Goal: Task Accomplishment & Management: Manage account settings

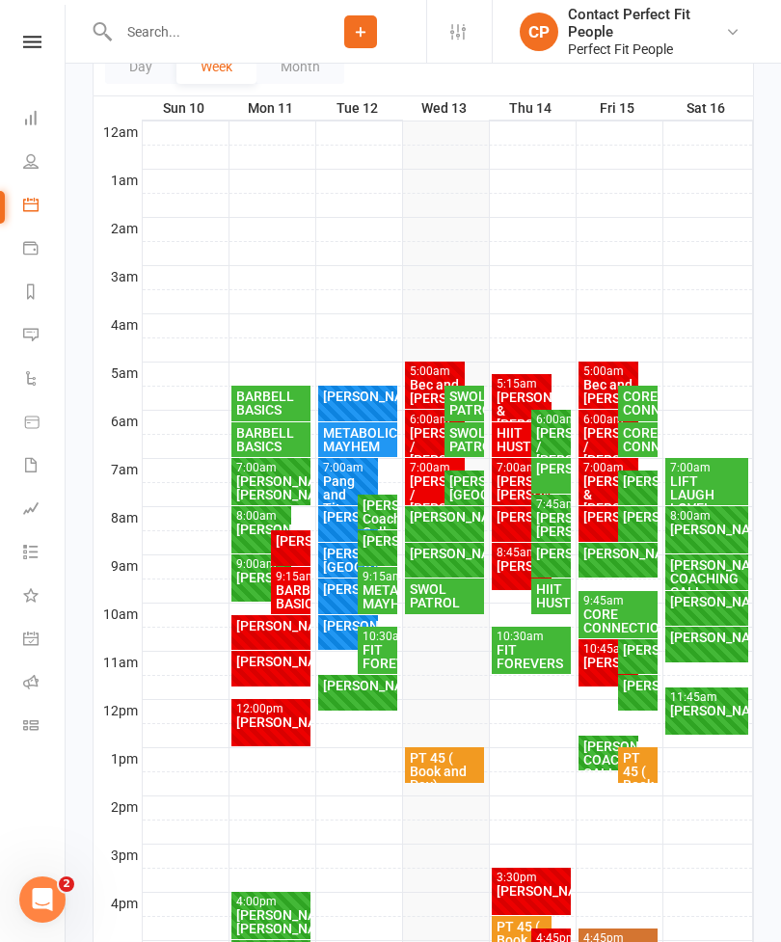
click at [462, 492] on div "[PERSON_NAME][GEOGRAPHIC_DATA]" at bounding box center [464, 487] width 32 height 27
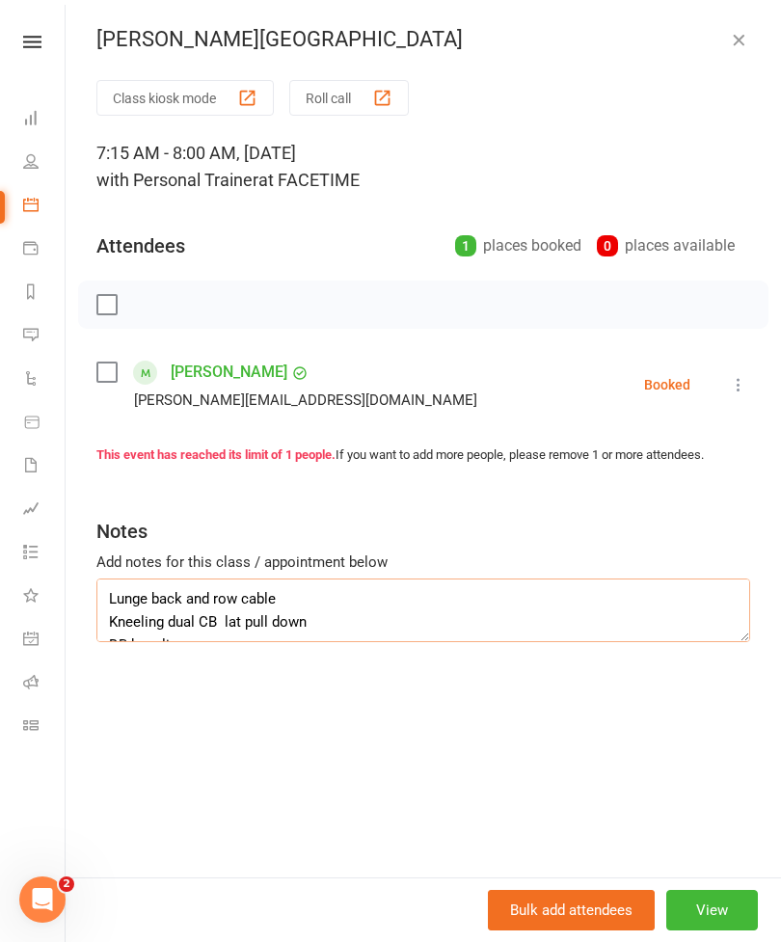
click at [222, 617] on textarea "Lunge back and row cable Kneeling dual CB lat pull down DB kneeling up n overs …" at bounding box center [423, 610] width 654 height 64
type textarea "Lunge back and row cable Kneeling dual CB lat pull down DB kneeling up n overs …"
click at [747, 49] on button "button" at bounding box center [738, 39] width 23 height 23
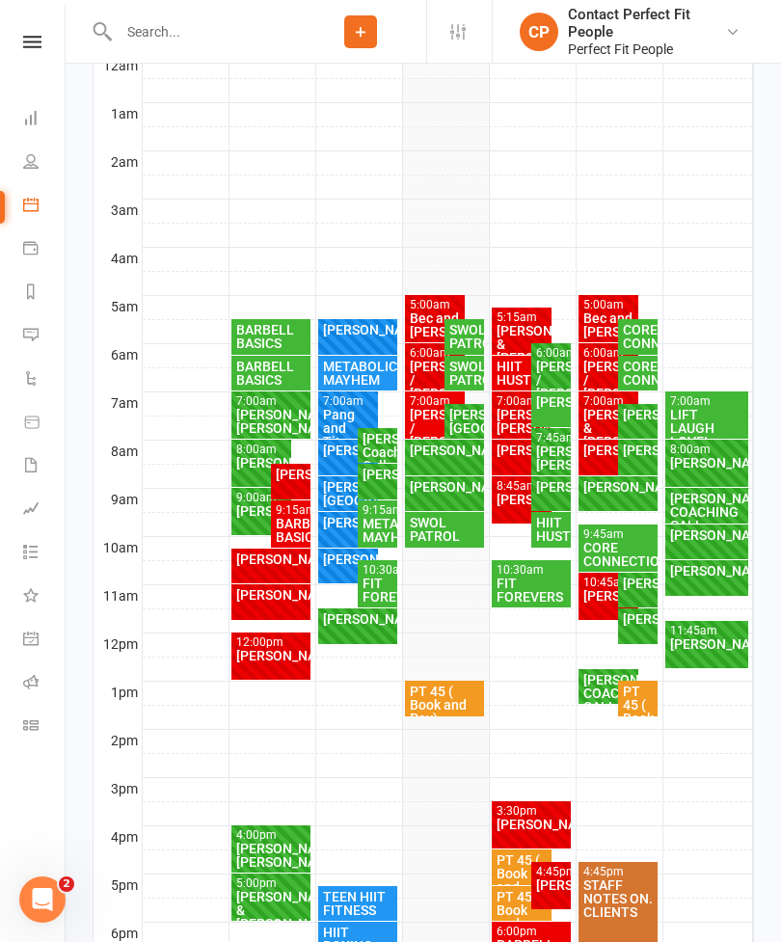
scroll to position [355, 0]
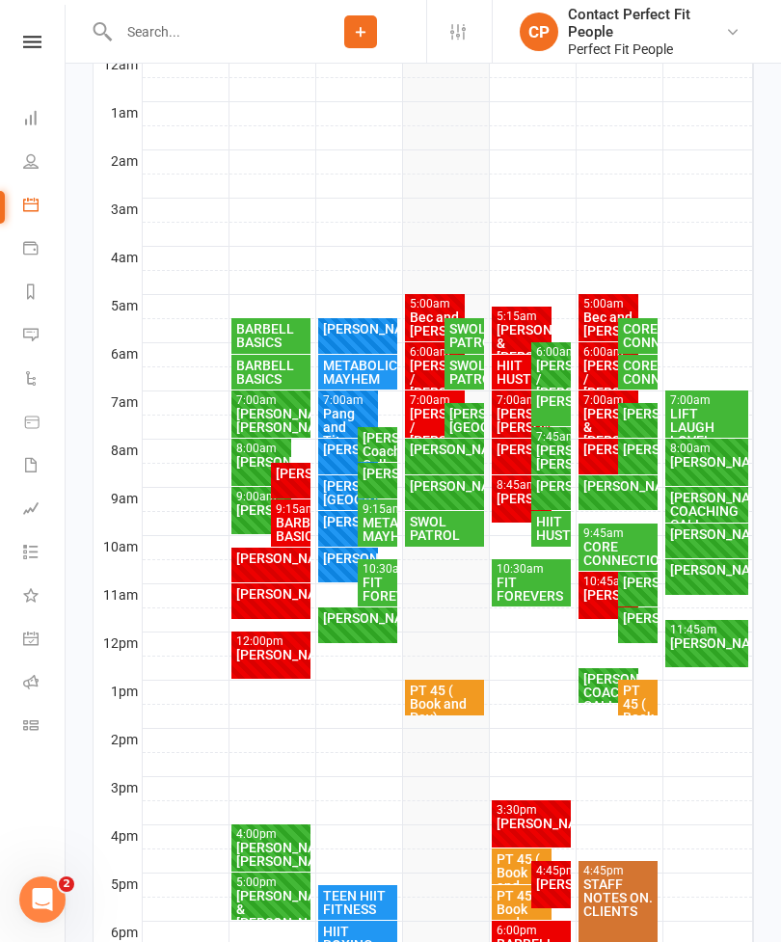
click at [337, 494] on div "[PERSON_NAME][GEOGRAPHIC_DATA]" at bounding box center [348, 492] width 53 height 27
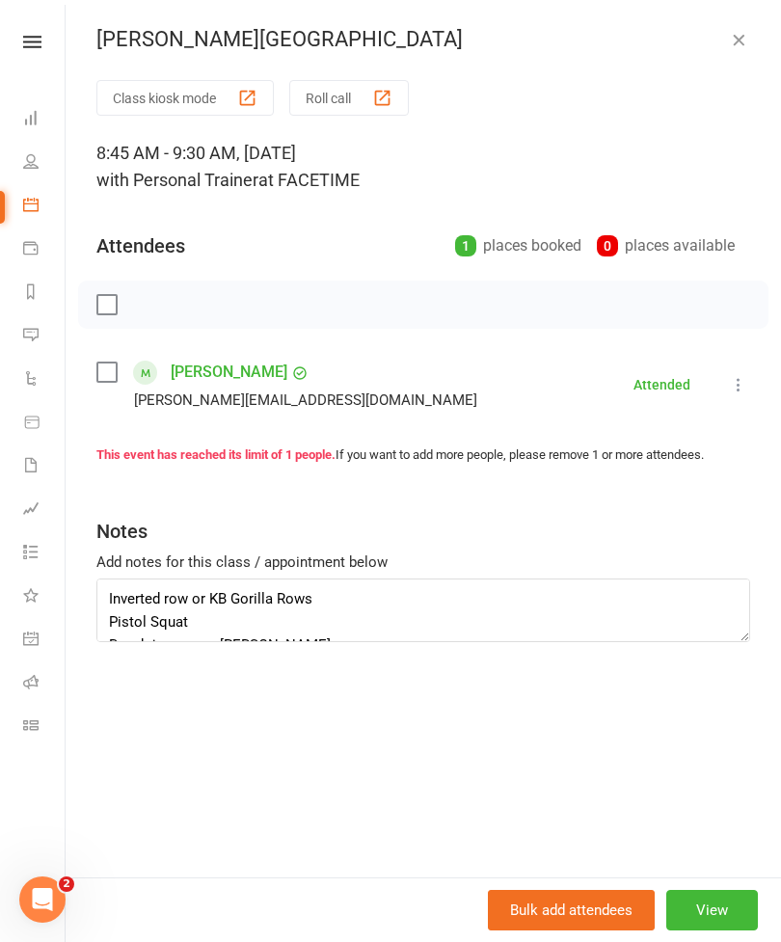
scroll to position [0, 0]
click at [733, 38] on icon "button" at bounding box center [738, 39] width 19 height 19
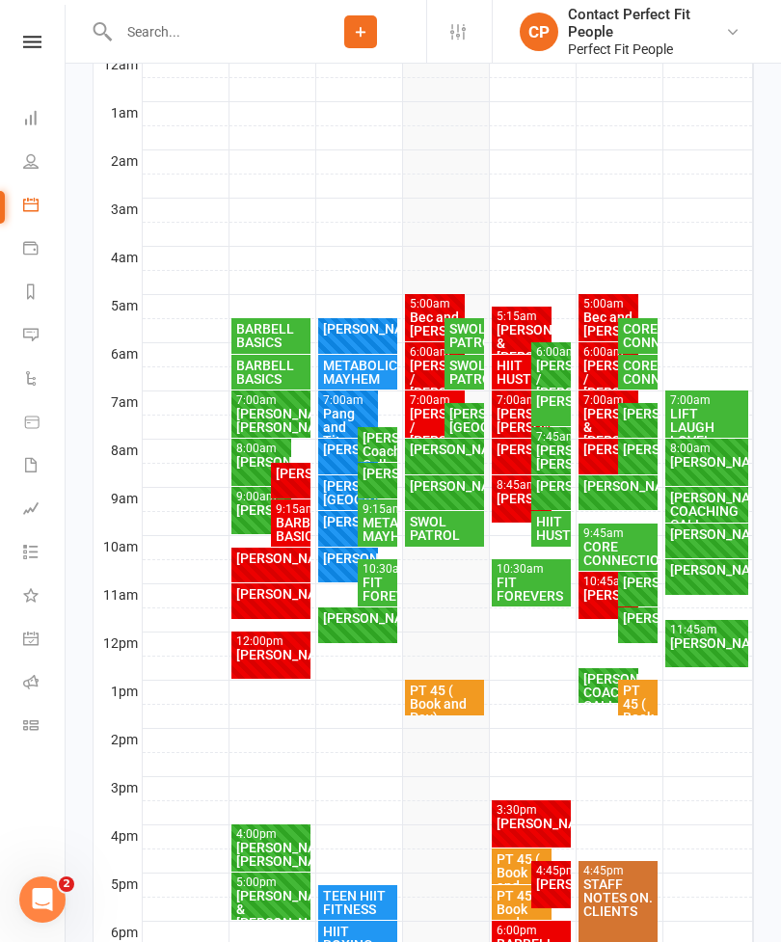
click at [465, 422] on div "[PERSON_NAME][GEOGRAPHIC_DATA]" at bounding box center [464, 420] width 32 height 27
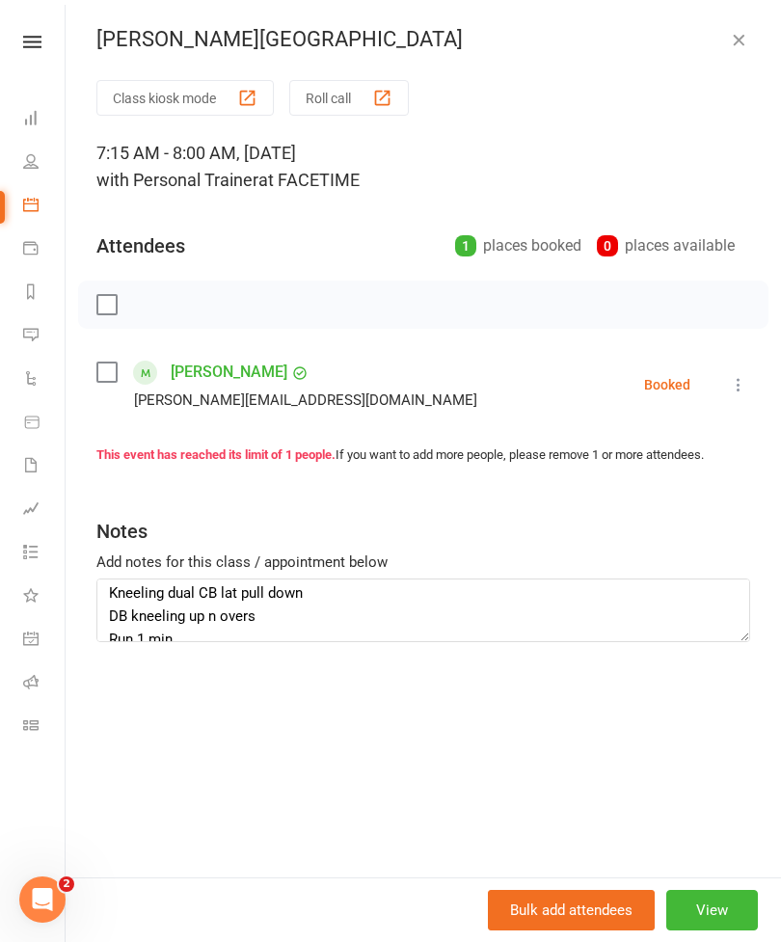
scroll to position [28, 0]
click at [108, 617] on textarea "Lunge back and row cable Kneeling dual CB lat pull down DB kneeling up n overs …" at bounding box center [423, 610] width 654 height 64
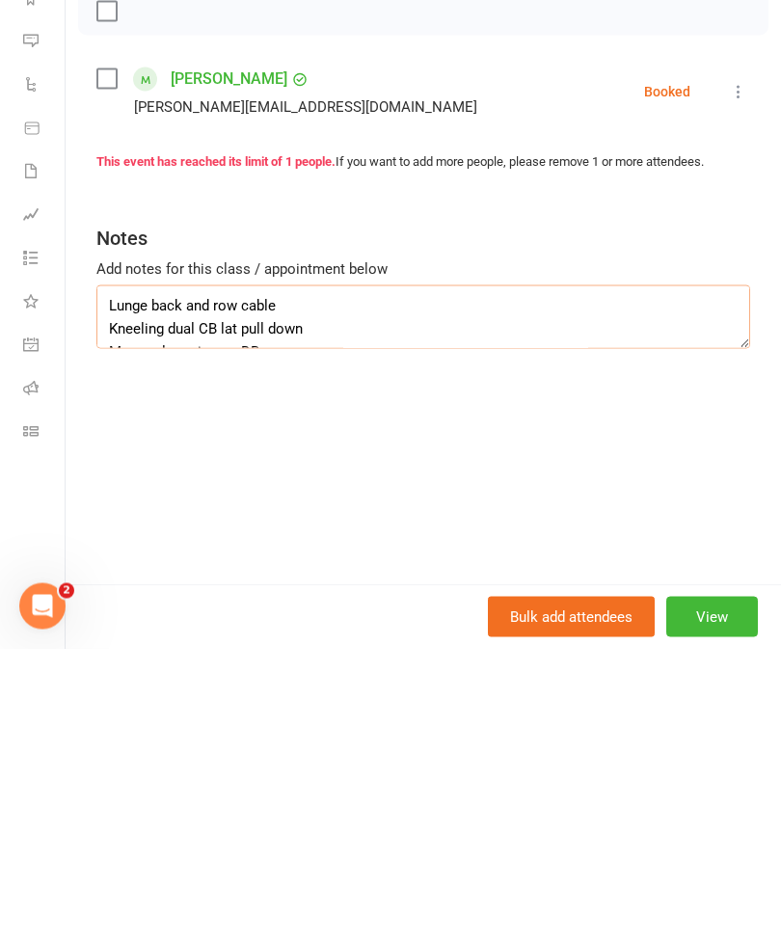
scroll to position [0, 0]
click at [304, 578] on textarea "Lunge back and row cable Kneeling dual CB lat pull down Mc rear leg raise on DB…" at bounding box center [423, 610] width 654 height 64
click at [303, 578] on textarea "Lunge back and row cable Kneeling dual CB lat pull down Mc rear leg raise on DB…" at bounding box center [423, 610] width 654 height 64
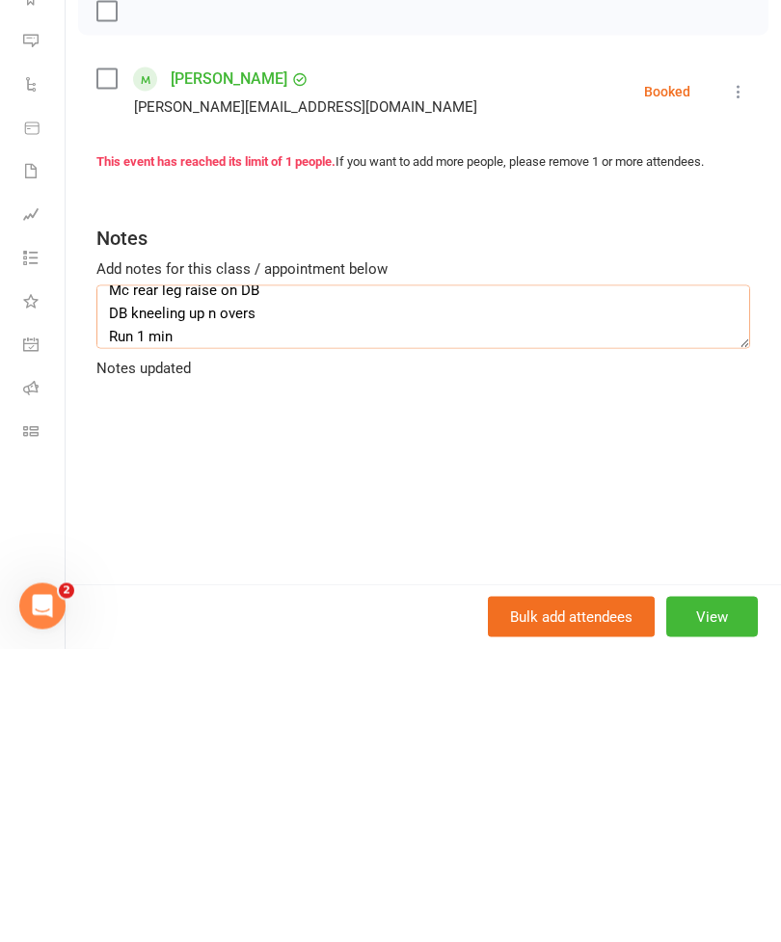
scroll to position [38, 0]
click at [285, 578] on textarea "Lunge back and row cable Mc rear leg raise on DB DB kneeling up n overs Run 1 m…" at bounding box center [423, 610] width 654 height 64
click at [120, 578] on textarea "Lunge back and row cable Mc rear leg raise on DB DB kneeling up n overs Run 1 m…" at bounding box center [423, 610] width 654 height 64
click at [106, 578] on textarea "Lunge back and row cable Mc rear leg raise on DB DB kneeling up n overs Run 1 m…" at bounding box center [423, 610] width 654 height 64
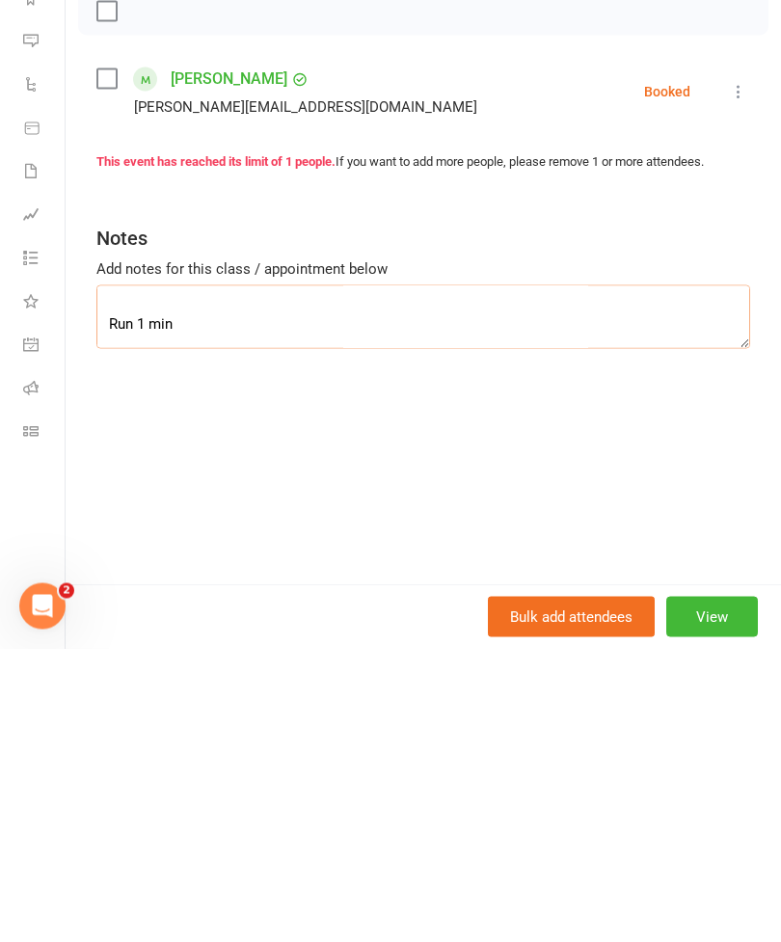
click at [106, 578] on textarea "Lunge back and row cable Mc rear leg raise on DB DB kneeling up n overs Run 1 m…" at bounding box center [423, 610] width 654 height 64
click at [120, 578] on textarea "Lunge back and row cable Mc rear leg raise on DB DB kneeling up n overs Run 1 m…" at bounding box center [423, 610] width 654 height 64
paste textarea "Kneeling dual CB lat pull down"
click at [114, 578] on textarea "Lunge back and row cable Mc rear leg raise on DB DB kneeling up n overs Kneelin…" at bounding box center [423, 610] width 654 height 64
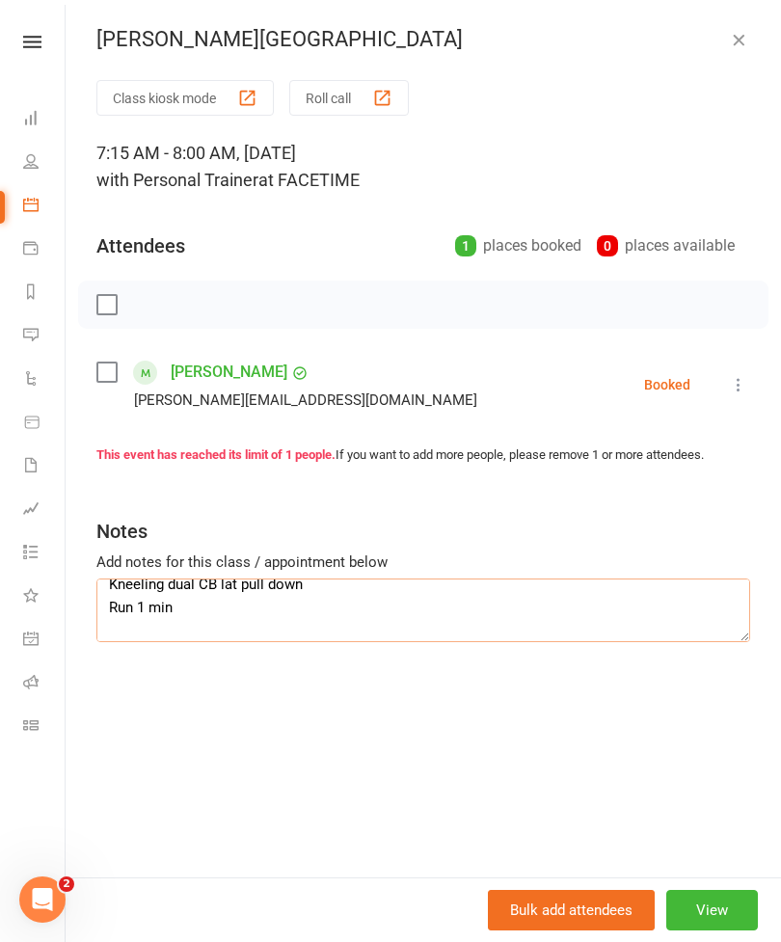
scroll to position [249, 0]
type textarea "Lunge back and row cable Mc rear leg raise on DB DB kneeling up n overs Kneelin…"
click at [749, 33] on button "button" at bounding box center [738, 39] width 23 height 23
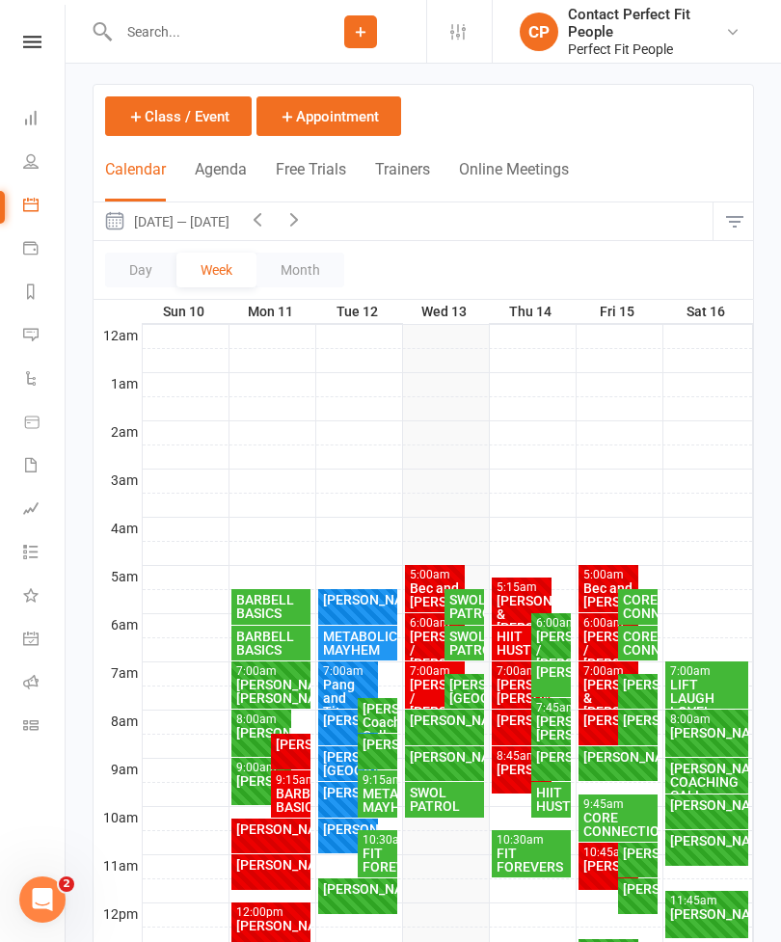
scroll to position [87, 0]
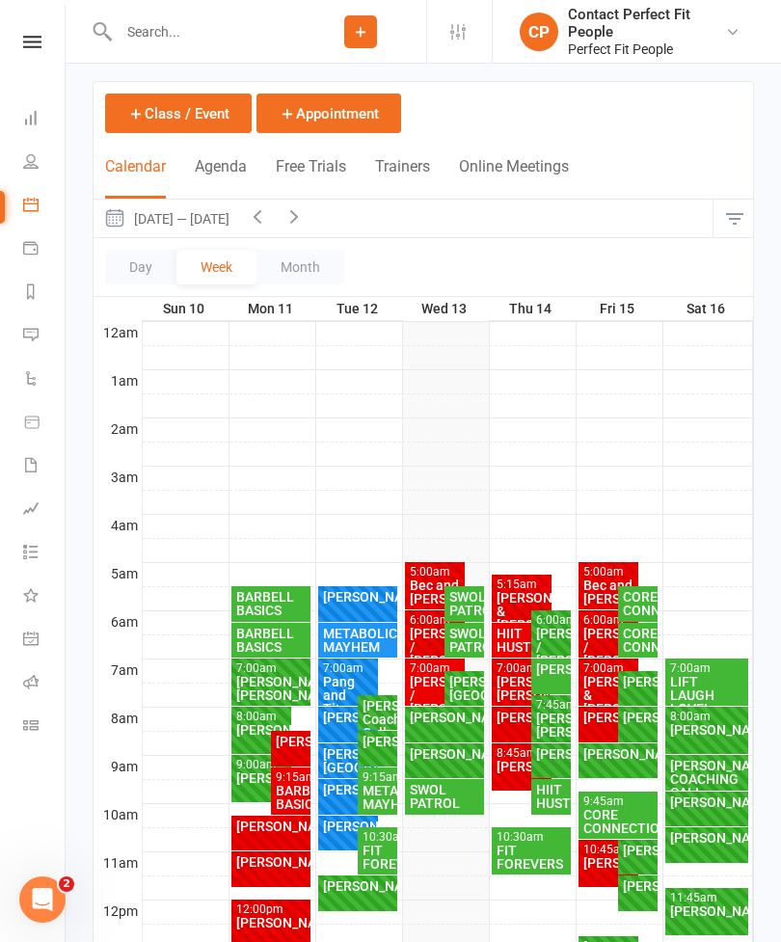
click at [305, 214] on icon "button" at bounding box center [293, 215] width 21 height 21
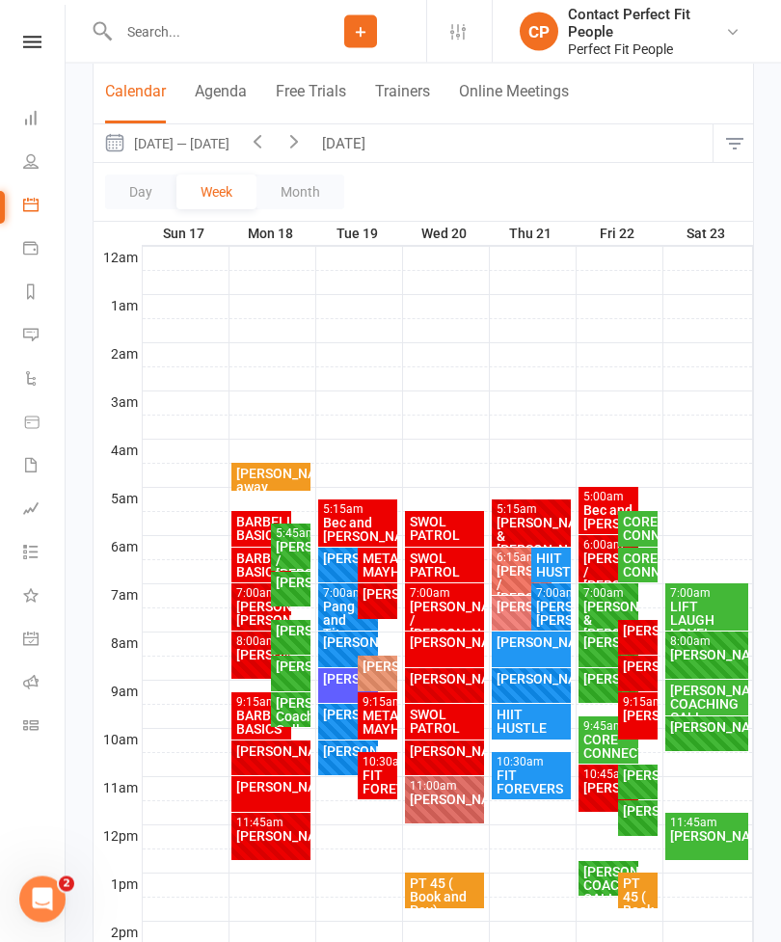
click at [372, 671] on div "[PERSON_NAME]" at bounding box center [378, 666] width 32 height 13
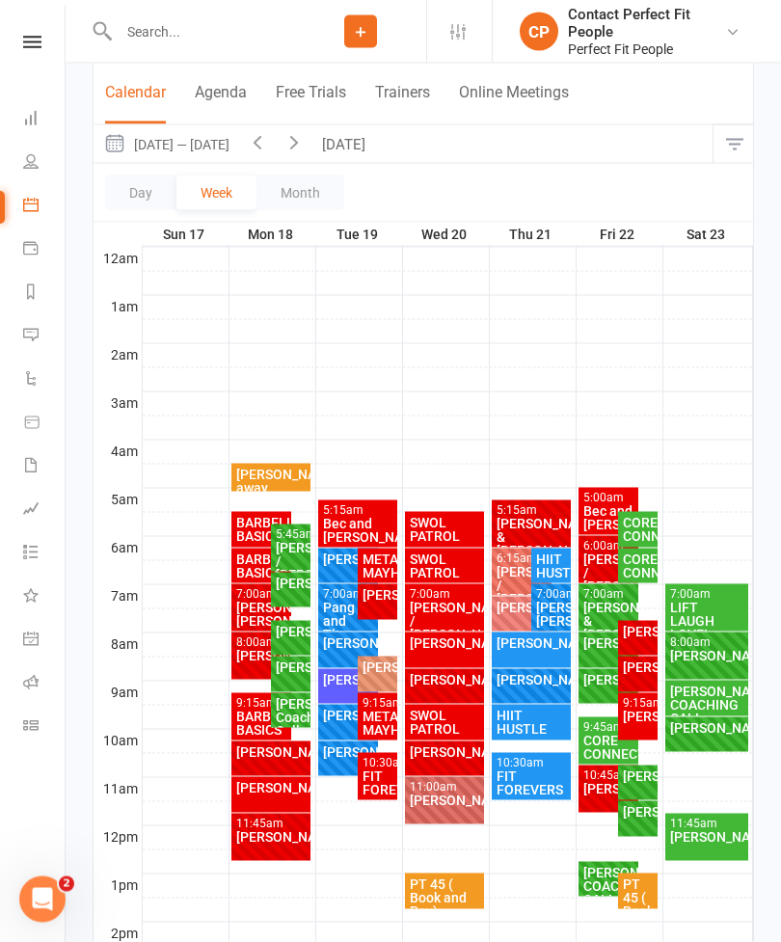
scroll to position [162, 0]
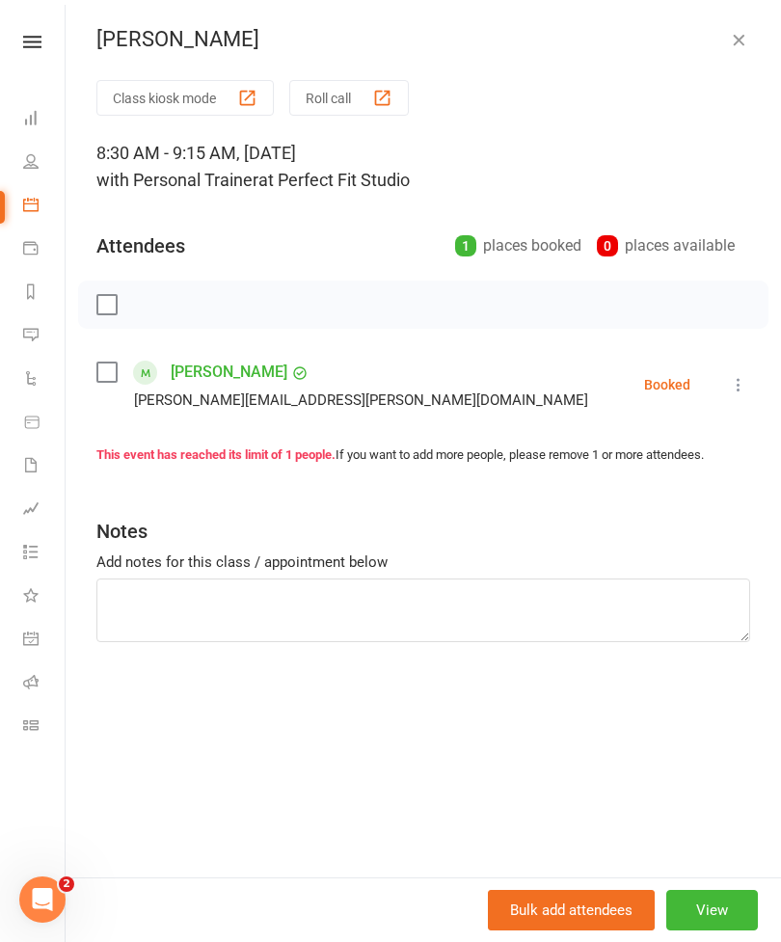
click at [721, 930] on button "View" at bounding box center [712, 910] width 92 height 40
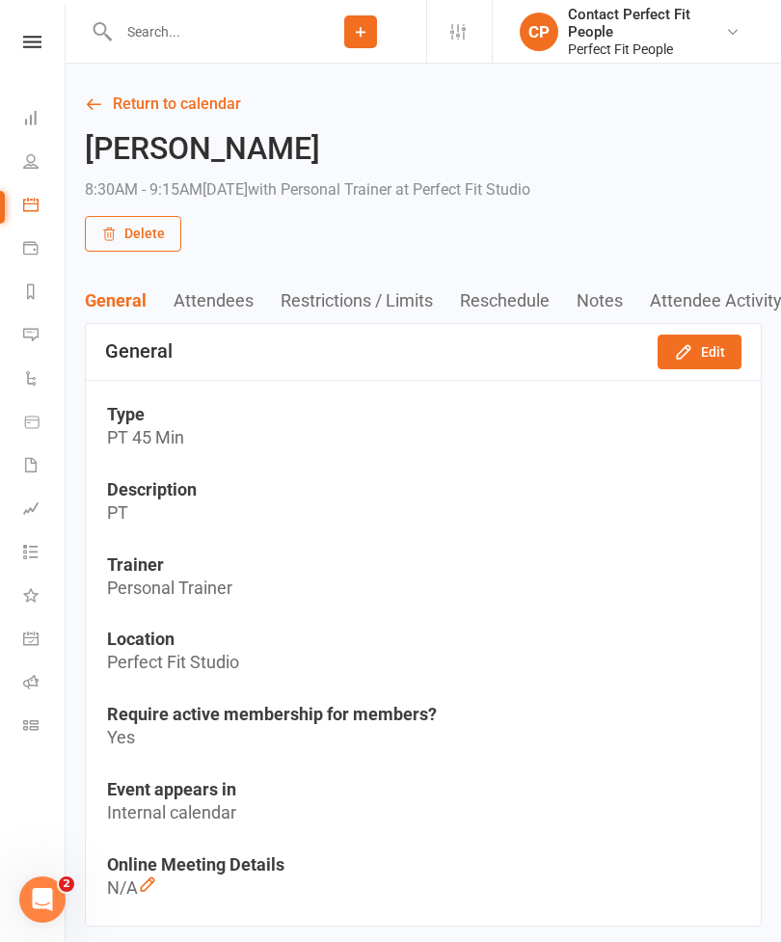
click at [696, 350] on button "Edit" at bounding box center [699, 352] width 84 height 35
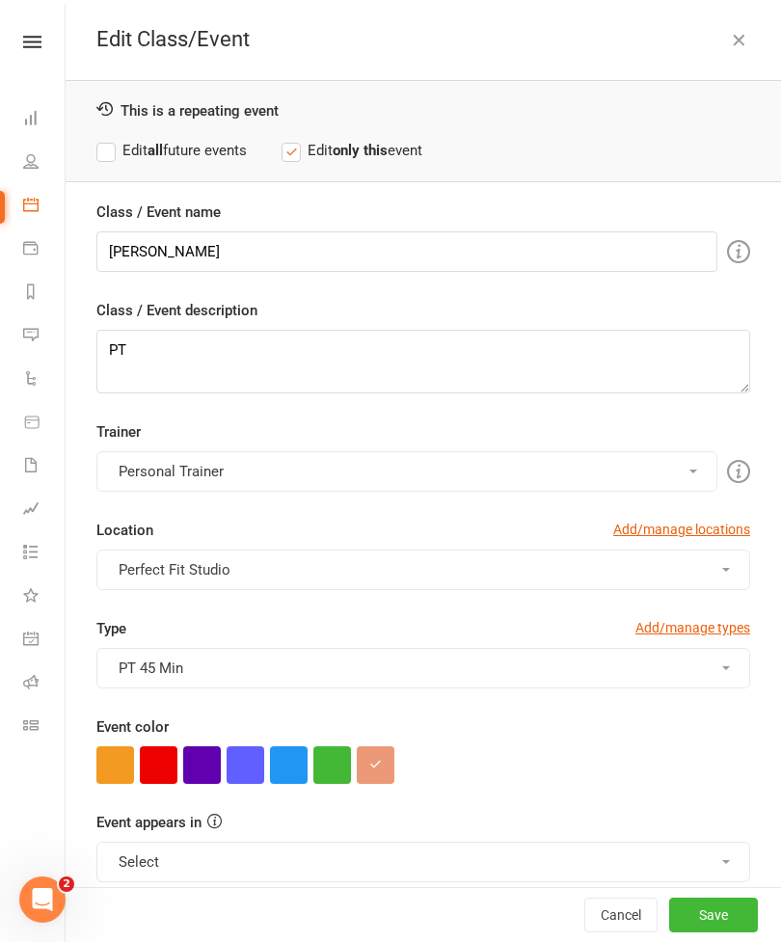
click at [175, 759] on button "button" at bounding box center [159, 765] width 38 height 38
click at [713, 932] on button "Save" at bounding box center [713, 915] width 89 height 35
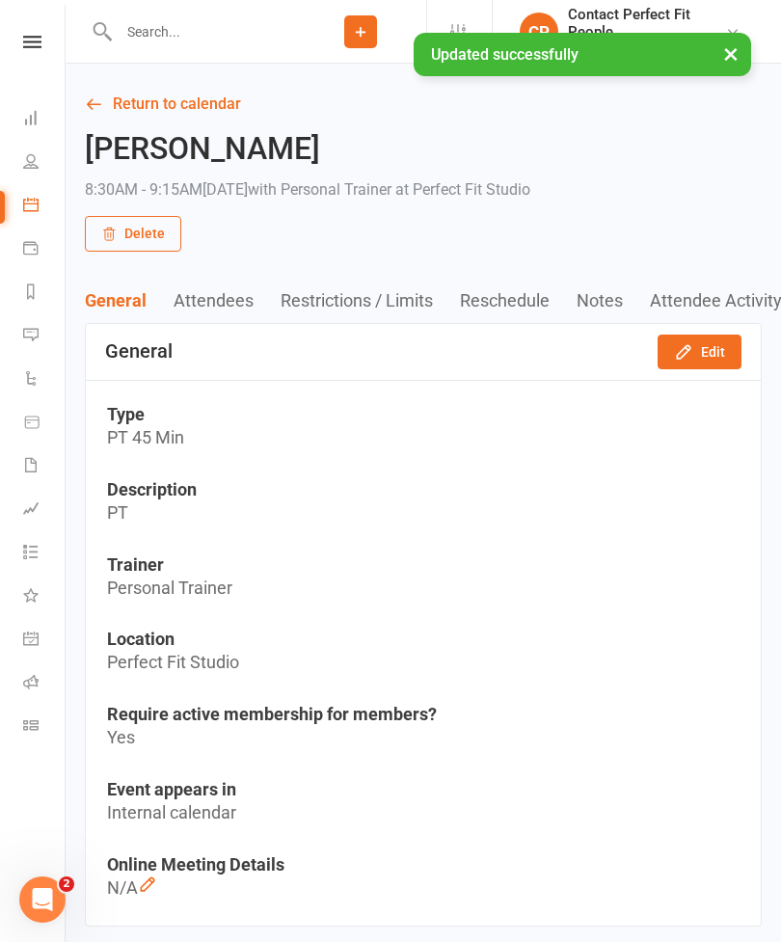
click at [109, 104] on link "Return to calendar" at bounding box center [423, 104] width 677 height 27
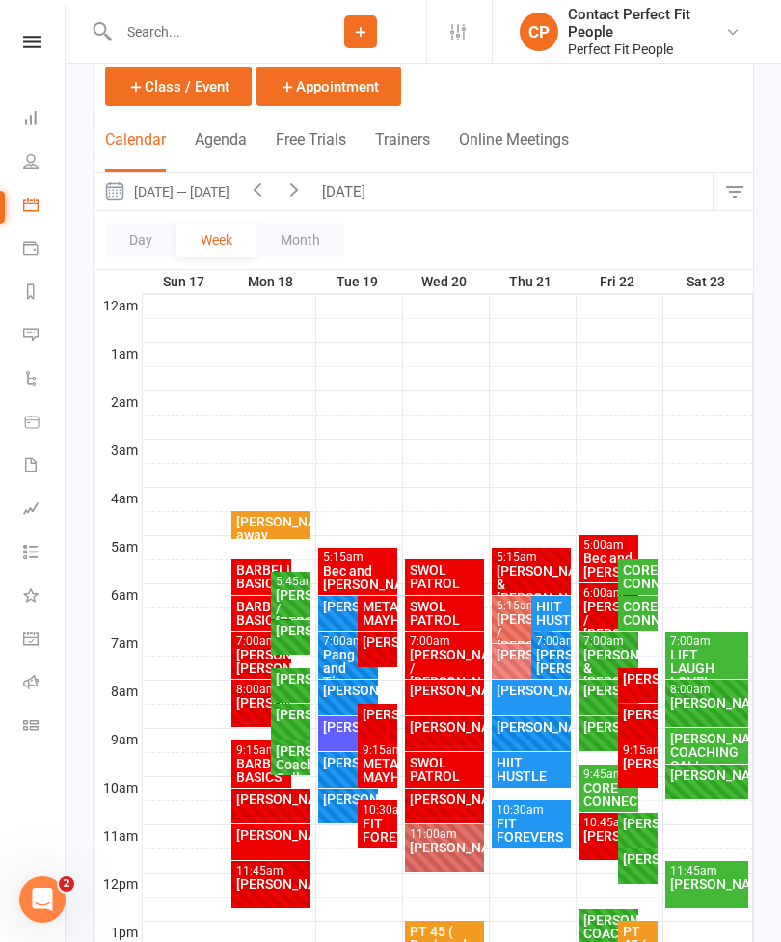
scroll to position [112, 0]
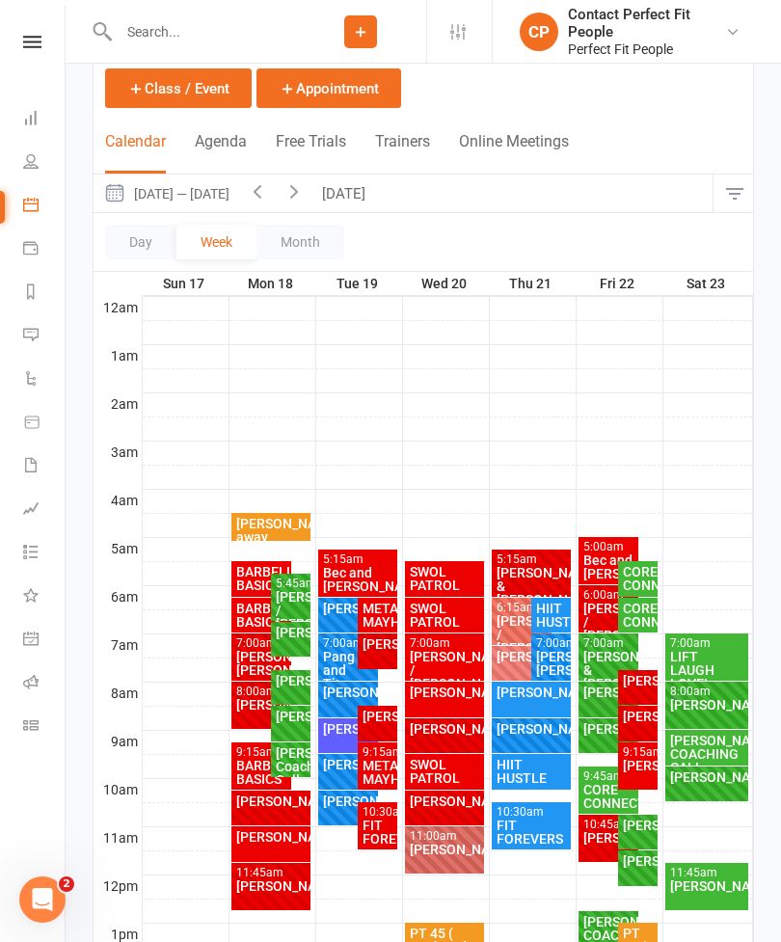
click at [359, 190] on button "[DATE]" at bounding box center [345, 193] width 67 height 38
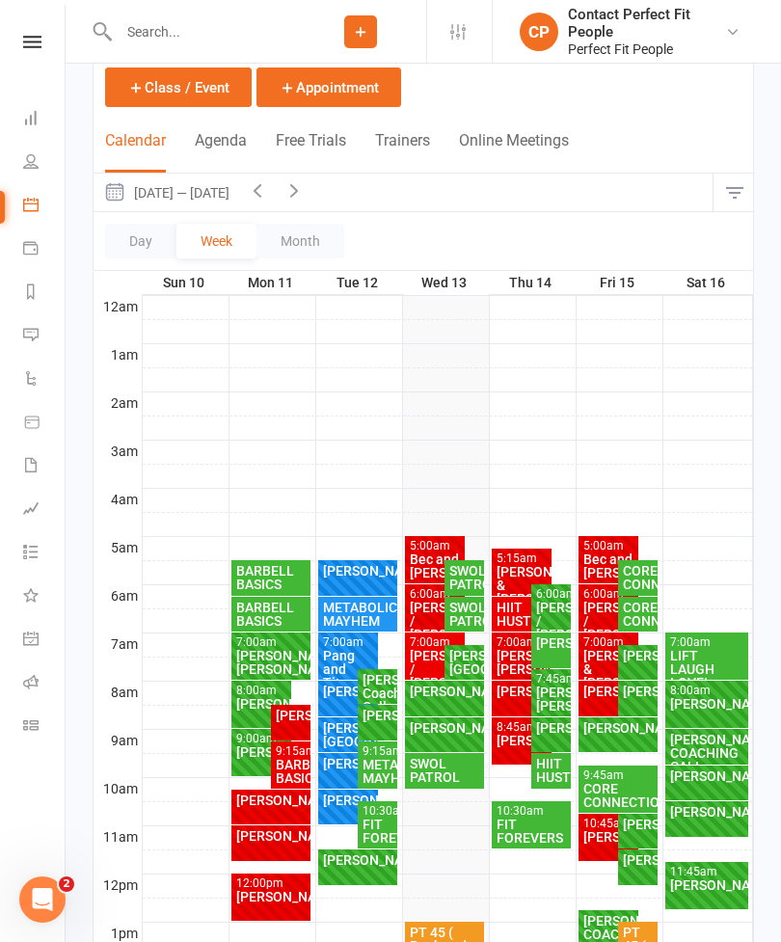
scroll to position [113, 0]
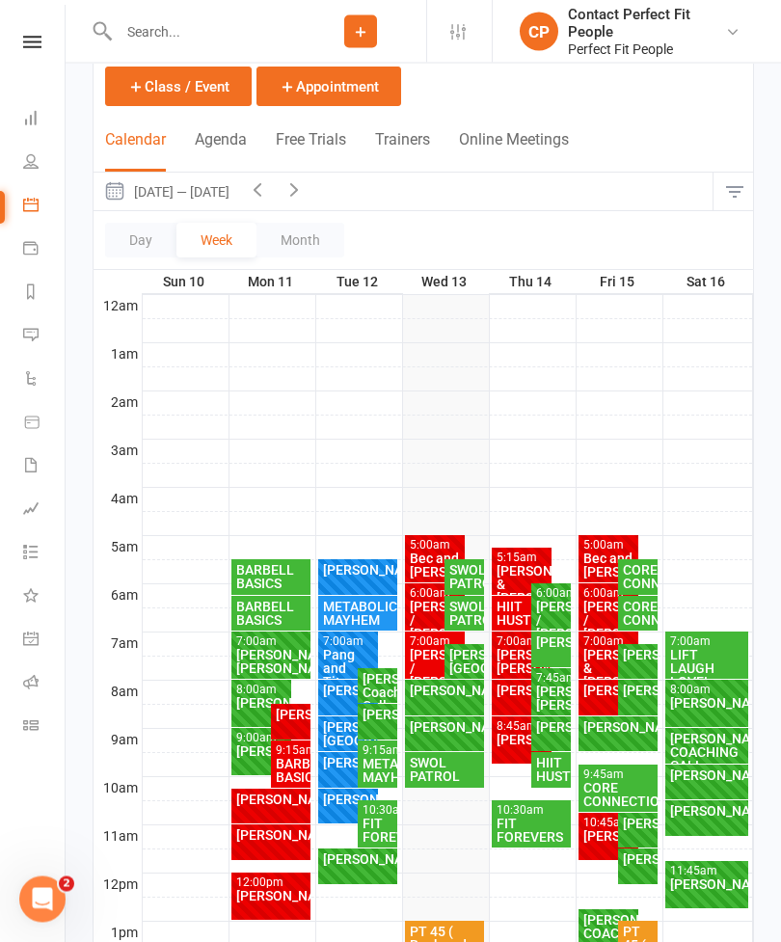
click at [463, 665] on div "[PERSON_NAME][GEOGRAPHIC_DATA]" at bounding box center [464, 662] width 32 height 27
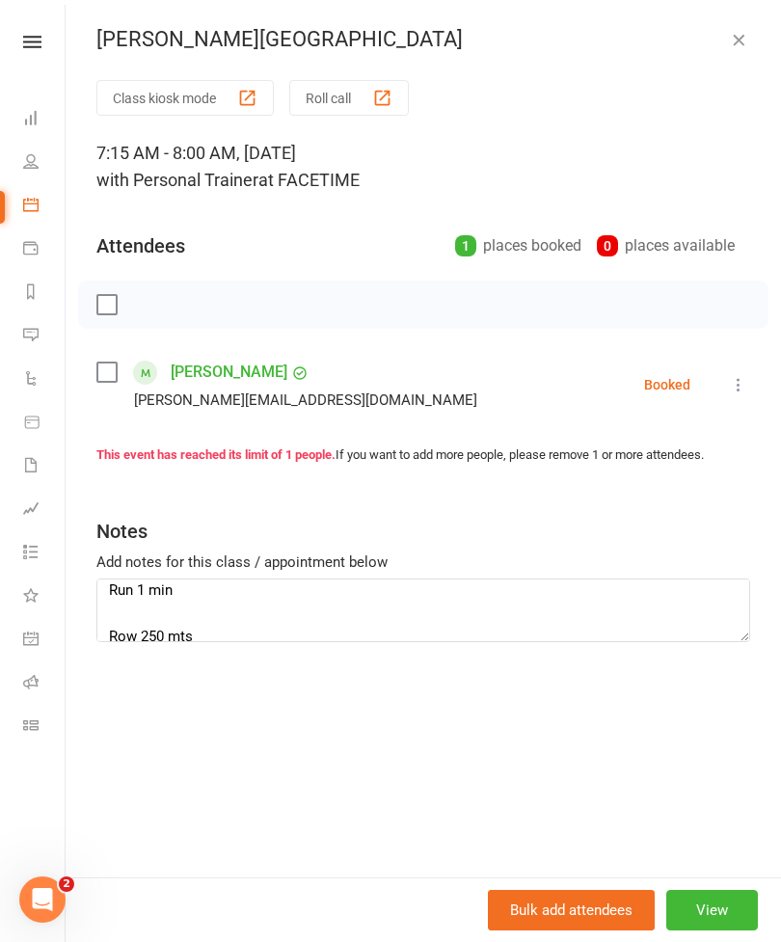
scroll to position [121, 0]
click at [193, 593] on textarea "Lunge back and row cable Mc rear leg raise on DB DB kneeling up n overs Kneelin…" at bounding box center [423, 610] width 654 height 64
click at [186, 631] on textarea "Lunge back and row cable Mc rear leg raise on DB DB kneeling up n overs Kneelin…" at bounding box center [423, 610] width 654 height 64
click at [187, 632] on textarea "Lunge back and row cable Mc rear leg raise on DB DB kneeling up n overs Kneelin…" at bounding box center [423, 610] width 654 height 64
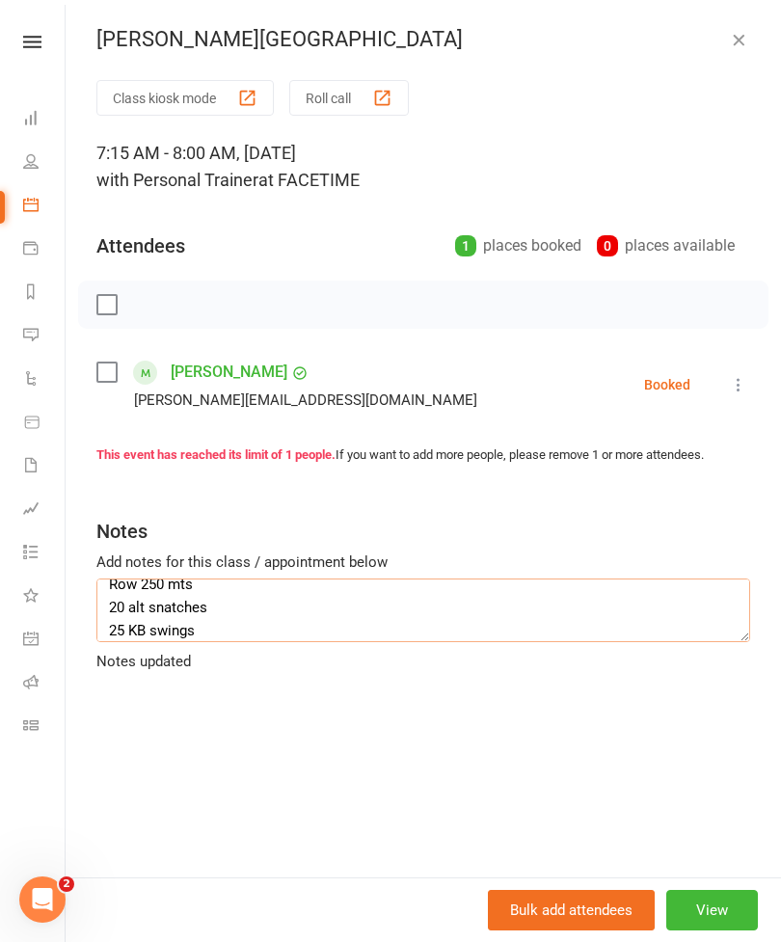
click at [101, 633] on textarea "Lunge back and row cable Mc rear leg raise on DB DB kneeling up n overs Kneelin…" at bounding box center [423, 610] width 654 height 64
click at [104, 624] on textarea "Lunge back and row cable Mc rear leg raise on DB DB kneeling up n overs Kneelin…" at bounding box center [423, 610] width 654 height 64
click at [104, 622] on textarea "Lunge back and row cable Mc rear leg raise on DB DB kneeling up n overs Kneelin…" at bounding box center [423, 610] width 654 height 64
click at [114, 628] on textarea "Lunge back and row cable Mc rear leg raise on DB DB kneeling up n overs Kneelin…" at bounding box center [423, 610] width 654 height 64
click at [112, 625] on textarea "Lunge back and row cable Mc rear leg raise on DB DB kneeling up n overs Kneelin…" at bounding box center [423, 610] width 654 height 64
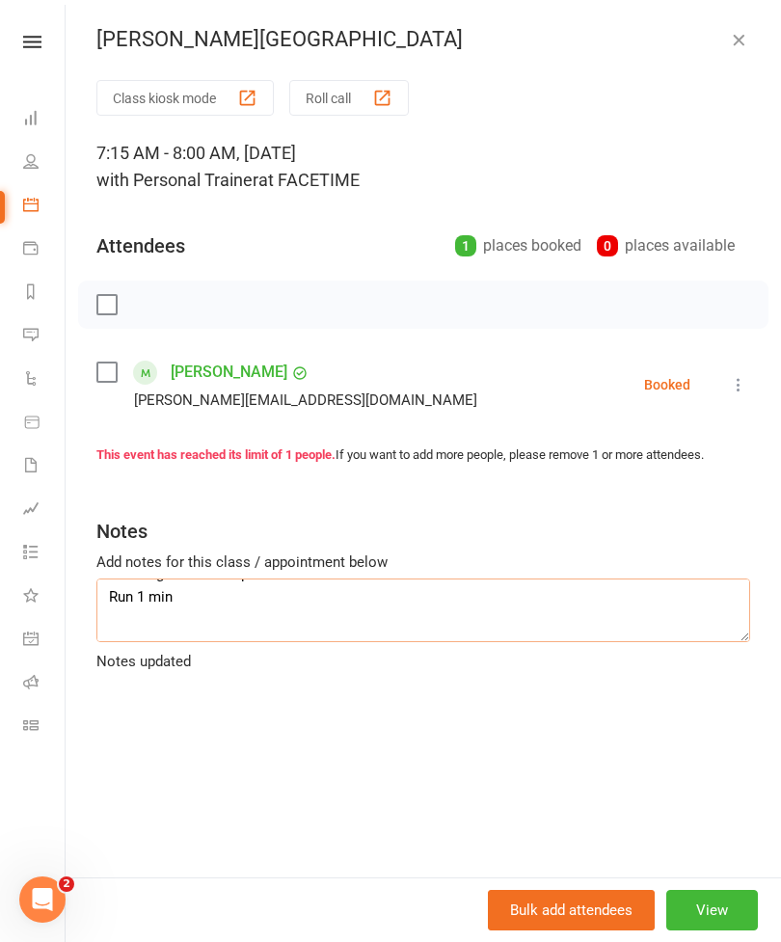
scroll to position [108, 0]
click at [192, 610] on textarea "Lunge back and row cable Mc rear leg raise on DB DB kneeling up n overs Kneelin…" at bounding box center [423, 610] width 654 height 64
click at [121, 634] on textarea "Lunge back and row cable Mc rear leg raise on DB DB kneeling up n overs Kneelin…" at bounding box center [423, 610] width 654 height 64
paste textarea "25 KB swings 20 [DEMOGRAPHIC_DATA] twists 10 sit ups"
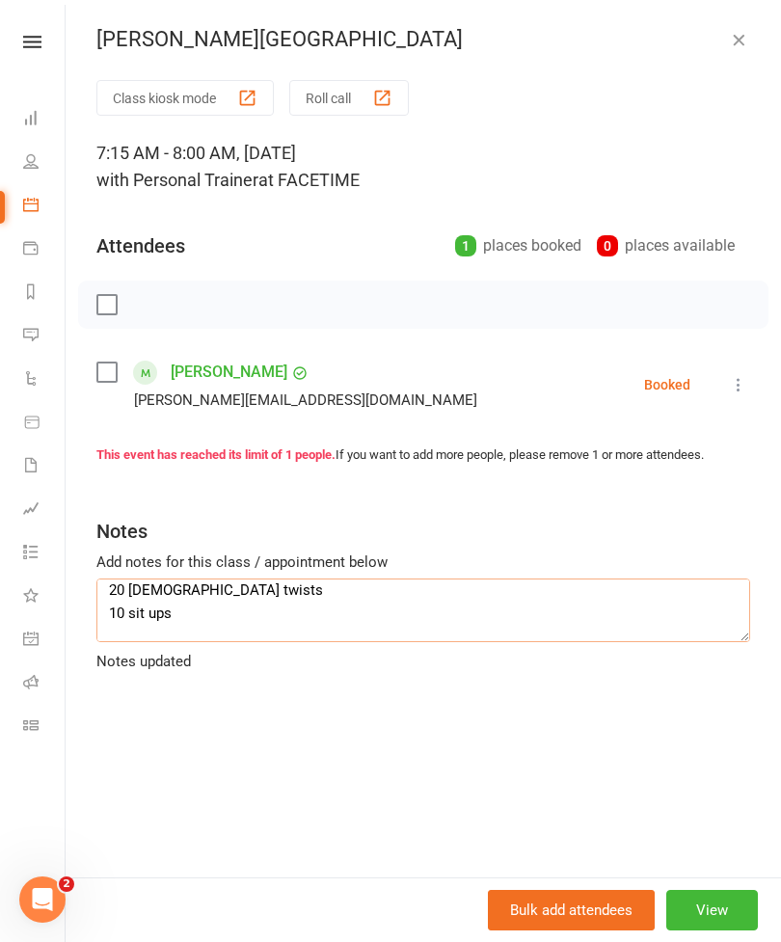
click at [237, 594] on textarea "Lunge back and row cable Mc rear leg raise on DB DB kneeling up n overs Kneelin…" at bounding box center [423, 610] width 654 height 64
click at [196, 591] on textarea "Lunge back and row cable Mc rear leg raise on DB DB kneeling up n overs Kneelin…" at bounding box center [423, 610] width 654 height 64
type textarea "Lunge back and row cable Mc rear leg raise on DB DB kneeling up n overs Kneelin…"
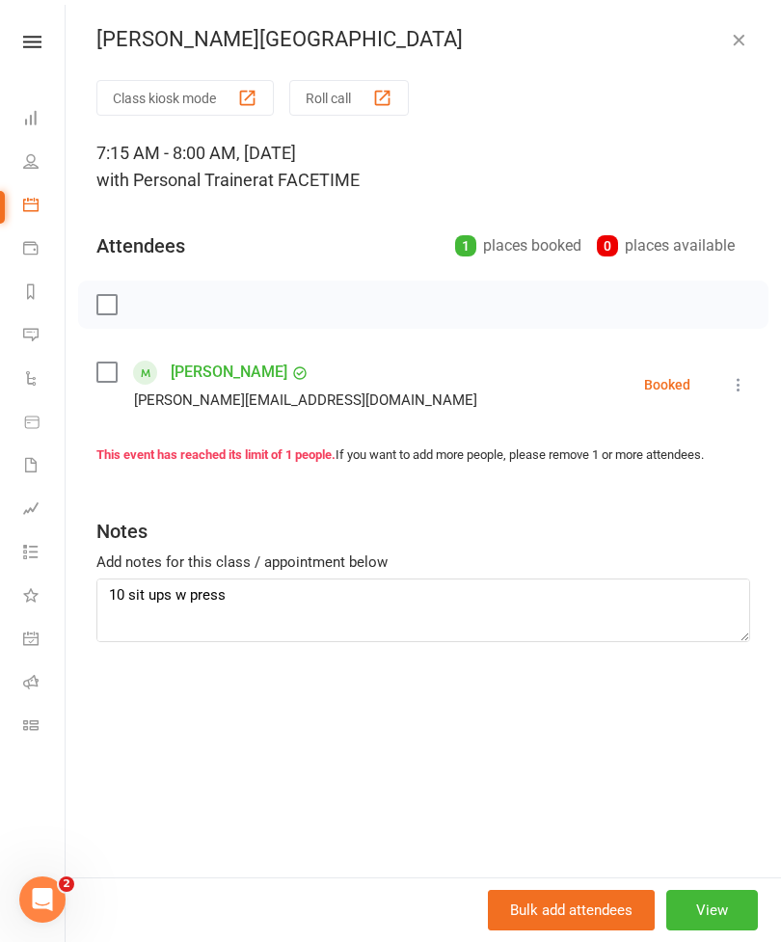
click at [743, 37] on icon "button" at bounding box center [738, 39] width 19 height 19
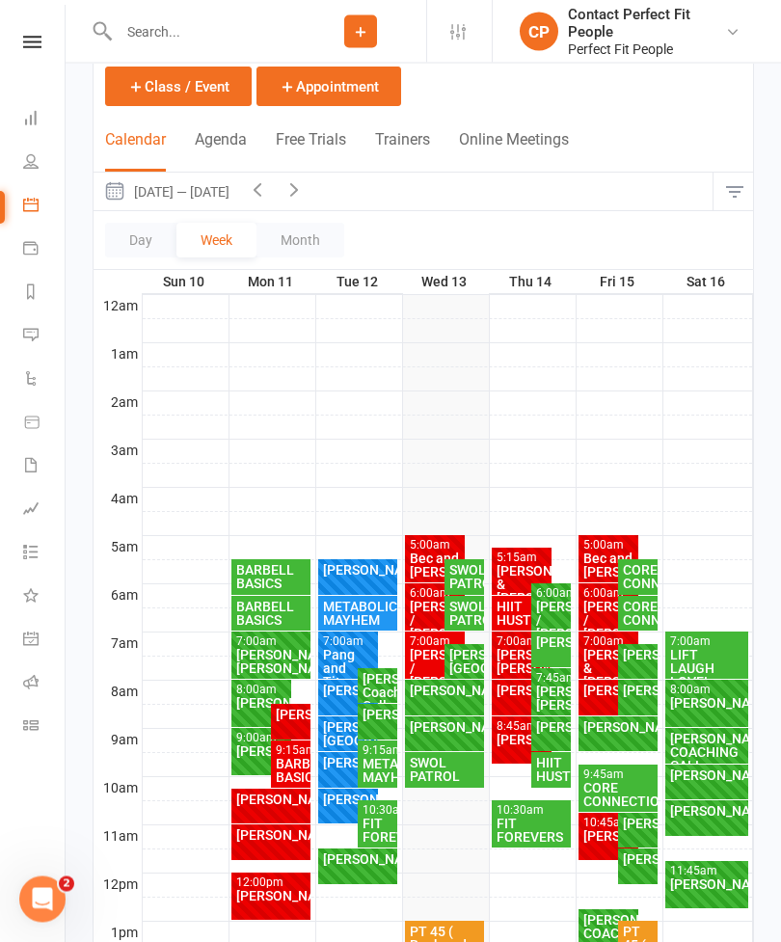
scroll to position [114, 0]
click at [546, 646] on div "[PERSON_NAME]" at bounding box center [551, 641] width 32 height 13
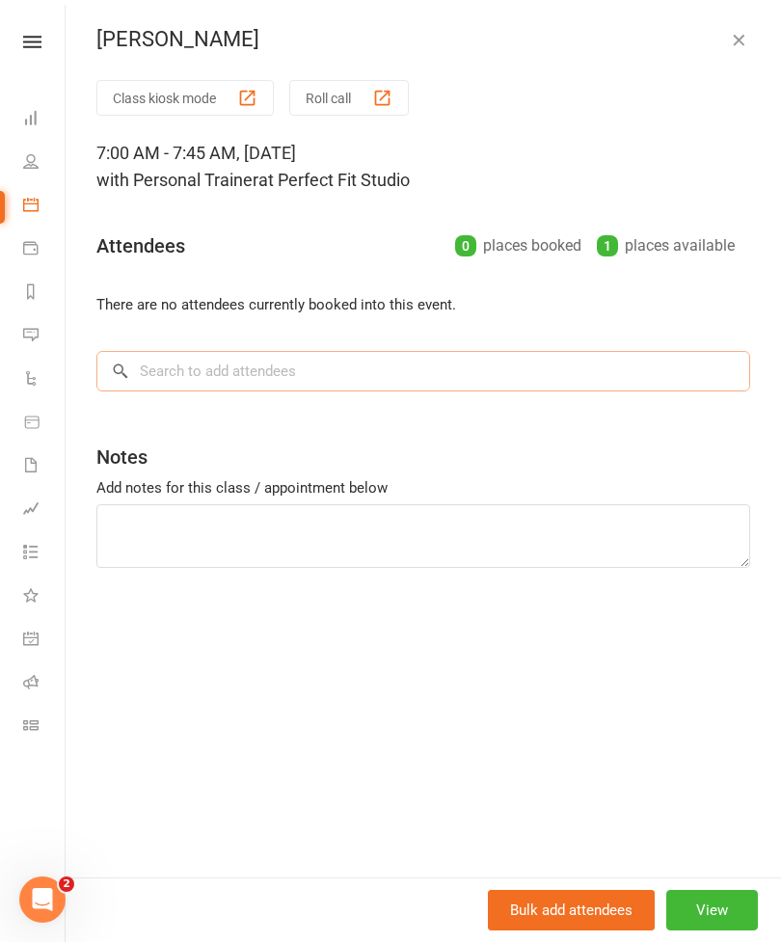
click at [142, 378] on input "search" at bounding box center [423, 371] width 654 height 40
click at [737, 38] on icon "button" at bounding box center [738, 39] width 19 height 19
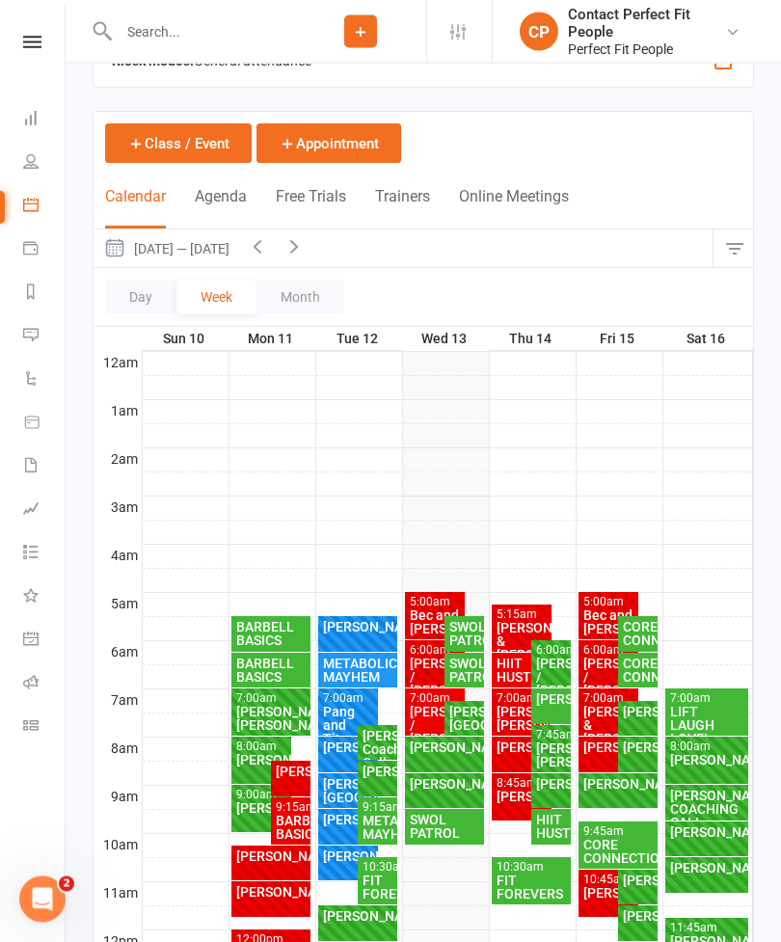
scroll to position [65, 0]
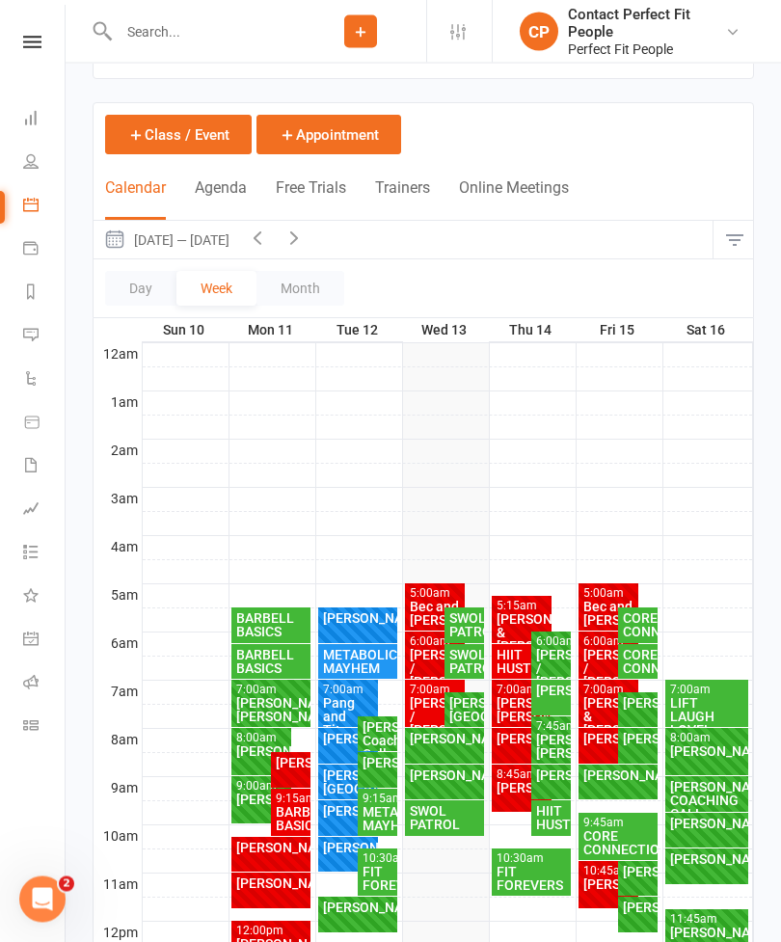
click at [555, 698] on div "[PERSON_NAME]" at bounding box center [551, 690] width 32 height 13
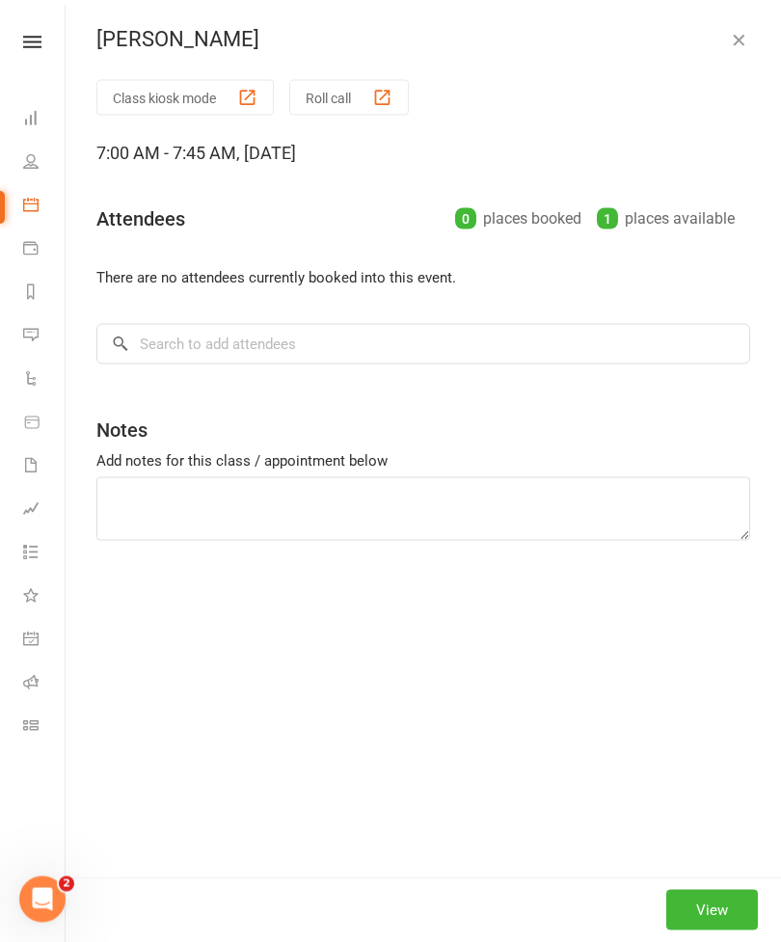
scroll to position [66, 0]
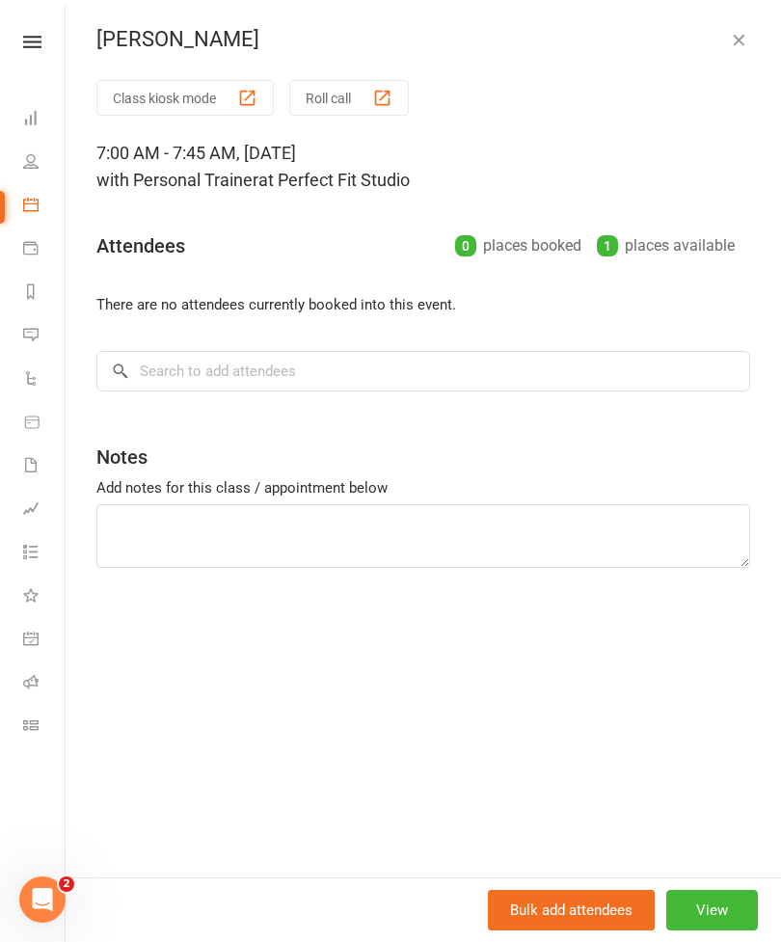
click at [747, 42] on icon "button" at bounding box center [738, 39] width 19 height 19
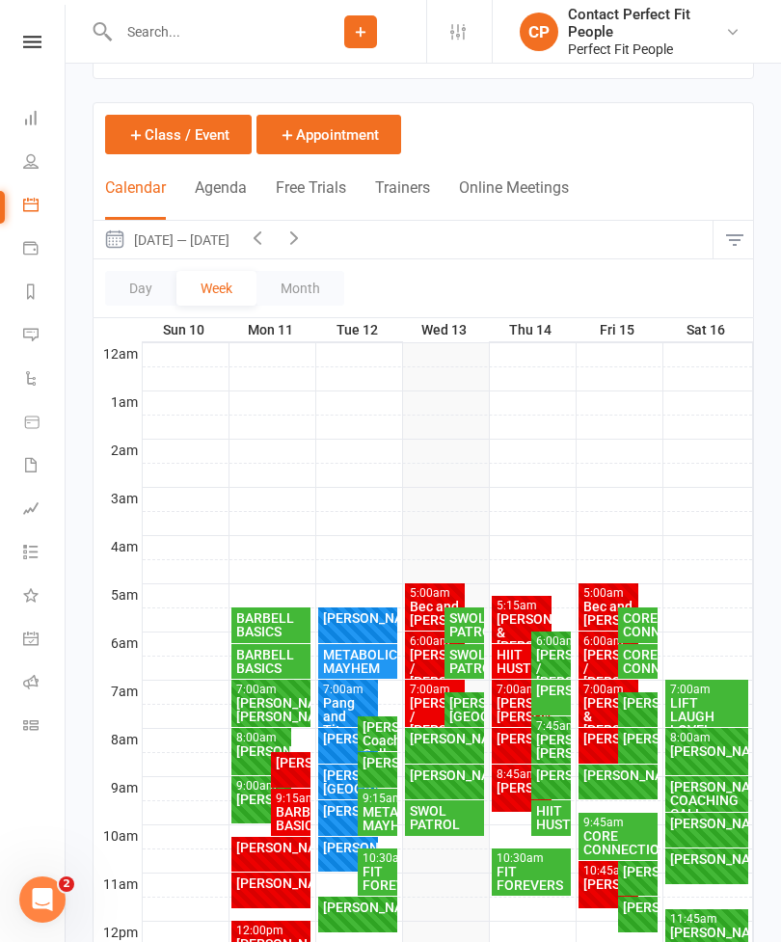
click at [162, 40] on input "text" at bounding box center [204, 31] width 182 height 27
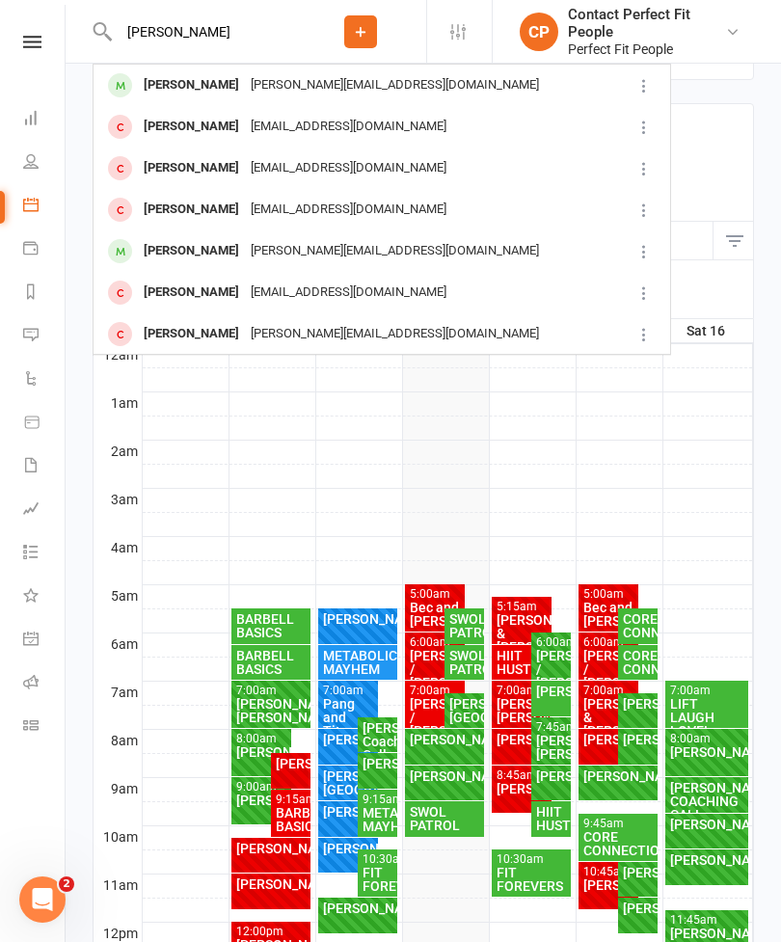
type input "[PERSON_NAME]"
click at [201, 92] on div "[PERSON_NAME]" at bounding box center [191, 85] width 107 height 28
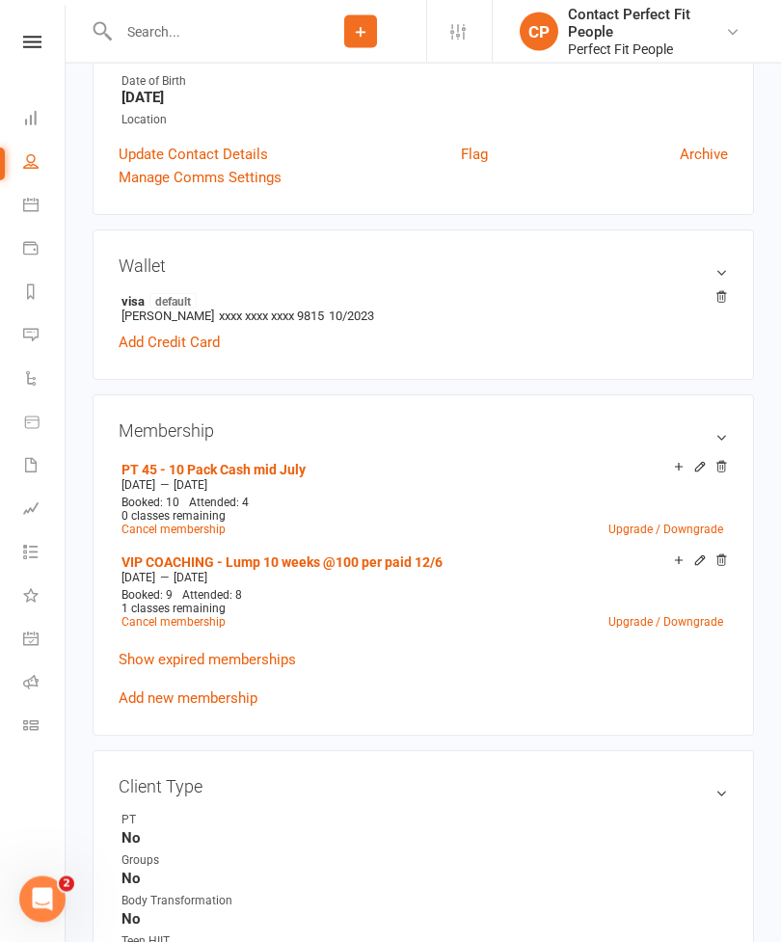
scroll to position [441, 0]
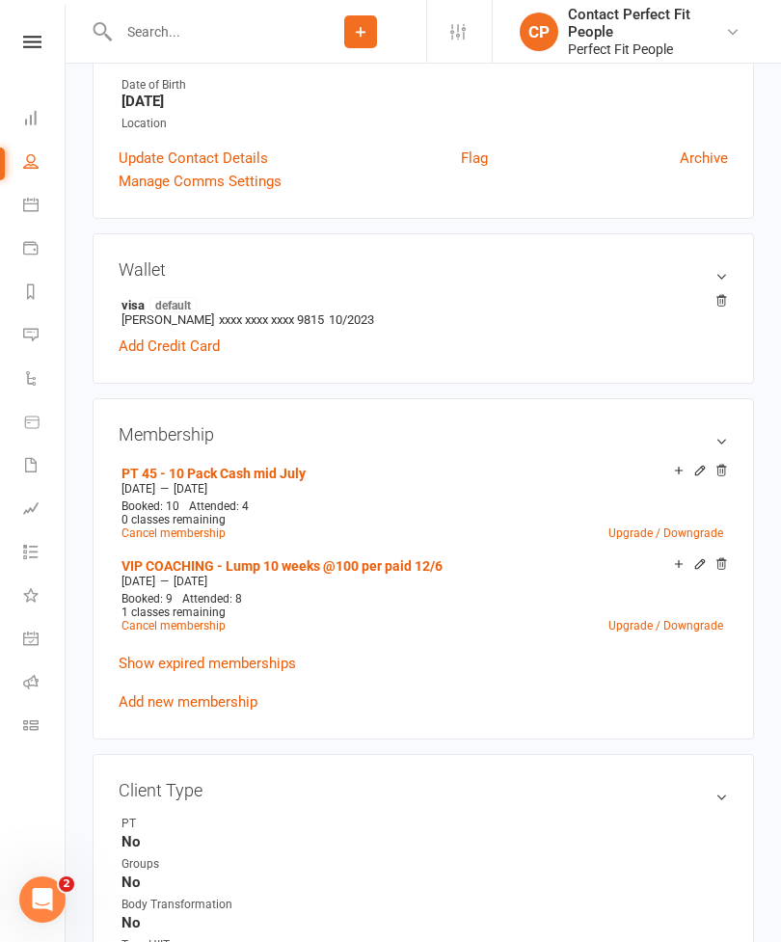
click at [157, 700] on link "Add new membership" at bounding box center [188, 701] width 139 height 17
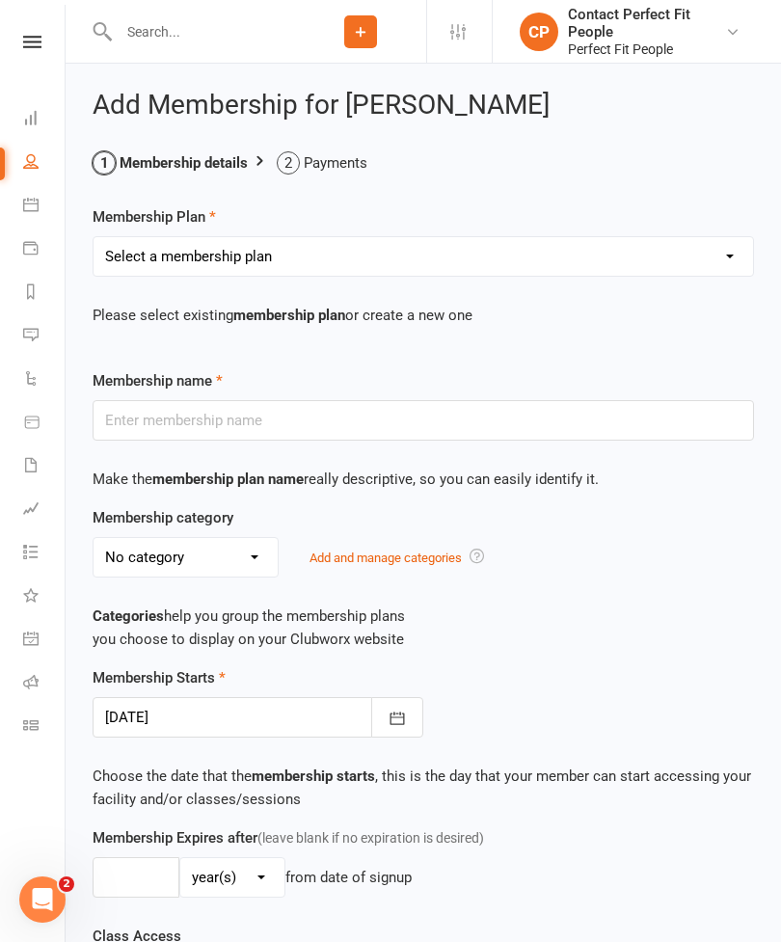
click at [153, 255] on select "Select a membership plan Create new Membership Plan 21-Day Reset Challenge $195…" at bounding box center [423, 256] width 659 height 39
select select "24"
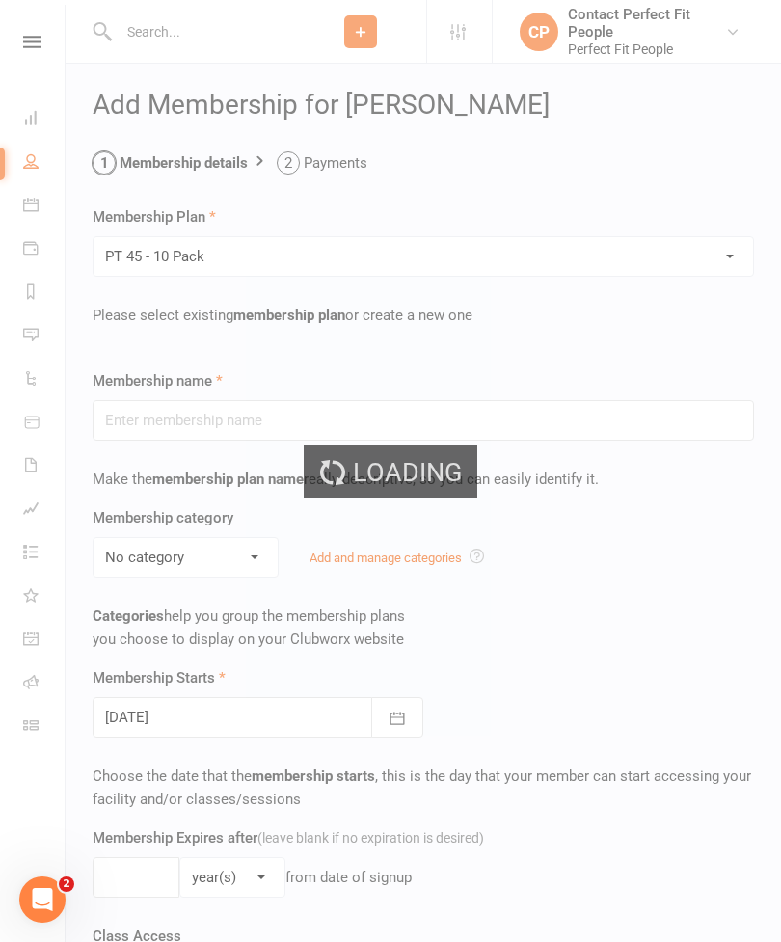
type input "PT 45 - 10 Pack"
select select "10"
type input "10"
select select "1"
type input "10"
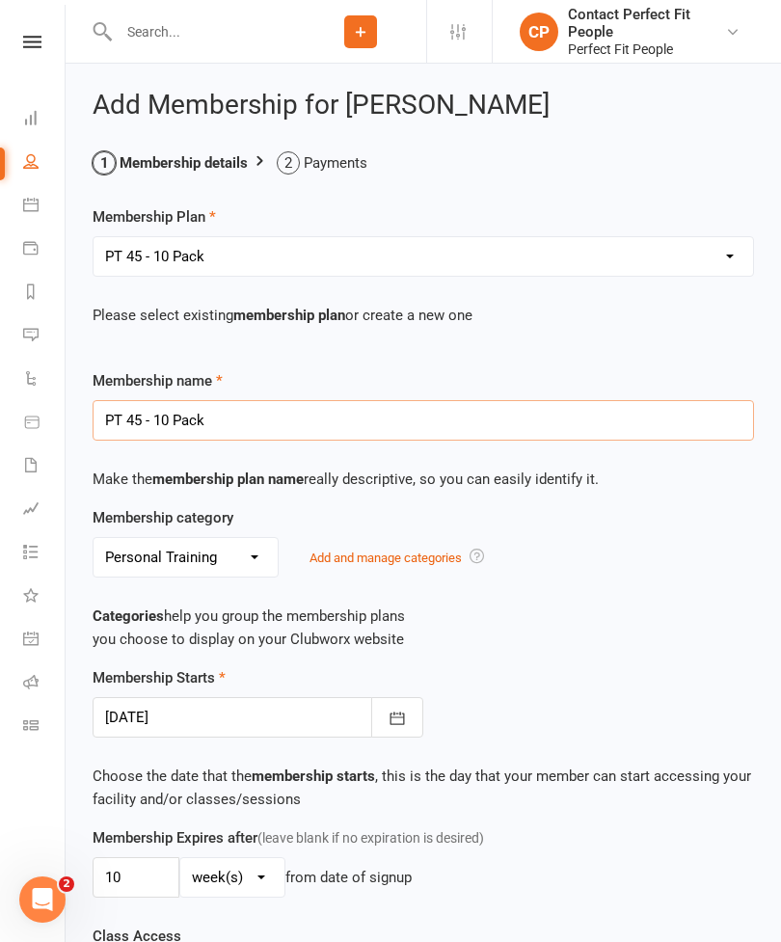
click at [257, 418] on input "PT 45 - 10 Pack" at bounding box center [423, 420] width 661 height 40
click at [280, 419] on input "PT 45 - 10 Pack cash lump 13/8" at bounding box center [423, 420] width 661 height 40
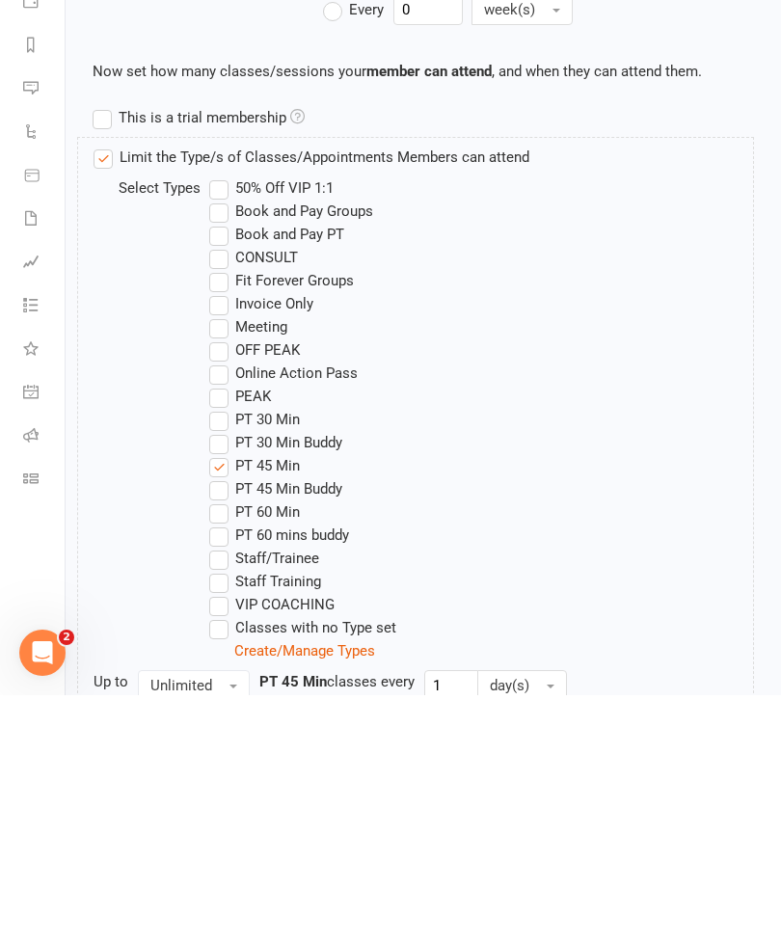
scroll to position [1084, 0]
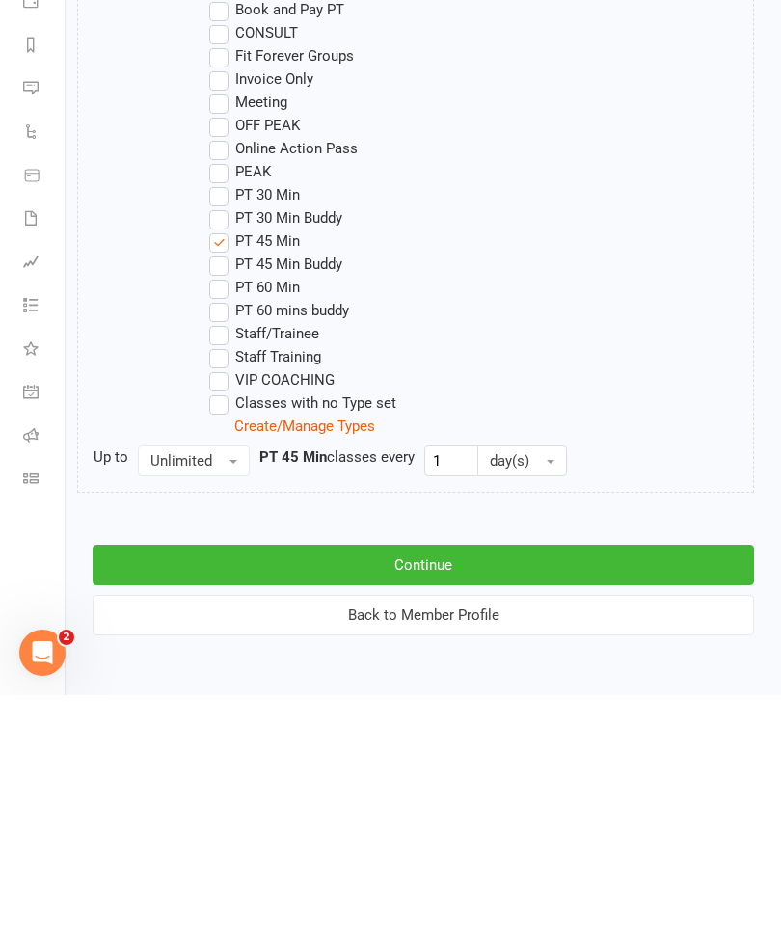
type input "PT 45 - 10 Pack cash lump due 13/8"
click at [200, 791] on button "Continue" at bounding box center [423, 811] width 661 height 40
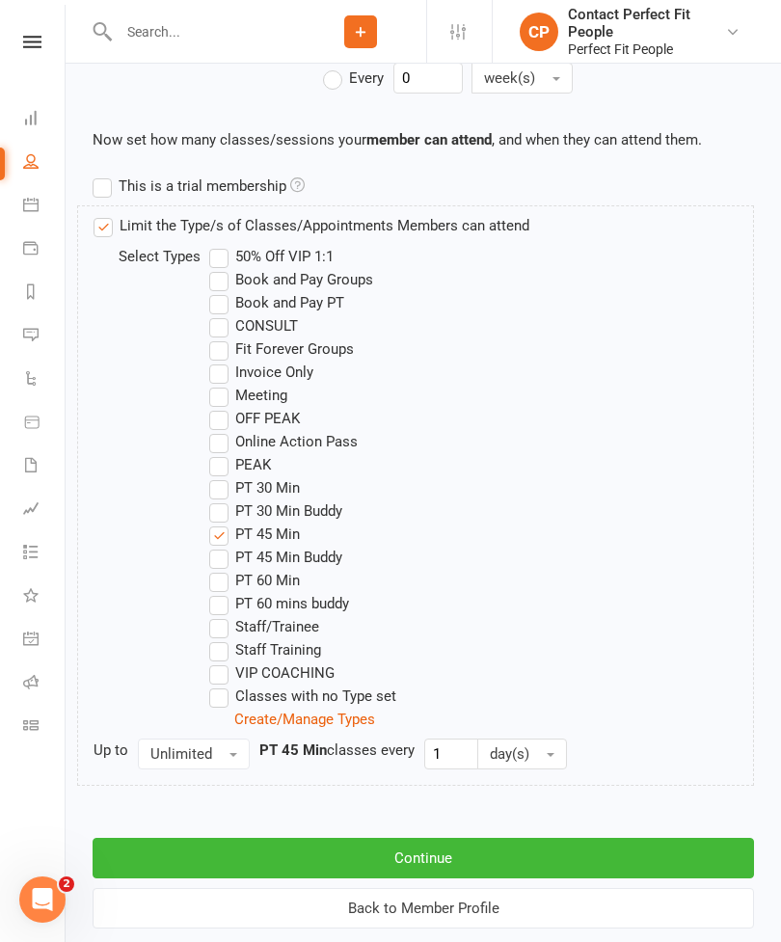
scroll to position [0, 0]
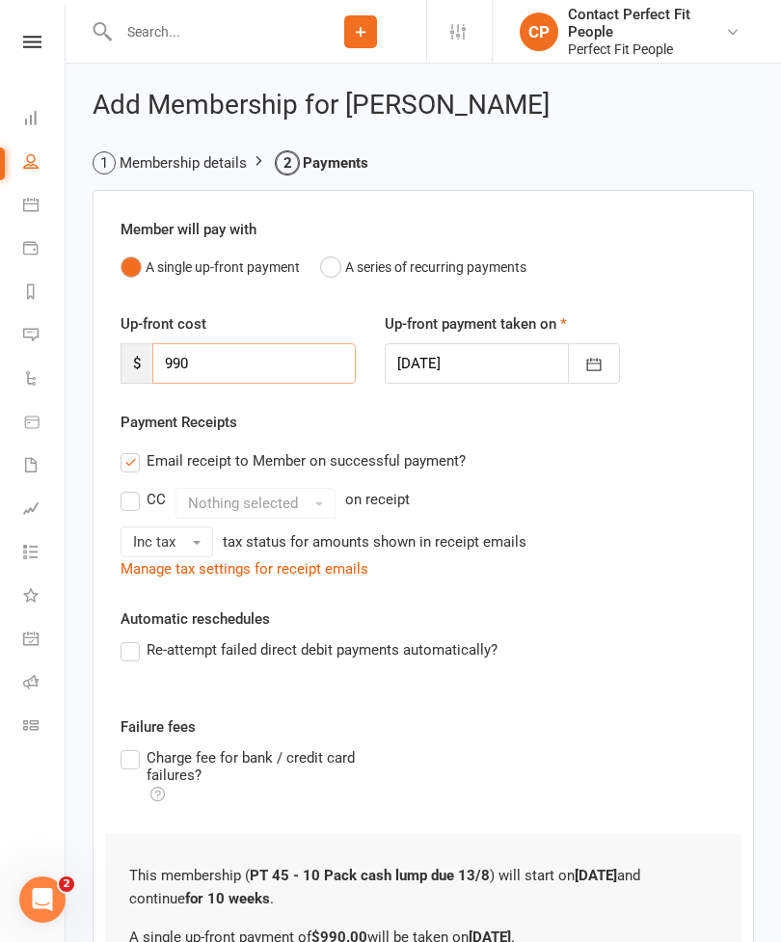
click at [212, 356] on input "990" at bounding box center [253, 363] width 203 height 40
type input "9"
click at [133, 460] on label "Email receipt to Member on successful payment?" at bounding box center [293, 460] width 345 height 23
click at [133, 449] on input "Email receipt to Member on successful payment?" at bounding box center [127, 449] width 13 height 0
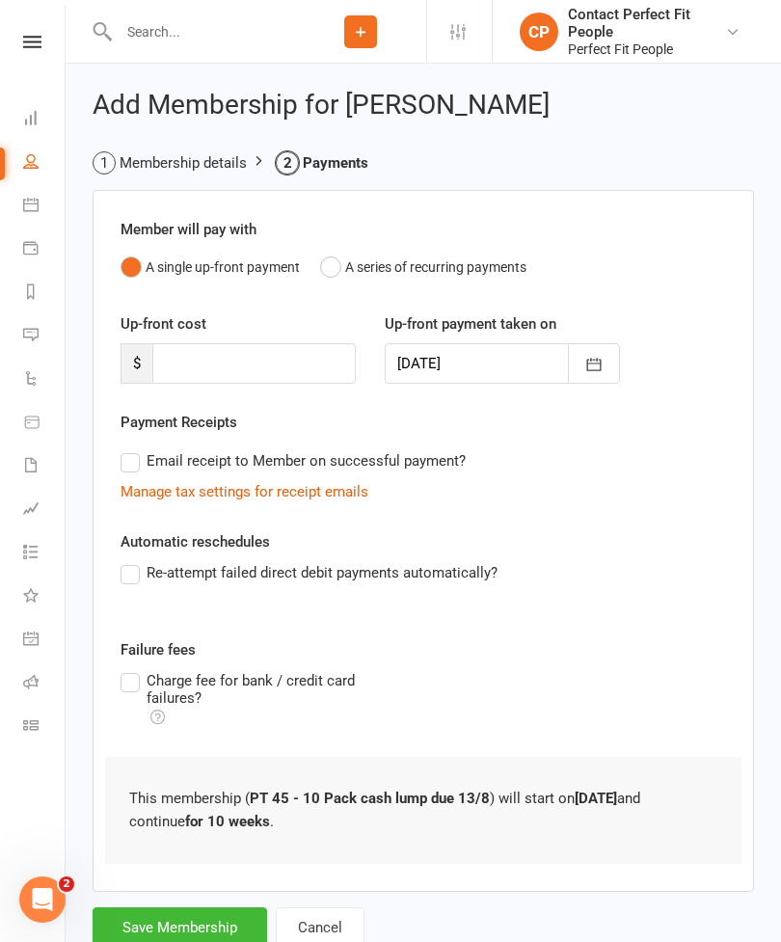
scroll to position [18, 0]
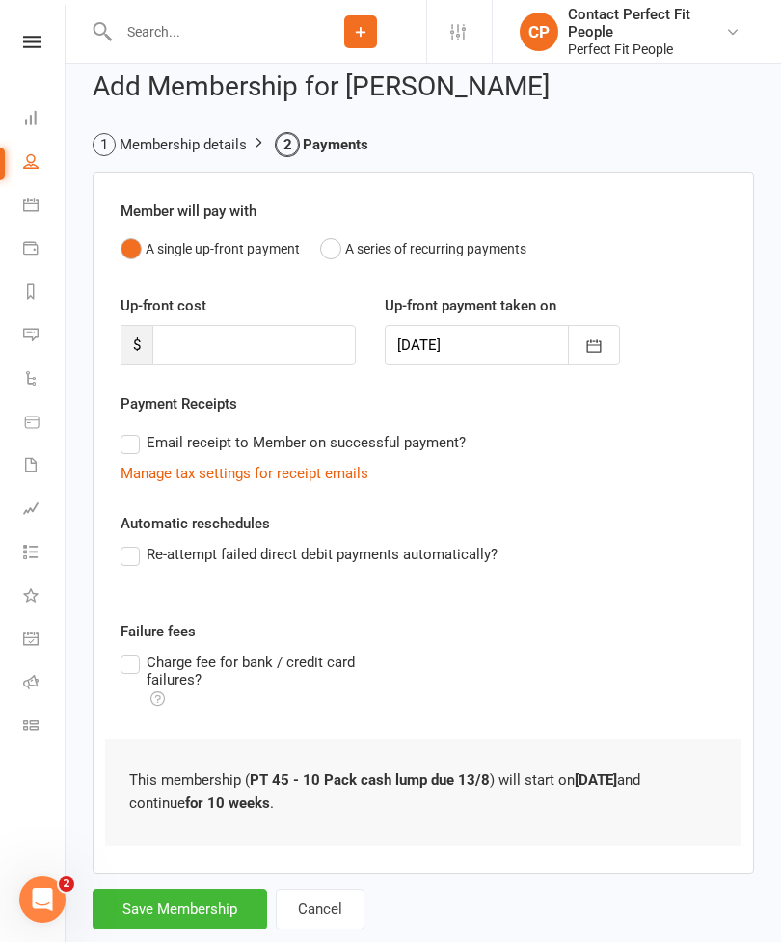
click at [164, 908] on button "Save Membership" at bounding box center [180, 909] width 174 height 40
type input "0"
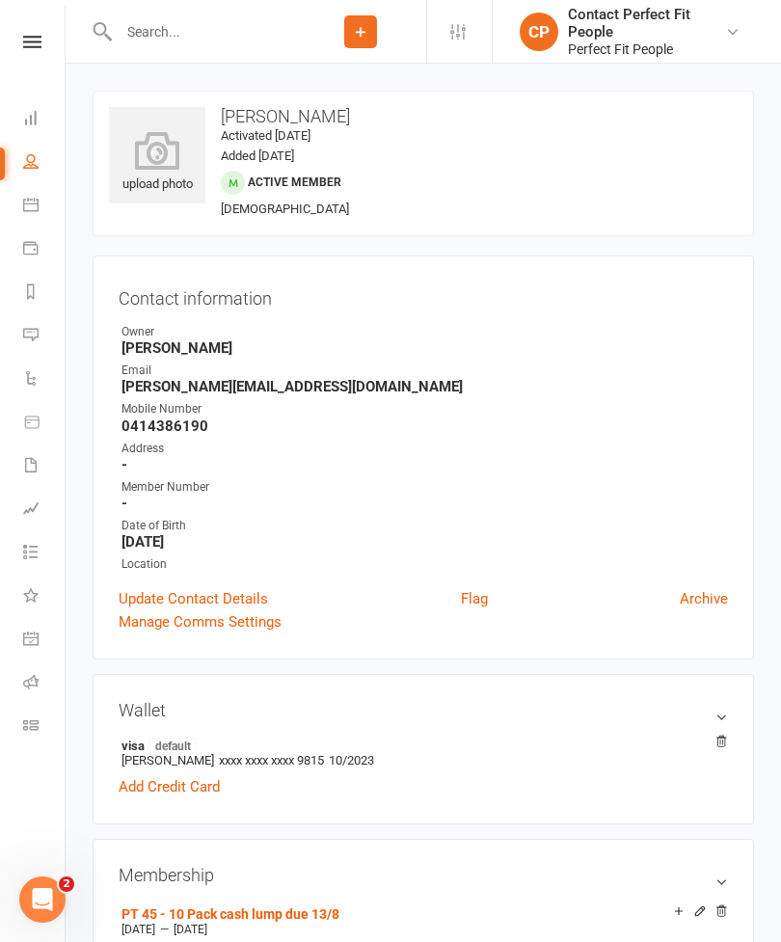
click at [30, 58] on div "Clubworx" at bounding box center [32, 67] width 65 height 63
click at [17, 47] on link at bounding box center [32, 42] width 68 height 13
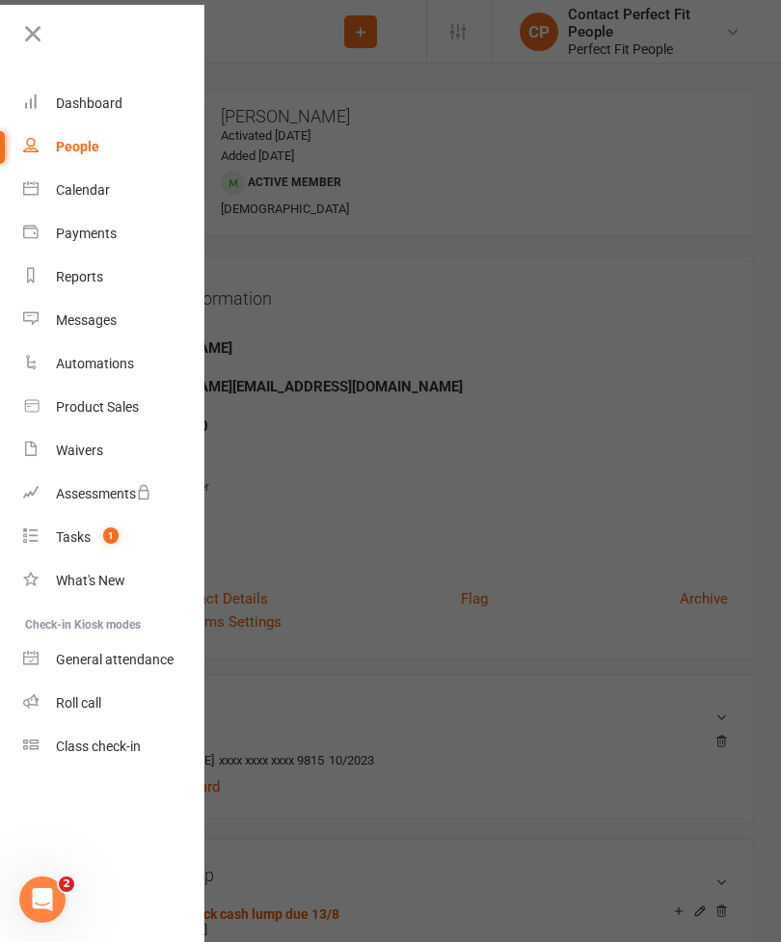
click at [67, 210] on link "Calendar" at bounding box center [114, 190] width 182 height 43
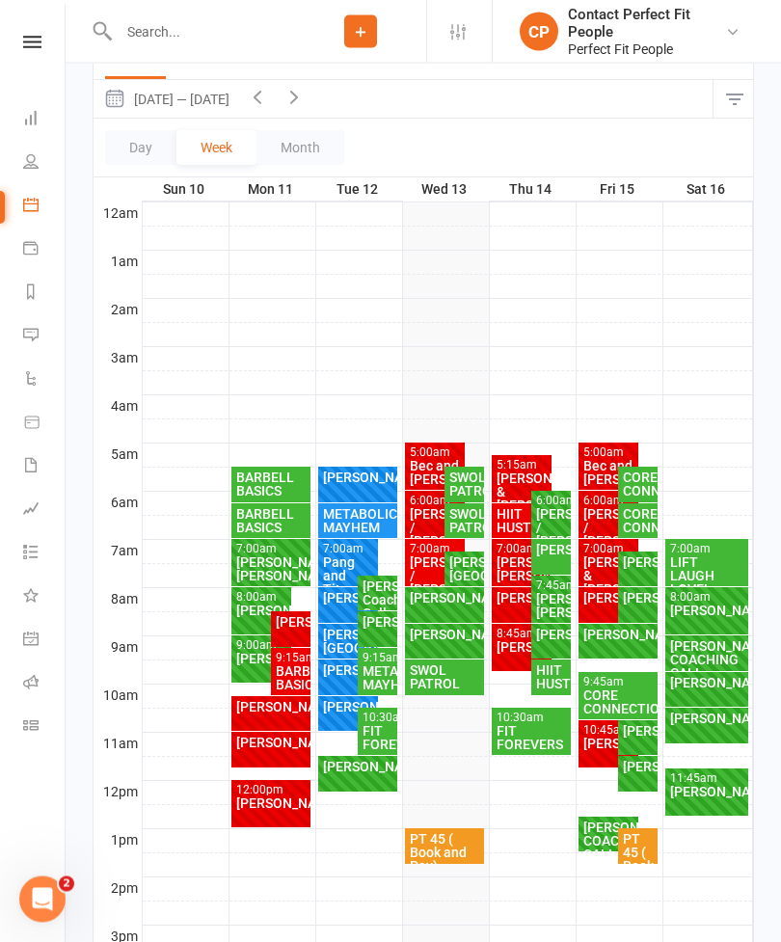
scroll to position [213, 0]
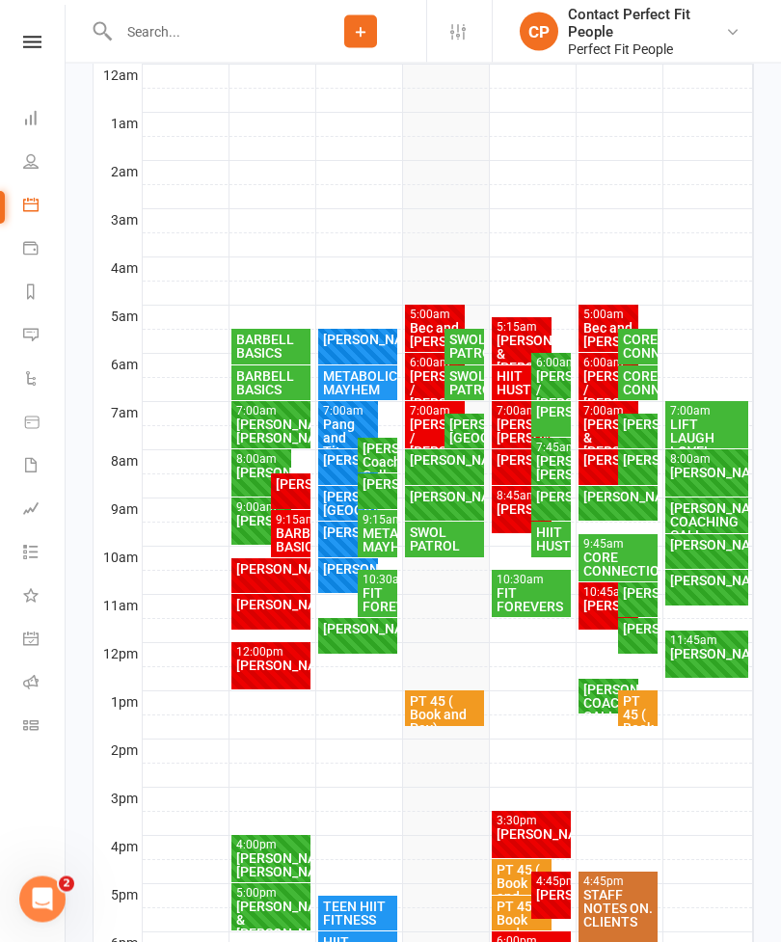
click at [433, 456] on div "[PERSON_NAME]" at bounding box center [445, 460] width 72 height 13
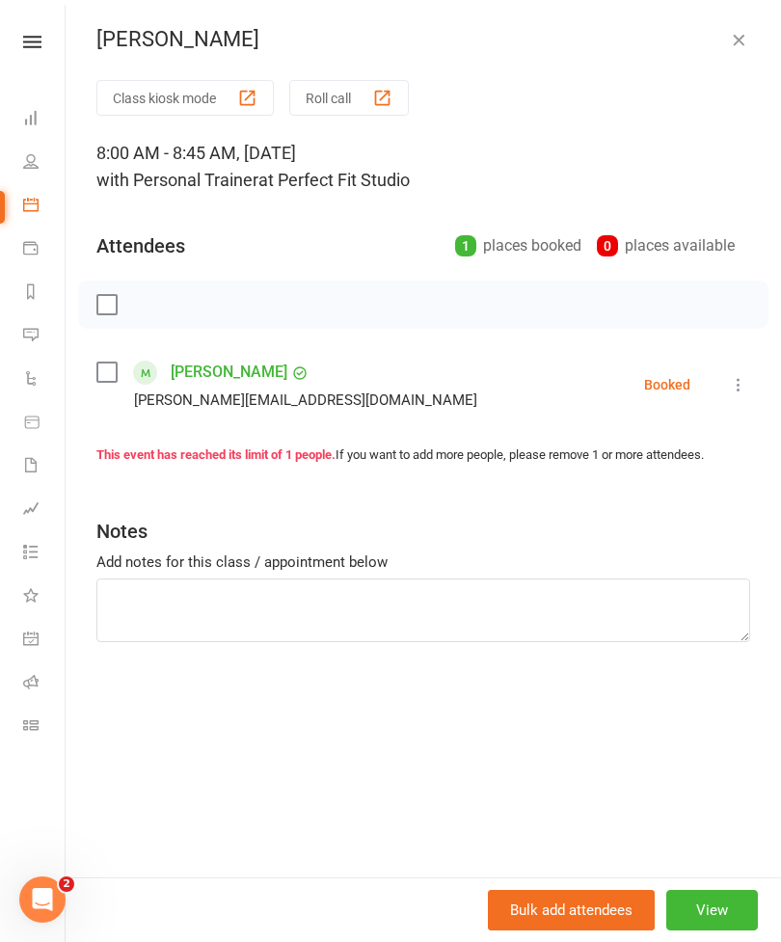
click at [740, 382] on icon at bounding box center [738, 384] width 19 height 19
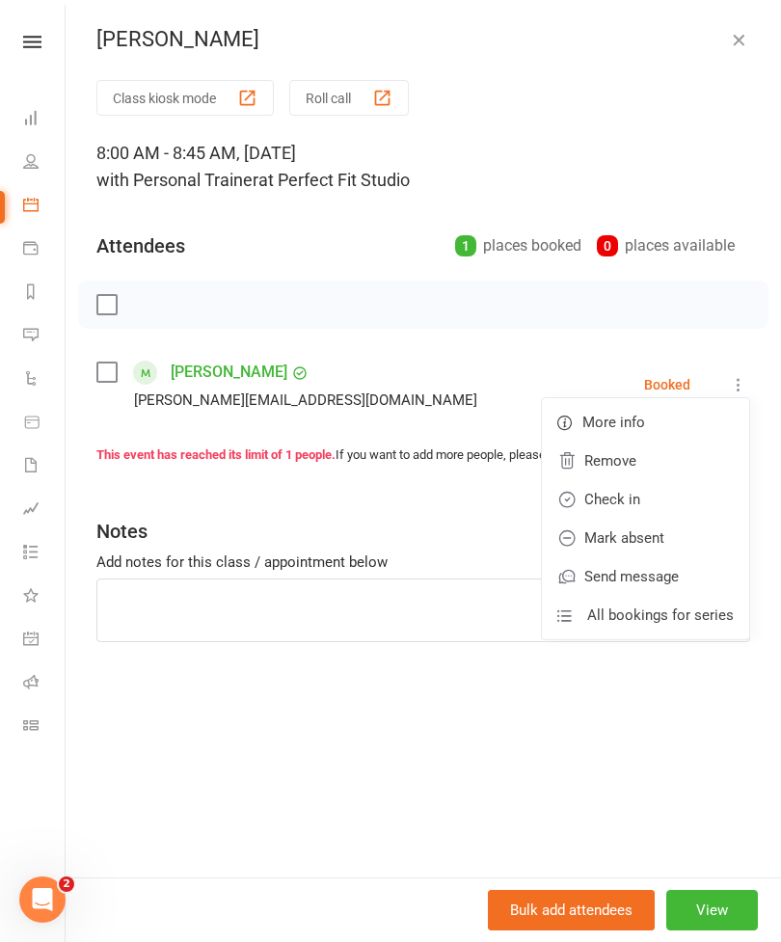
click at [600, 500] on link "Check in" at bounding box center [645, 499] width 207 height 39
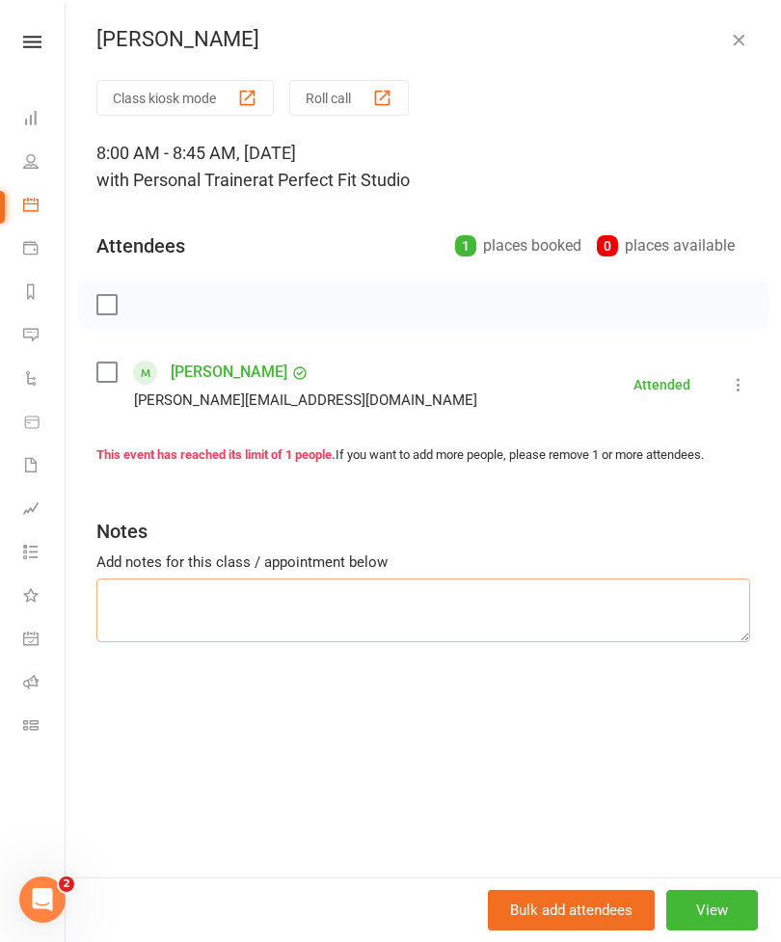
click at [119, 595] on textarea at bounding box center [423, 610] width 654 height 64
click at [738, 38] on icon "button" at bounding box center [738, 39] width 19 height 19
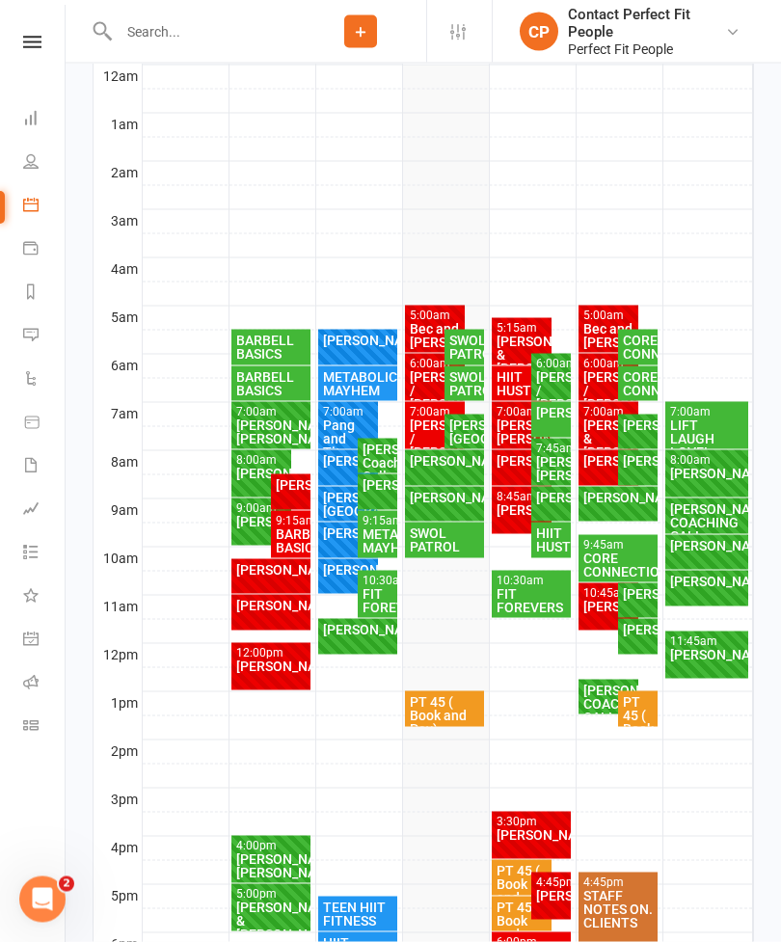
scroll to position [344, 0]
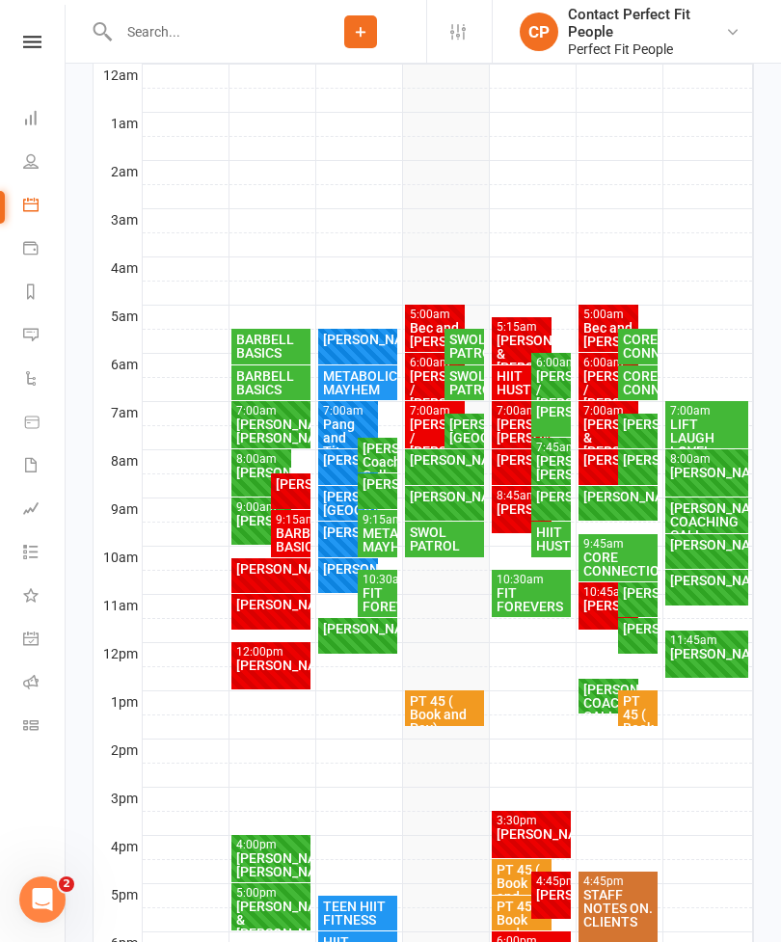
click at [448, 467] on div "[PERSON_NAME]" at bounding box center [445, 459] width 72 height 13
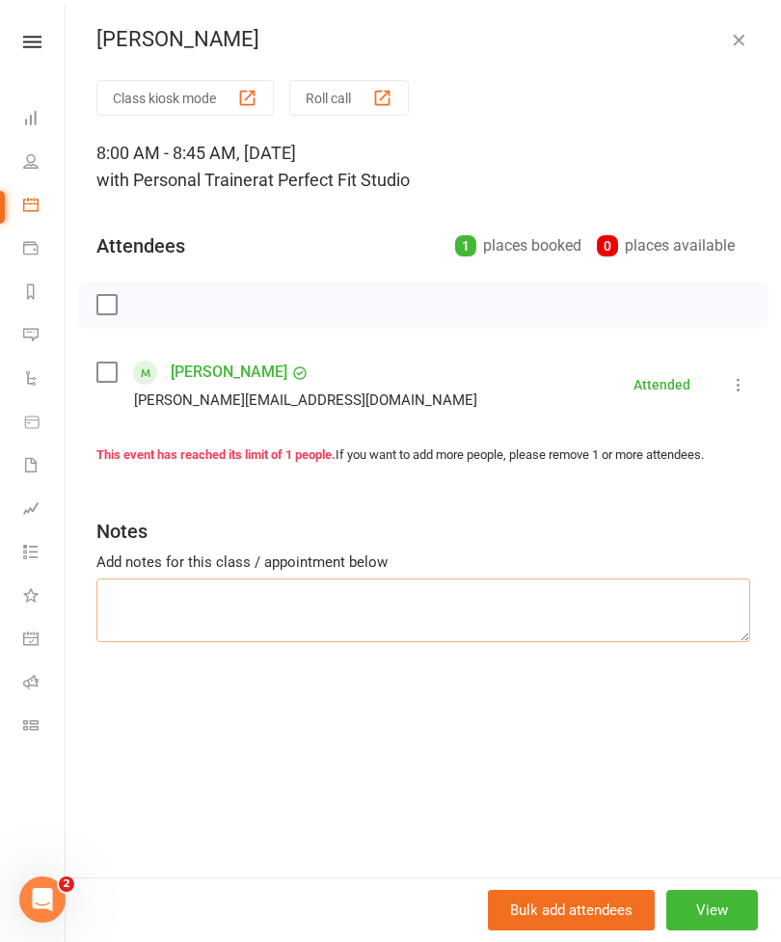
click at [148, 600] on textarea at bounding box center [423, 610] width 654 height 64
type textarea "S"
click at [120, 593] on textarea "a TBar press" at bounding box center [423, 610] width 654 height 64
click at [241, 603] on textarea "SA TBAR press" at bounding box center [423, 610] width 654 height 64
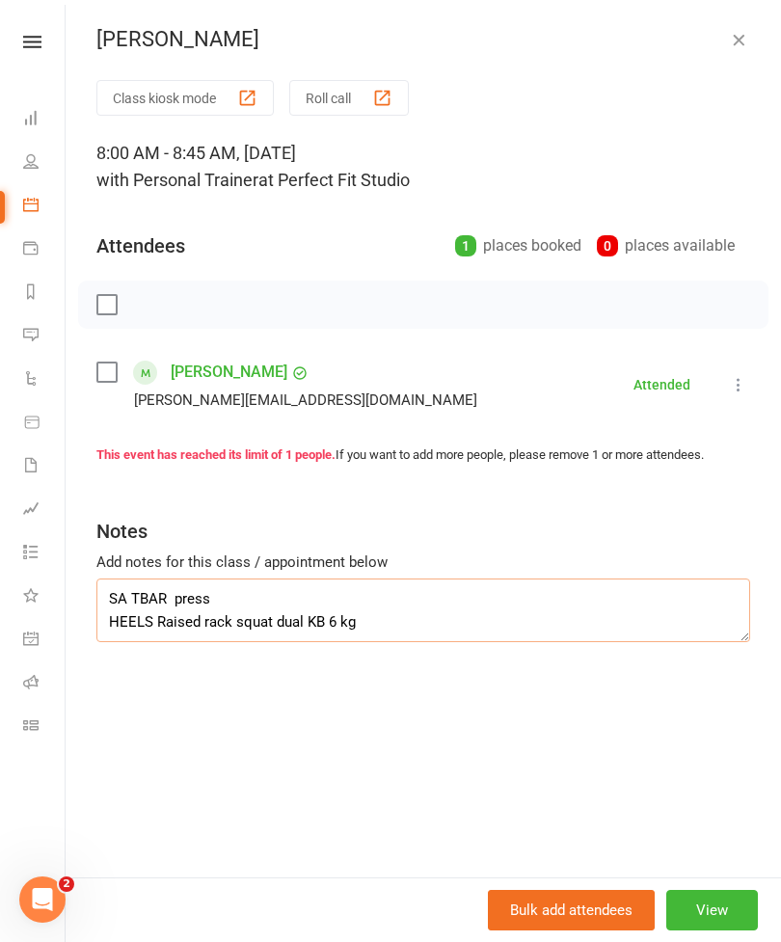
scroll to position [13, 0]
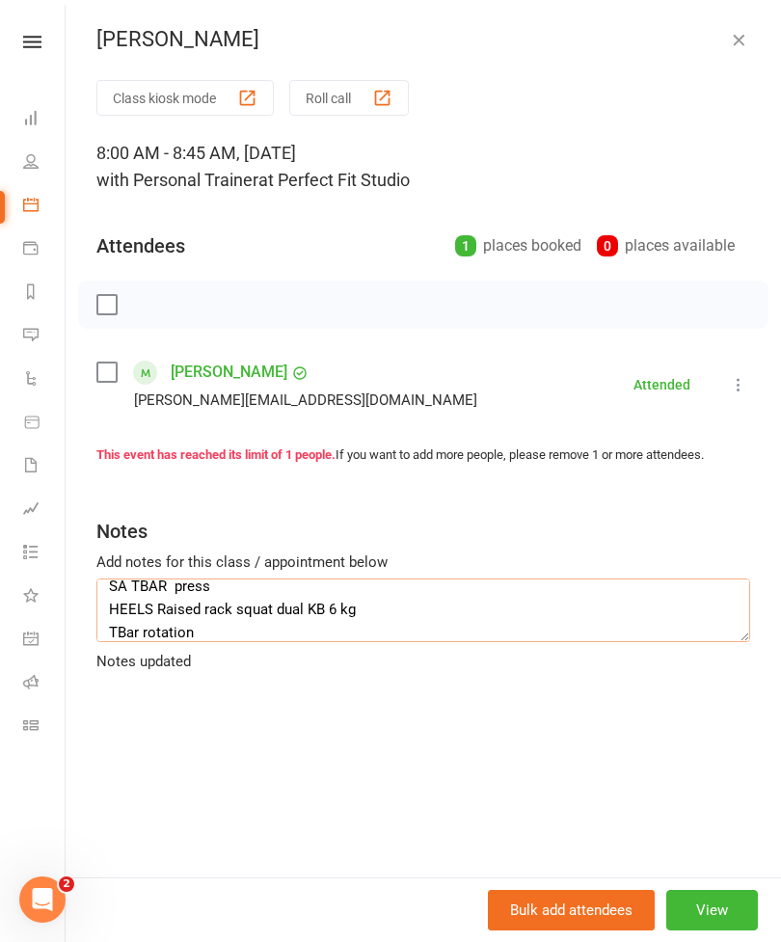
click at [153, 637] on textarea "SA TBAR press HEELS Raised rack squat dual KB 6 kg TBar rotation" at bounding box center [423, 610] width 654 height 64
click at [155, 631] on textarea "SA TBAR press HEELS Raised rack squat dual KB 6 kg TBar rotation" at bounding box center [423, 610] width 654 height 64
click at [135, 627] on textarea "SA TBAR press HEELS Raised rack squat dual KB 6 kg TBar rotation" at bounding box center [423, 610] width 654 height 64
click at [248, 641] on textarea "SA TBAR press HEELS Raised rack squat dual KB 6 kg TBar core rotation" at bounding box center [423, 610] width 654 height 64
click at [174, 639] on textarea "SA TBAR press HEELS Raised rack squat dual KB 6 kg TBar core rotation" at bounding box center [423, 610] width 654 height 64
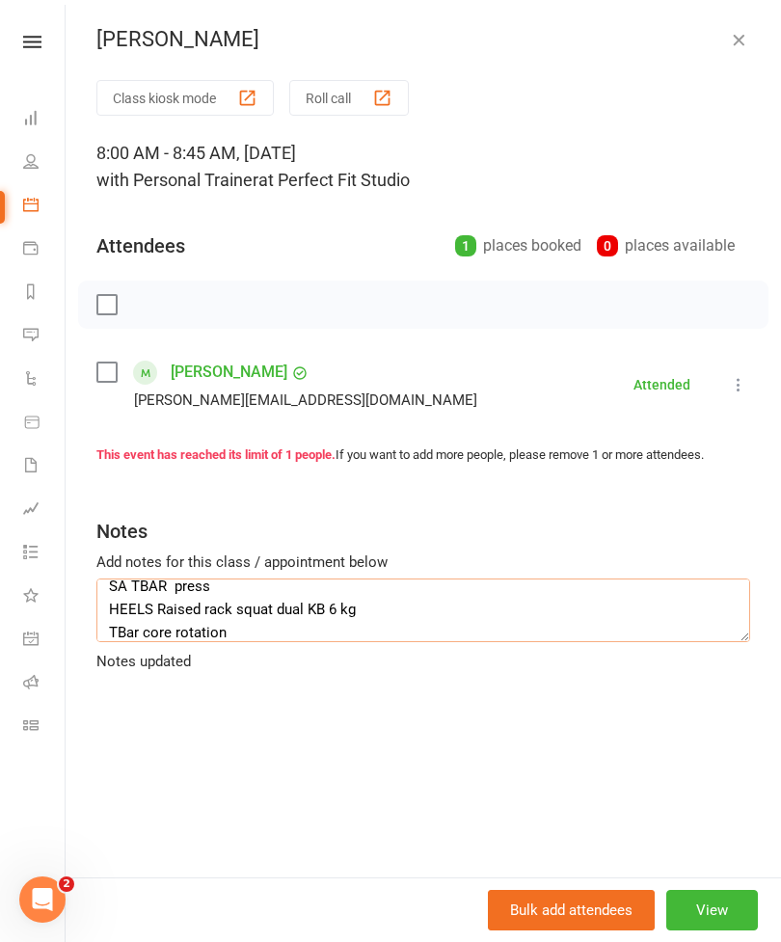
click at [232, 625] on textarea "SA TBAR press HEELS Raised rack squat dual KB 6 kg TBar core rotation" at bounding box center [423, 610] width 654 height 64
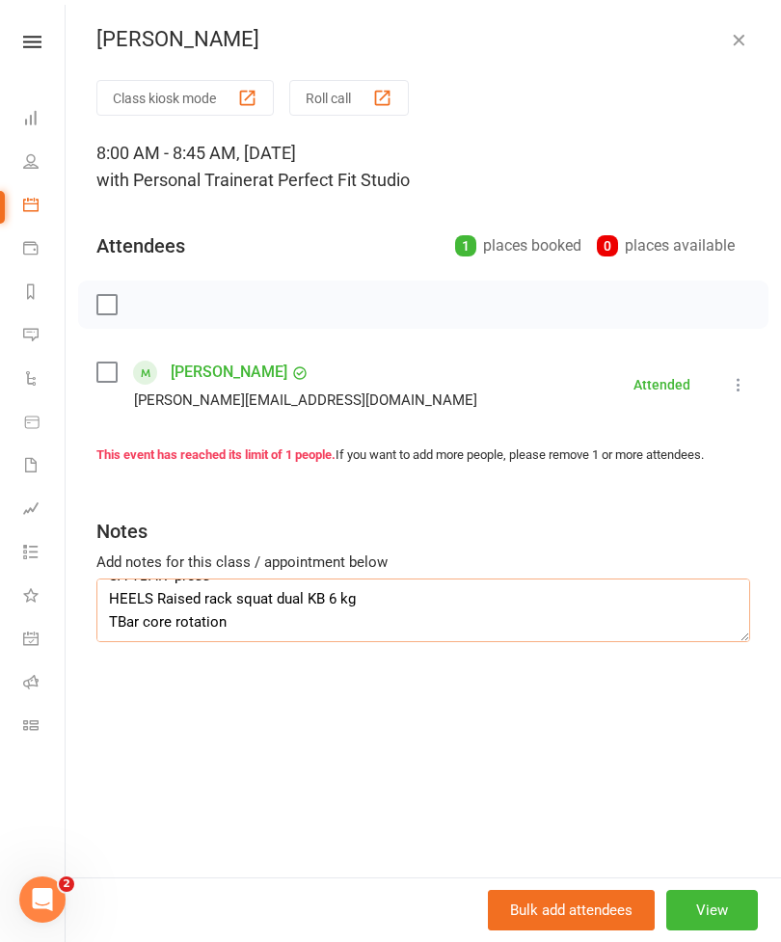
type textarea "SA TBAR press HEELS Raised rack squat dual KB 6 kg TBar core rotation"
click at [730, 40] on icon "button" at bounding box center [738, 39] width 19 height 19
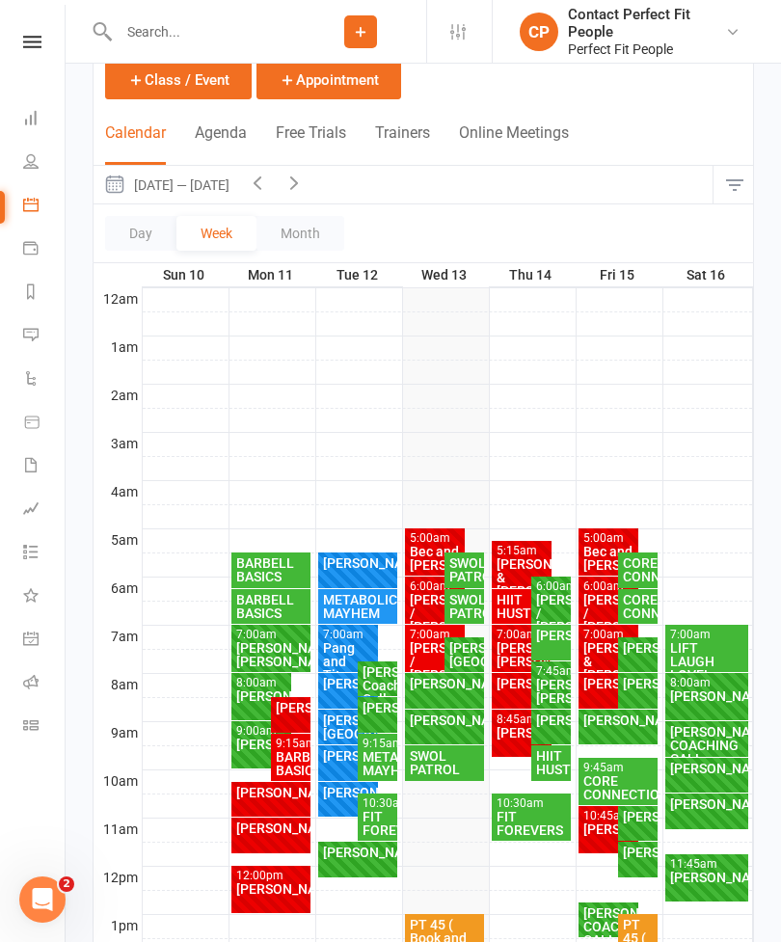
scroll to position [125, 0]
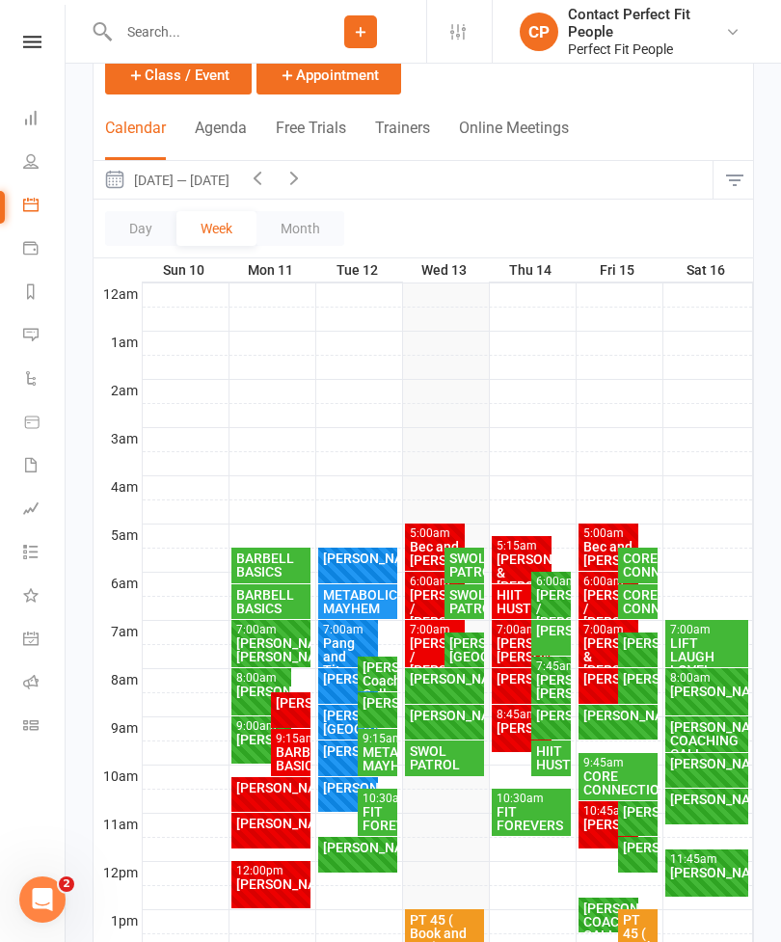
click at [305, 188] on icon "button" at bounding box center [293, 177] width 21 height 21
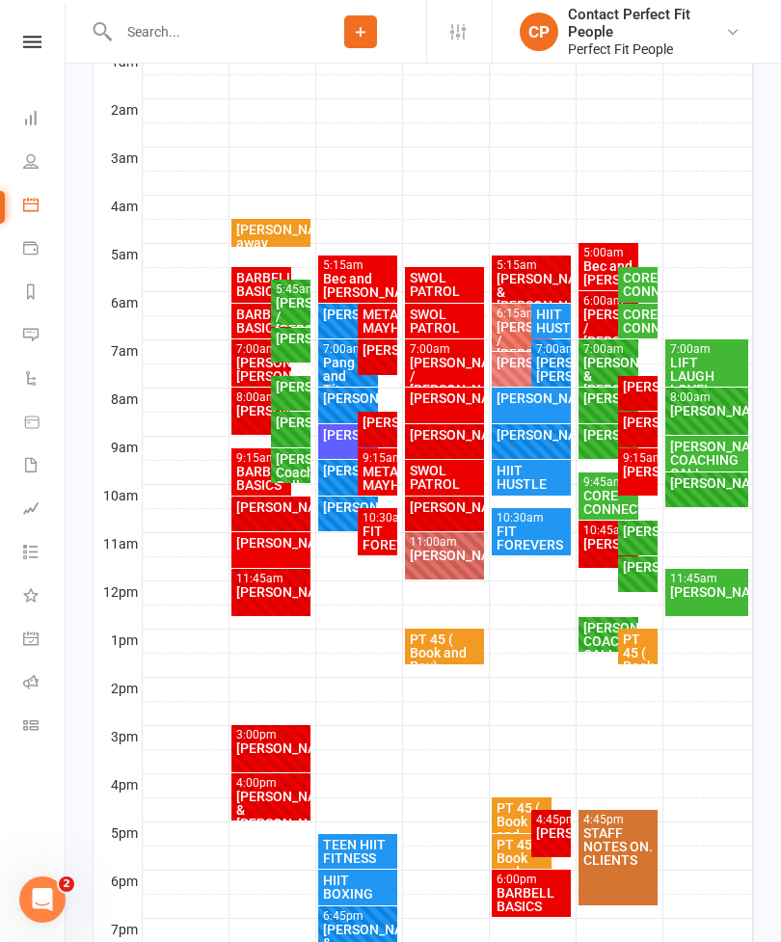
scroll to position [409, 0]
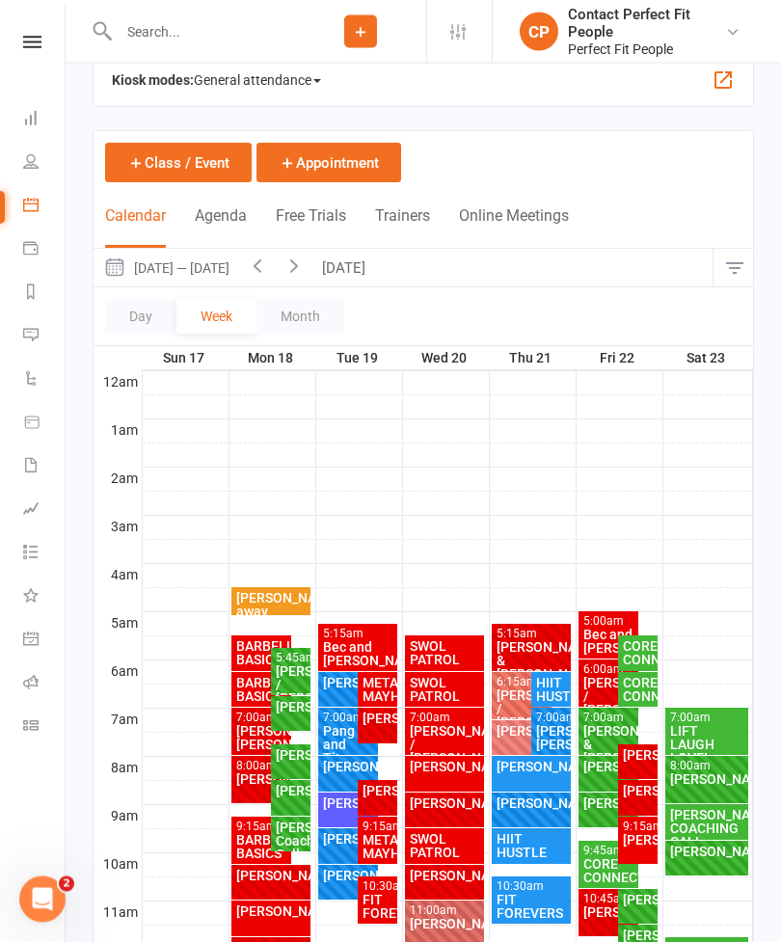
click at [361, 265] on button "[DATE]" at bounding box center [345, 269] width 67 height 38
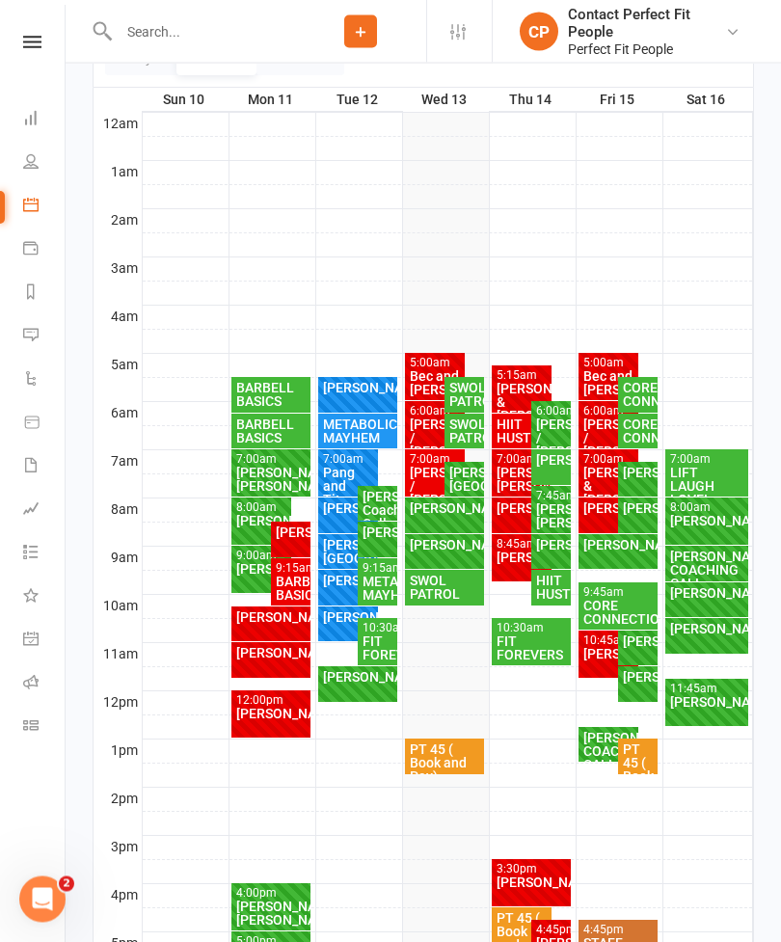
scroll to position [333, 0]
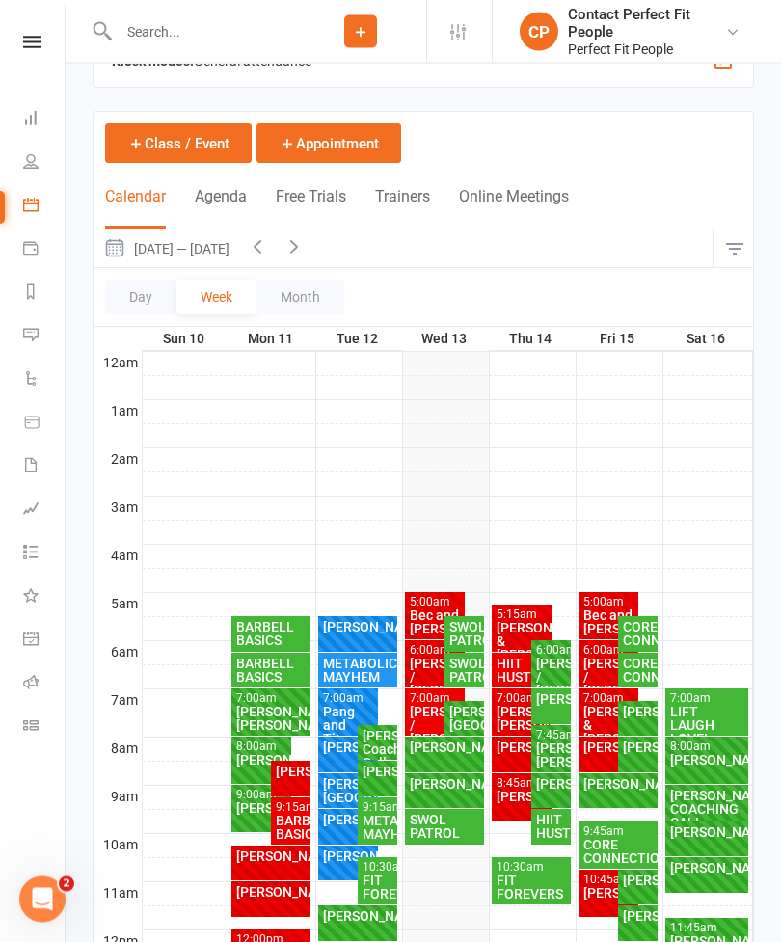
click at [305, 251] on icon "button" at bounding box center [293, 246] width 21 height 21
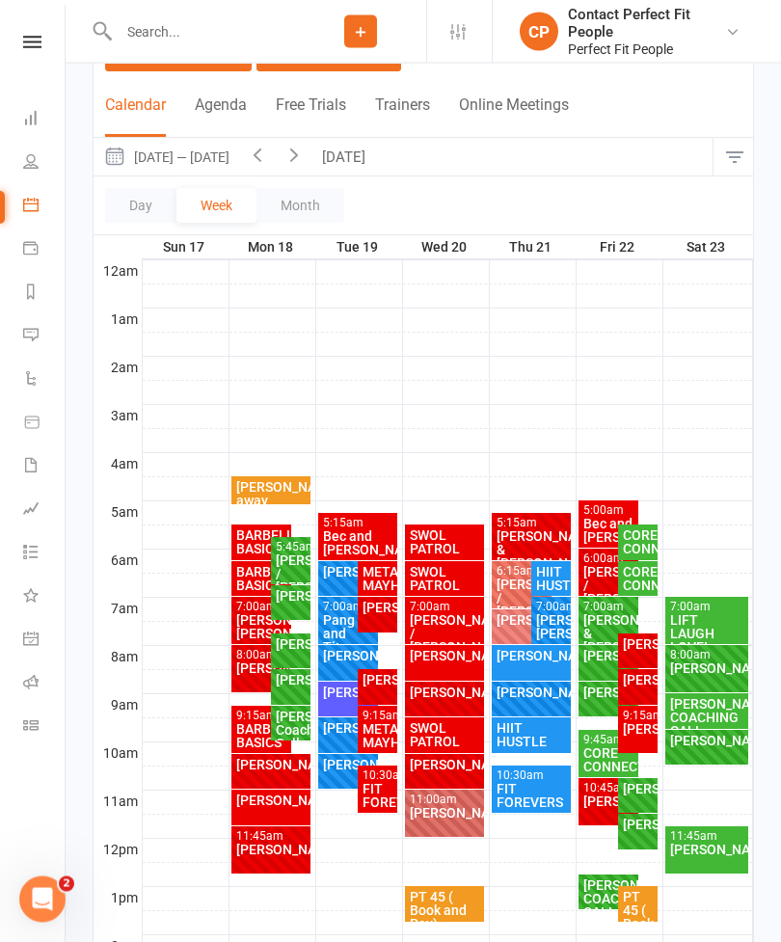
click at [299, 728] on div "[PERSON_NAME] Coaching Call" at bounding box center [291, 731] width 32 height 40
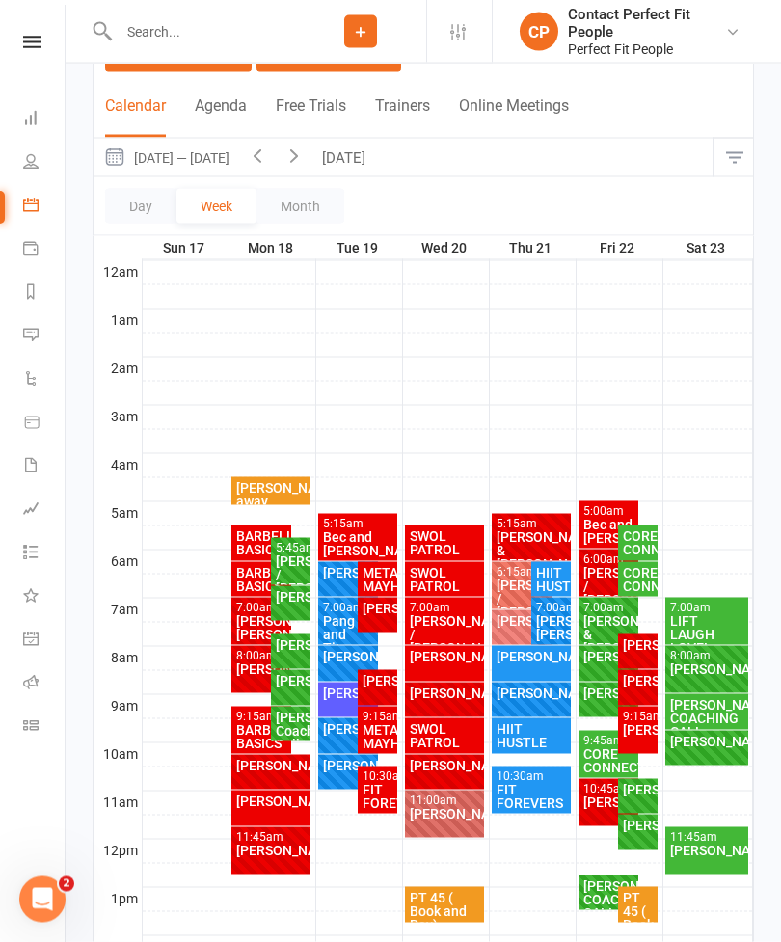
scroll to position [148, 0]
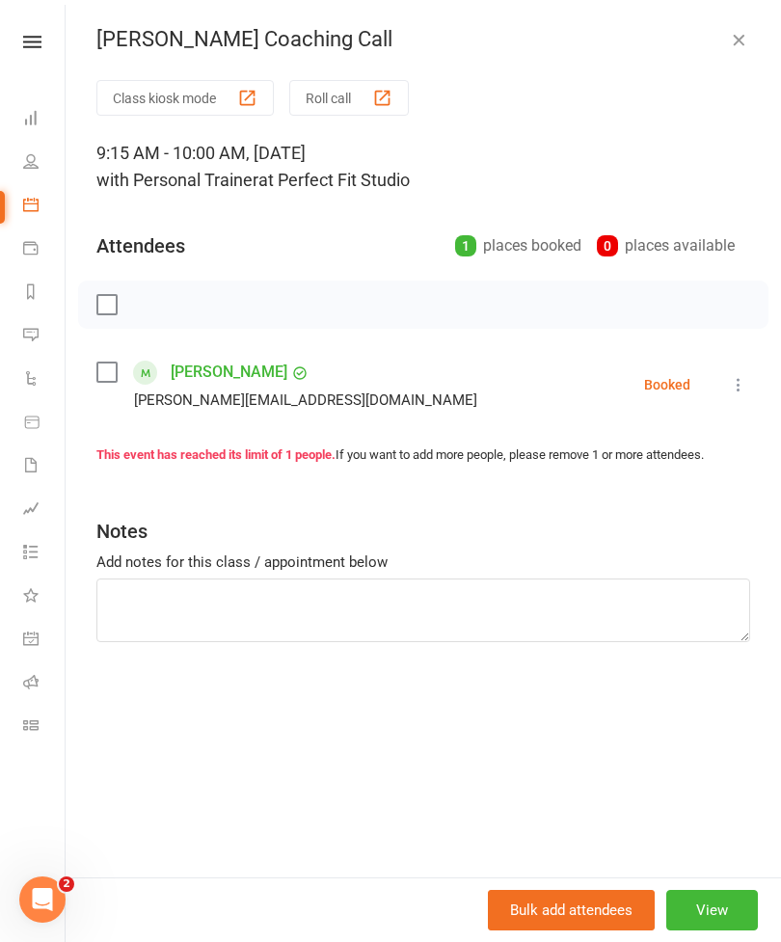
click at [738, 47] on icon "button" at bounding box center [738, 39] width 19 height 19
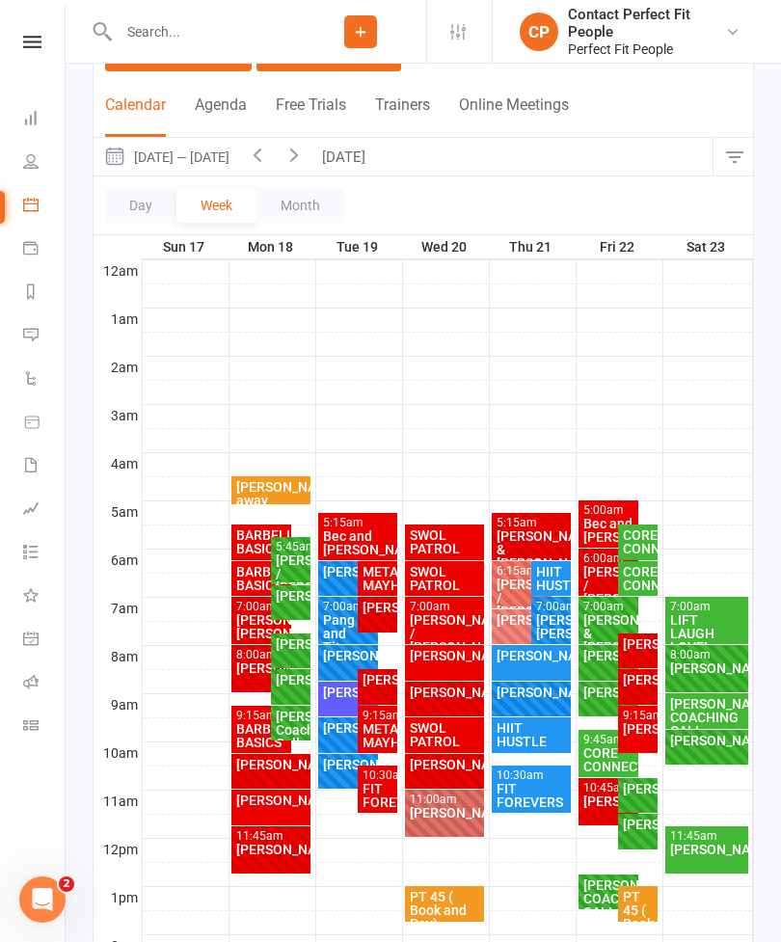
click at [645, 731] on div "[PERSON_NAME]" at bounding box center [638, 728] width 32 height 13
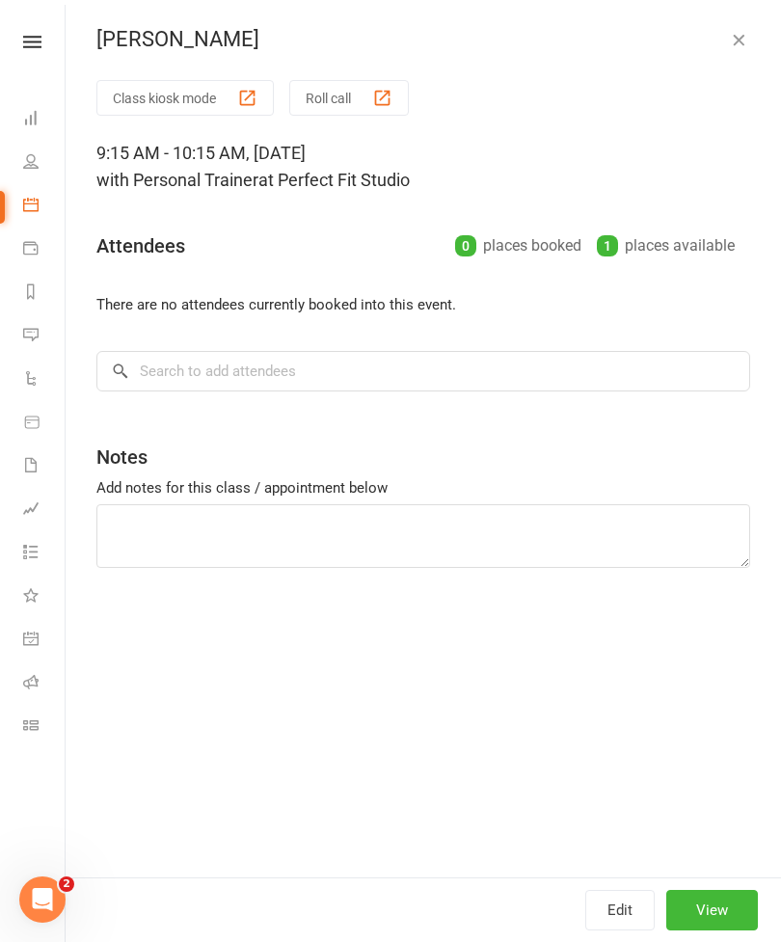
click at [628, 930] on button "Edit" at bounding box center [619, 910] width 69 height 40
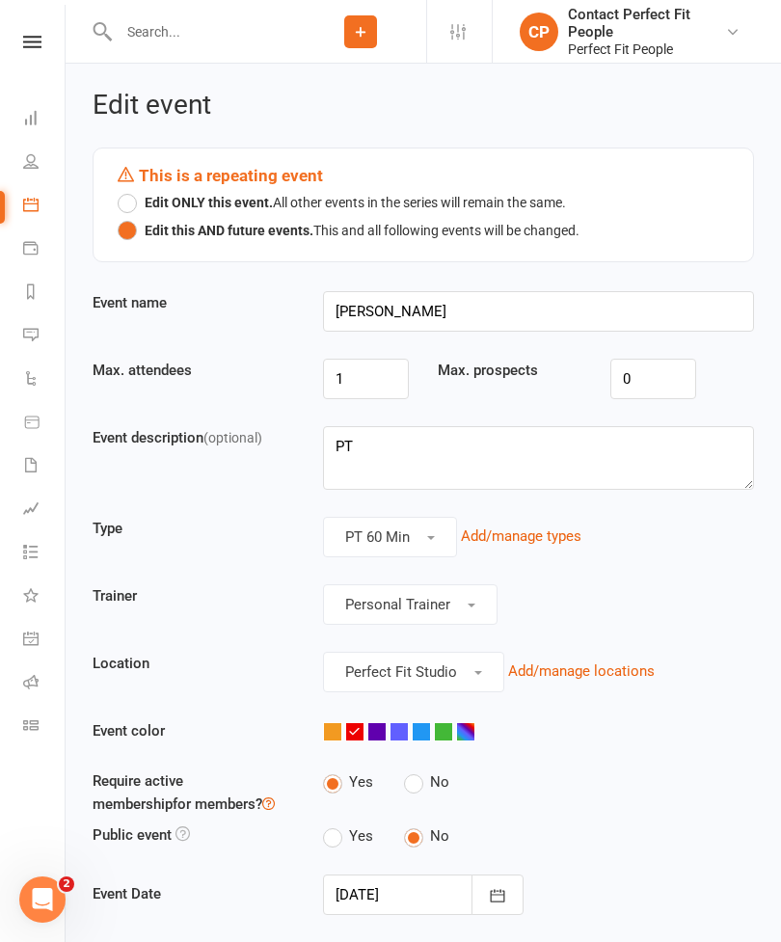
click at [121, 211] on button "Edit ONLY this event. All other events in the series will remain the same." at bounding box center [342, 202] width 448 height 27
click at [451, 735] on link at bounding box center [443, 731] width 19 height 19
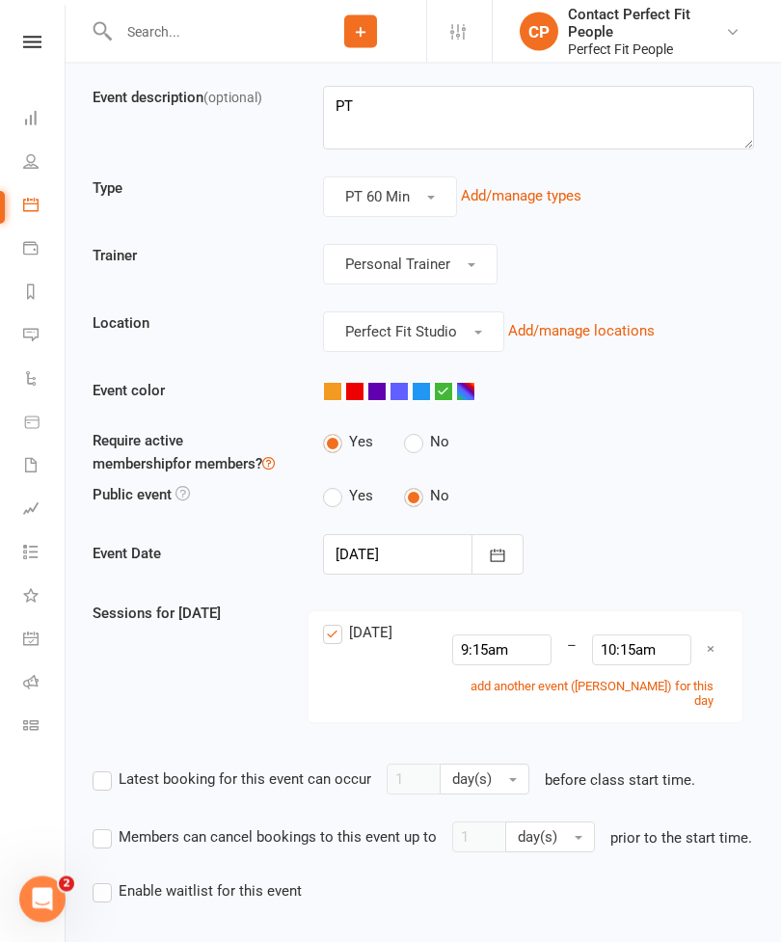
scroll to position [362, 0]
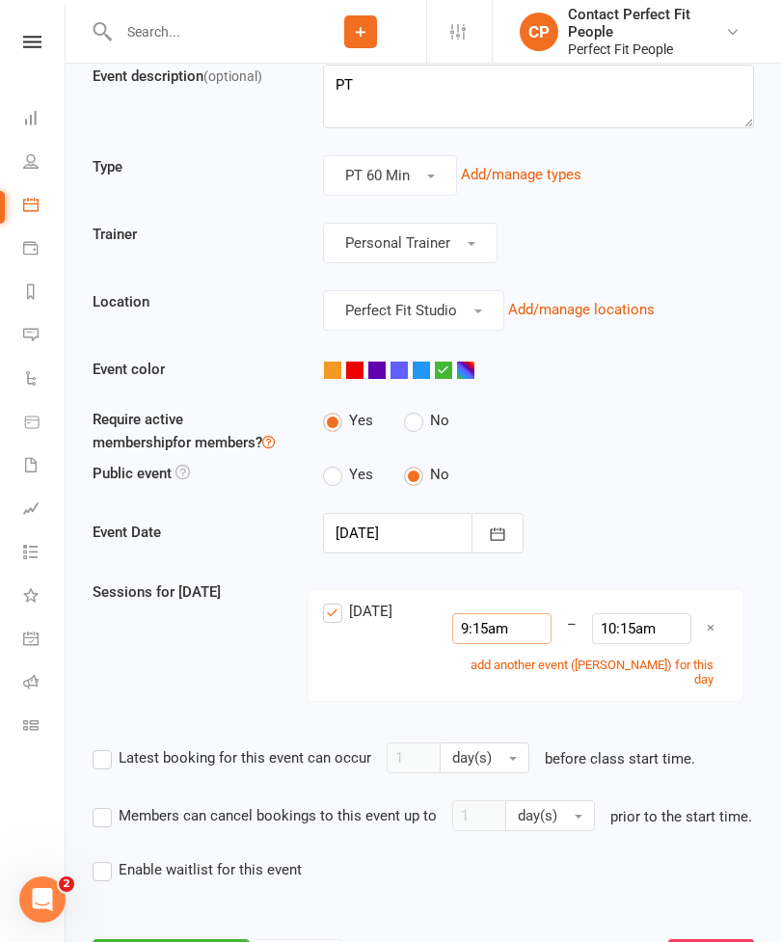
click at [518, 633] on input "9:15am" at bounding box center [501, 628] width 99 height 31
click at [506, 668] on li "10:00am" at bounding box center [536, 664] width 93 height 29
type input "10:00am"
click at [658, 623] on input "10:15am" at bounding box center [641, 628] width 99 height 31
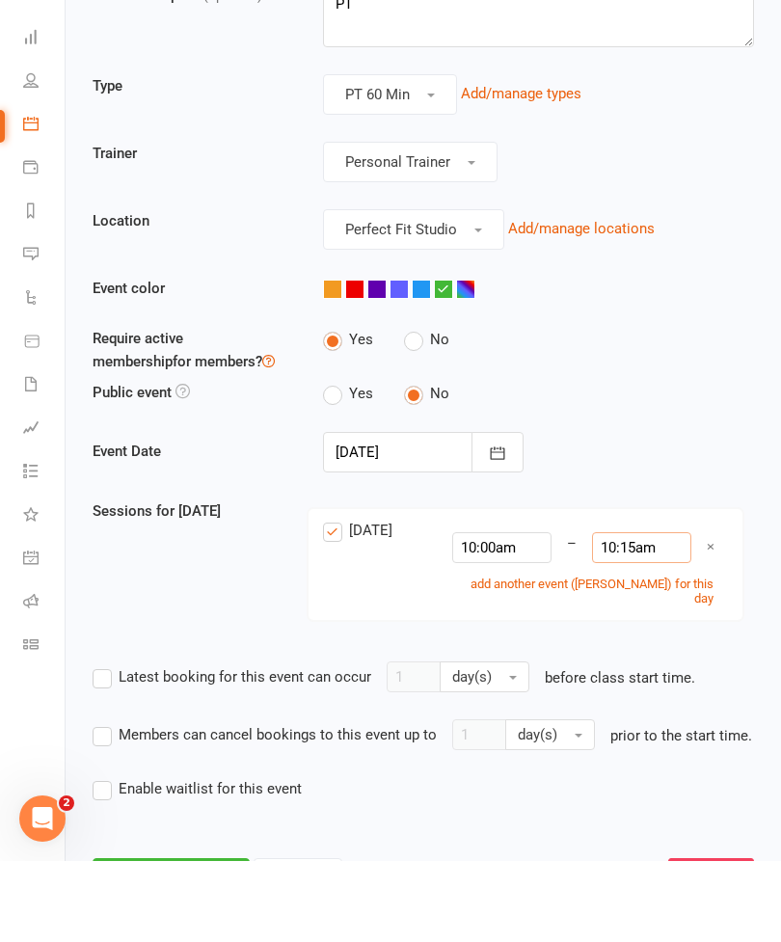
scroll to position [396, 0]
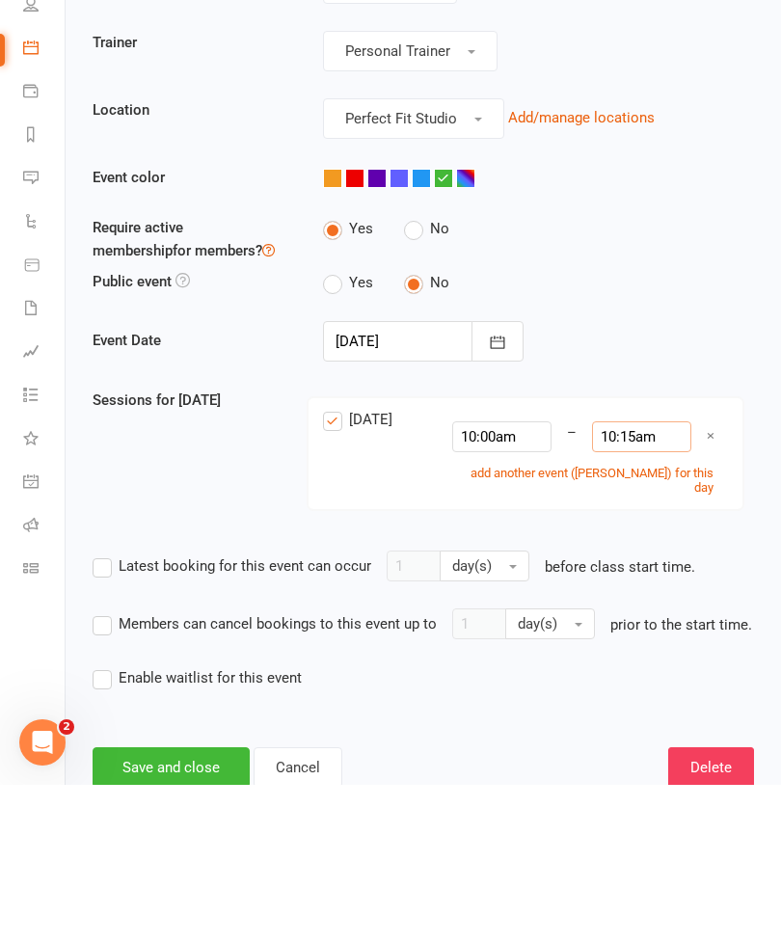
click at [656, 578] on input "10:15am" at bounding box center [641, 593] width 99 height 31
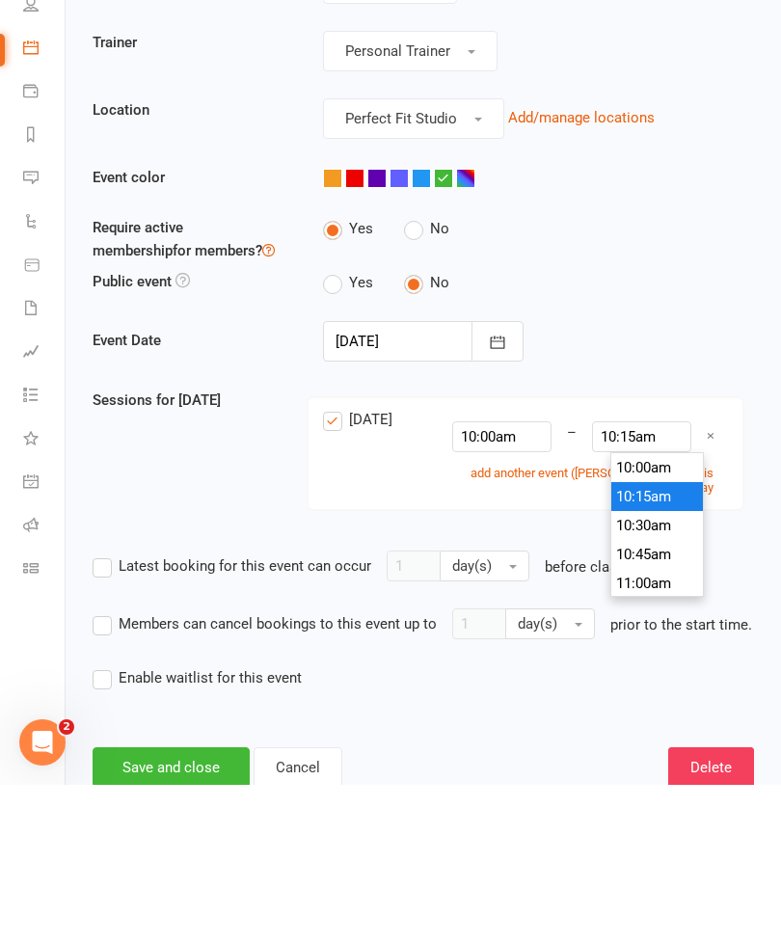
click at [642, 726] on li "11:00am" at bounding box center [657, 740] width 93 height 29
type input "11:00am"
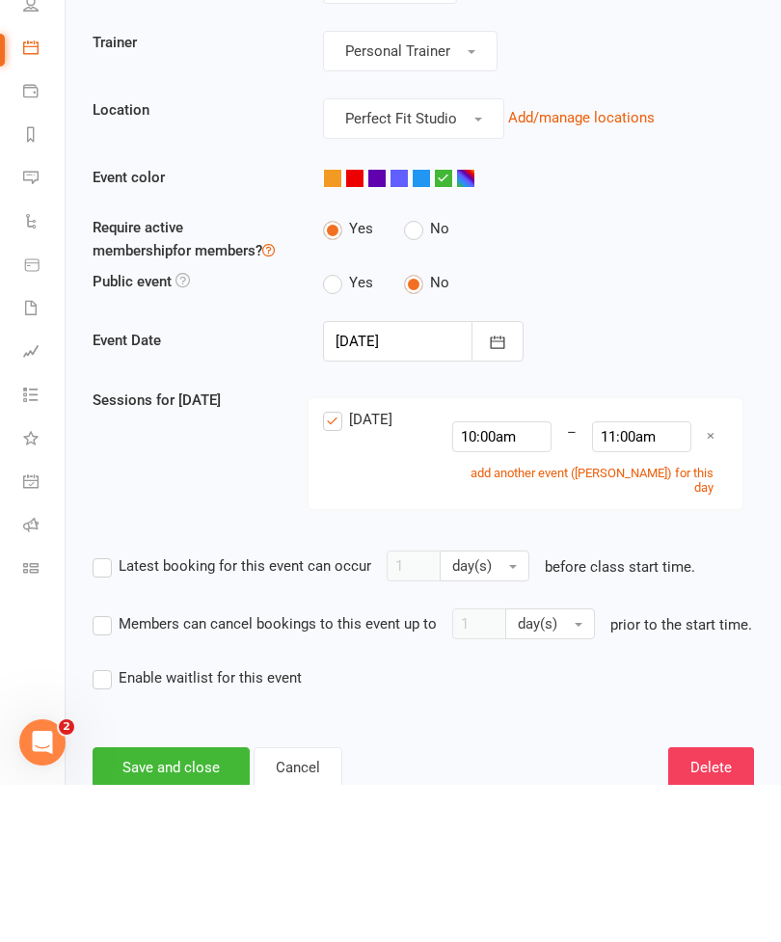
click at [515, 478] on button "button" at bounding box center [497, 498] width 52 height 40
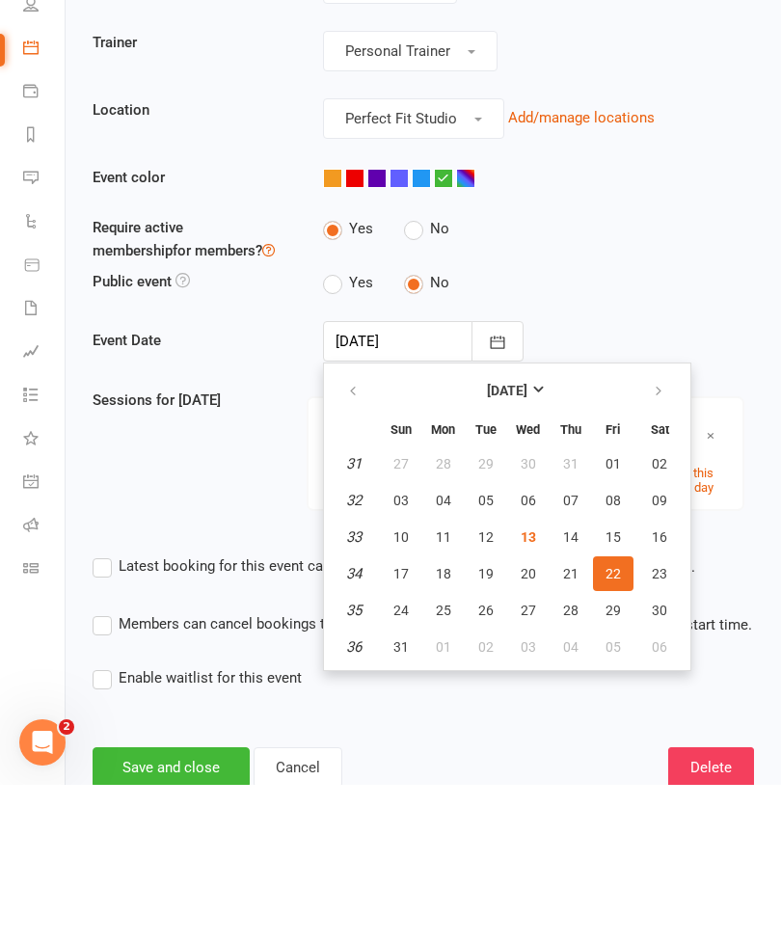
scroll to position [425, 0]
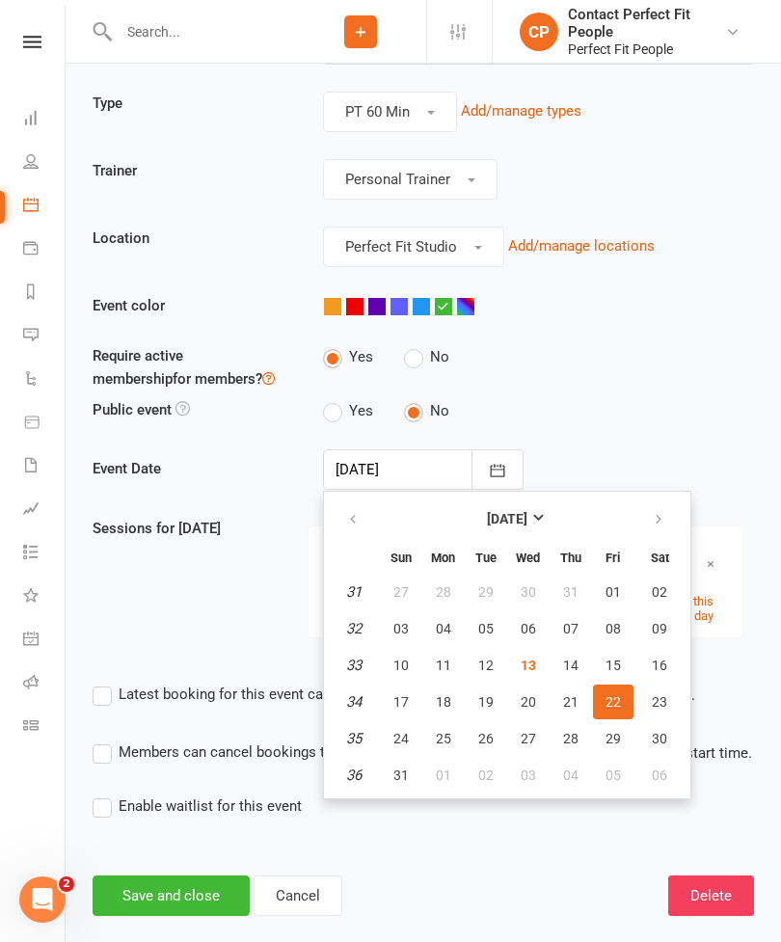
click at [492, 469] on icon "button" at bounding box center [498, 471] width 14 height 13
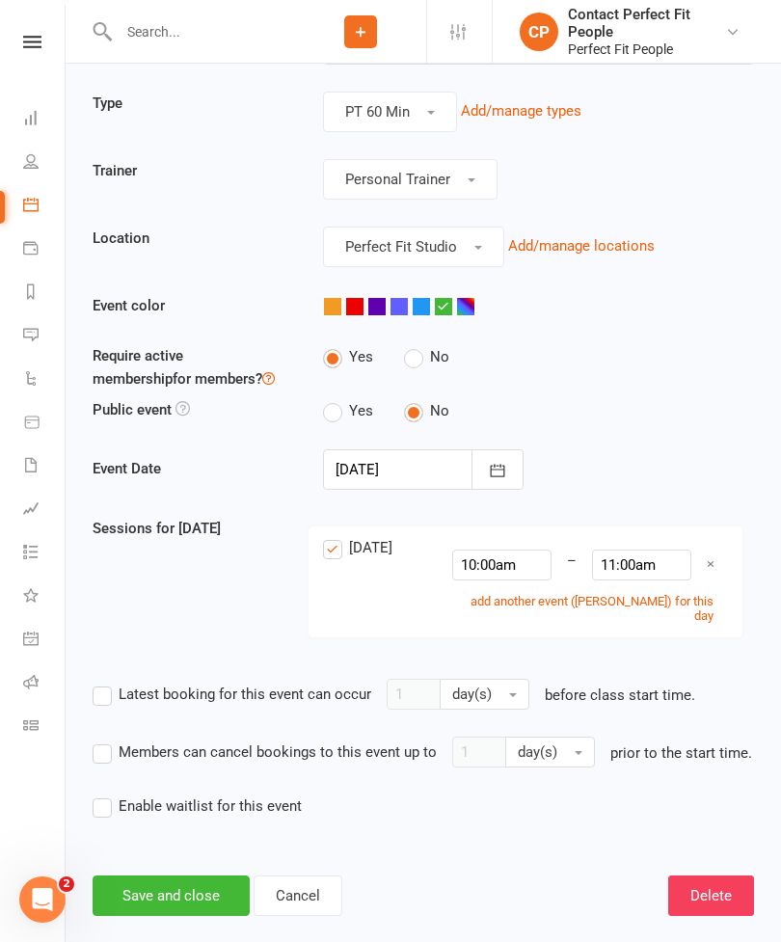
click at [499, 470] on icon "button" at bounding box center [497, 470] width 19 height 19
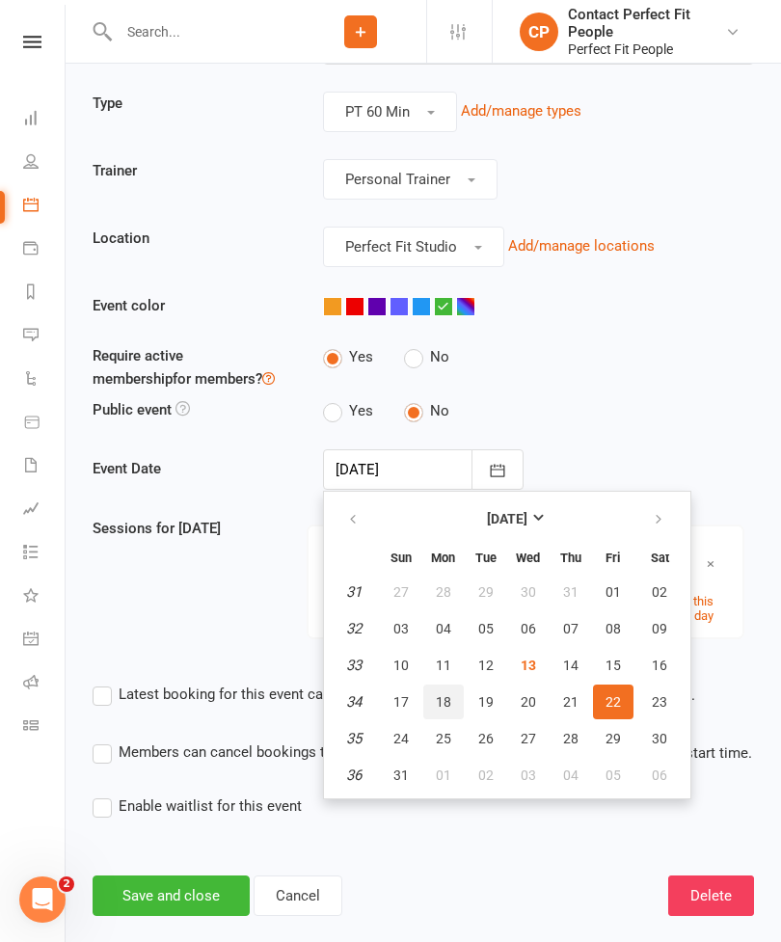
click at [447, 702] on span "18" at bounding box center [443, 701] width 15 height 15
type input "[DATE]"
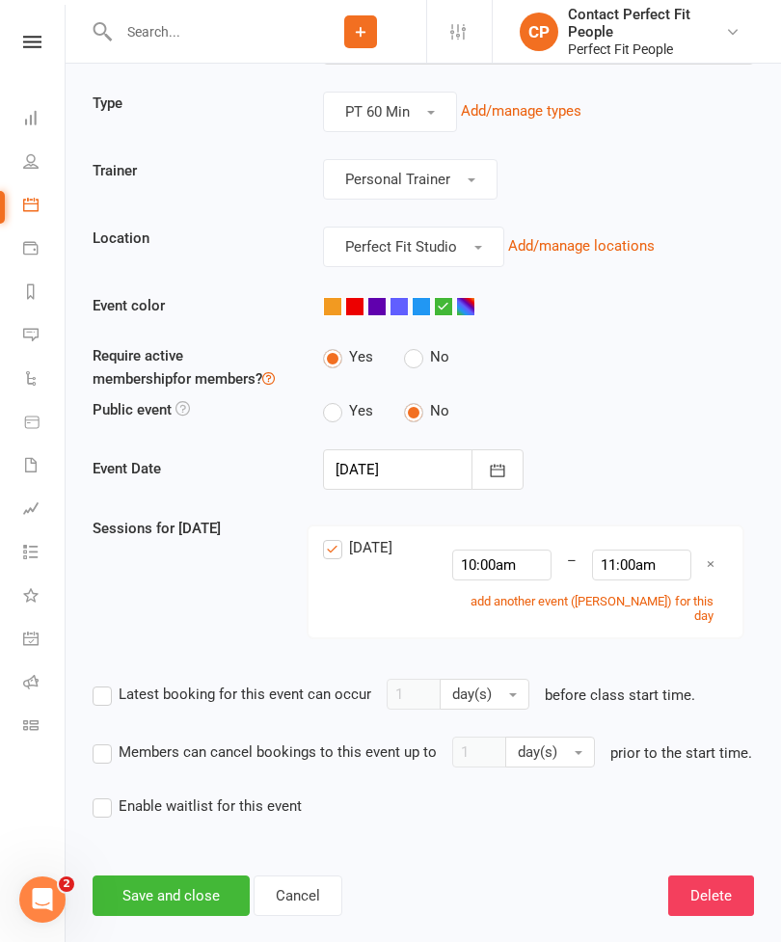
click at [162, 885] on button "Save and close" at bounding box center [171, 895] width 157 height 40
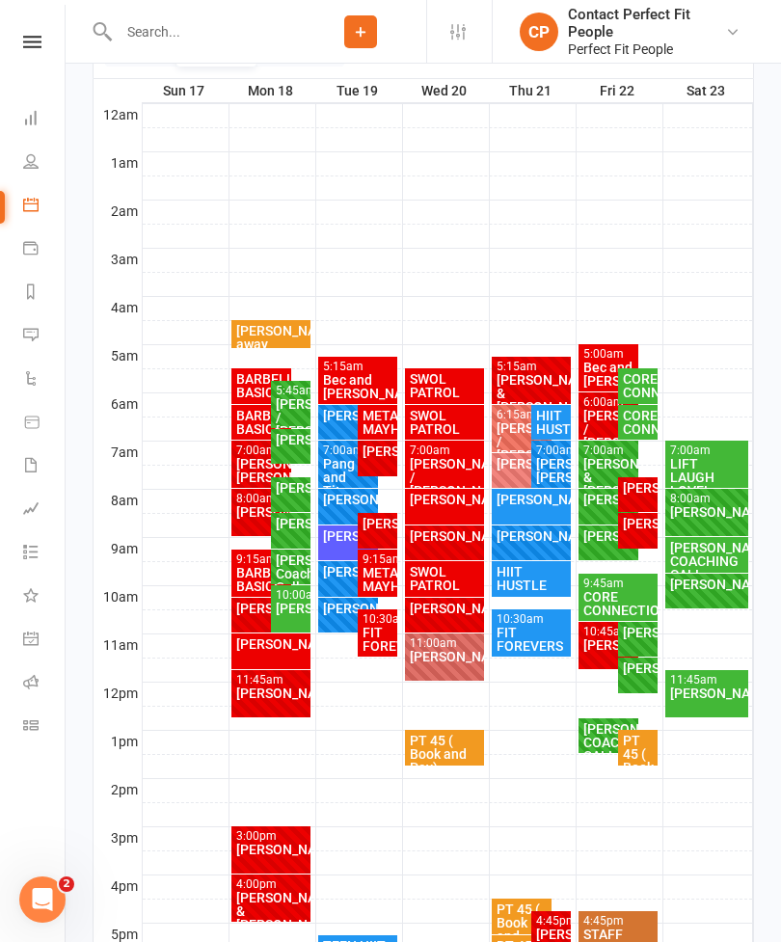
scroll to position [306, 0]
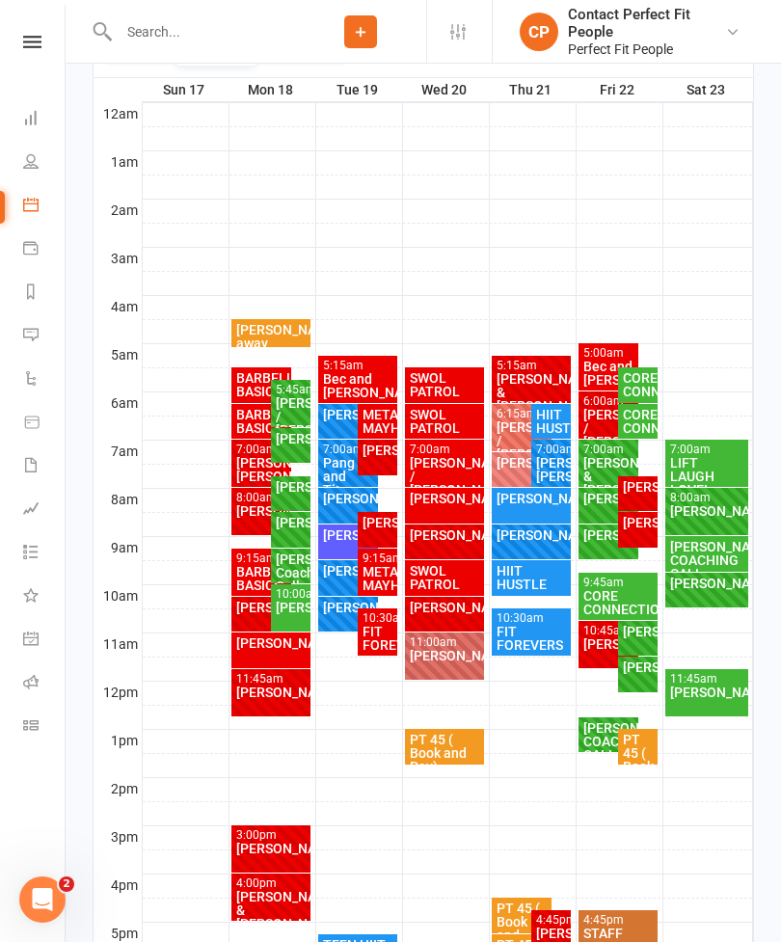
click at [286, 610] on div "[PERSON_NAME]" at bounding box center [291, 607] width 32 height 13
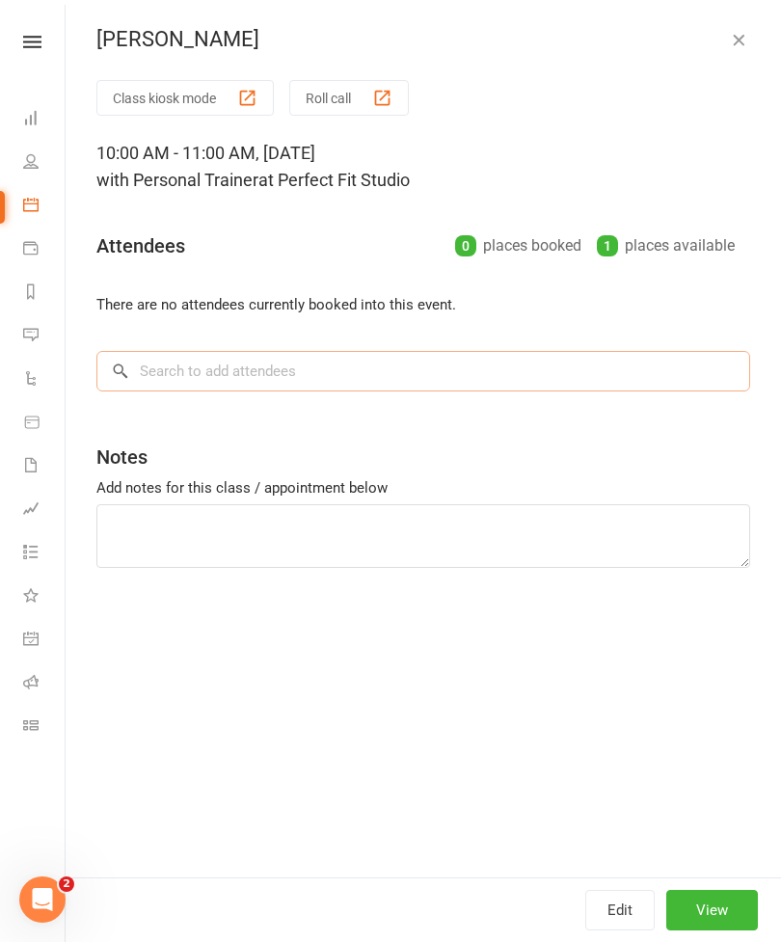
click at [160, 371] on input "search" at bounding box center [423, 371] width 654 height 40
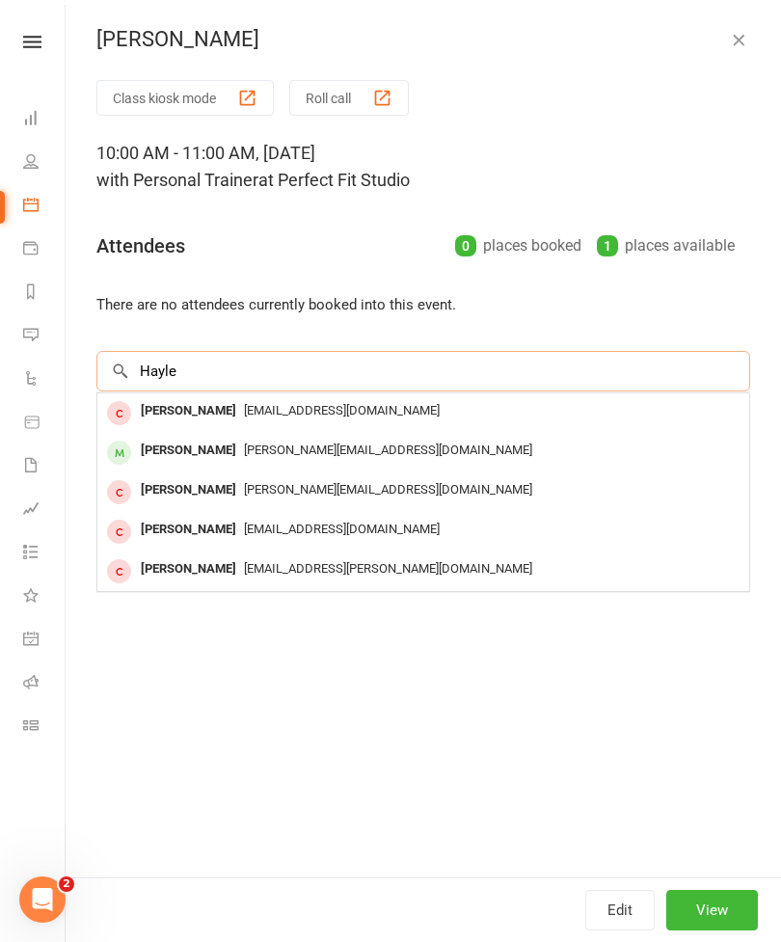
type input "Hayle"
click at [159, 455] on div "[PERSON_NAME]" at bounding box center [188, 451] width 111 height 28
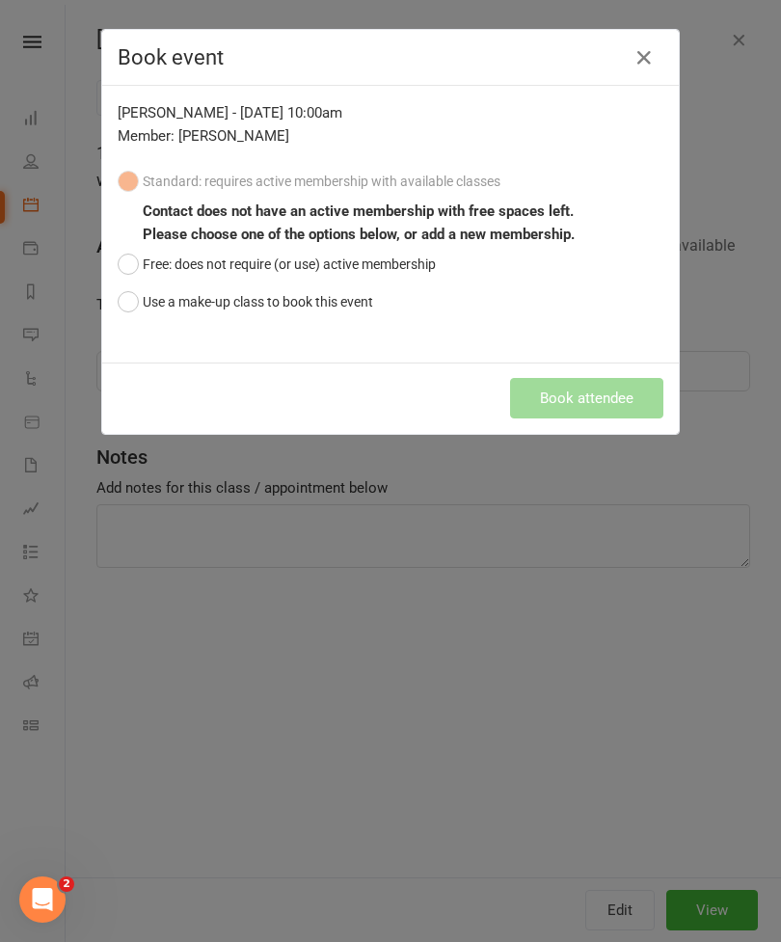
click at [658, 56] on button "button" at bounding box center [644, 57] width 31 height 31
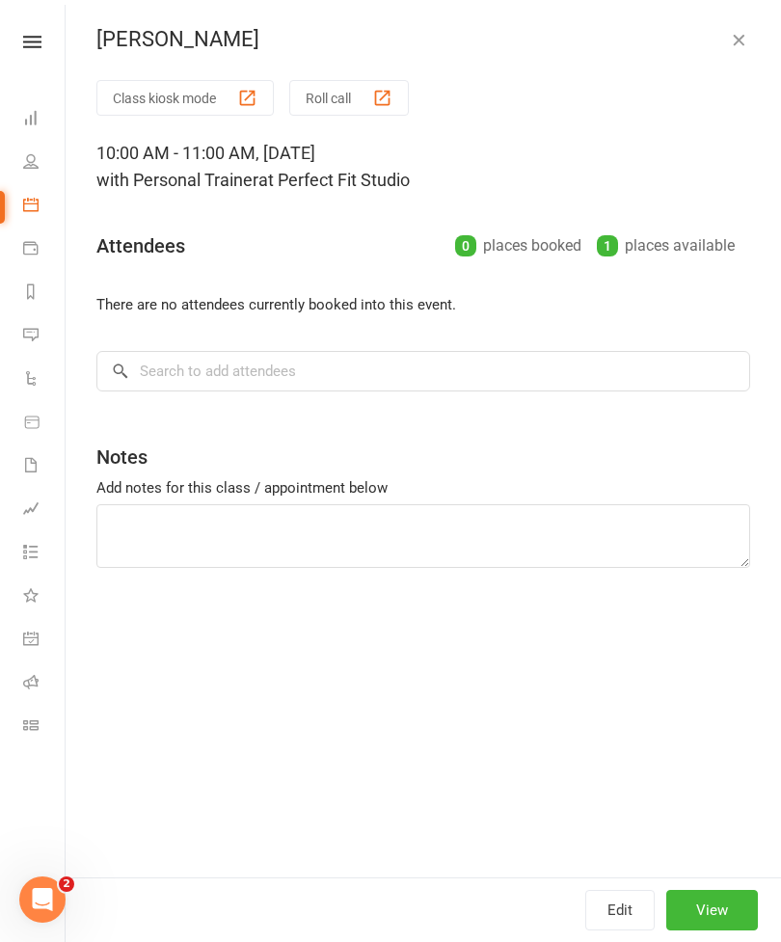
click at [768, 45] on div "[PERSON_NAME]" at bounding box center [423, 39] width 715 height 25
click at [111, 664] on div "Class kiosk mode Roll call 10:00 AM - 11:00 AM, [DATE] with Personal Trainer at…" at bounding box center [423, 478] width 715 height 797
click at [738, 41] on icon "button" at bounding box center [738, 39] width 19 height 19
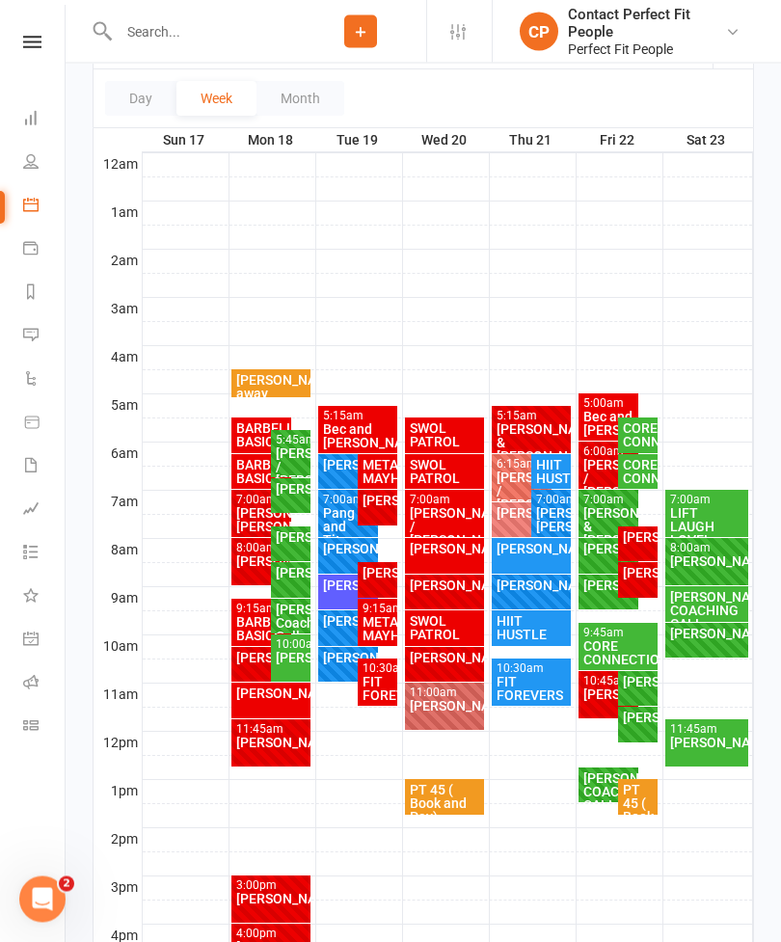
scroll to position [256, 0]
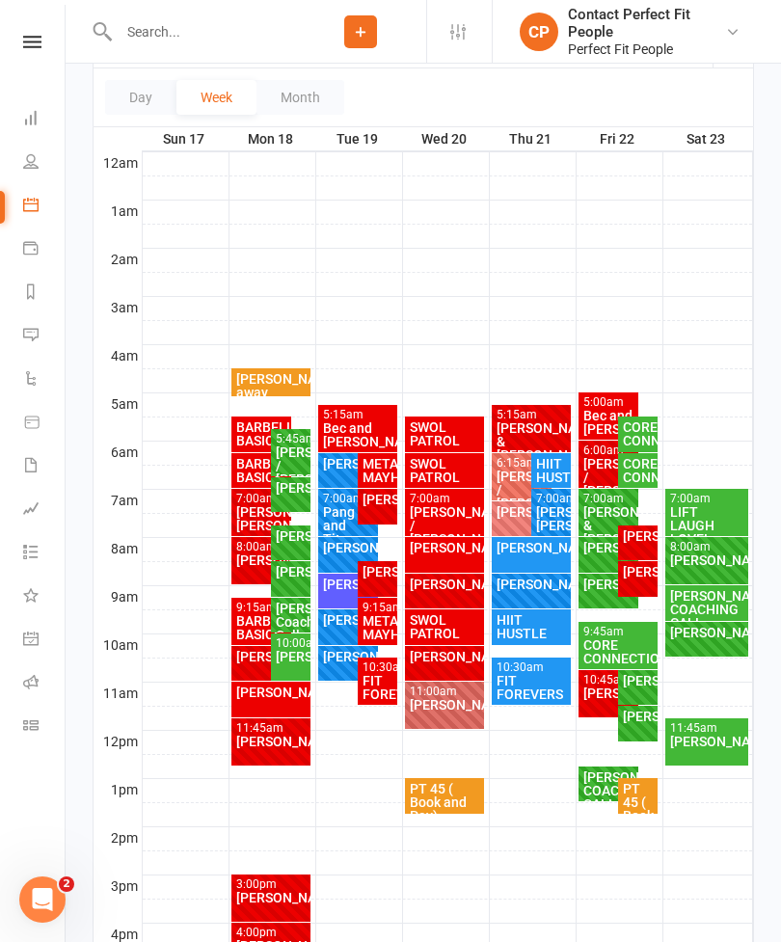
click at [439, 704] on div "[PERSON_NAME]." at bounding box center [445, 704] width 72 height 13
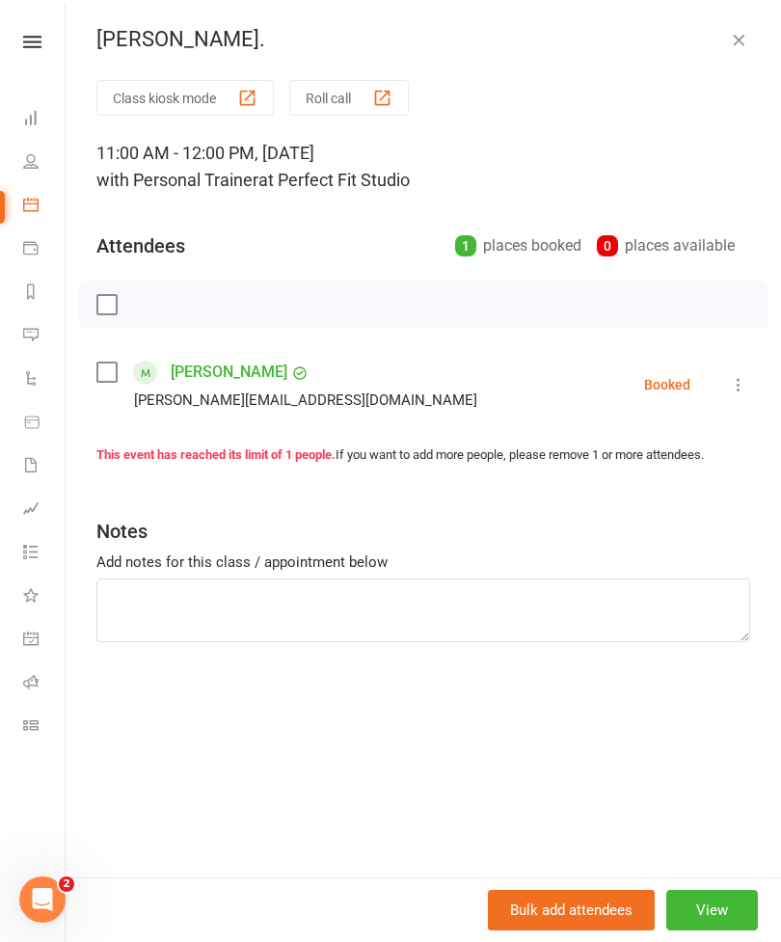
click at [715, 930] on button "View" at bounding box center [712, 910] width 92 height 40
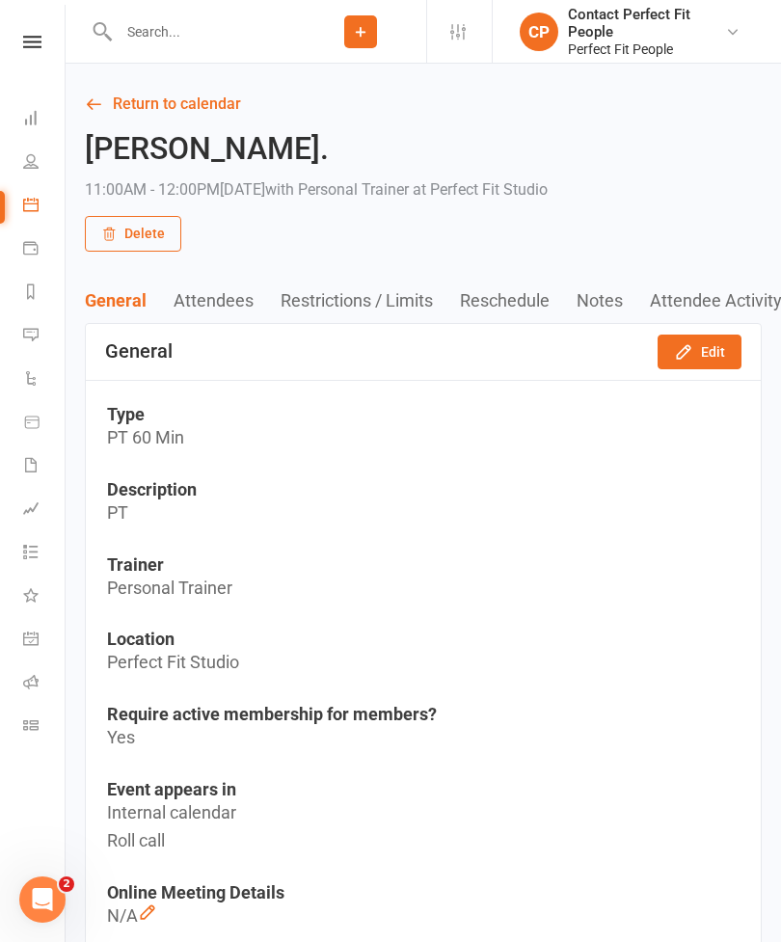
click at [701, 344] on button "Edit" at bounding box center [699, 352] width 84 height 35
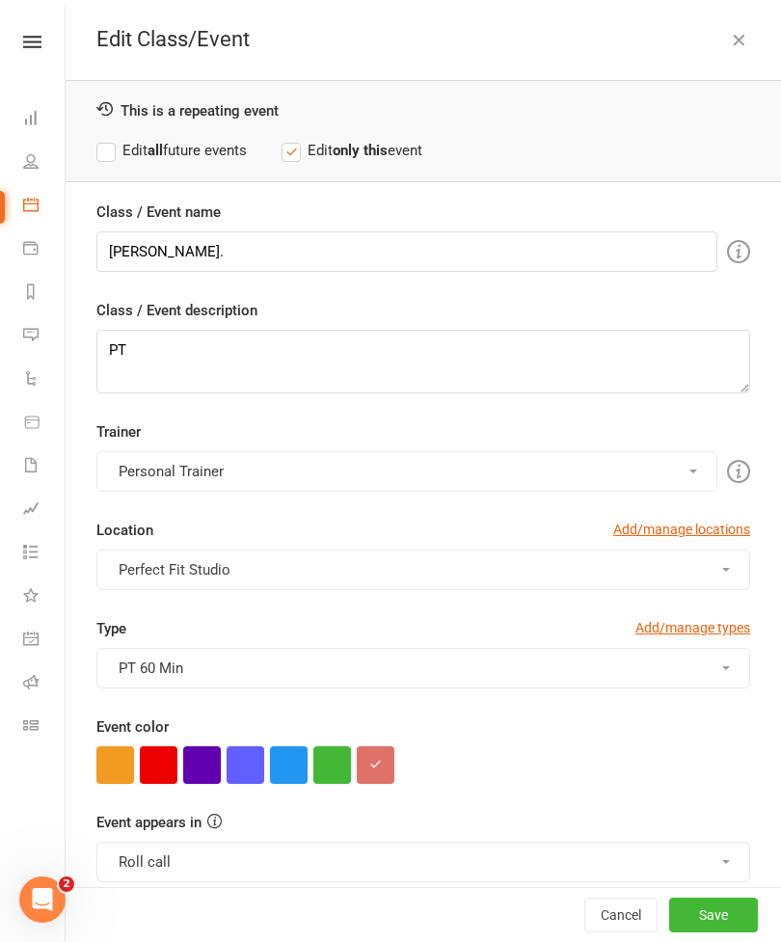
click at [164, 769] on button "button" at bounding box center [159, 765] width 38 height 38
click at [708, 932] on button "Save" at bounding box center [713, 915] width 89 height 35
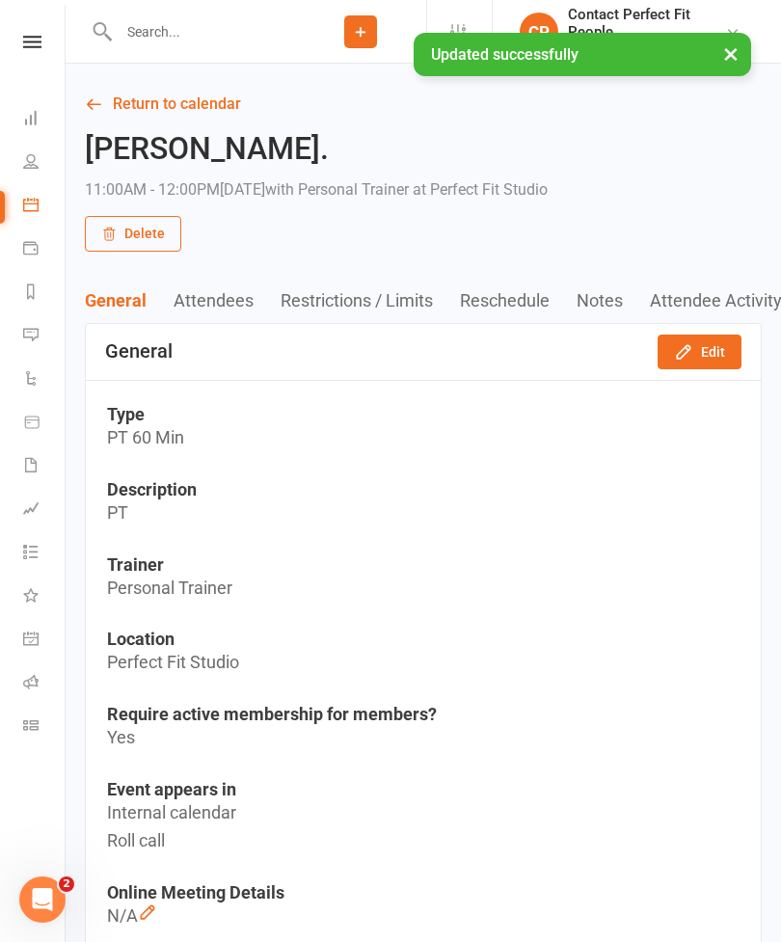
click at [116, 109] on link "Return to calendar" at bounding box center [423, 104] width 677 height 27
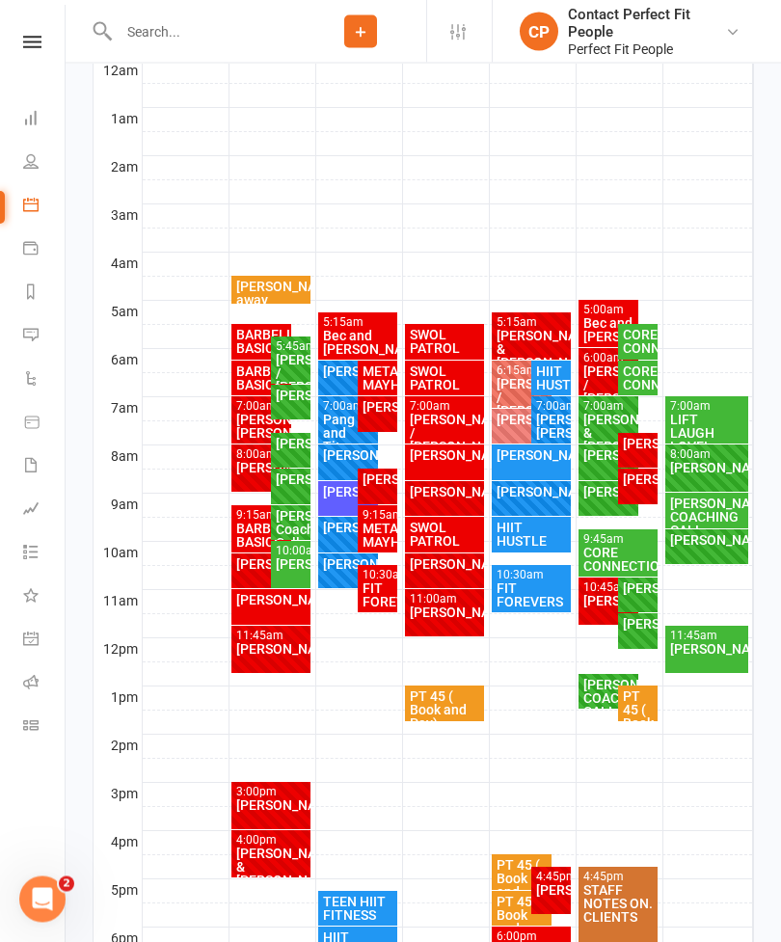
scroll to position [337, 0]
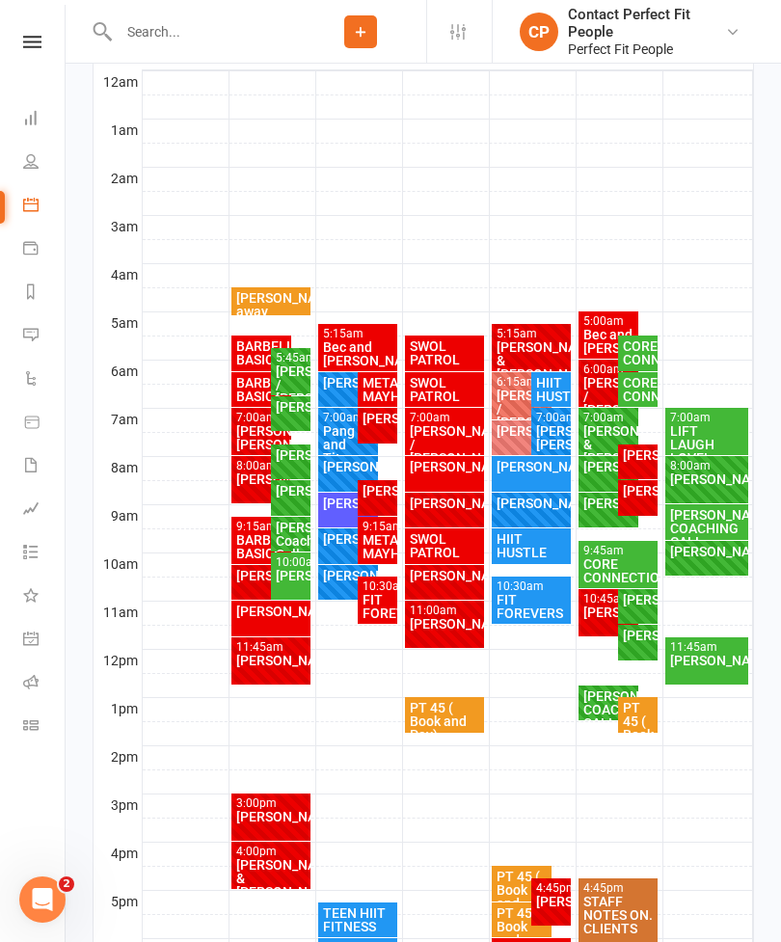
click at [281, 579] on div "[PERSON_NAME]" at bounding box center [291, 575] width 32 height 13
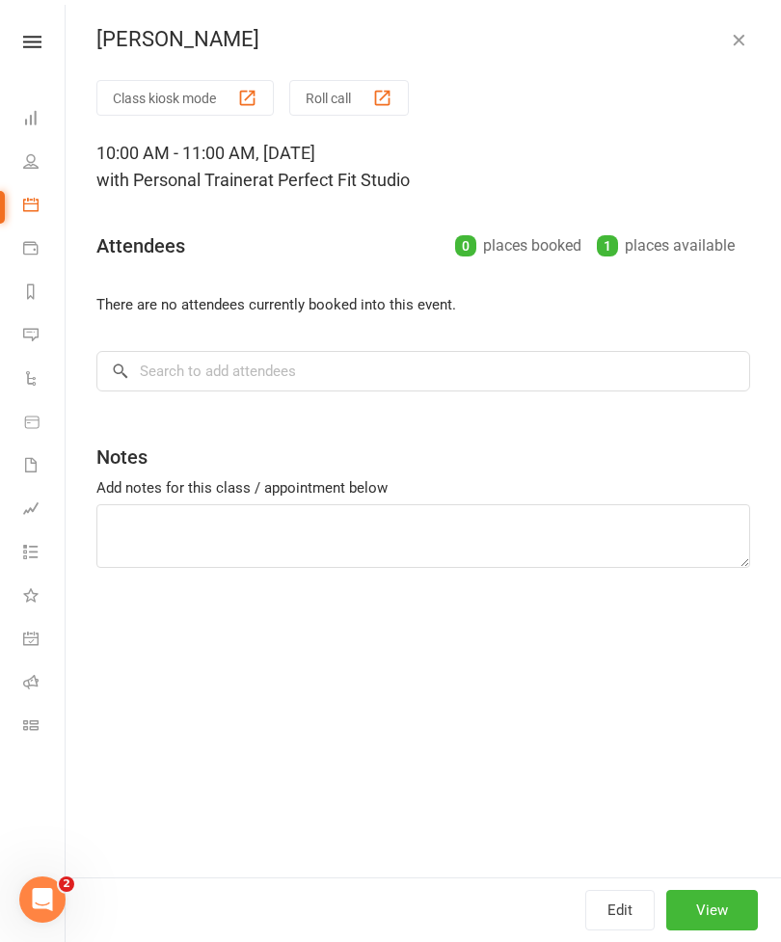
click at [728, 43] on button "button" at bounding box center [738, 39] width 23 height 23
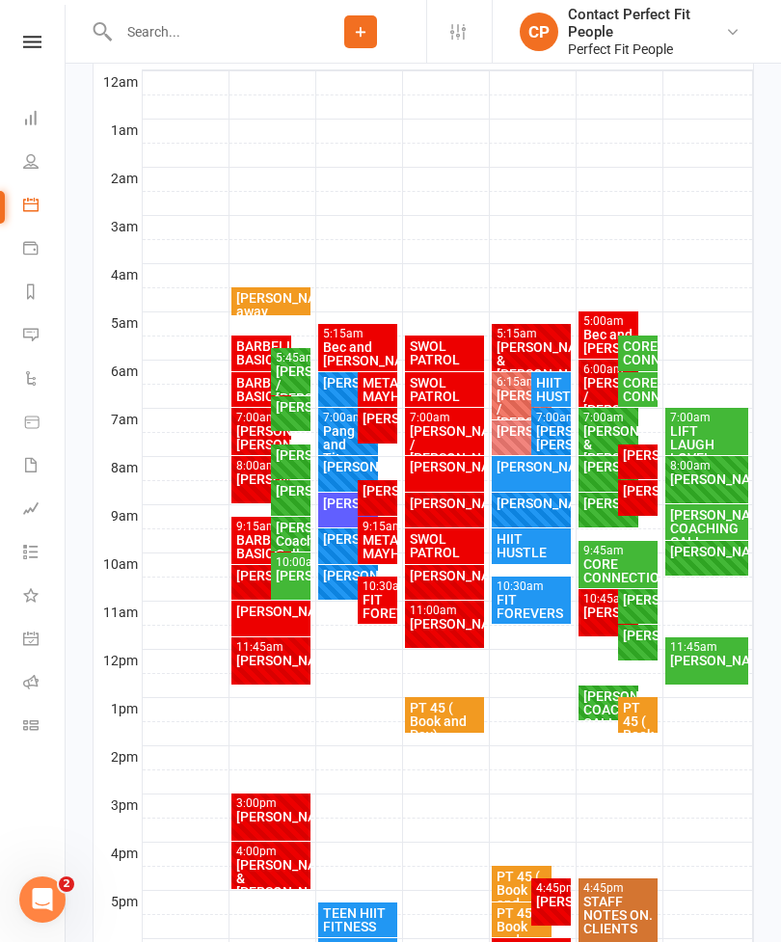
click at [275, 578] on div "[PERSON_NAME]" at bounding box center [291, 575] width 32 height 13
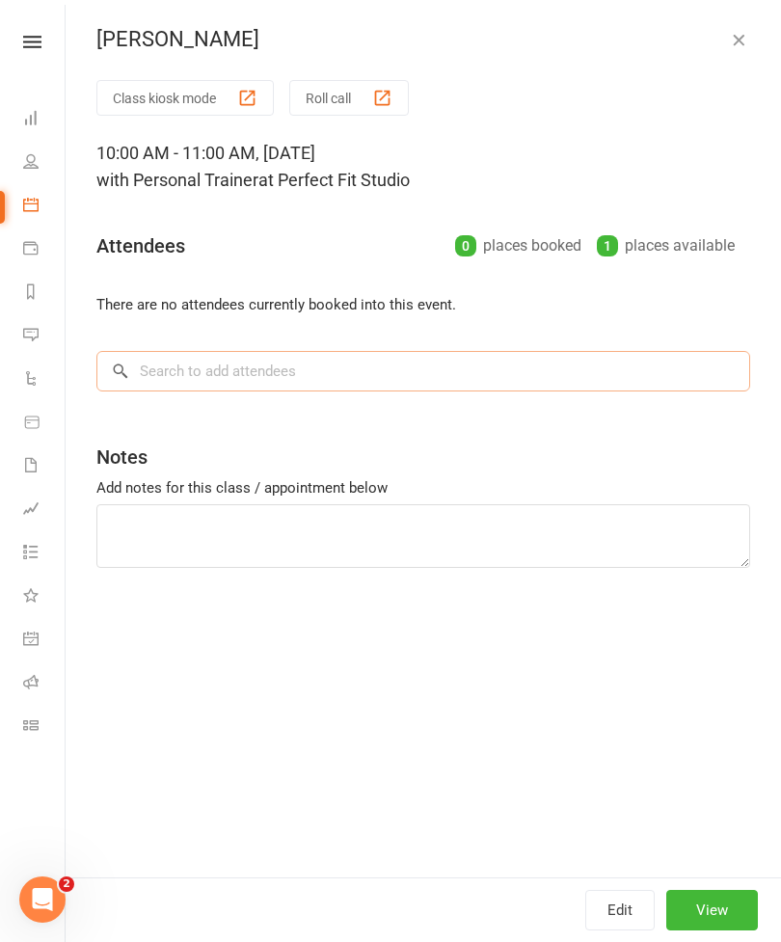
click at [155, 377] on input "search" at bounding box center [423, 371] width 654 height 40
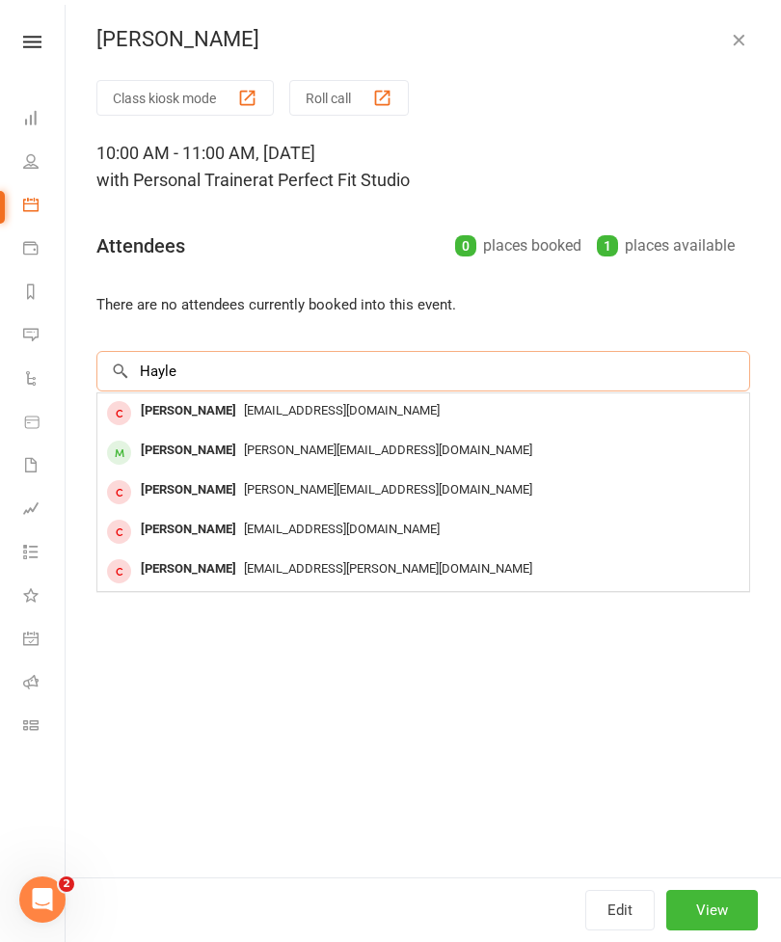
type input "Hayle"
click at [166, 453] on div "[PERSON_NAME]" at bounding box center [188, 451] width 111 height 28
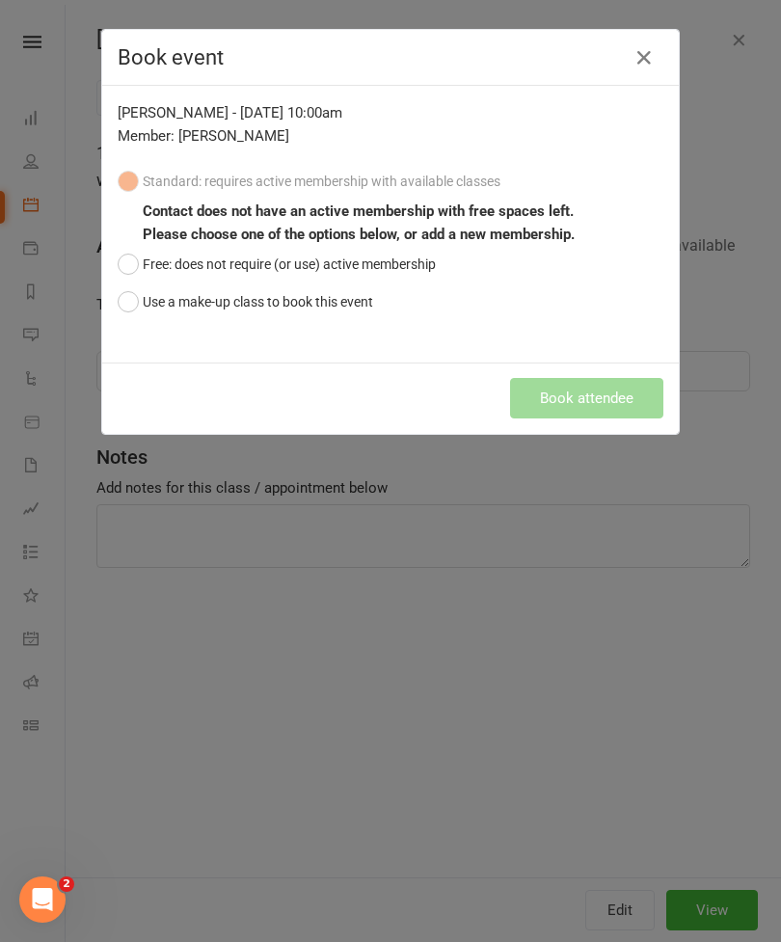
click at [656, 67] on button "button" at bounding box center [644, 57] width 31 height 31
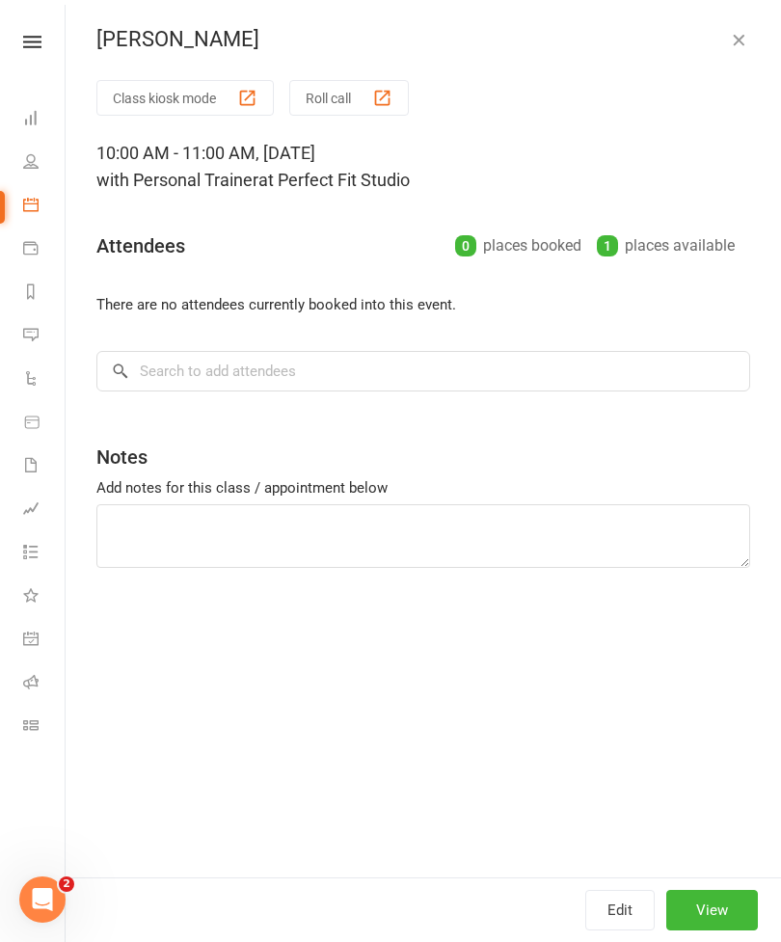
click at [740, 45] on icon "button" at bounding box center [738, 39] width 19 height 19
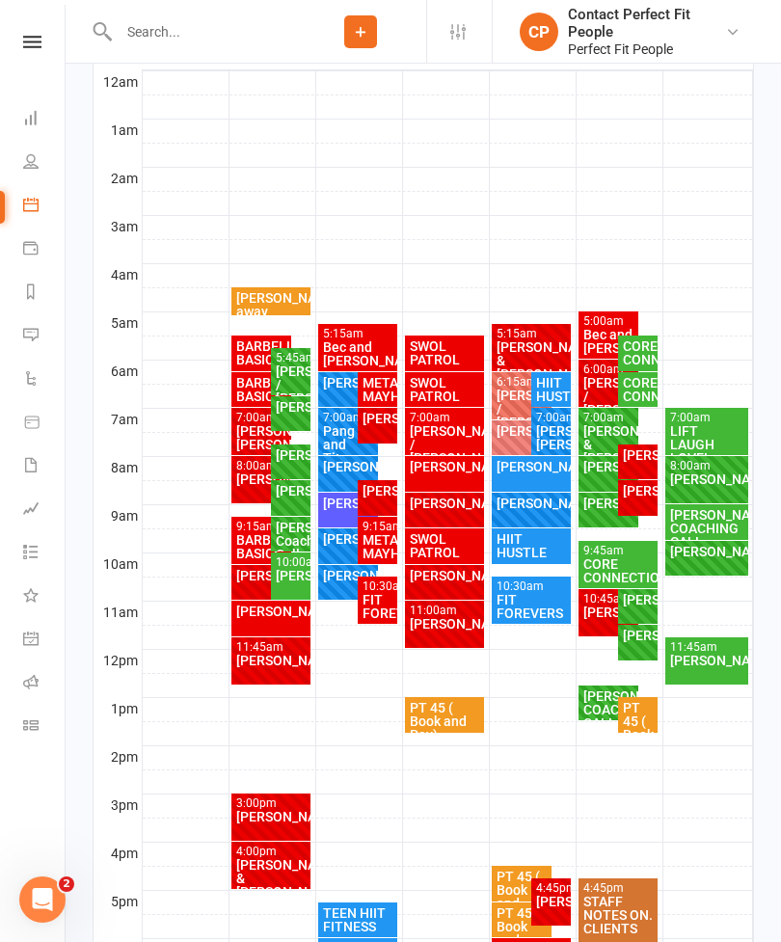
click at [180, 32] on input "text" at bounding box center [204, 31] width 182 height 27
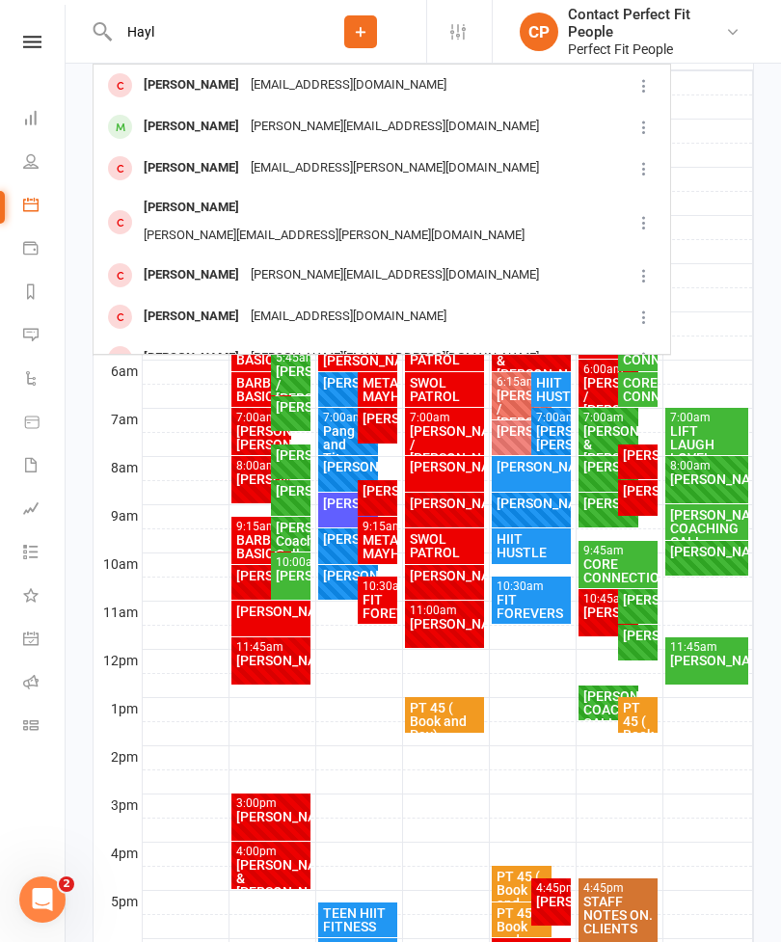
type input "Hayl"
click at [160, 137] on div "[PERSON_NAME]" at bounding box center [191, 127] width 107 height 28
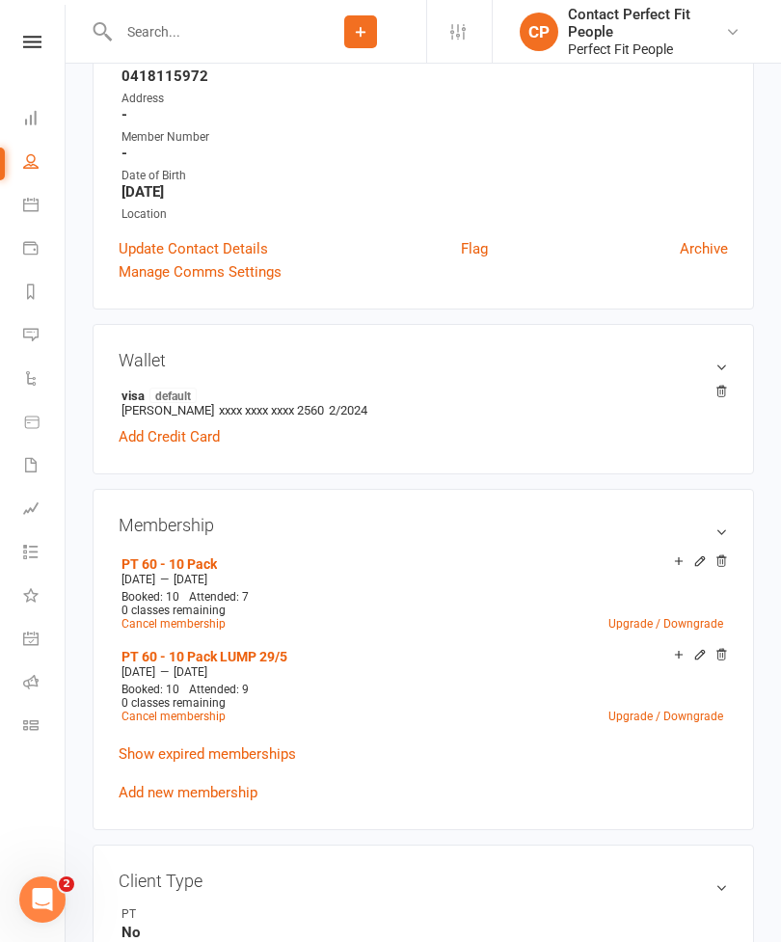
scroll to position [351, 0]
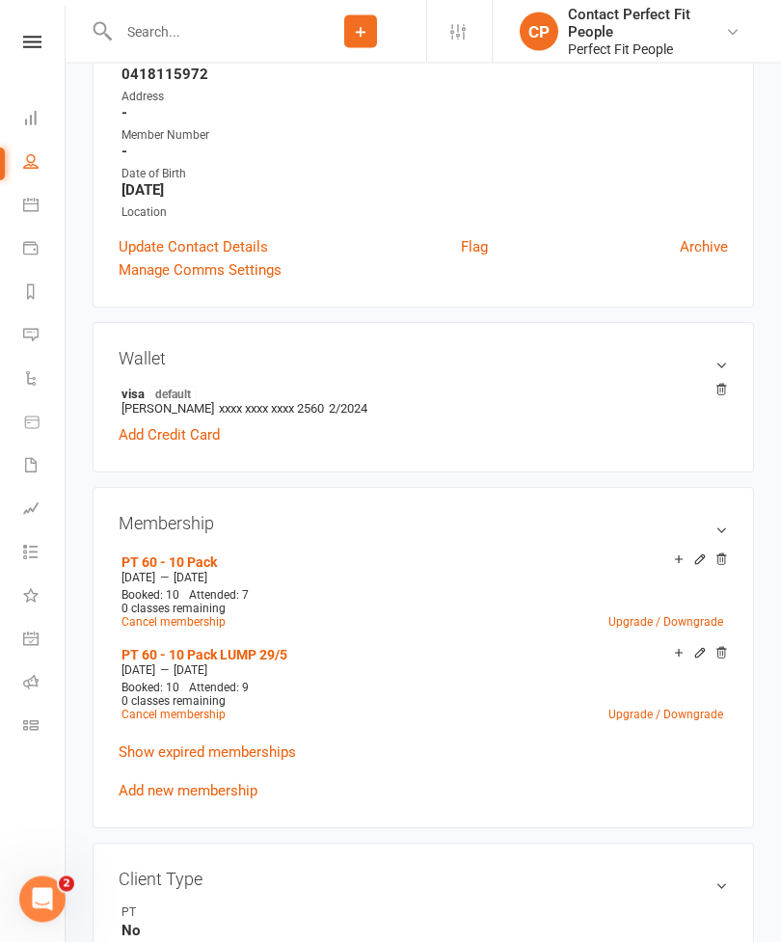
click at [9, 45] on link at bounding box center [32, 42] width 68 height 13
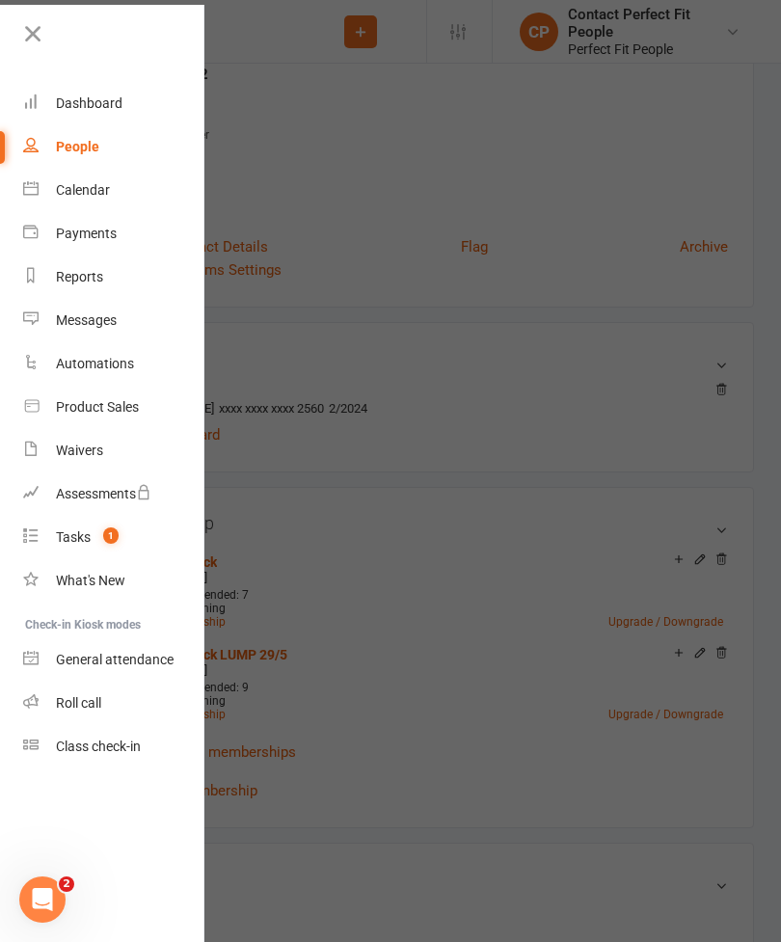
click at [63, 204] on link "Calendar" at bounding box center [114, 190] width 182 height 43
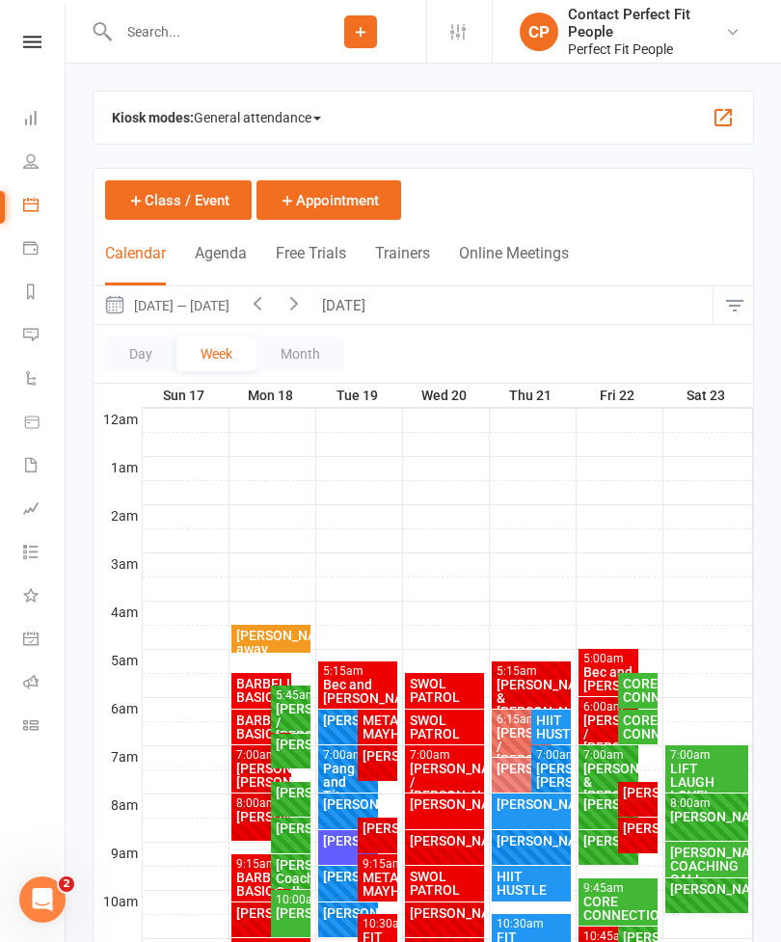
click at [356, 301] on button "[DATE]" at bounding box center [345, 305] width 67 height 38
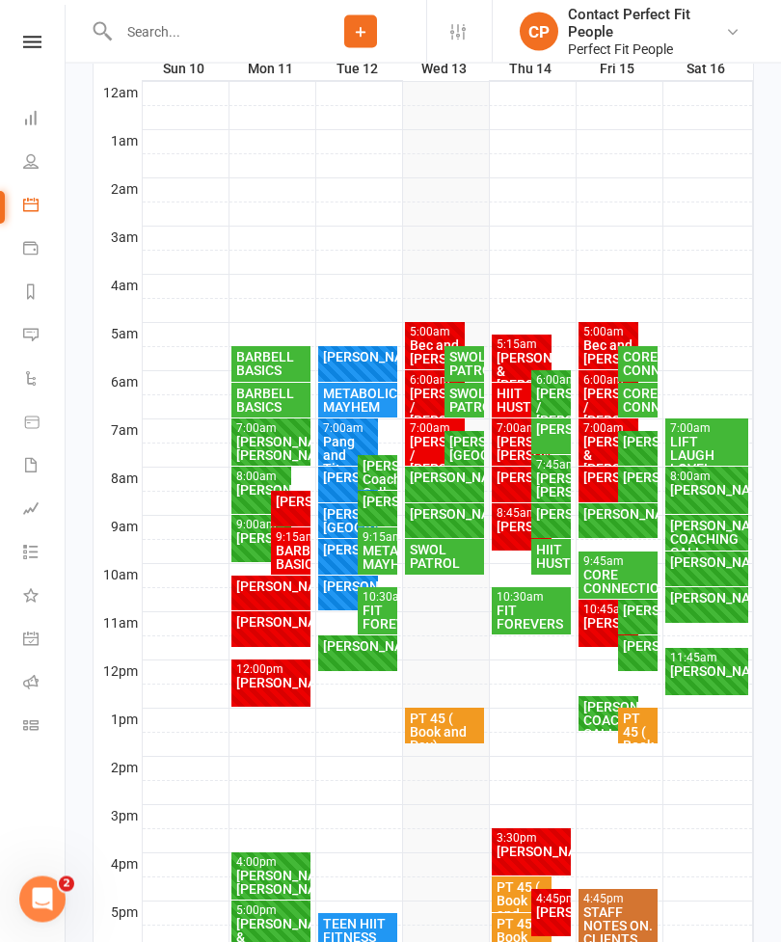
scroll to position [329, 0]
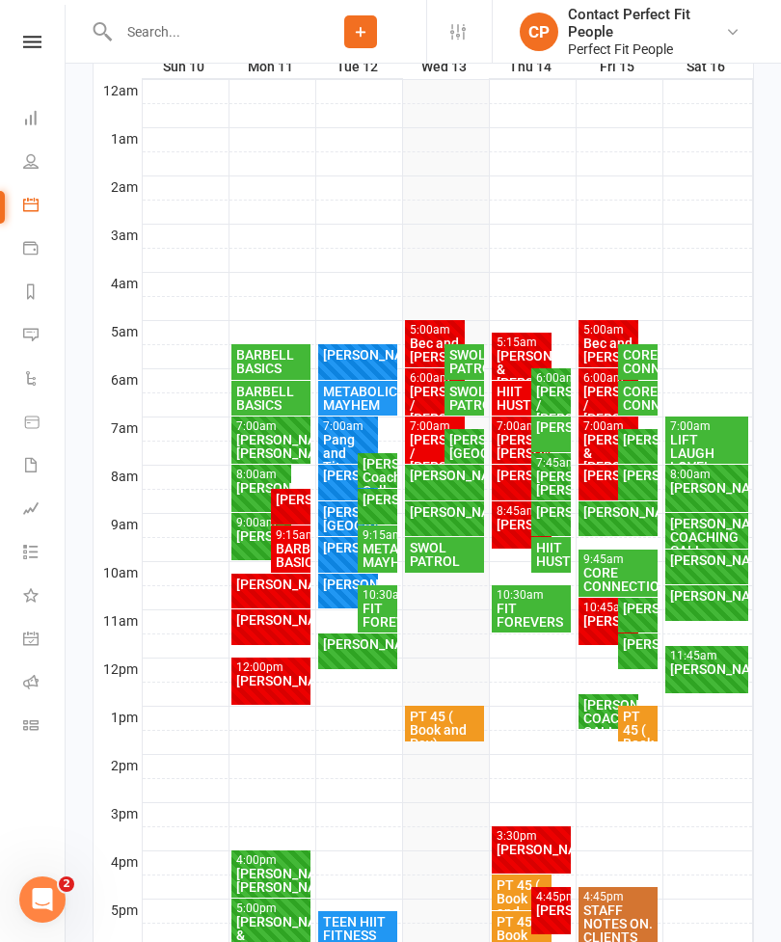
click at [515, 528] on div "[PERSON_NAME]" at bounding box center [522, 524] width 53 height 13
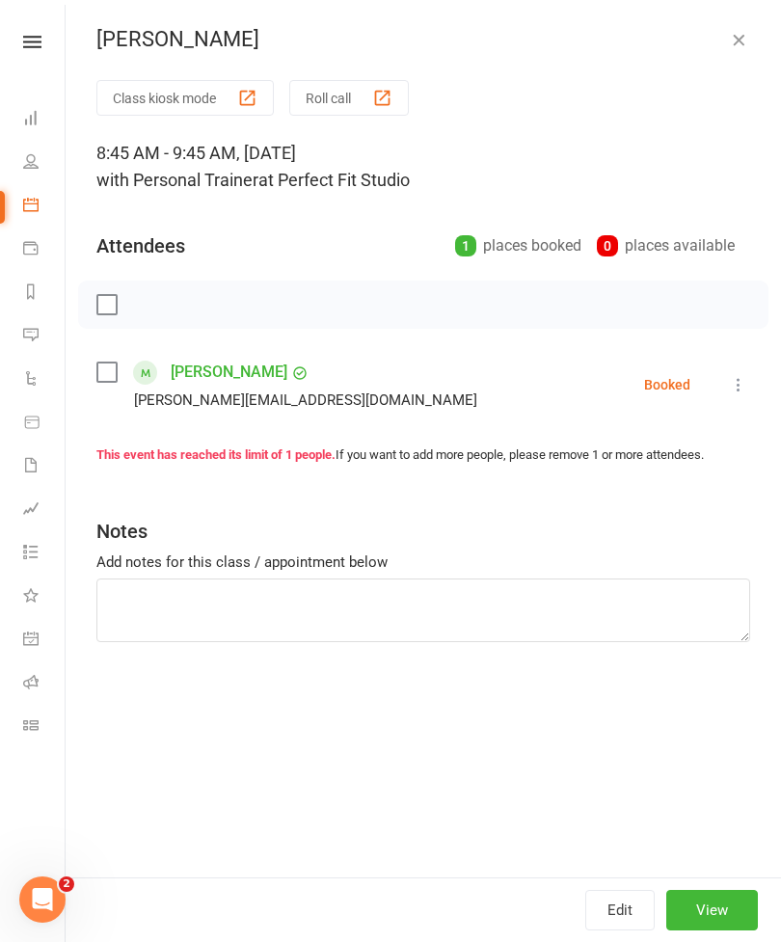
click at [735, 37] on icon "button" at bounding box center [738, 39] width 19 height 19
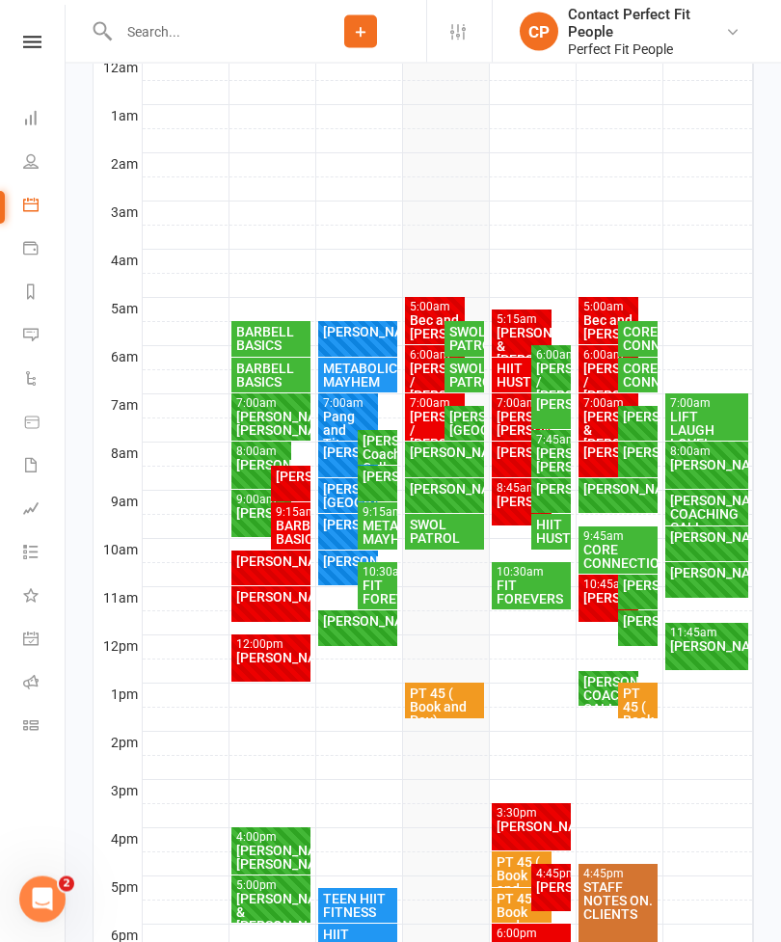
scroll to position [335, 0]
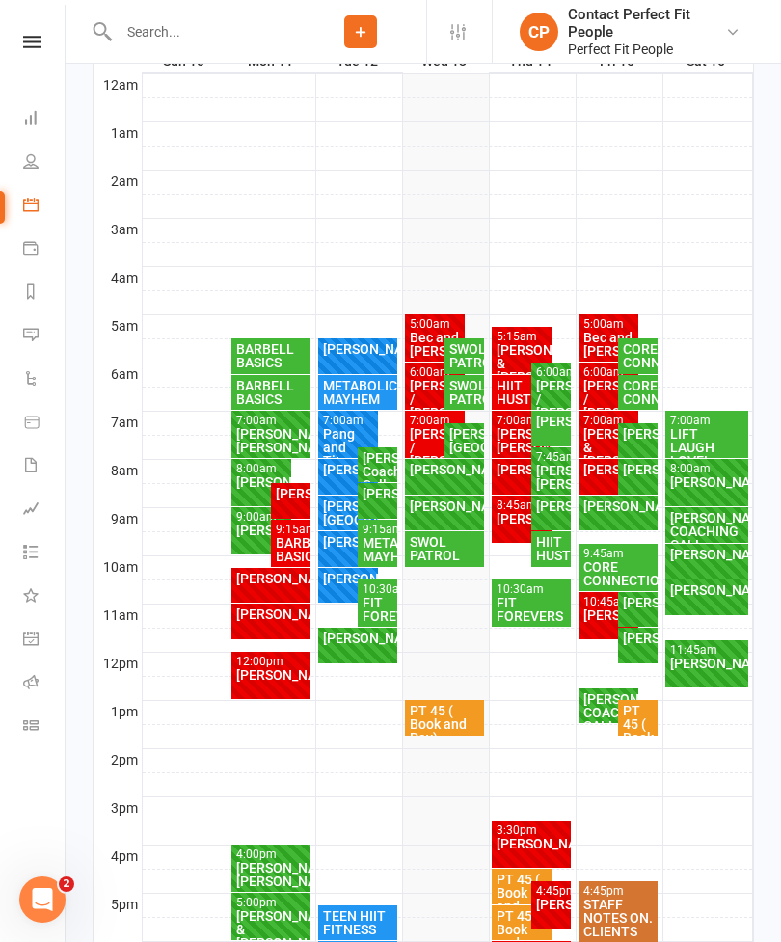
click at [241, 537] on div "[PERSON_NAME]." at bounding box center [261, 529] width 53 height 13
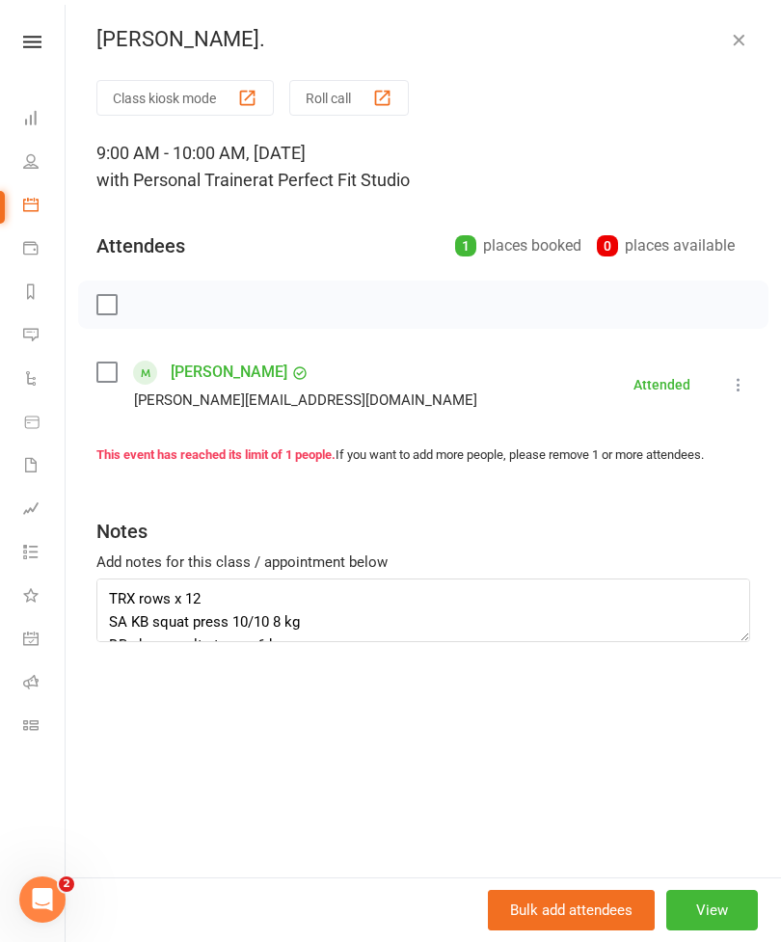
click at [741, 49] on button "button" at bounding box center [738, 39] width 23 height 23
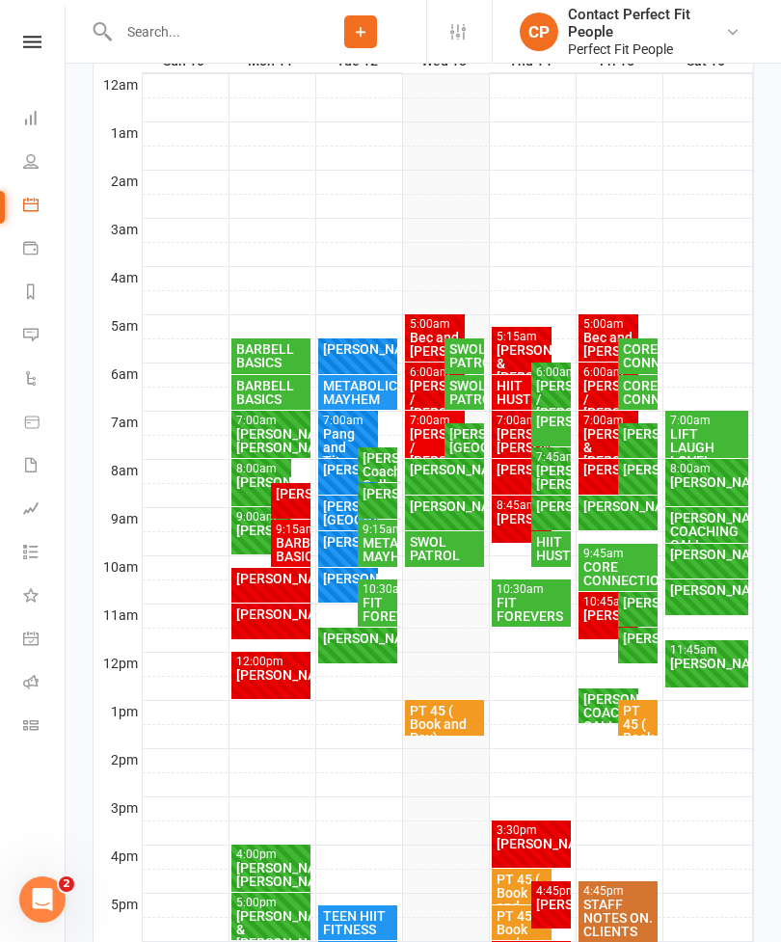
click at [248, 529] on div "[PERSON_NAME]." at bounding box center [261, 529] width 53 height 13
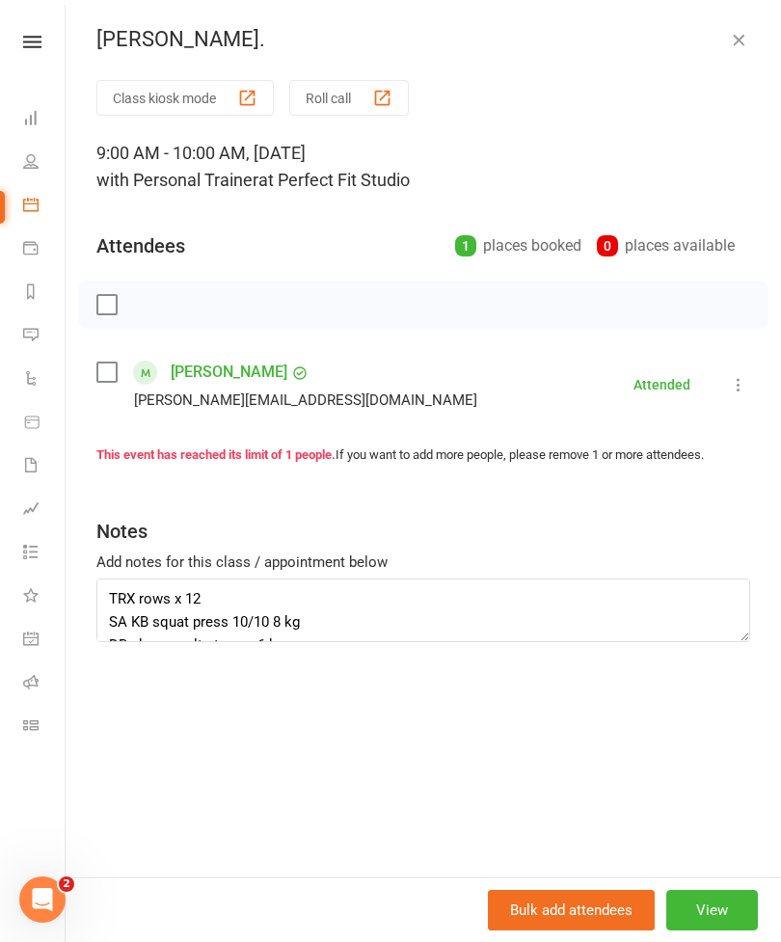
click at [205, 375] on link "[PERSON_NAME]" at bounding box center [229, 372] width 117 height 31
click at [195, 373] on link "[PERSON_NAME]" at bounding box center [229, 372] width 117 height 31
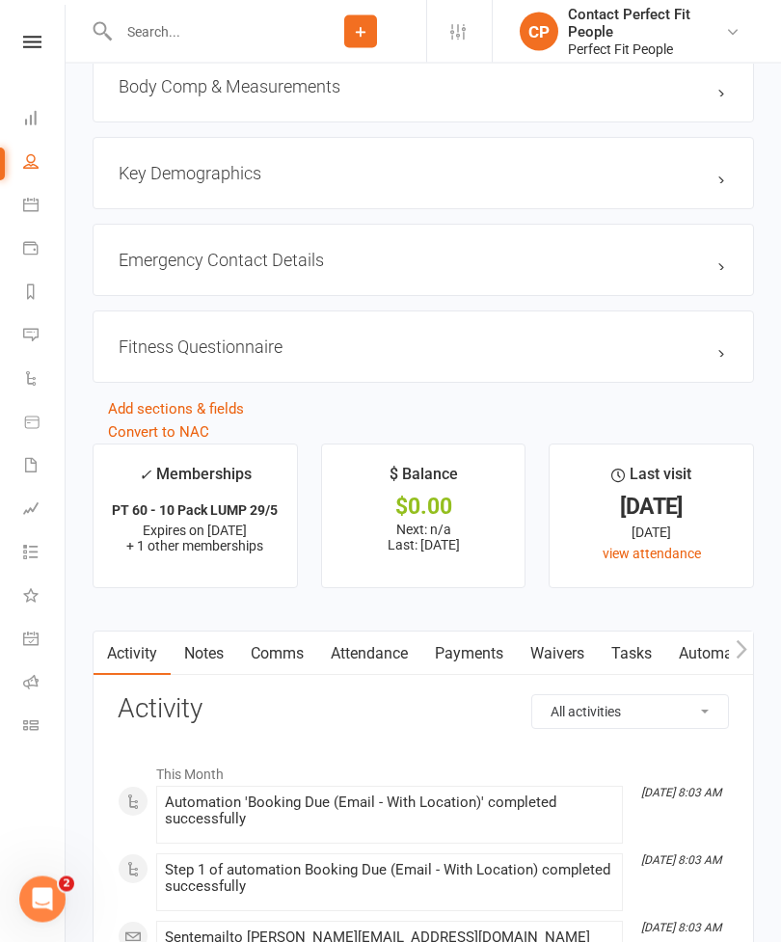
scroll to position [2143, 0]
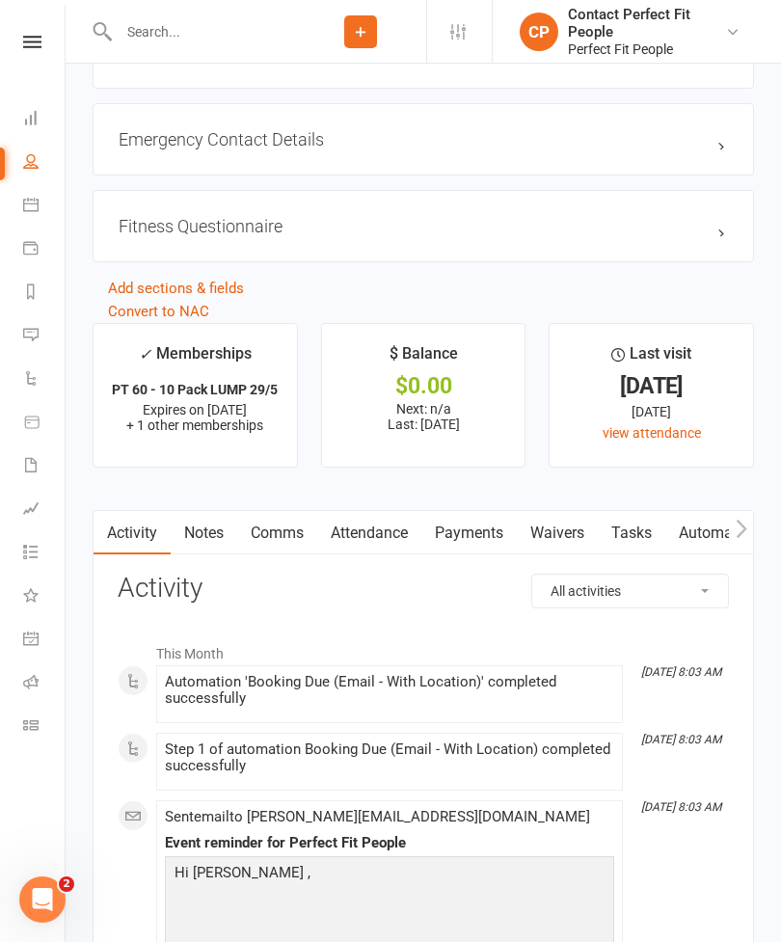
click at [379, 530] on link "Attendance" at bounding box center [369, 533] width 104 height 44
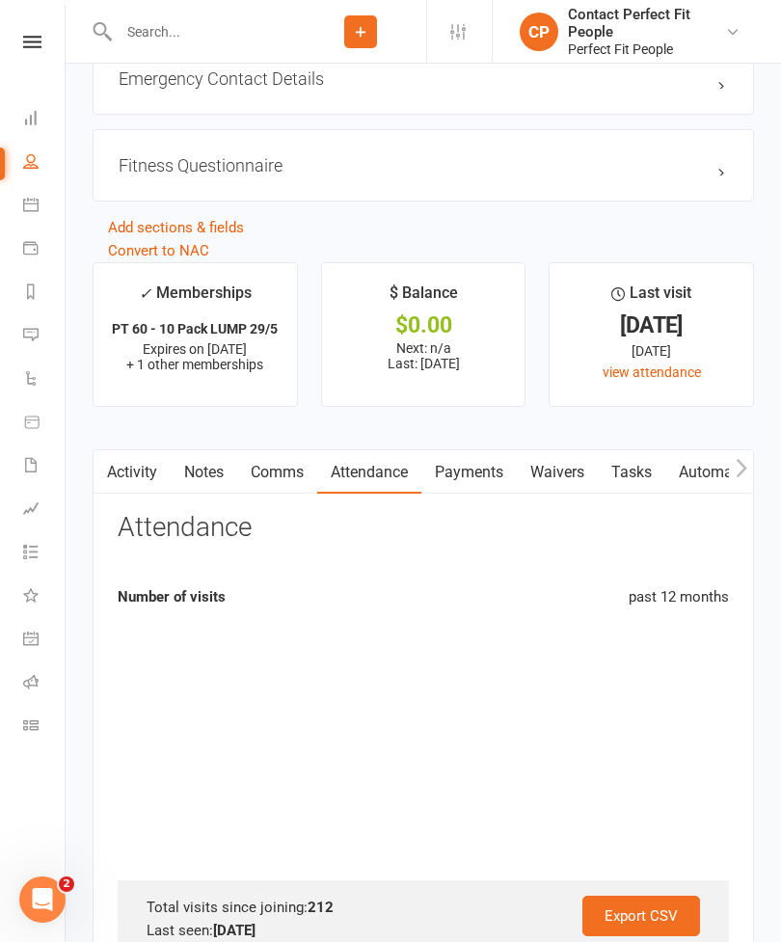
scroll to position [2205, 0]
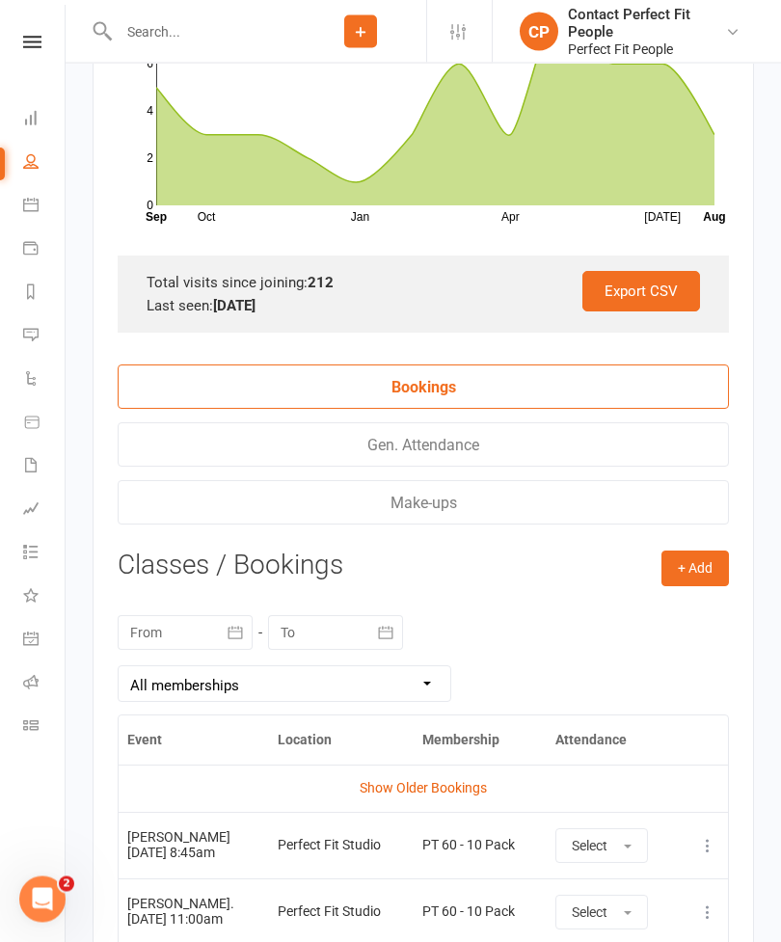
click at [226, 633] on icon "button" at bounding box center [235, 633] width 19 height 19
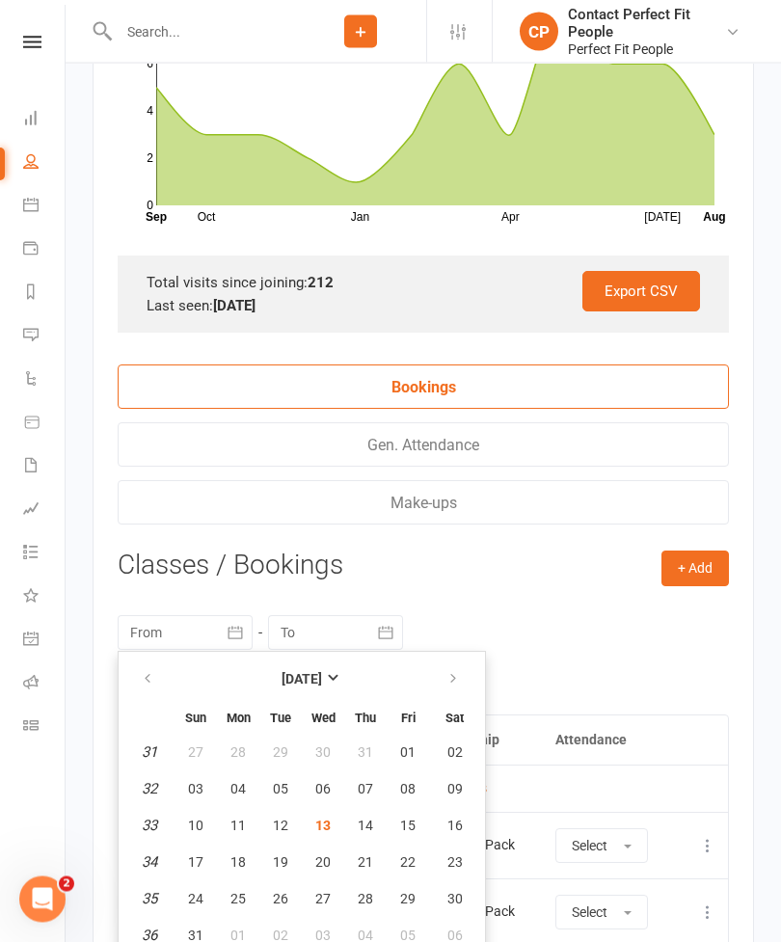
scroll to position [2829, 0]
click at [282, 675] on strong "[DATE]" at bounding box center [302, 678] width 40 height 15
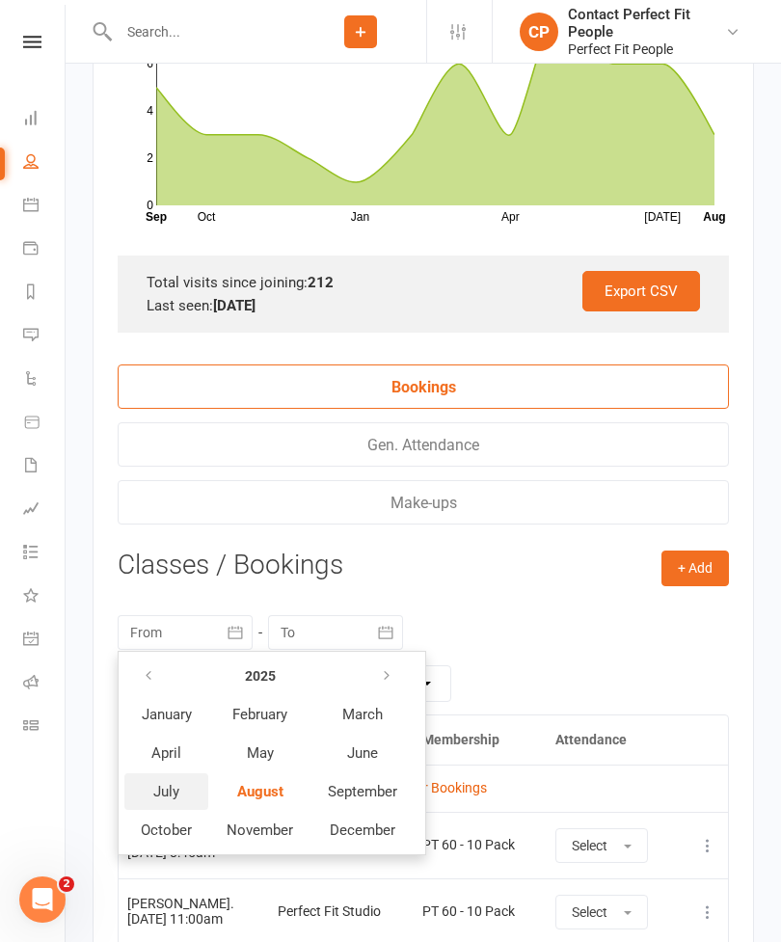
click at [177, 800] on span "July" at bounding box center [166, 791] width 26 height 17
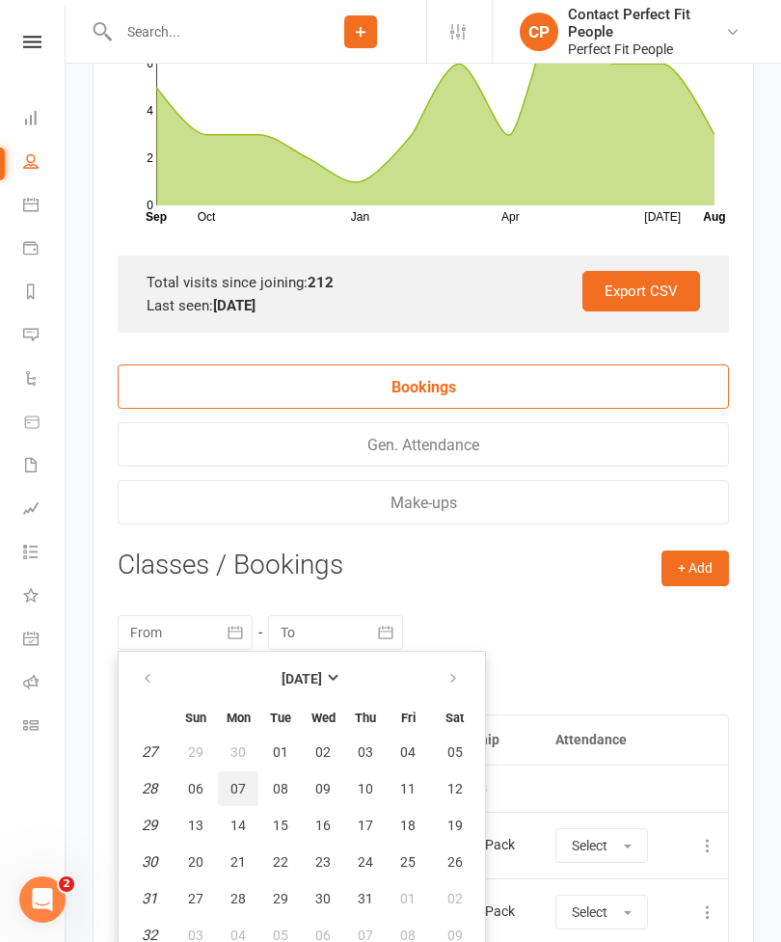
click at [248, 789] on button "07" at bounding box center [238, 788] width 40 height 35
type input "[DATE]"
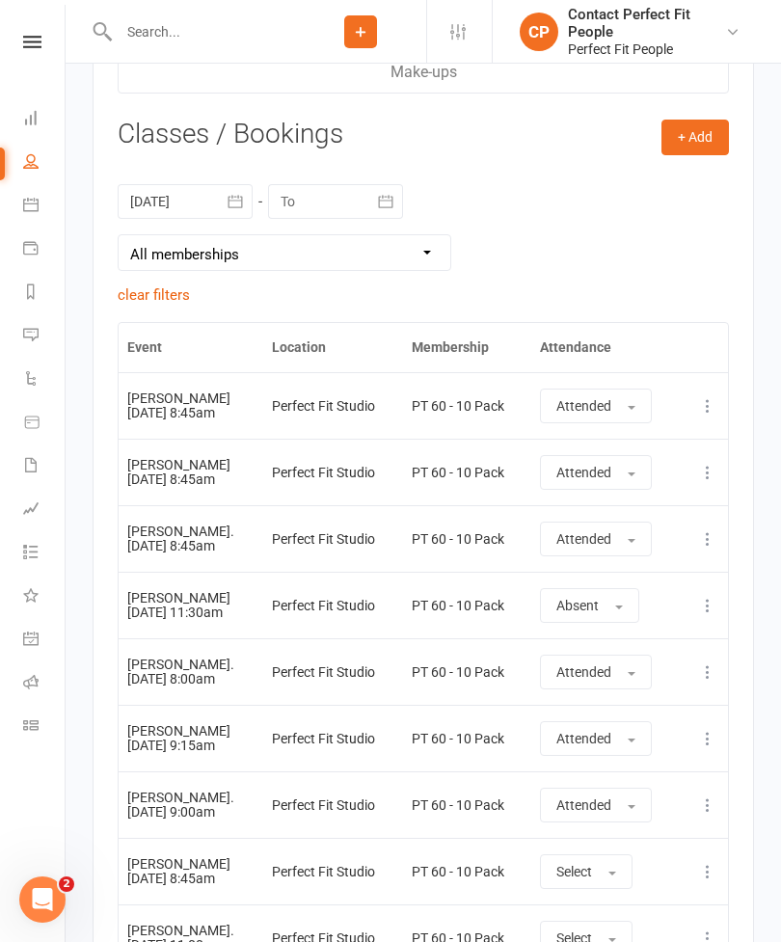
scroll to position [3264, 0]
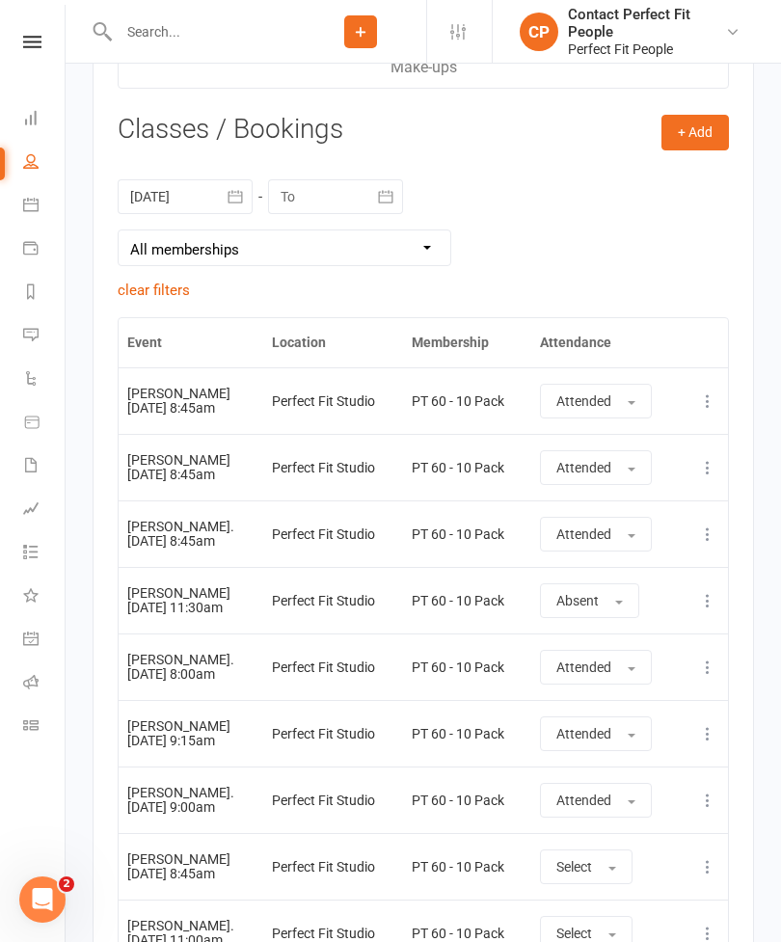
click at [38, 43] on icon at bounding box center [32, 42] width 18 height 13
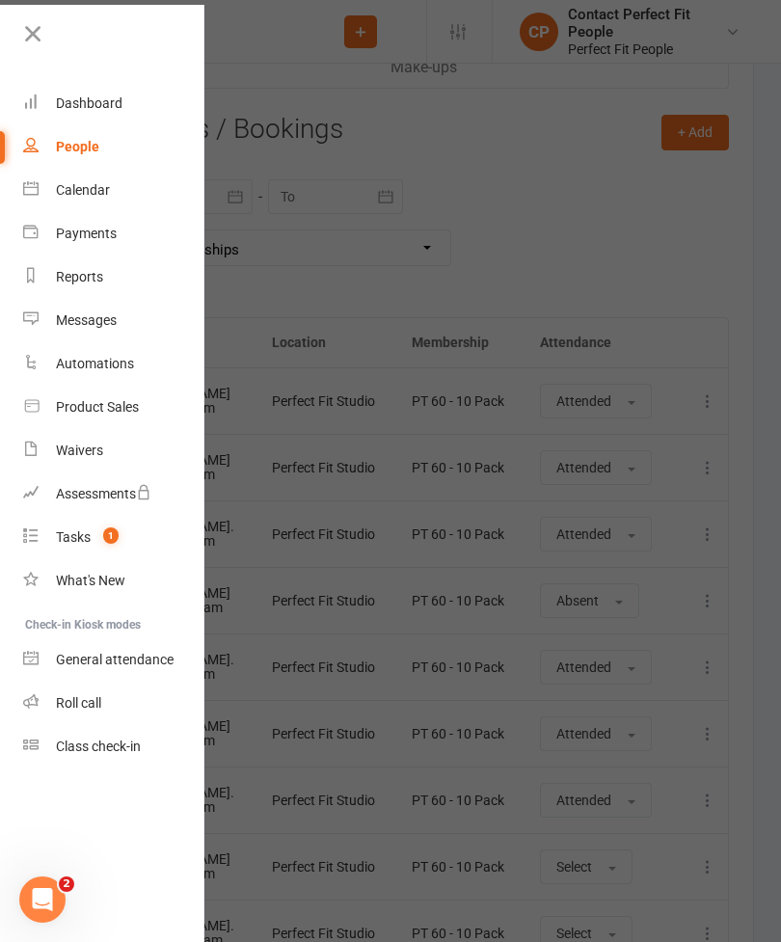
click at [76, 191] on div "Calendar" at bounding box center [83, 189] width 54 height 15
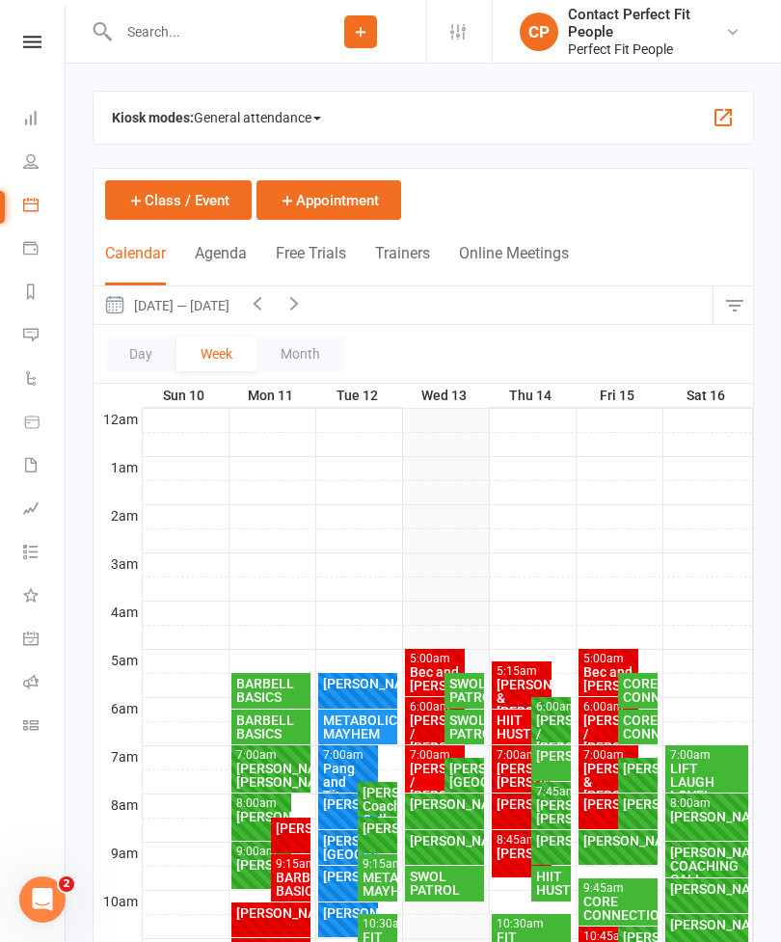
click at [305, 303] on icon "button" at bounding box center [293, 302] width 21 height 21
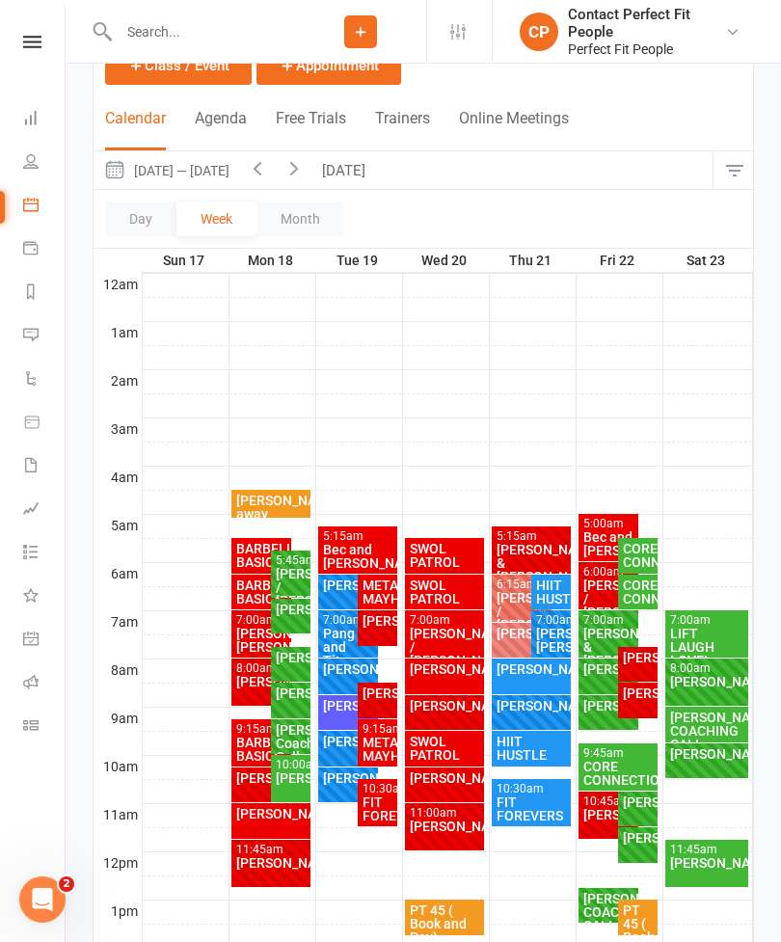
scroll to position [130, 0]
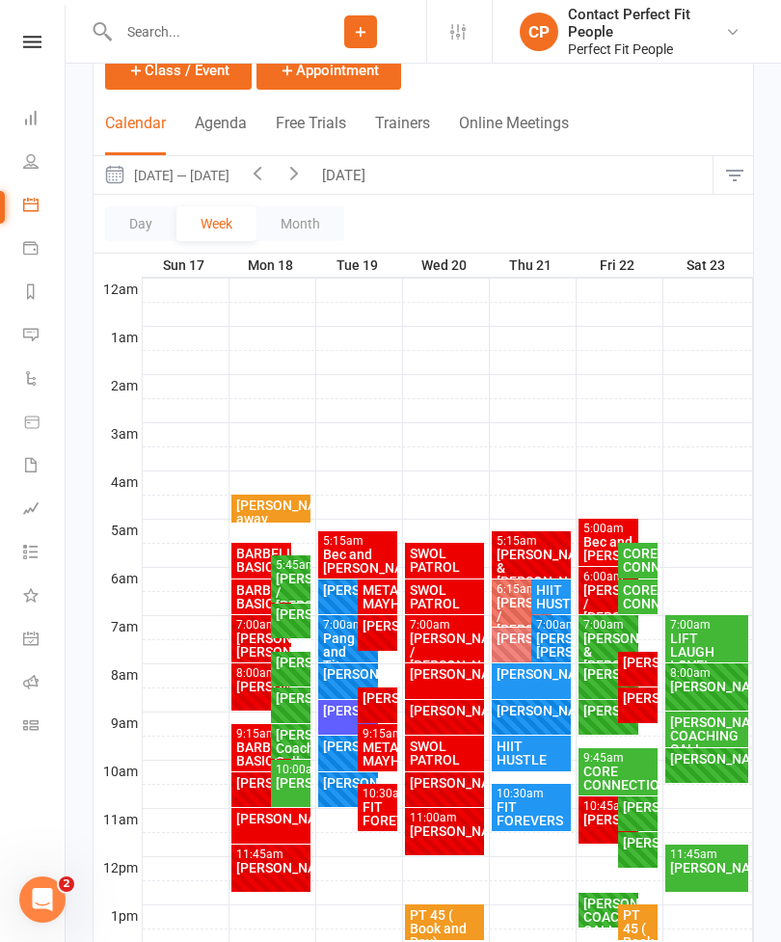
click at [438, 836] on div "[PERSON_NAME]." at bounding box center [445, 830] width 72 height 13
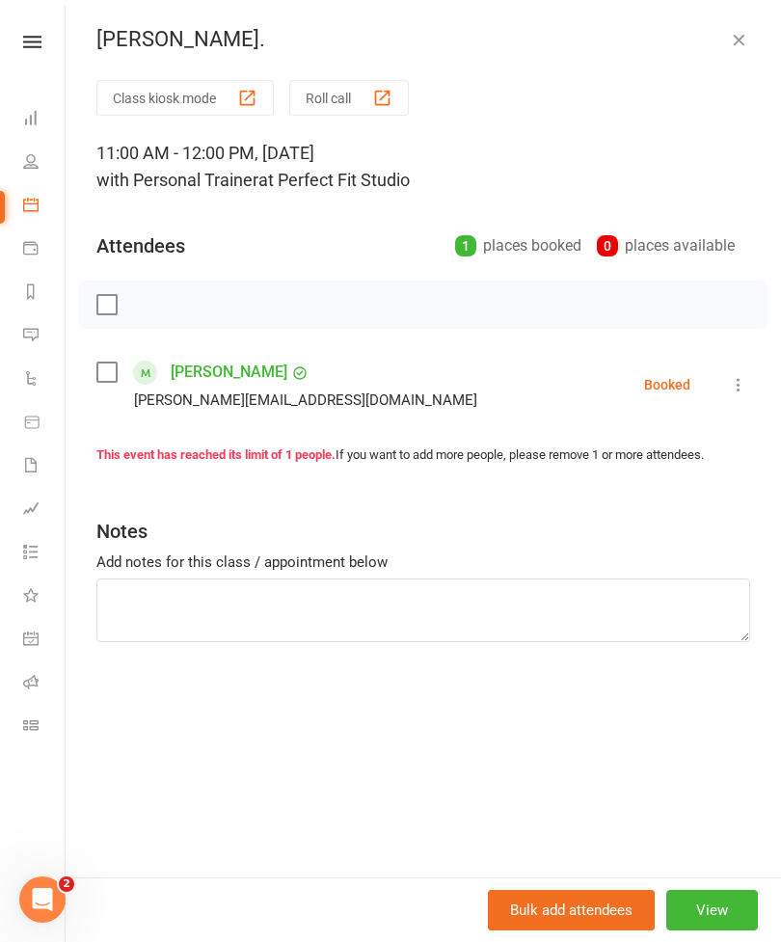
click at [740, 387] on icon at bounding box center [738, 384] width 19 height 19
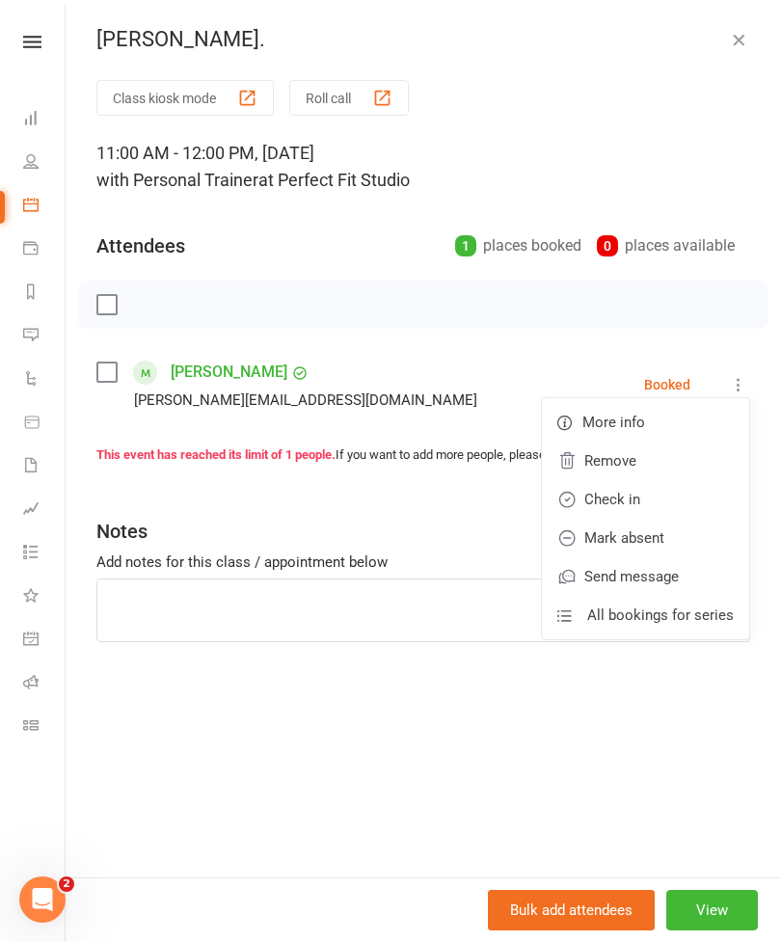
click at [598, 465] on link "Remove" at bounding box center [645, 461] width 207 height 39
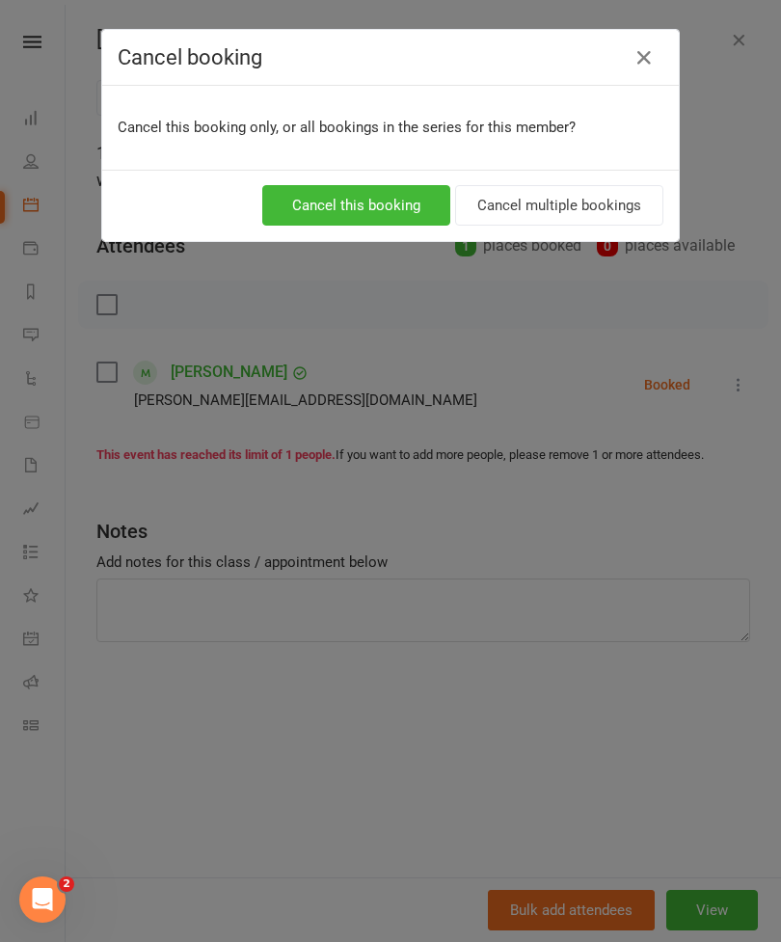
click at [355, 223] on button "Cancel this booking" at bounding box center [356, 205] width 188 height 40
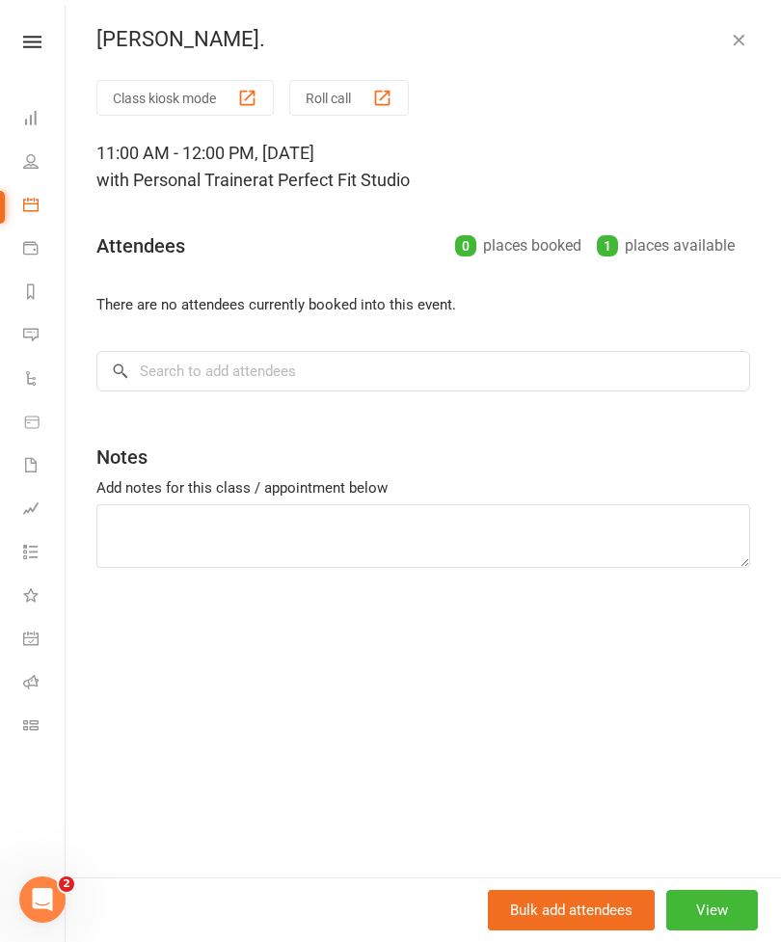
click at [760, 44] on div "[PERSON_NAME]." at bounding box center [423, 39] width 715 height 25
click at [742, 46] on icon "button" at bounding box center [738, 39] width 19 height 19
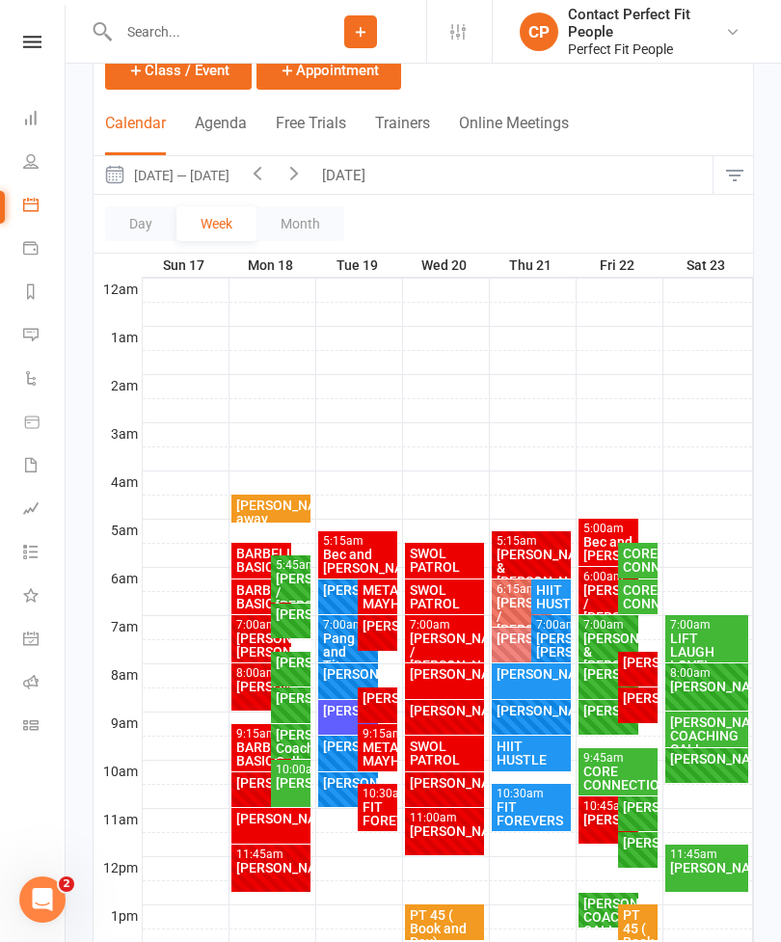
click at [282, 785] on div "[PERSON_NAME]" at bounding box center [291, 782] width 32 height 13
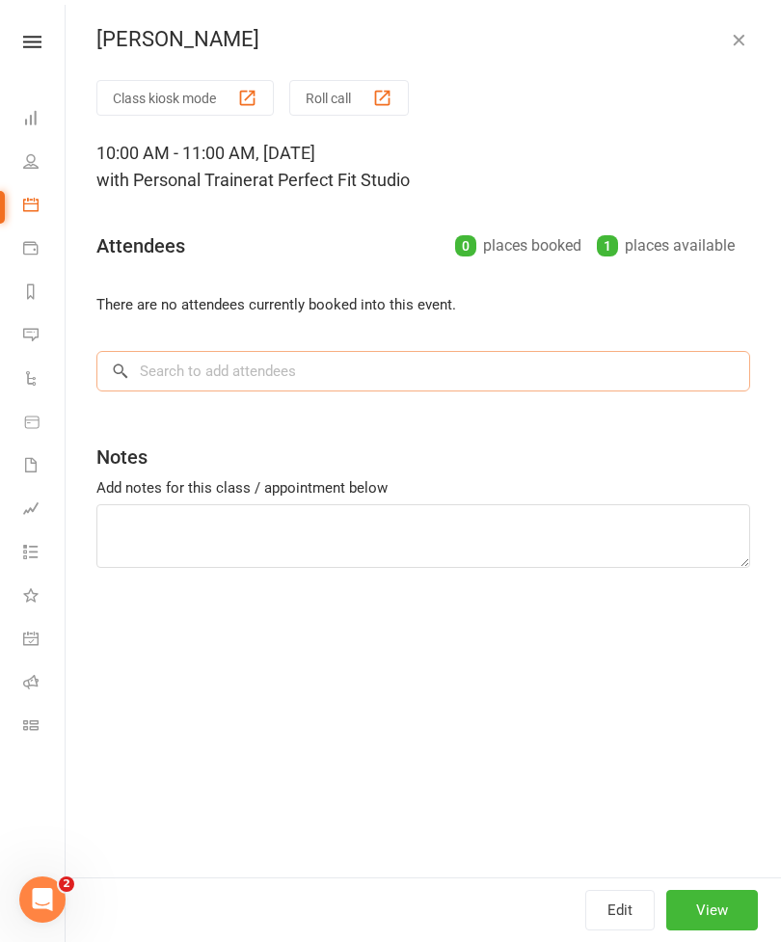
click at [151, 368] on input "search" at bounding box center [423, 371] width 654 height 40
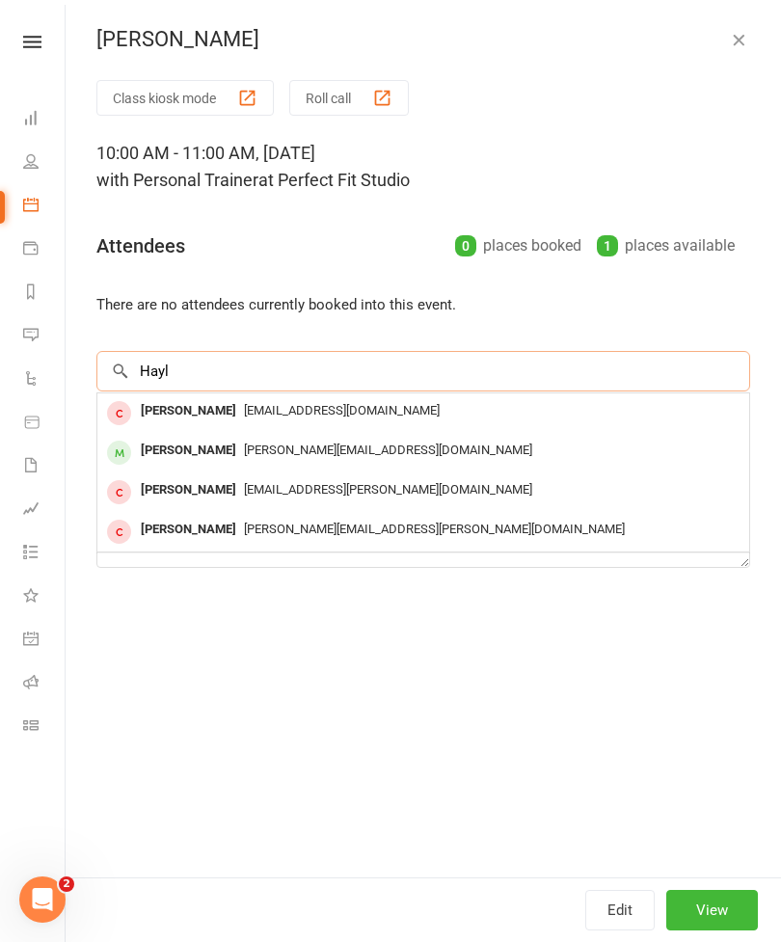
type input "Hayl"
click at [159, 452] on div "[PERSON_NAME]" at bounding box center [188, 451] width 111 height 28
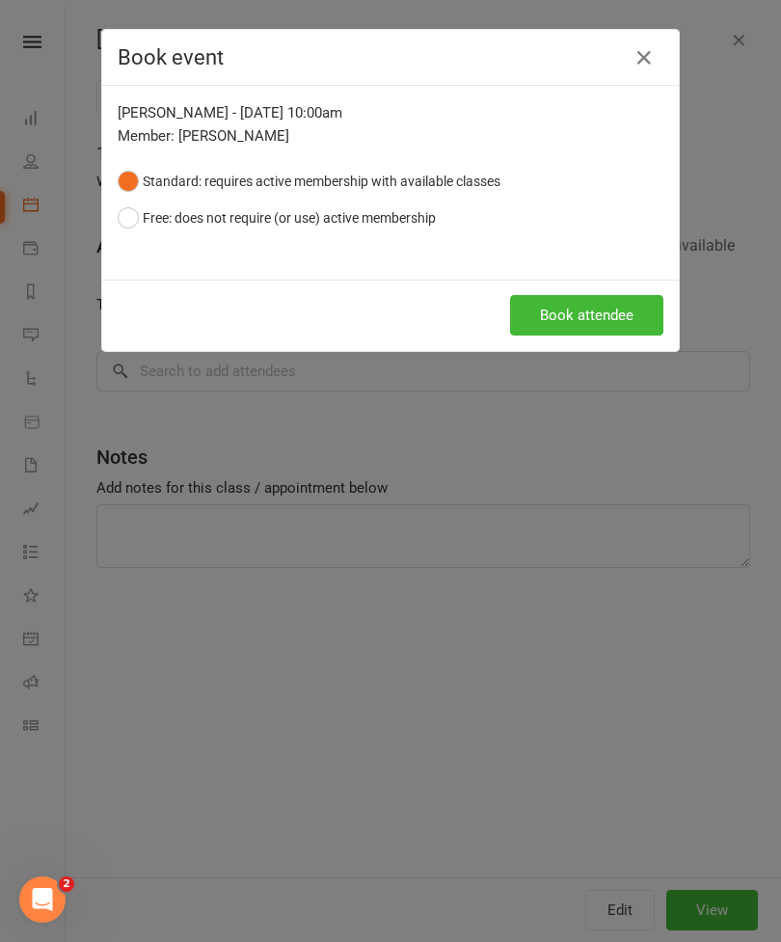
click at [577, 330] on button "Book attendee" at bounding box center [586, 315] width 153 height 40
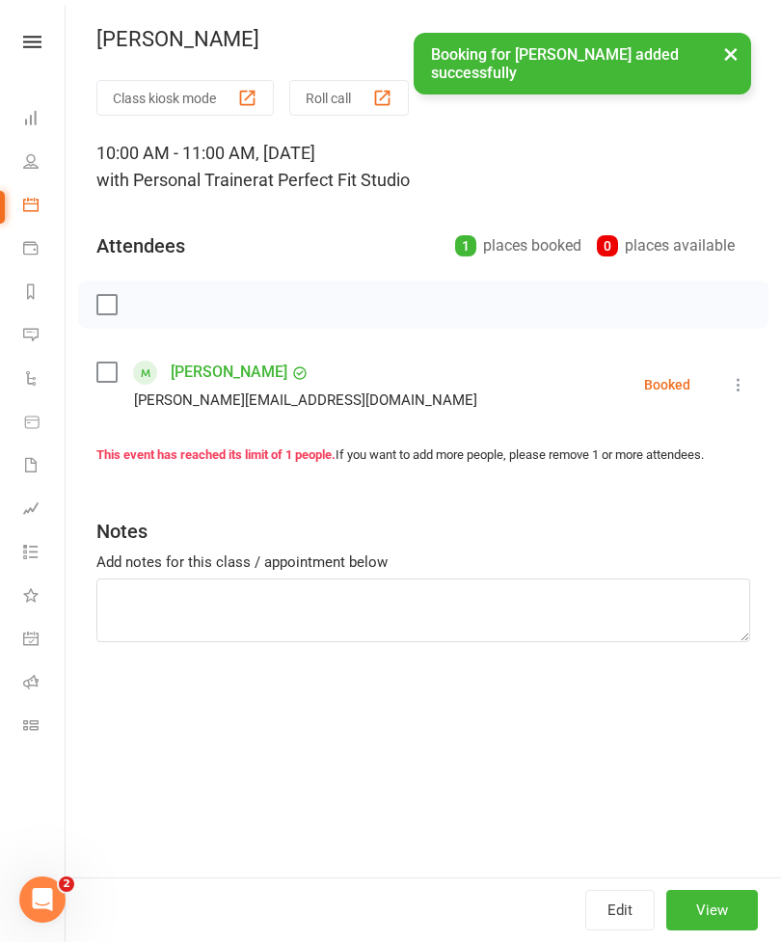
click at [730, 64] on button "×" at bounding box center [730, 53] width 35 height 41
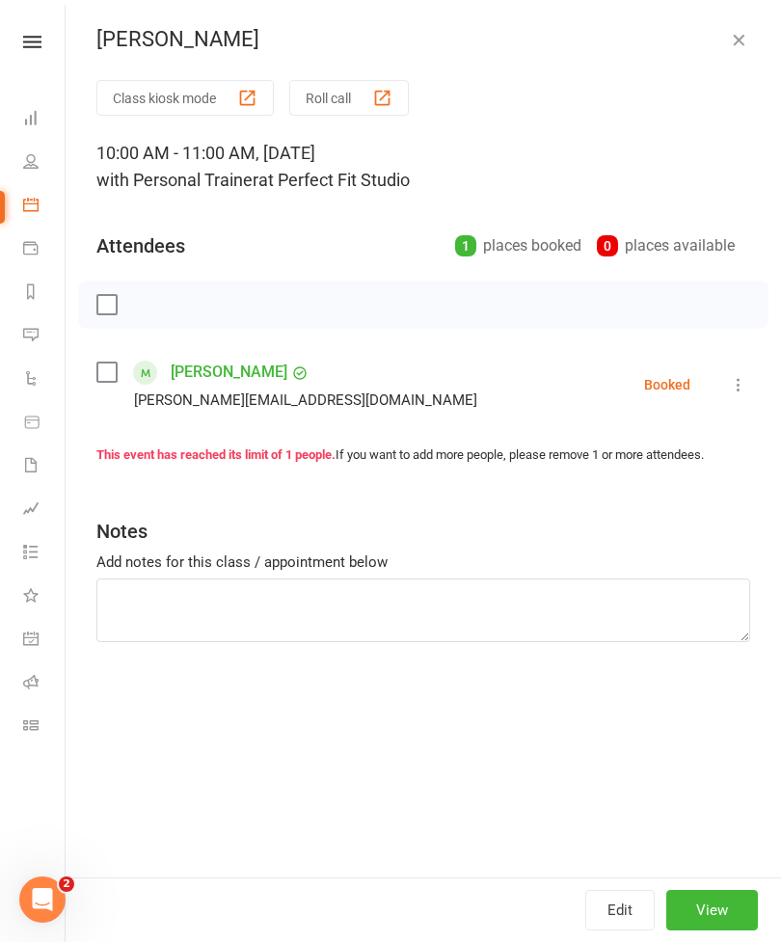
click at [743, 41] on icon "button" at bounding box center [738, 39] width 19 height 19
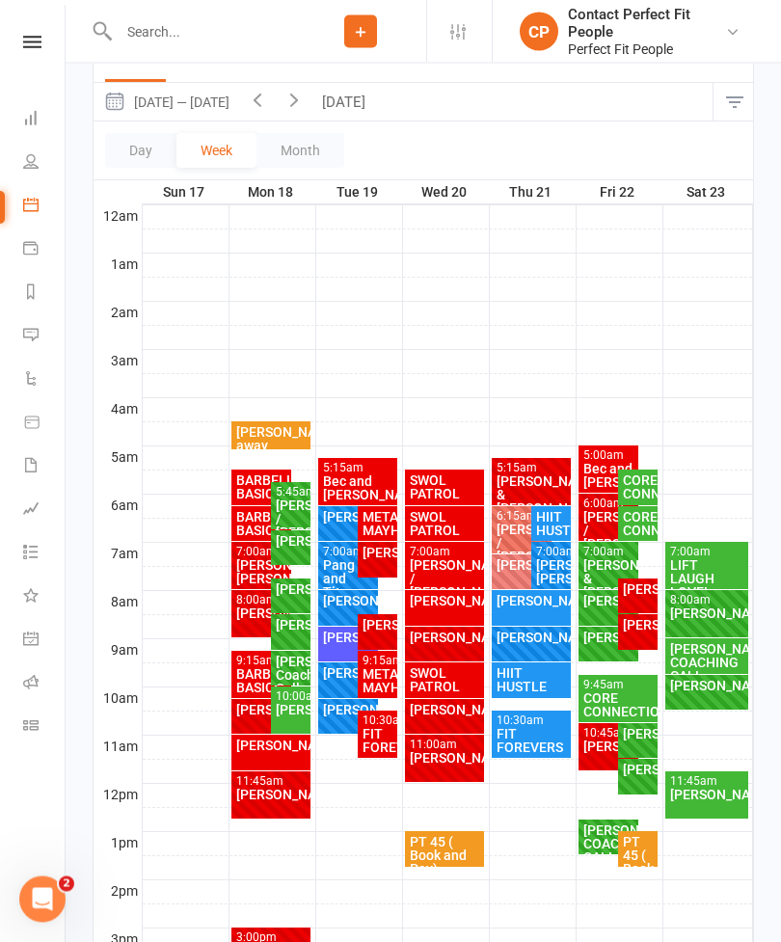
scroll to position [206, 0]
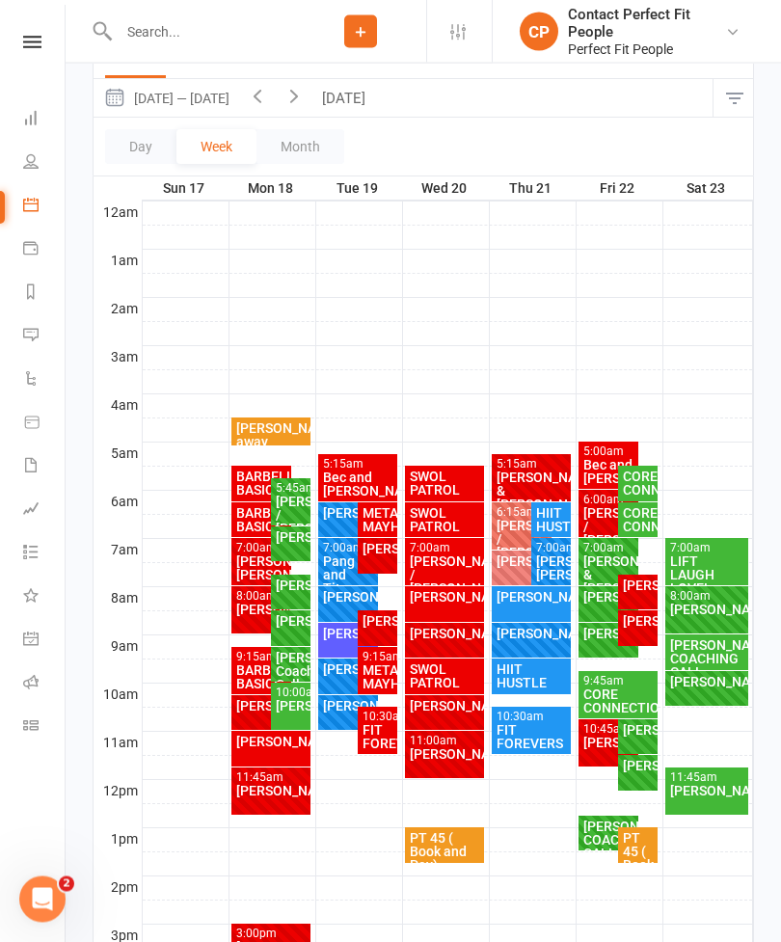
click at [691, 785] on div "[PERSON_NAME]" at bounding box center [707, 791] width 76 height 13
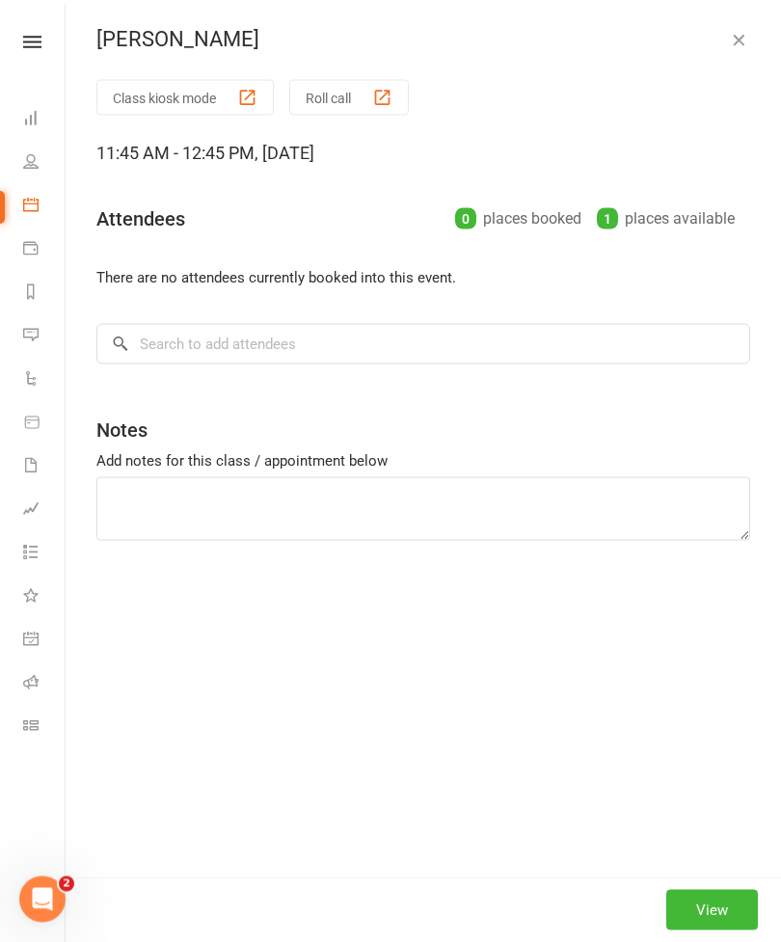
scroll to position [207, 0]
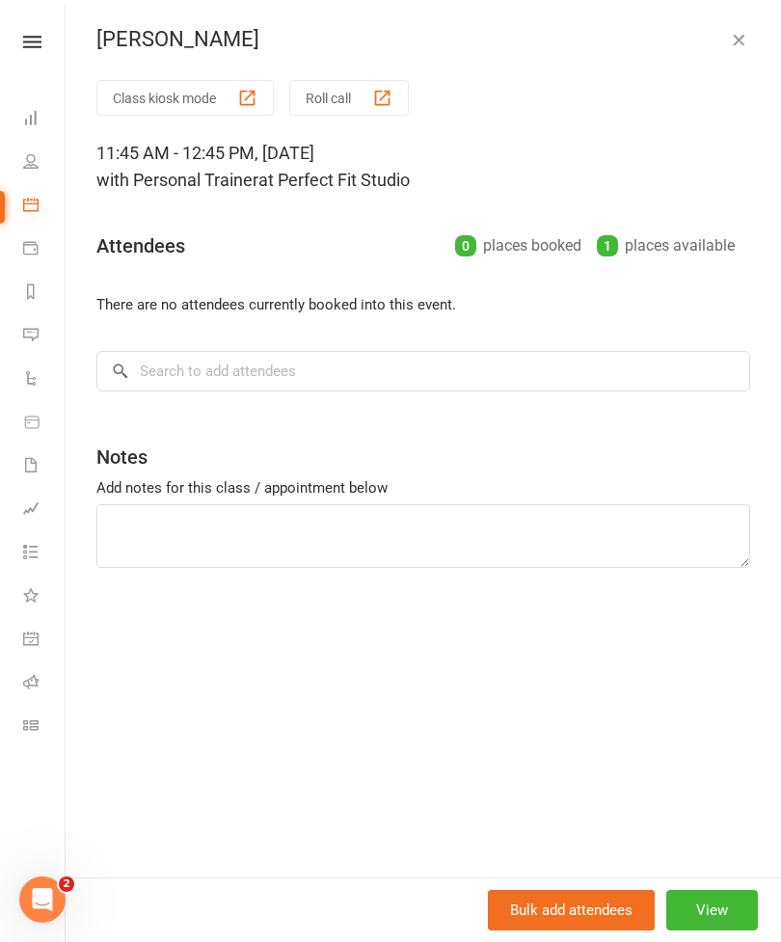
click at [717, 930] on button "View" at bounding box center [712, 910] width 92 height 40
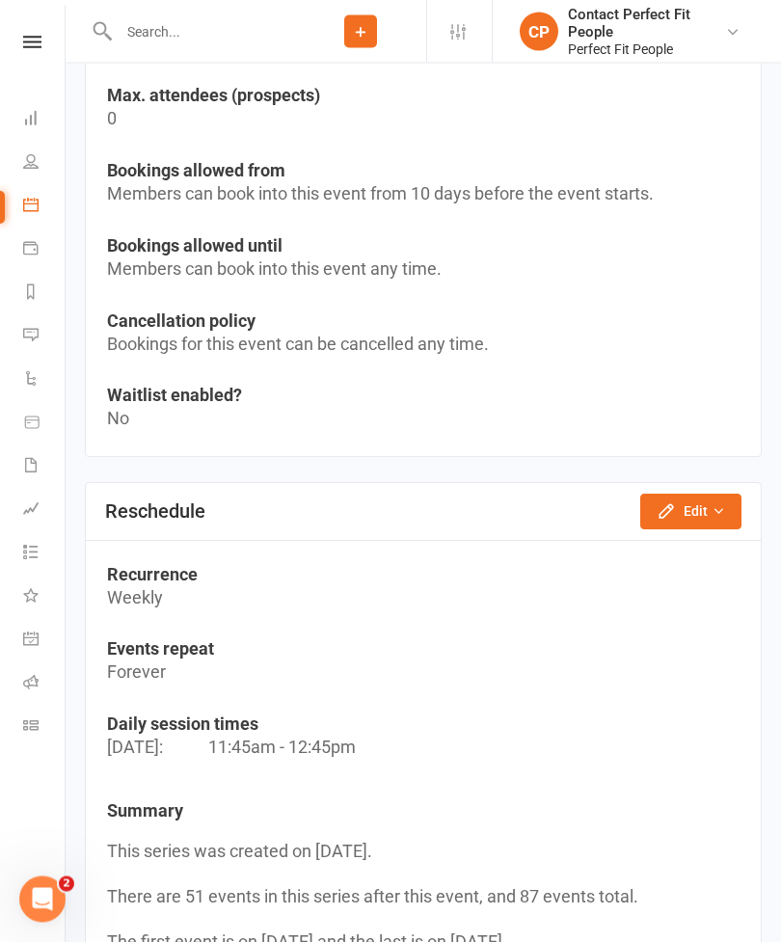
scroll to position [1396, 0]
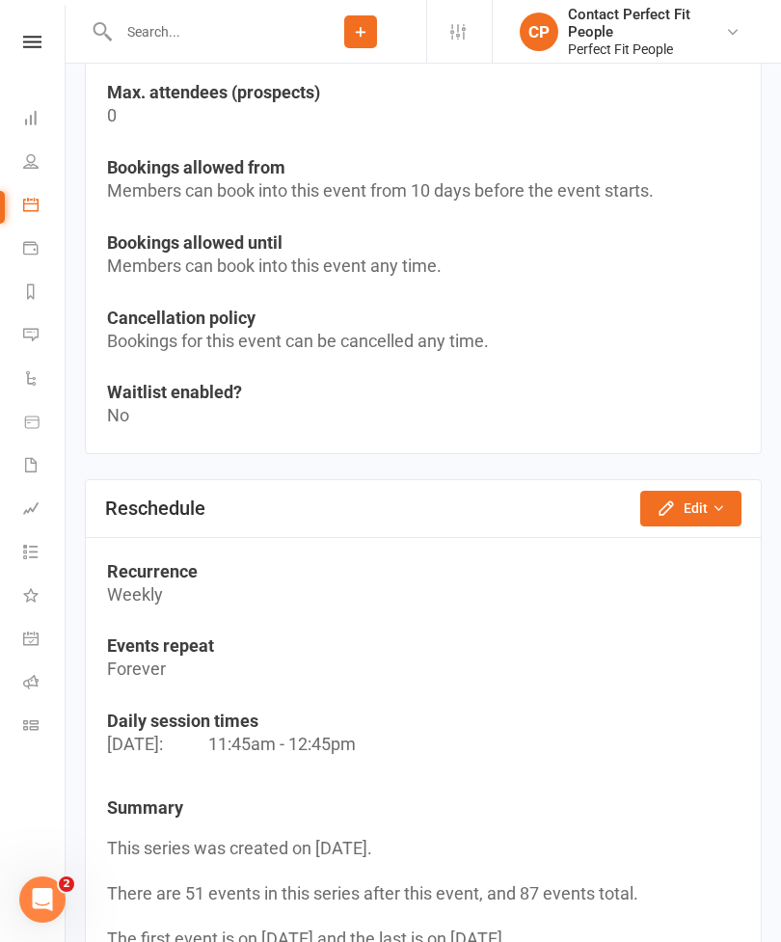
click at [686, 508] on button "Edit" at bounding box center [690, 508] width 101 height 35
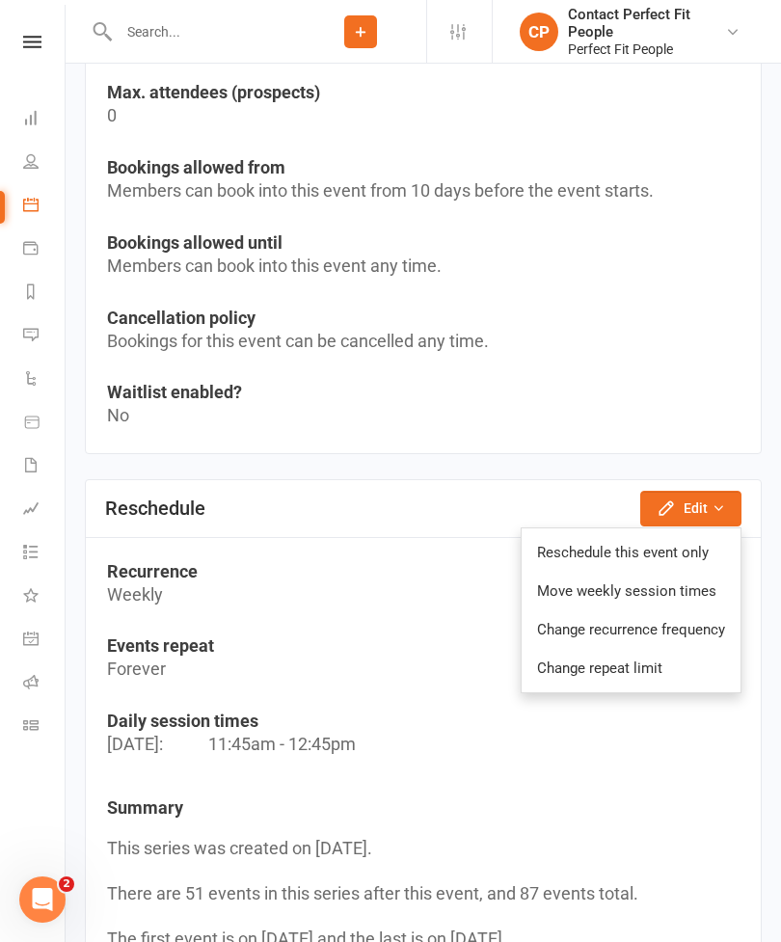
click at [571, 537] on link "Reschedule this event only" at bounding box center [631, 552] width 219 height 39
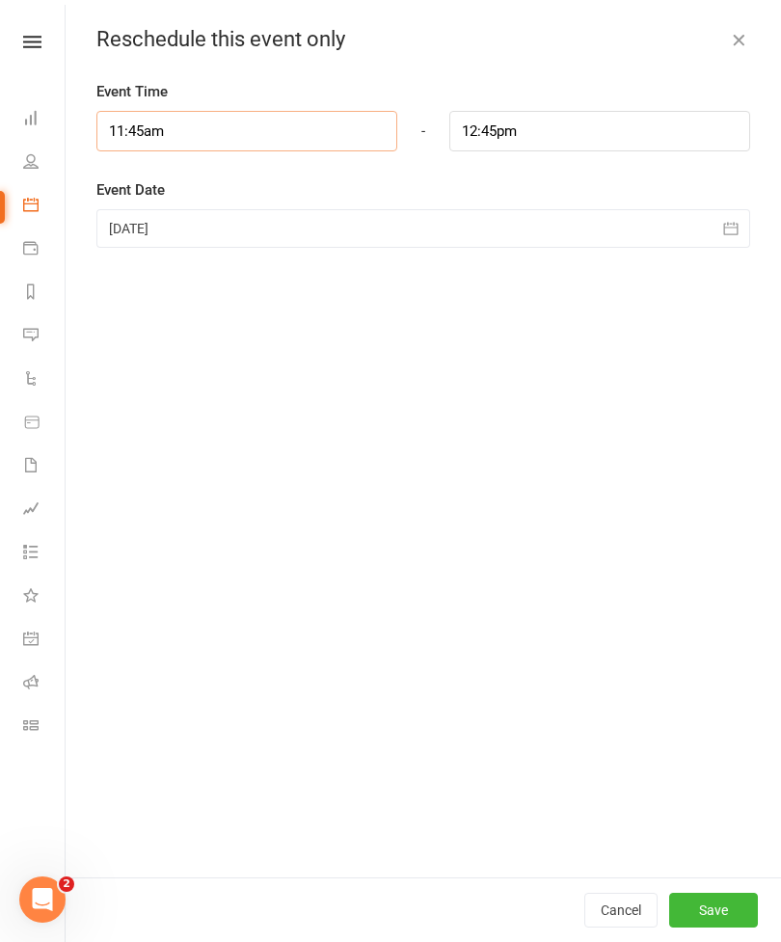
click at [166, 137] on input "11:45am" at bounding box center [246, 131] width 301 height 40
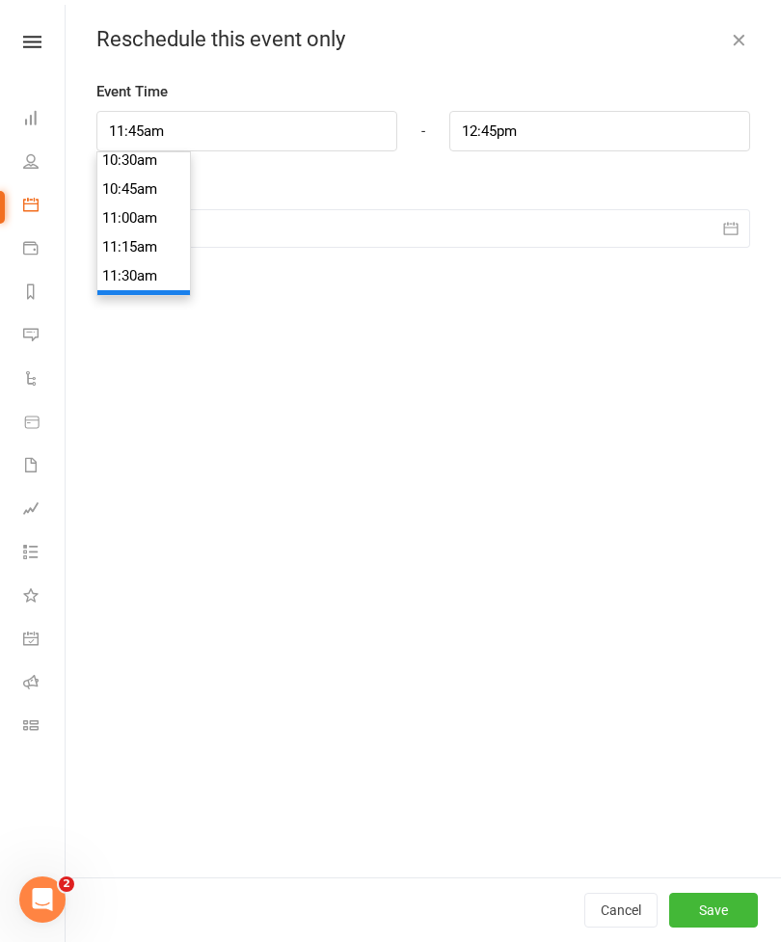
click at [121, 216] on li "11:00am" at bounding box center [143, 217] width 93 height 29
type input "11:00am"
type input "12:00pm"
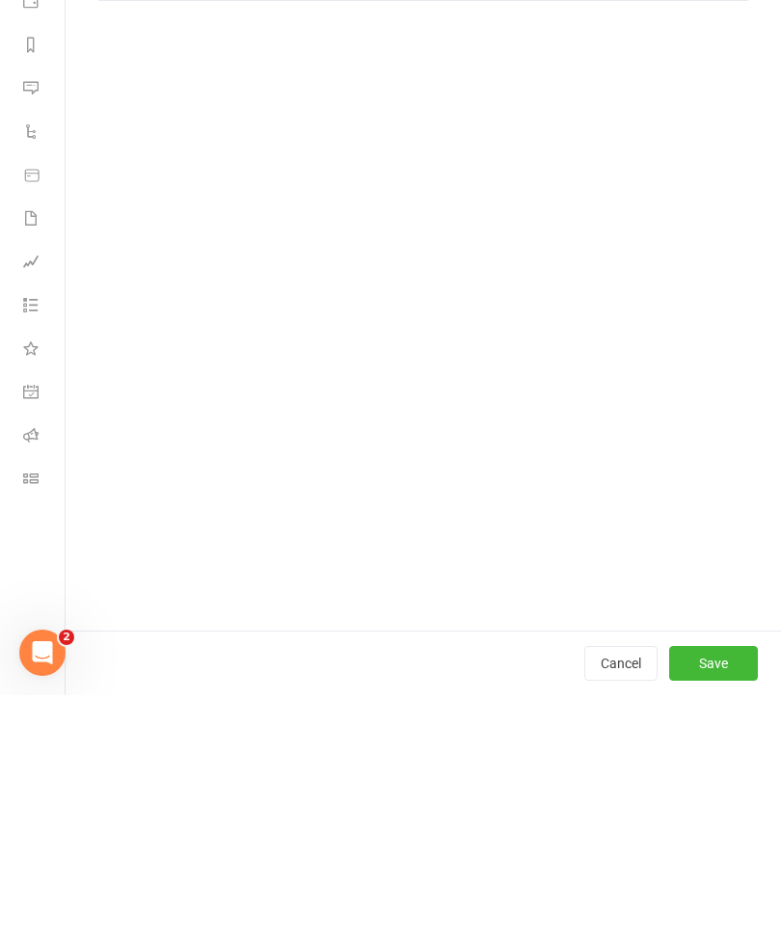
click at [712, 893] on button "Save" at bounding box center [713, 910] width 89 height 35
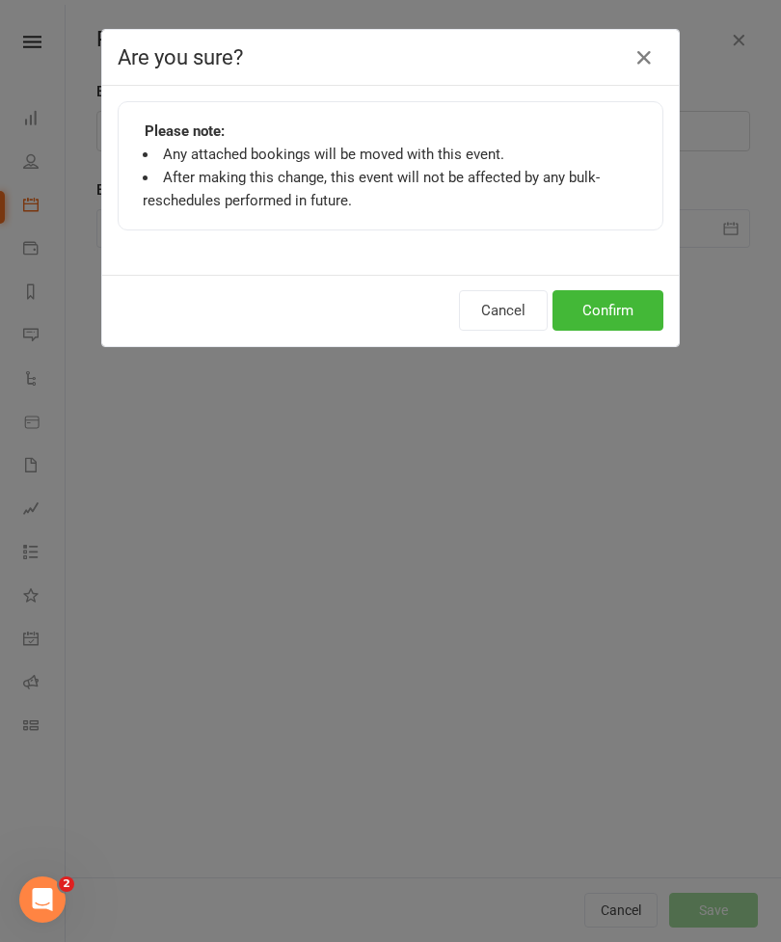
click at [613, 314] on button "Confirm" at bounding box center [607, 310] width 111 height 40
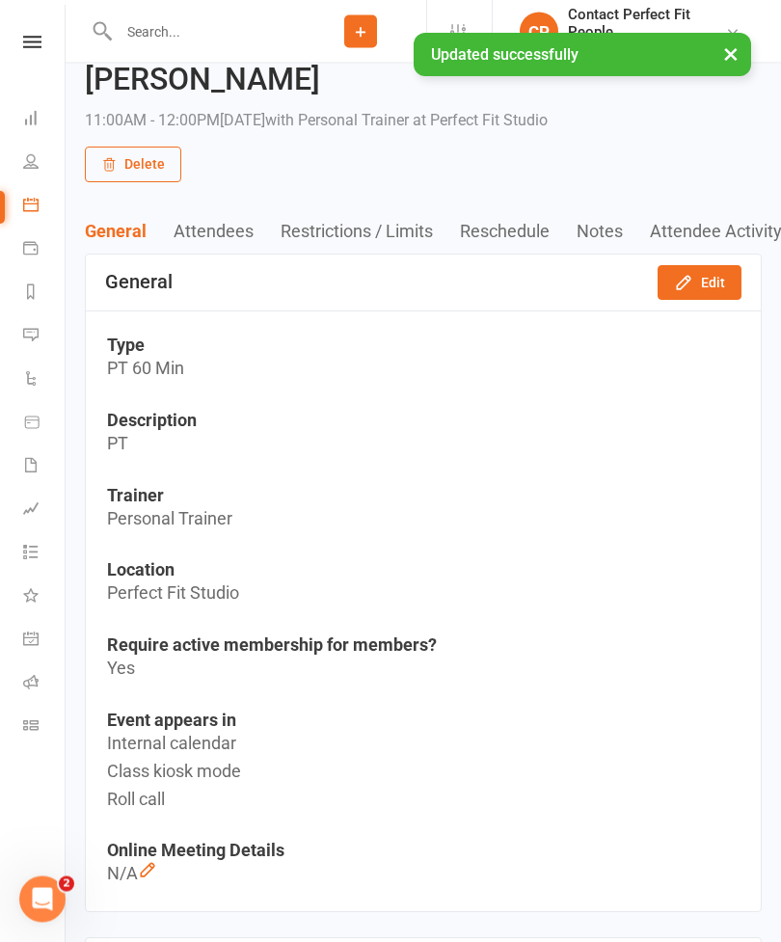
scroll to position [0, 0]
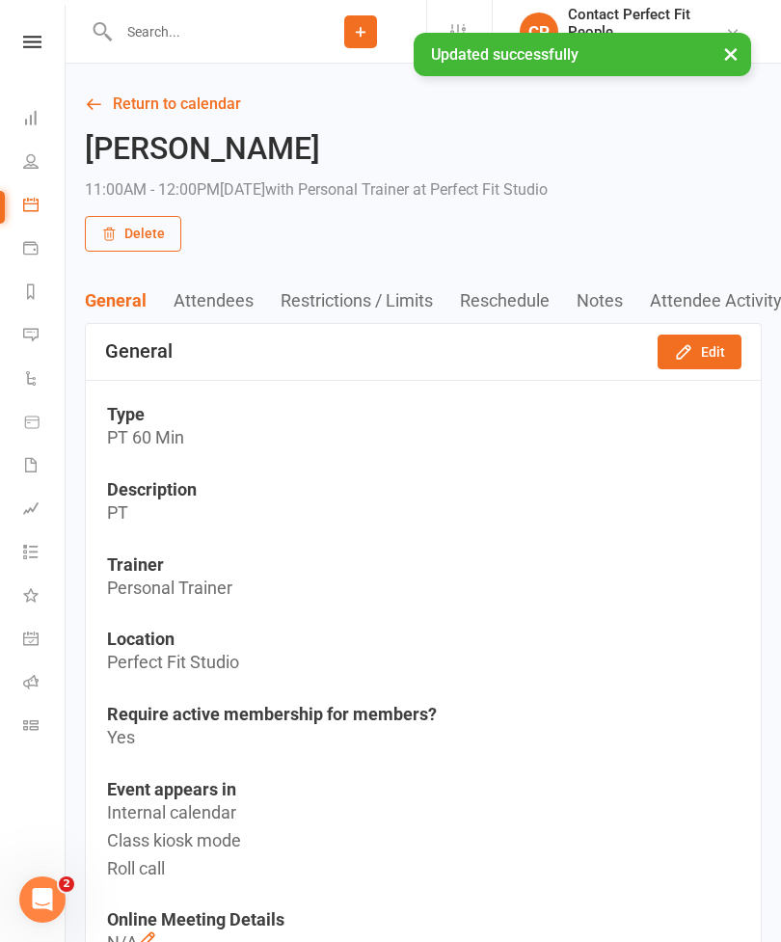
click at [130, 108] on link "Return to calendar" at bounding box center [423, 104] width 677 height 27
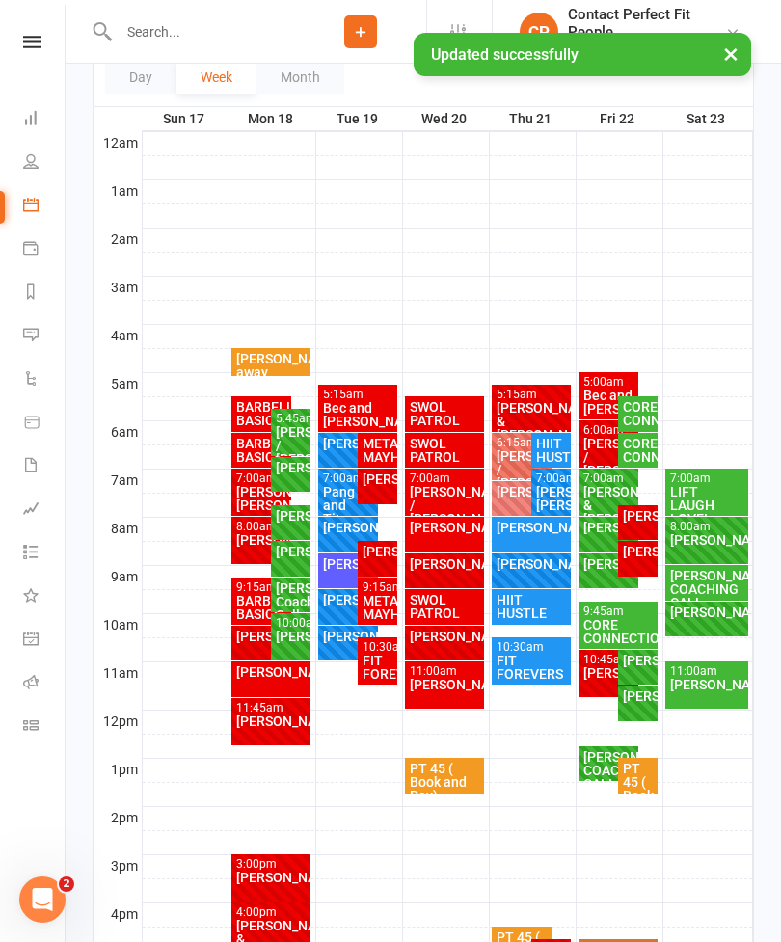
scroll to position [276, 0]
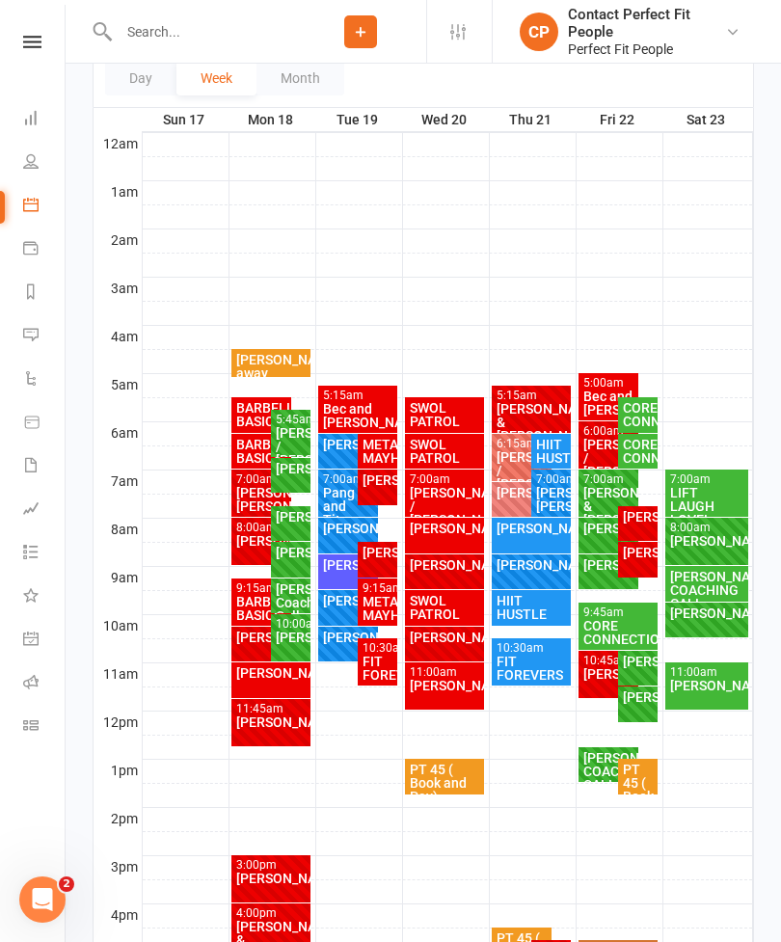
click at [689, 685] on div "[PERSON_NAME]" at bounding box center [707, 685] width 76 height 13
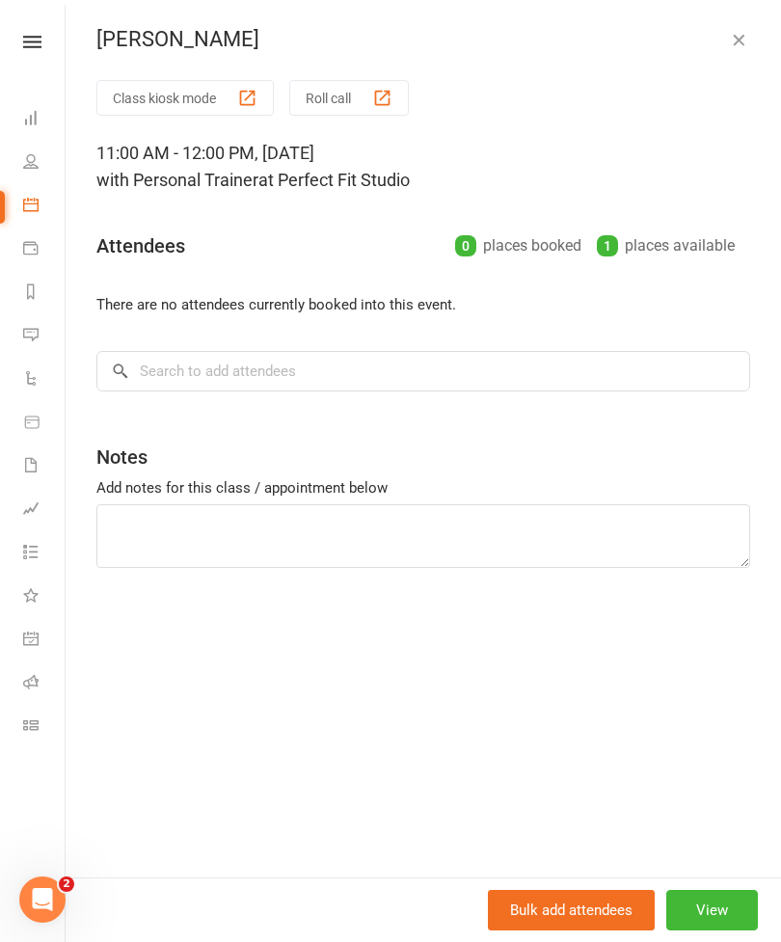
click at [711, 930] on button "View" at bounding box center [712, 910] width 92 height 40
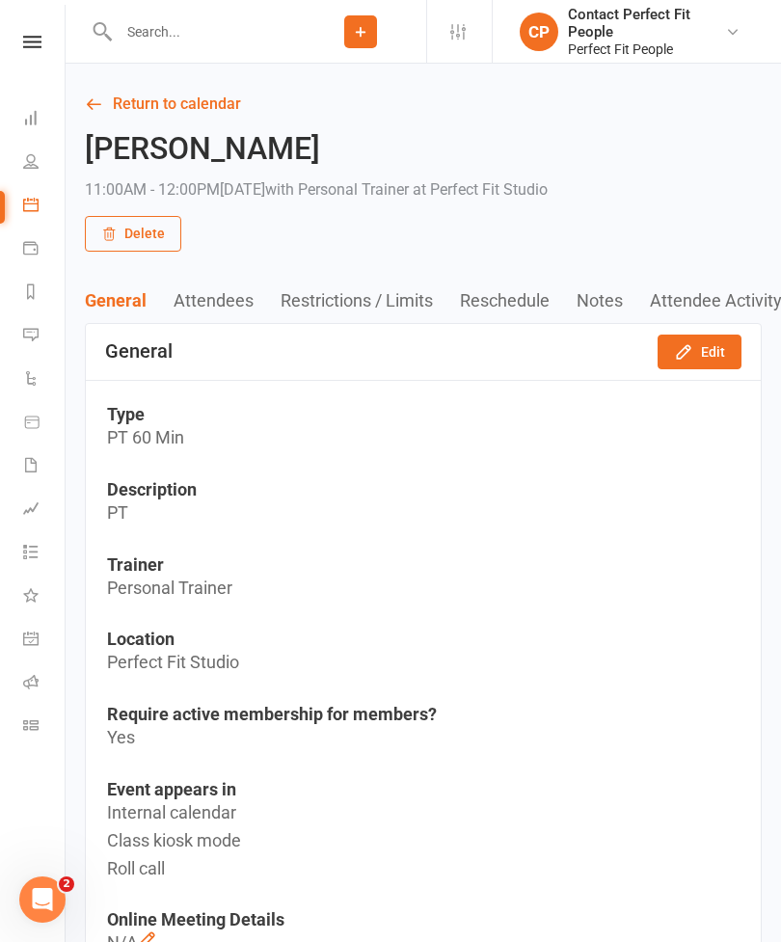
click at [135, 105] on link "Return to calendar" at bounding box center [423, 104] width 677 height 27
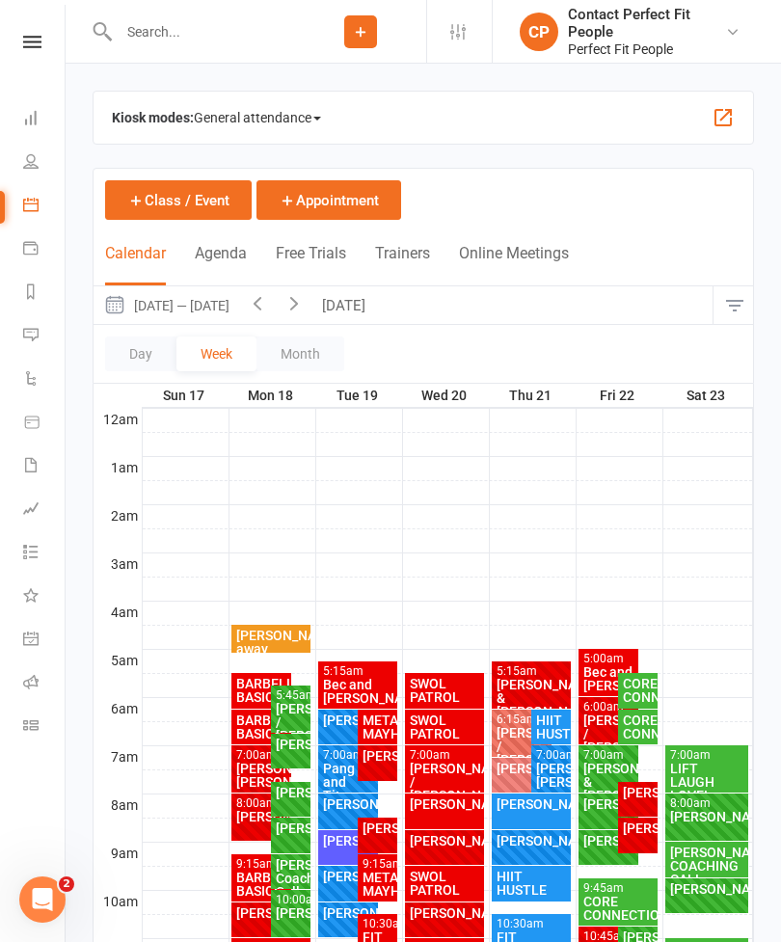
click at [361, 308] on button "[DATE]" at bounding box center [345, 305] width 67 height 38
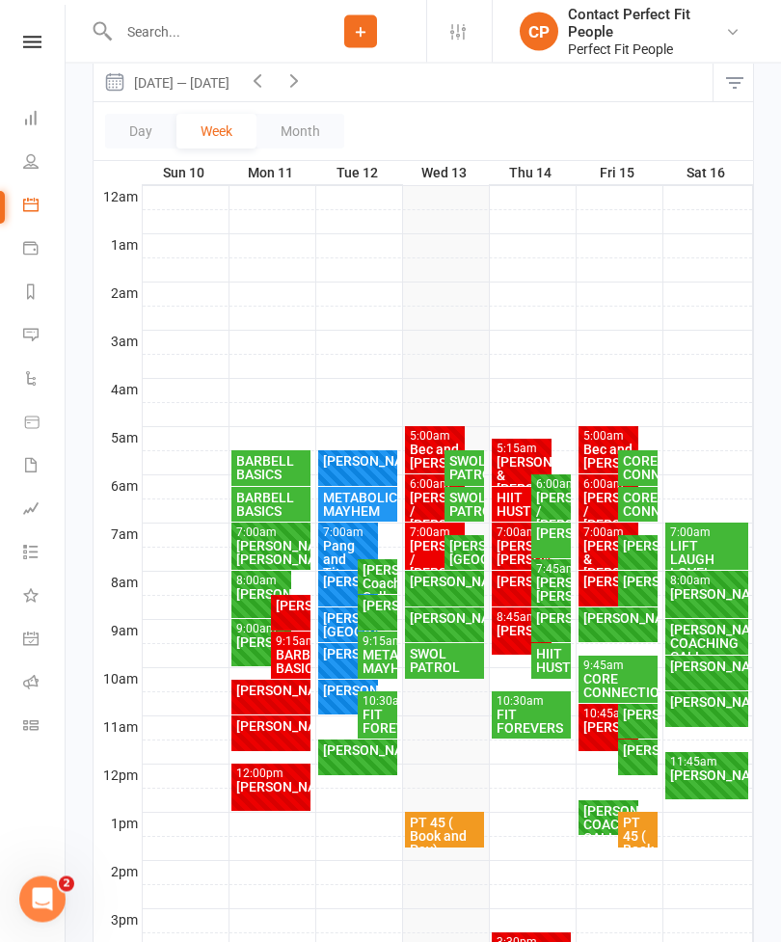
scroll to position [223, 0]
click at [441, 583] on div "[PERSON_NAME]" at bounding box center [445, 581] width 72 height 13
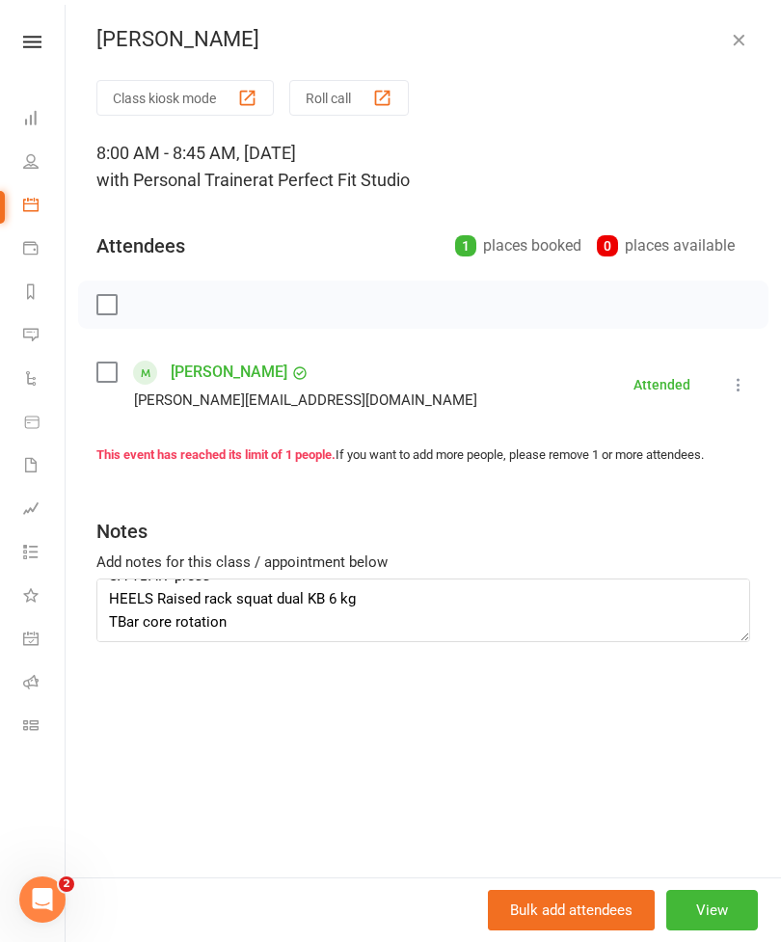
scroll to position [23, 0]
click at [236, 611] on textarea "SA TBAR press HEELS Raised rack squat dual KB 6 kg TBar core rotation" at bounding box center [423, 610] width 654 height 64
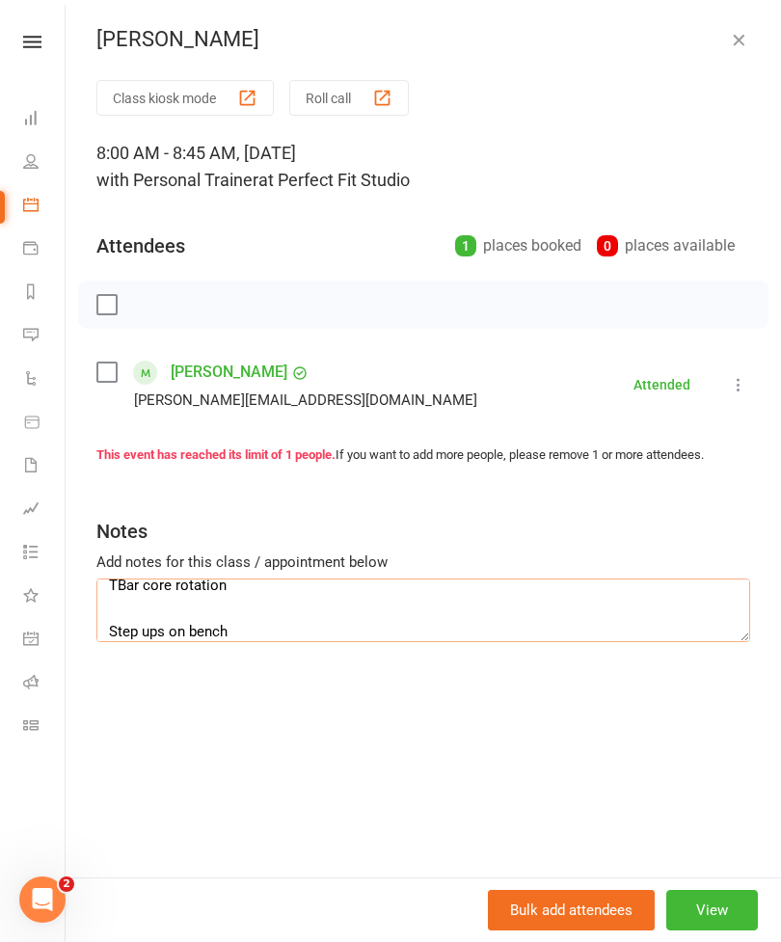
click at [110, 635] on textarea "SA TBAR press HEELS Raised rack squat dual KB 6 kg TBar core rotation Step ups …" at bounding box center [423, 610] width 654 height 64
click at [279, 640] on textarea "SA TBAR press HEELS Raised rack squat dual KB 6 kg TBar core rotation Alt Step …" at bounding box center [423, 610] width 654 height 64
type textarea "SA TBAR press HEELS Raised rack squat dual KB 6 kg TBar core rotation Alt Step …"
click at [727, 45] on button "button" at bounding box center [738, 39] width 23 height 23
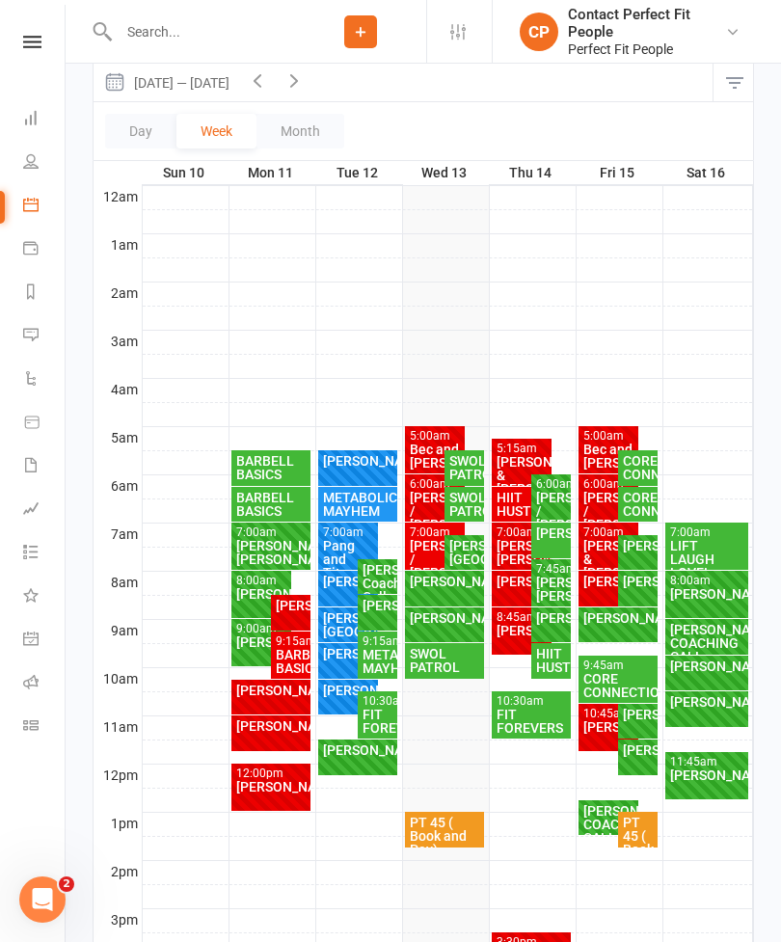
click at [455, 639] on div "[PERSON_NAME] FULL" at bounding box center [445, 624] width 80 height 35
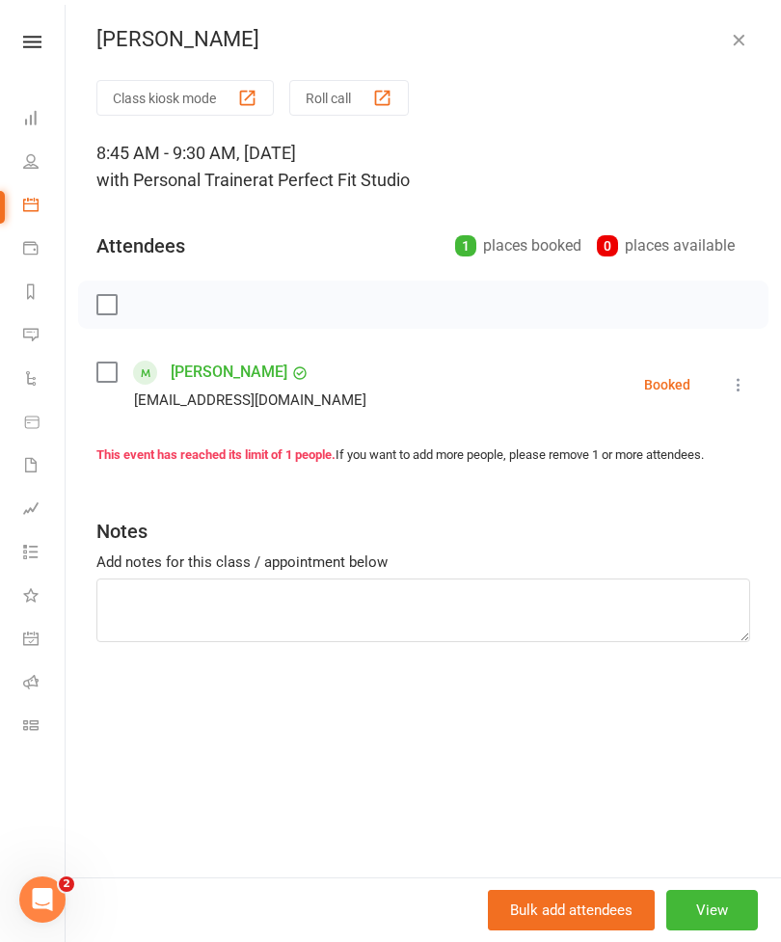
click at [730, 385] on icon at bounding box center [738, 384] width 19 height 19
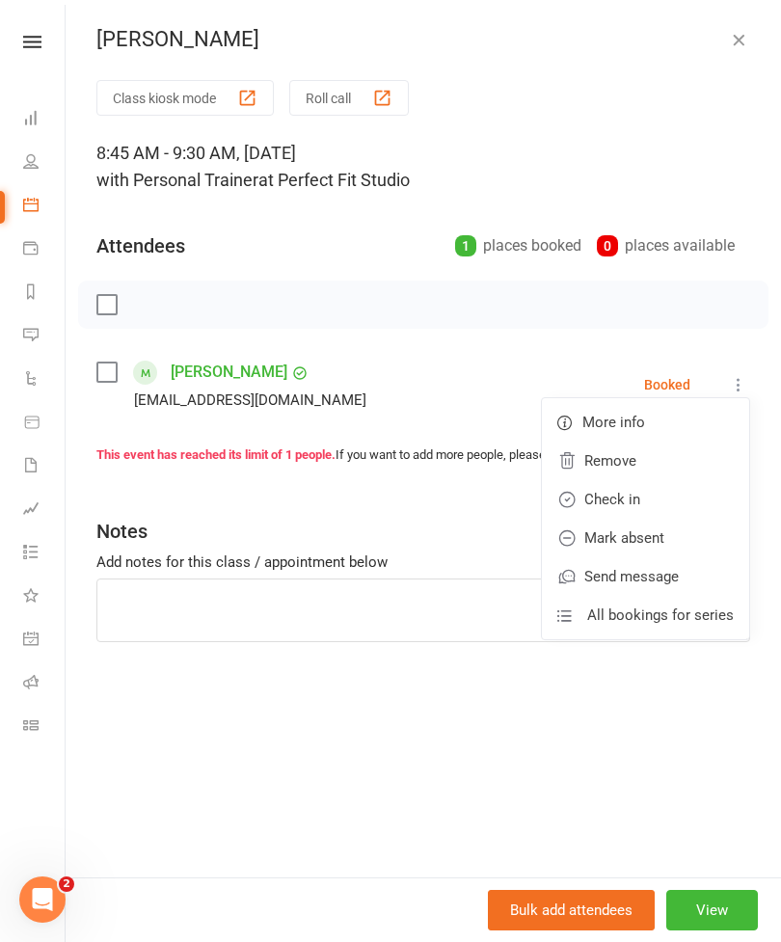
click at [588, 490] on link "Check in" at bounding box center [645, 499] width 207 height 39
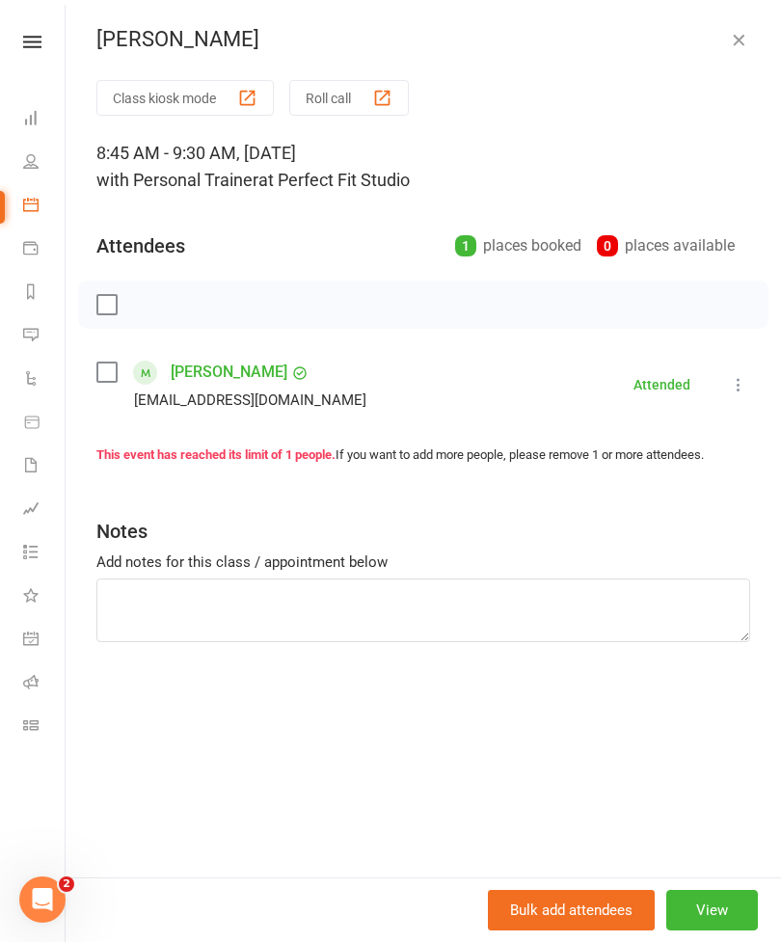
click at [746, 31] on icon "button" at bounding box center [738, 39] width 19 height 19
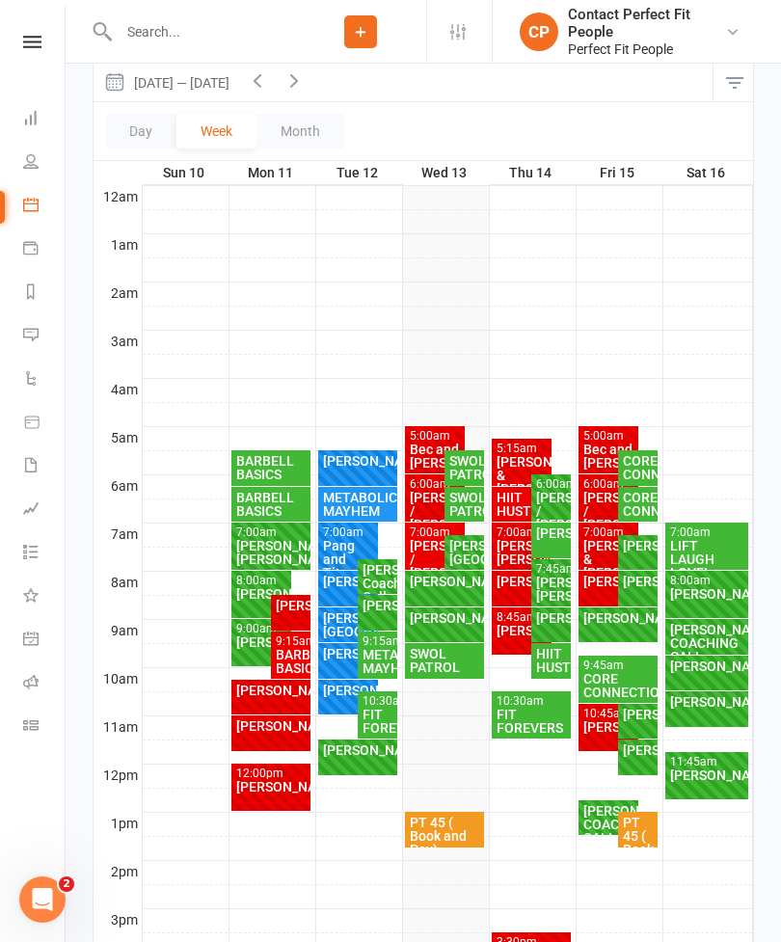
click at [324, 660] on div "[PERSON_NAME]" at bounding box center [348, 653] width 53 height 13
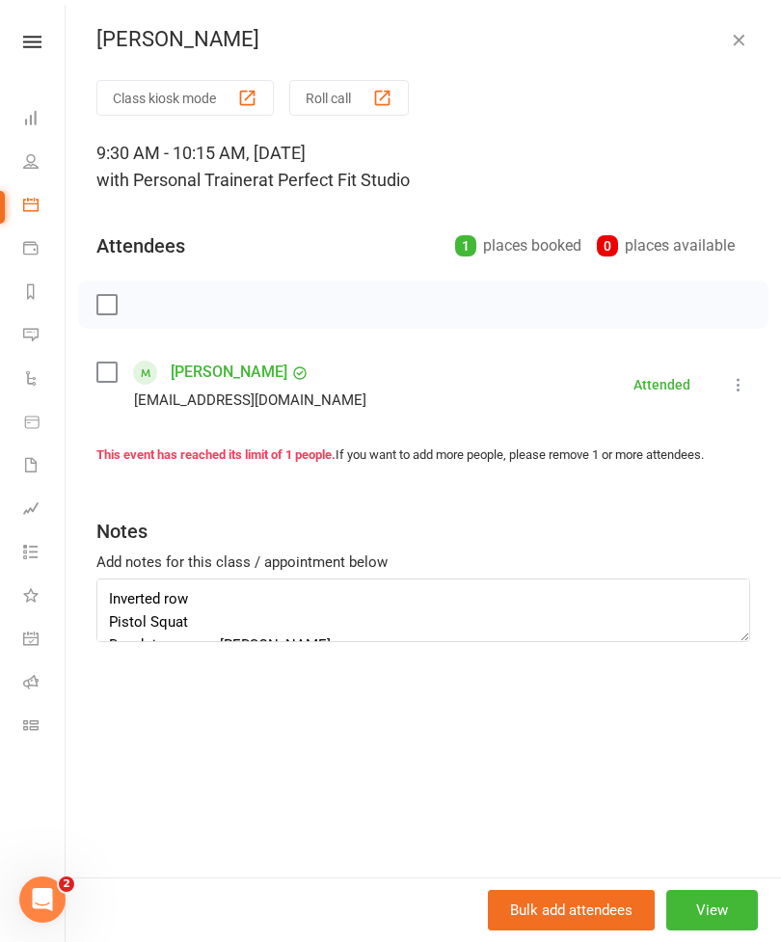
scroll to position [0, 0]
click at [743, 46] on icon "button" at bounding box center [738, 39] width 19 height 19
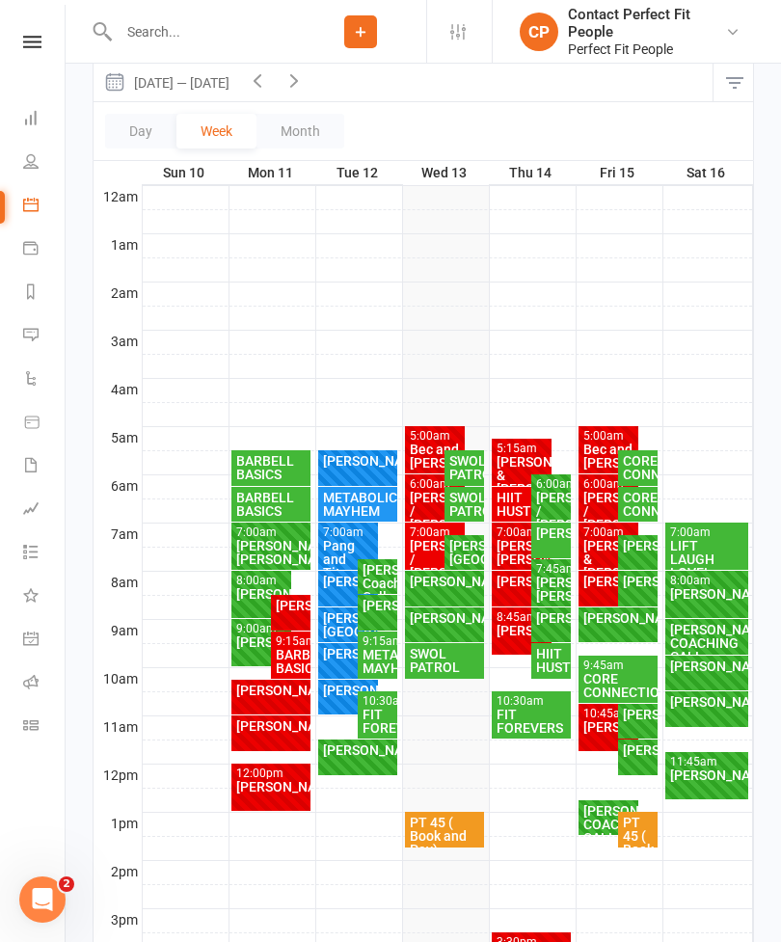
click at [440, 623] on div "[PERSON_NAME]" at bounding box center [445, 617] width 72 height 13
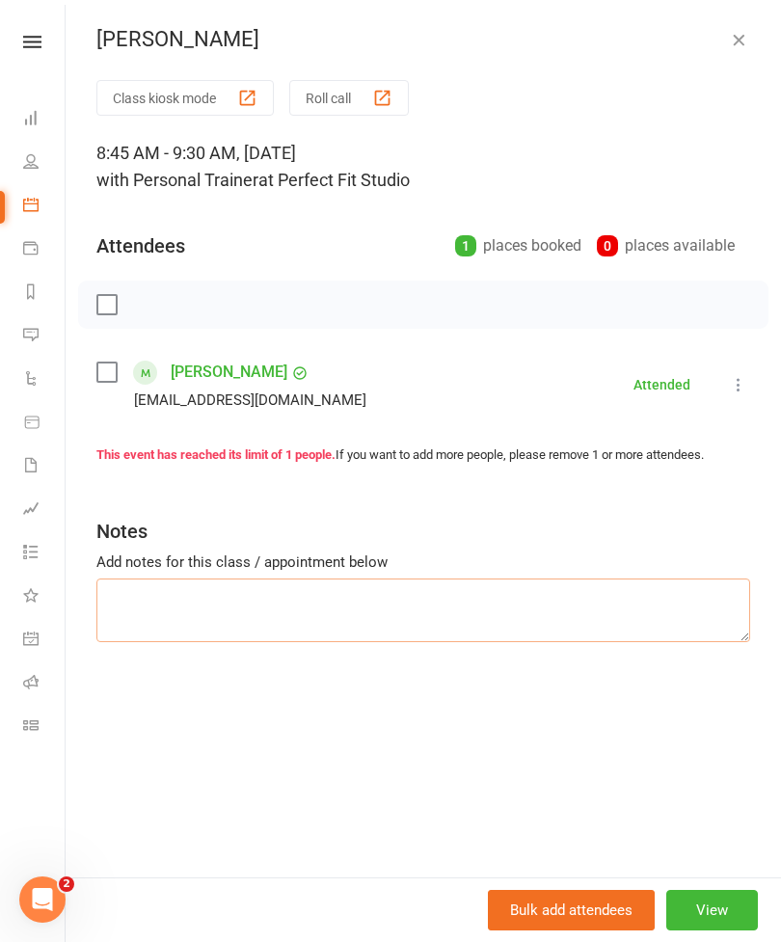
click at [182, 598] on textarea at bounding box center [423, 610] width 654 height 64
click at [732, 47] on icon "button" at bounding box center [738, 39] width 19 height 19
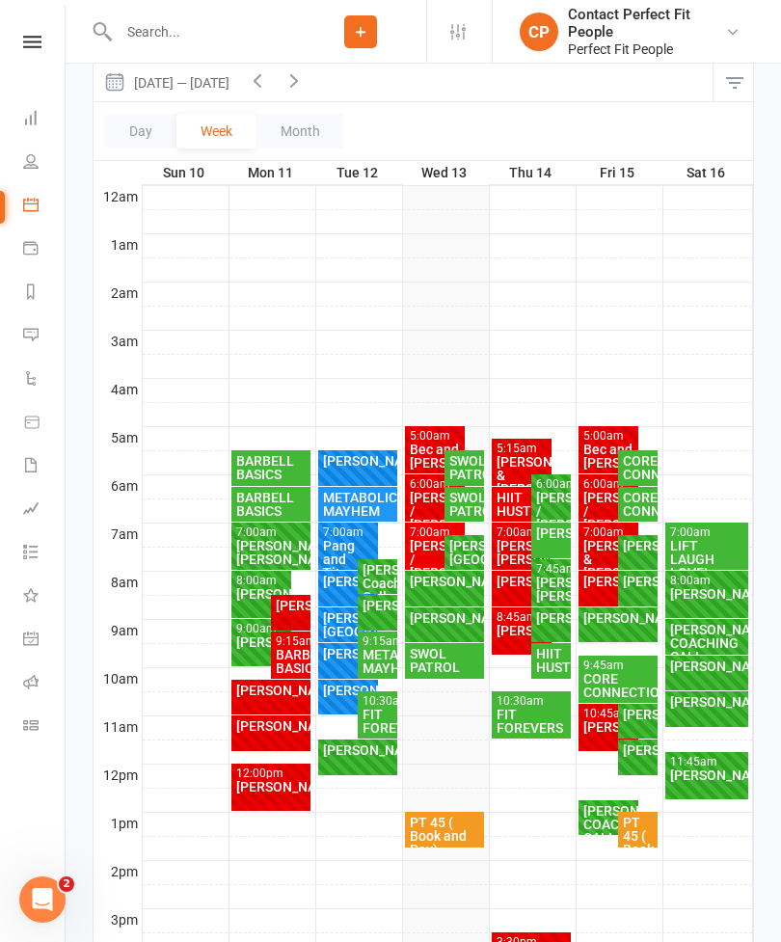
click at [337, 660] on div "[PERSON_NAME]" at bounding box center [348, 653] width 53 height 13
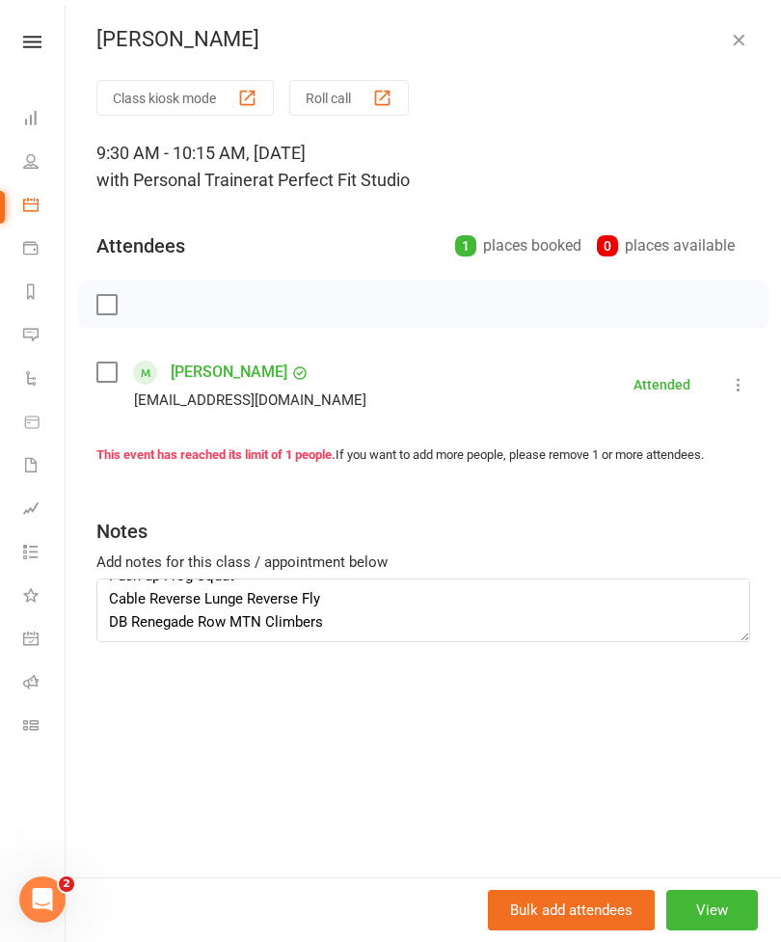
scroll to position [122, 0]
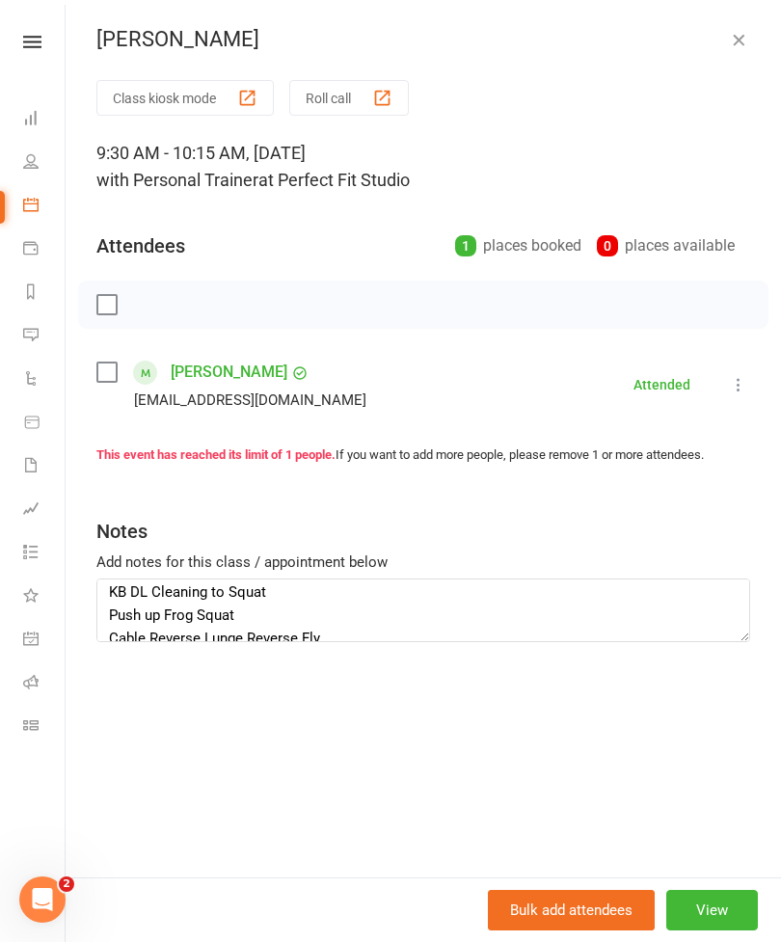
click at [740, 49] on button "button" at bounding box center [738, 39] width 23 height 23
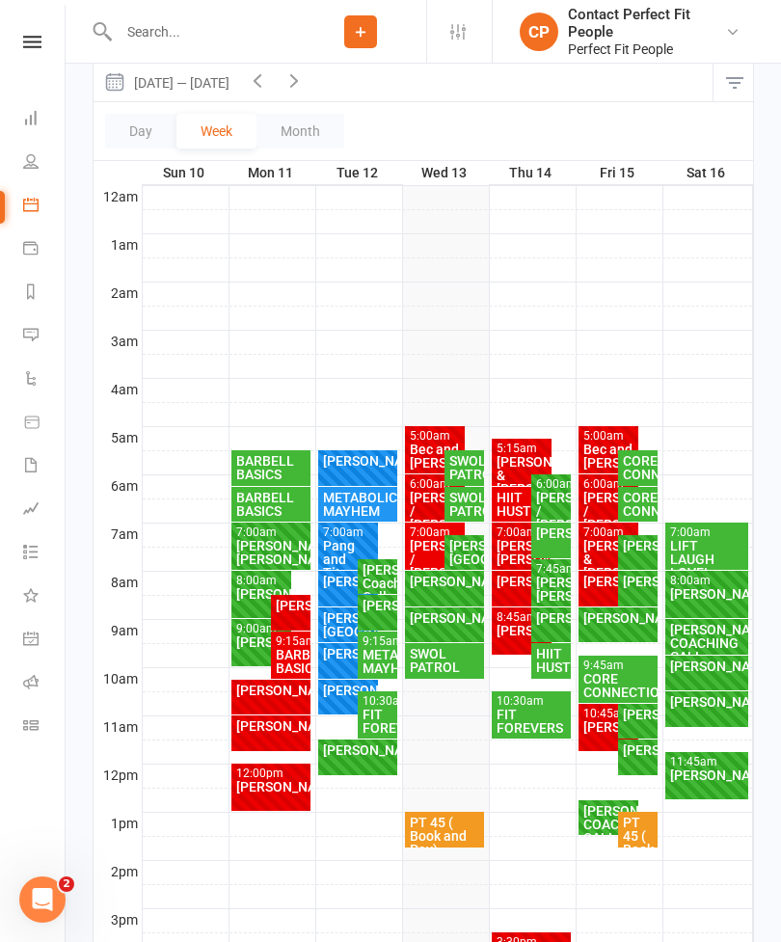
click at [440, 588] on div "[PERSON_NAME]" at bounding box center [445, 581] width 72 height 13
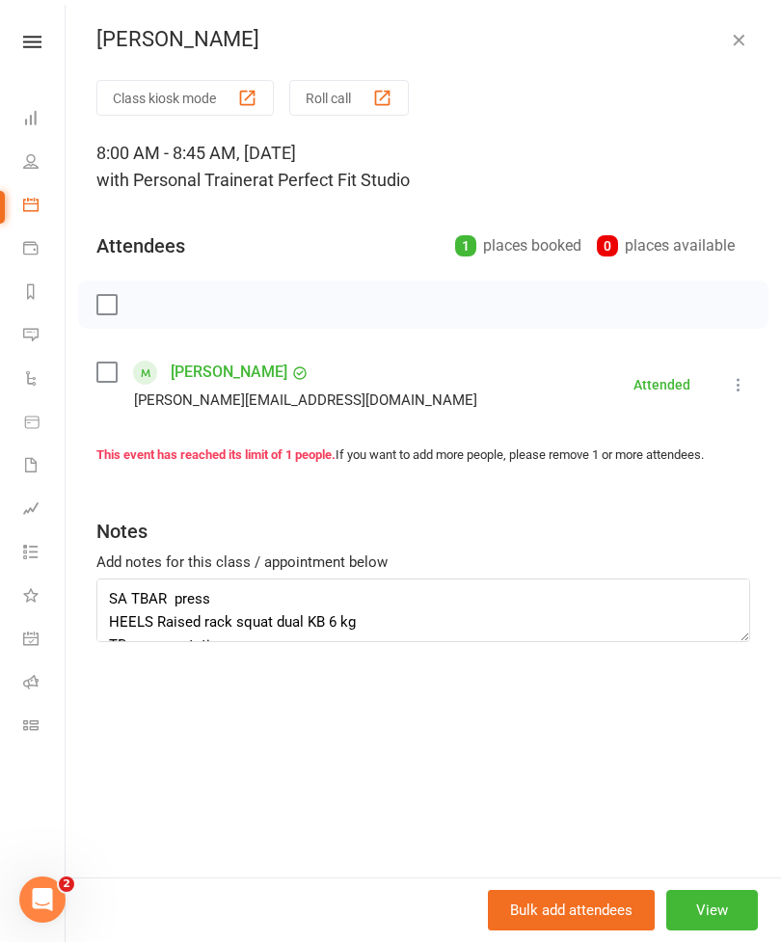
type textarea "SA TBAR press HEELS Raised rack squat dual KB 6 kg TBar core rotation Alt Step …"
click at [748, 40] on button "button" at bounding box center [738, 39] width 23 height 23
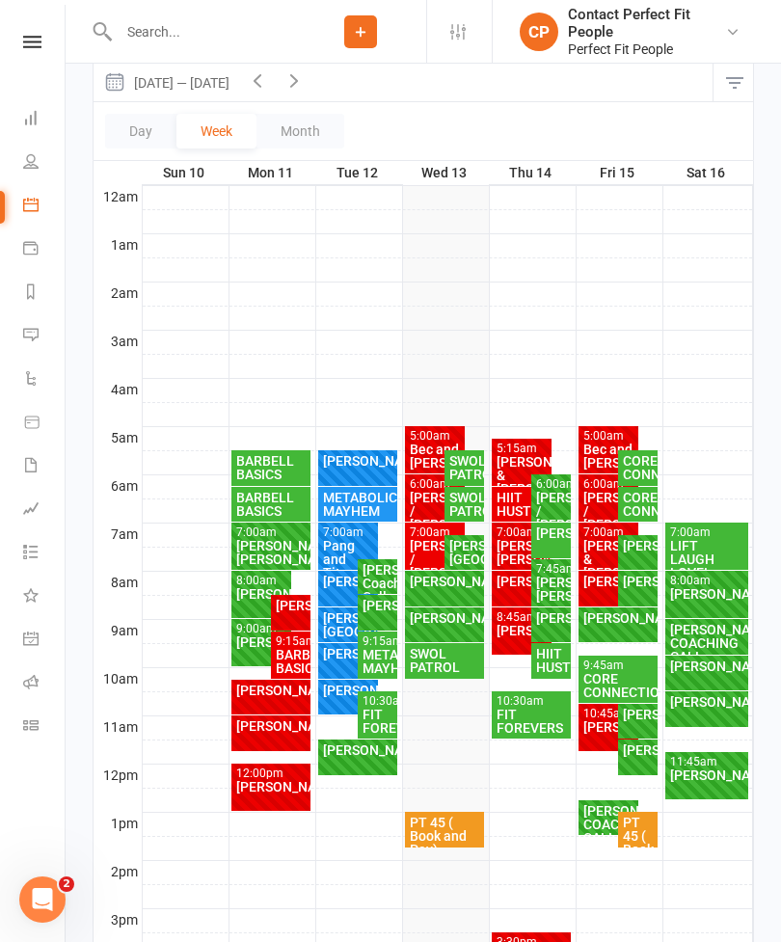
click at [466, 547] on div "[PERSON_NAME][GEOGRAPHIC_DATA]" at bounding box center [464, 552] width 32 height 27
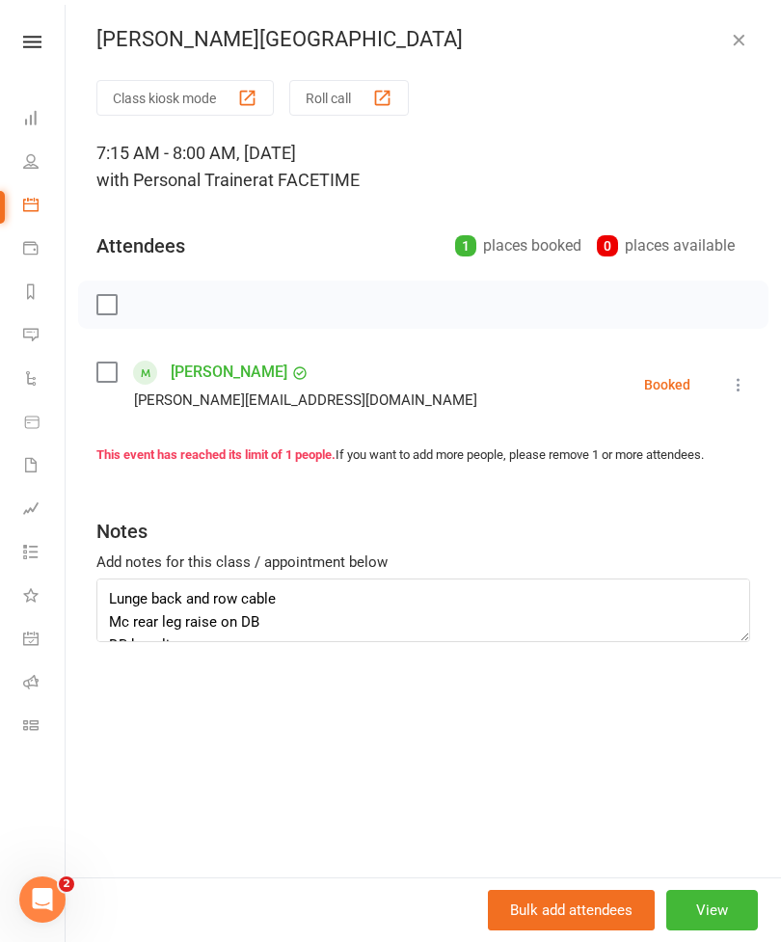
click at [743, 374] on button at bounding box center [738, 384] width 23 height 23
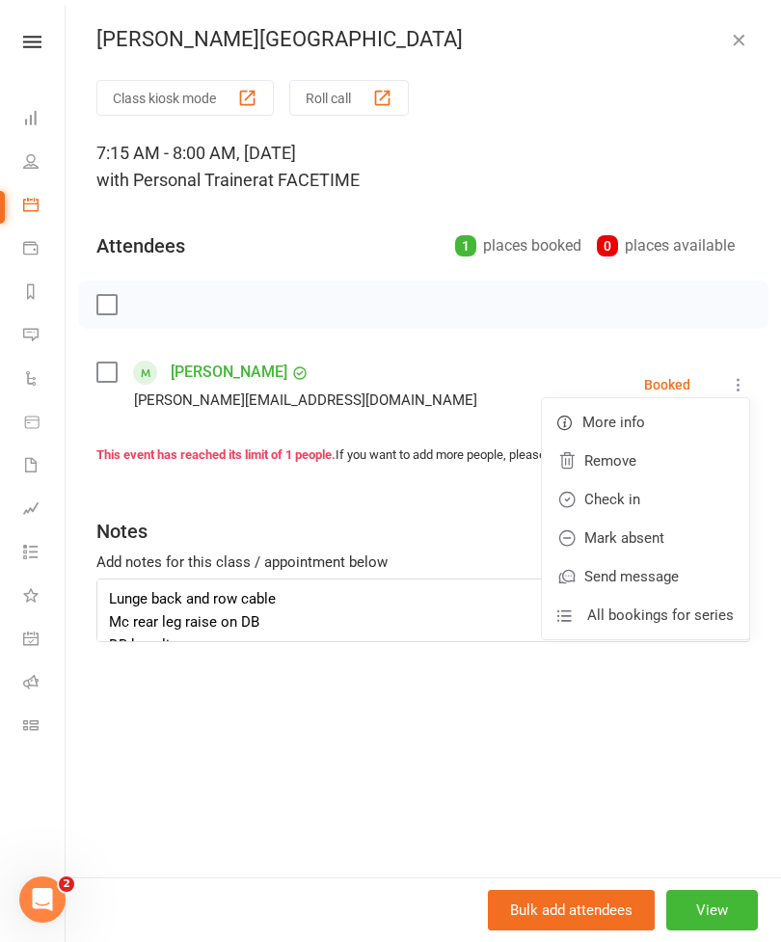
click at [615, 495] on link "Check in" at bounding box center [645, 499] width 207 height 39
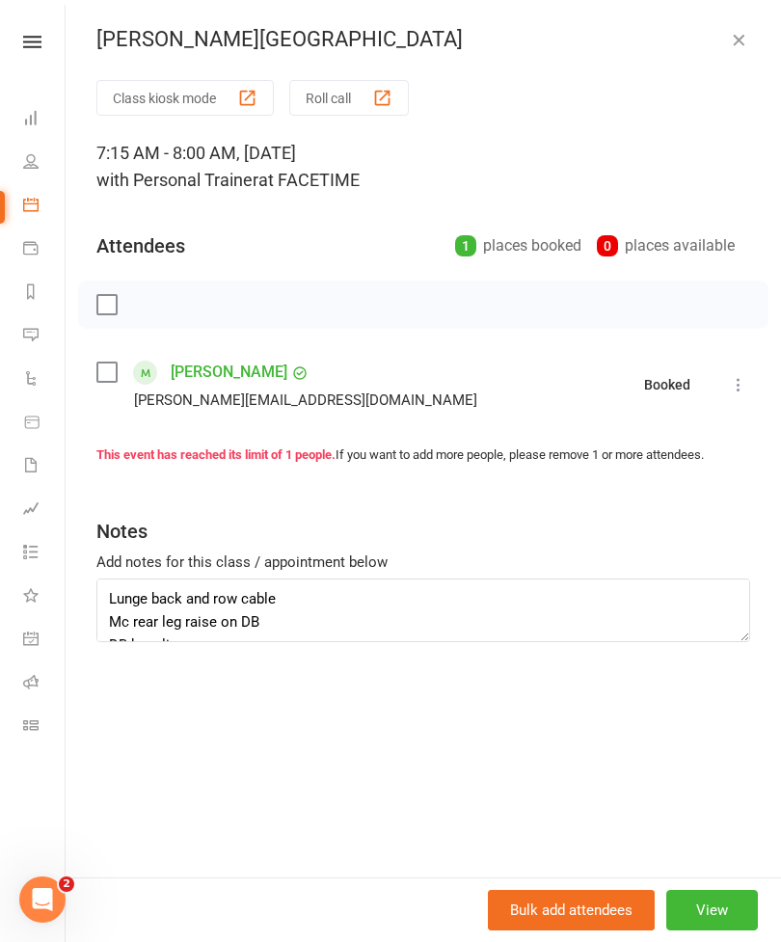
click at [743, 43] on icon "button" at bounding box center [738, 39] width 19 height 19
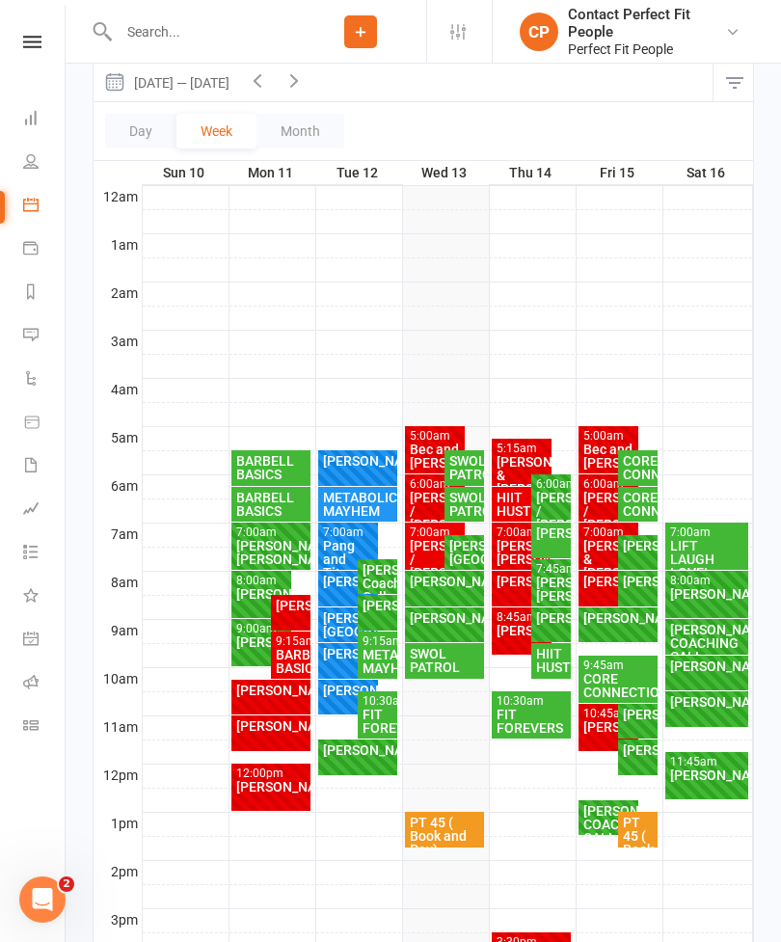
click at [443, 620] on div "[PERSON_NAME]" at bounding box center [445, 617] width 72 height 13
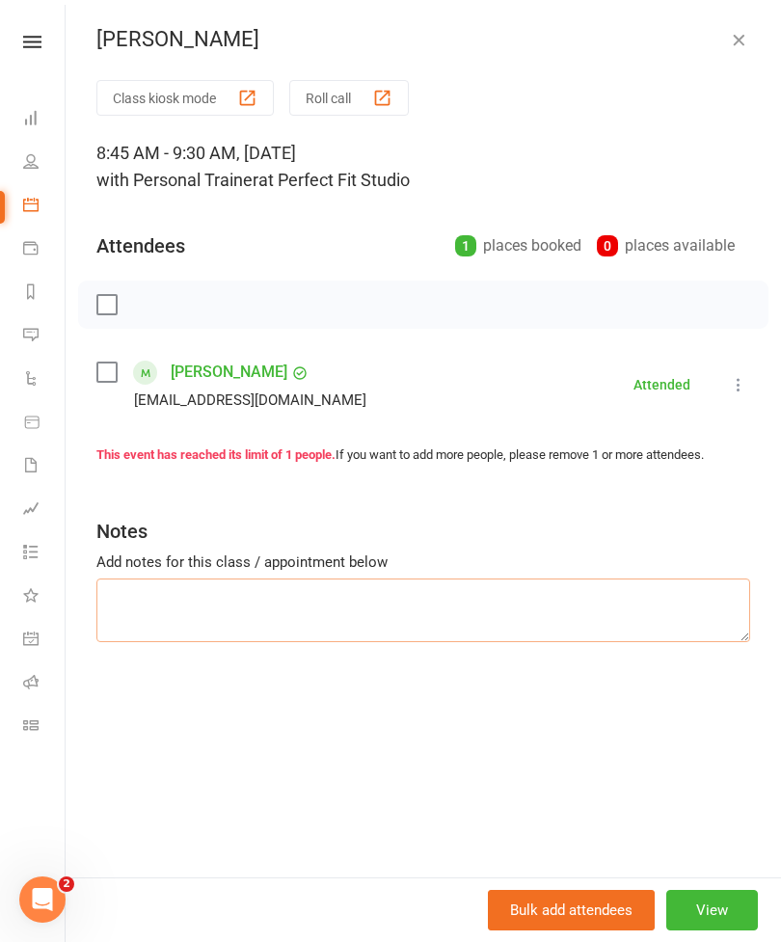
click at [137, 599] on textarea at bounding box center [423, 610] width 654 height 64
click at [135, 594] on textarea "TBR press" at bounding box center [423, 610] width 654 height 64
click at [143, 602] on textarea "TBR press" at bounding box center [423, 610] width 654 height 64
click at [211, 595] on textarea "Tbar press" at bounding box center [423, 610] width 654 height 64
click at [111, 620] on textarea "Tbar press SA press Toes elevated Swuats" at bounding box center [423, 610] width 654 height 64
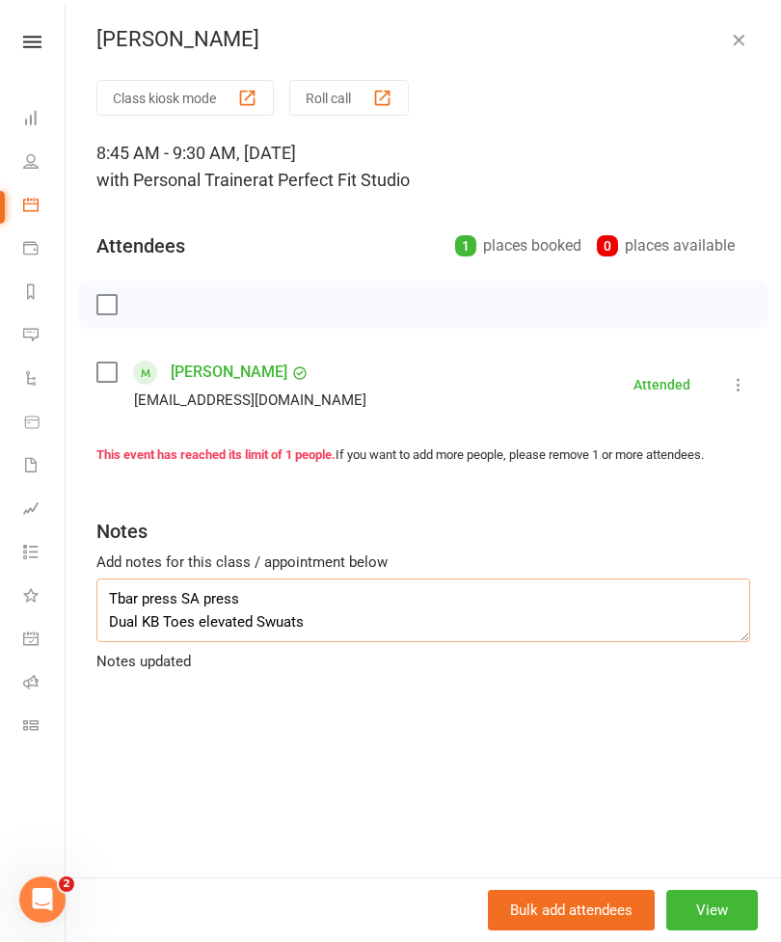
click at [328, 615] on textarea "Tbar press SA press Dual KB Toes elevated Swuats" at bounding box center [423, 610] width 654 height 64
click at [272, 618] on textarea "Tbar press SA press Dual KB Toes elevated Swuats" at bounding box center [423, 610] width 654 height 64
click at [286, 621] on textarea "Tbar press SA press Dual KB Toes elevated Swuats" at bounding box center [423, 610] width 654 height 64
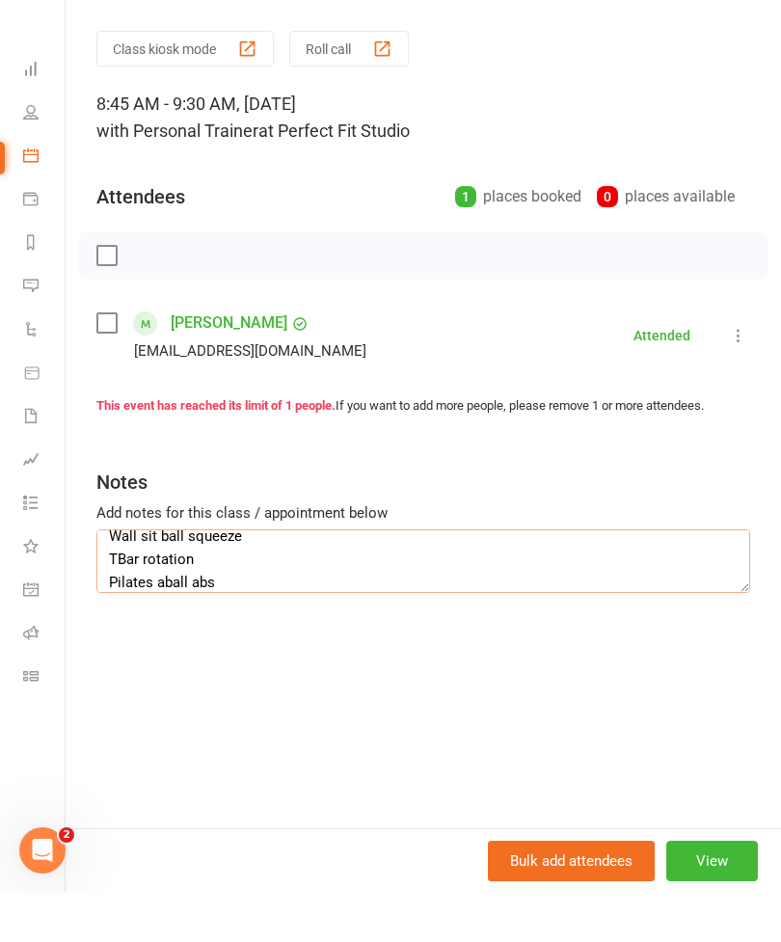
click at [169, 583] on textarea "Tbar press SA press Dual KB Toes elevated Squats CB supine grip wide frontal ra…" at bounding box center [423, 610] width 654 height 64
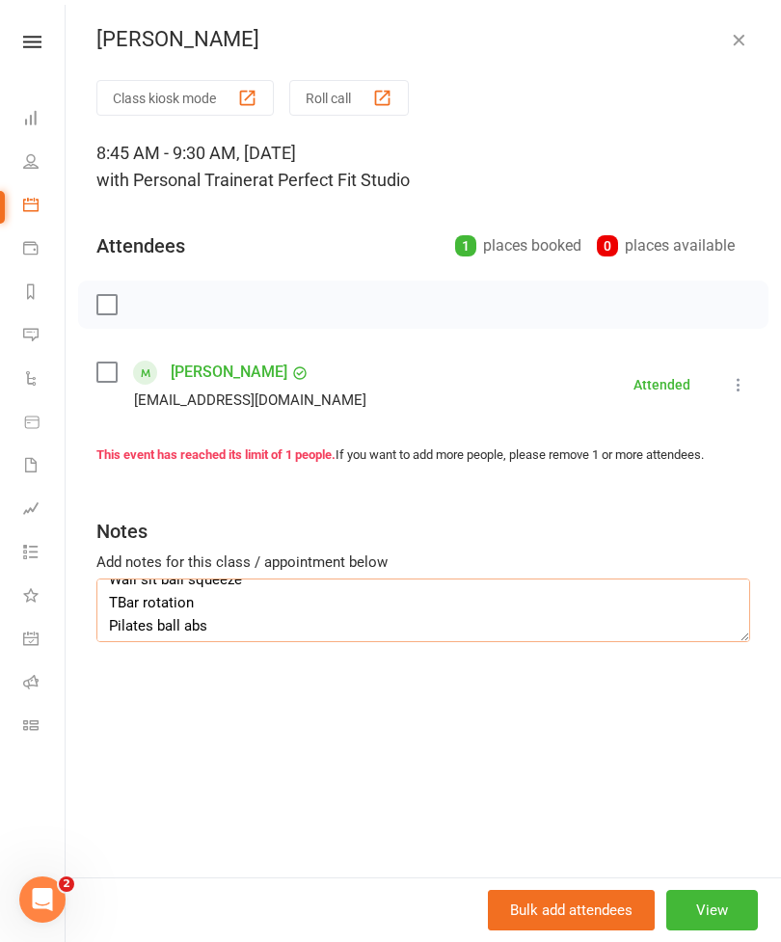
type textarea "Tbar press SA press Dual KB Toes elevated Squats CB supine grip wide frontal ra…"
click at [746, 38] on icon "button" at bounding box center [738, 39] width 19 height 19
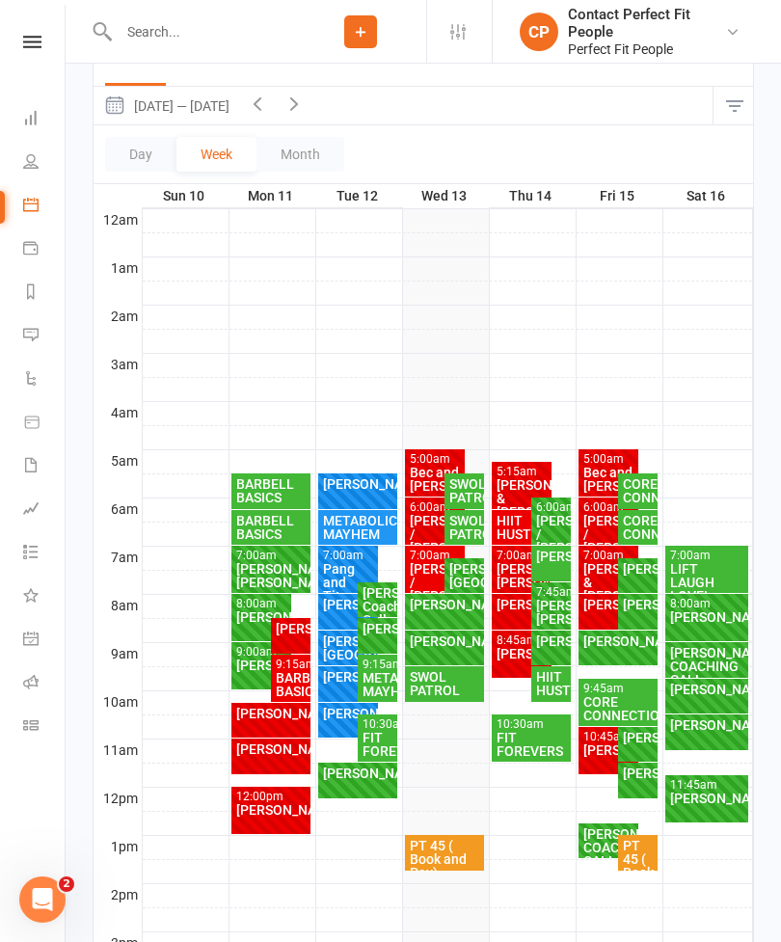
scroll to position [201, 0]
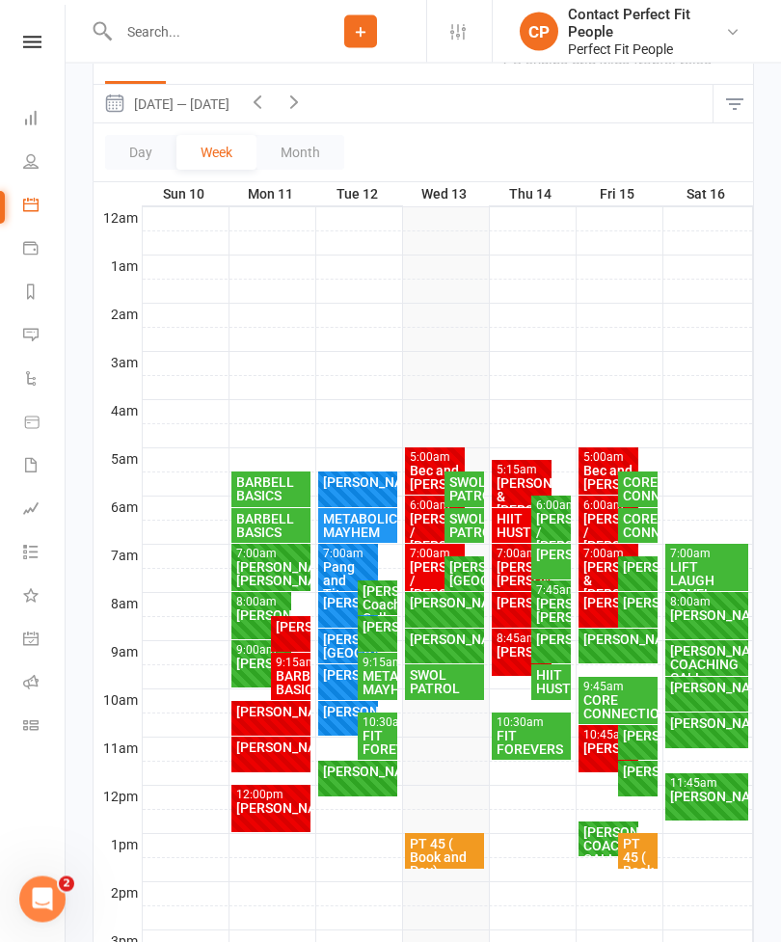
click at [450, 685] on div "SWOL PATROL" at bounding box center [445, 682] width 72 height 27
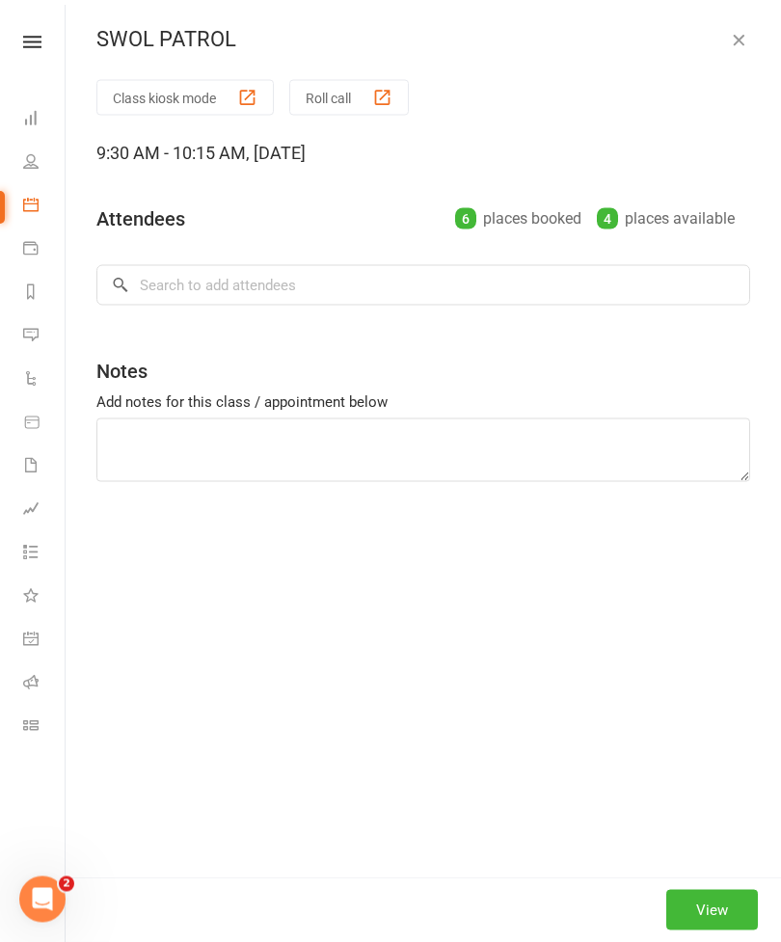
scroll to position [201, 0]
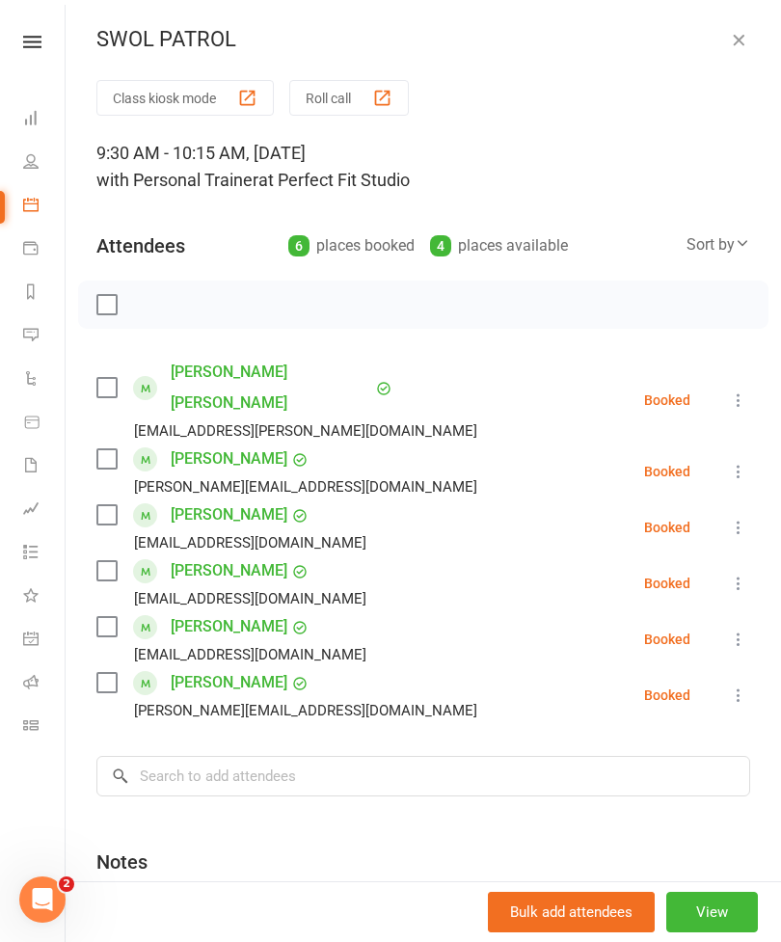
click at [728, 39] on button "button" at bounding box center [738, 39] width 23 height 23
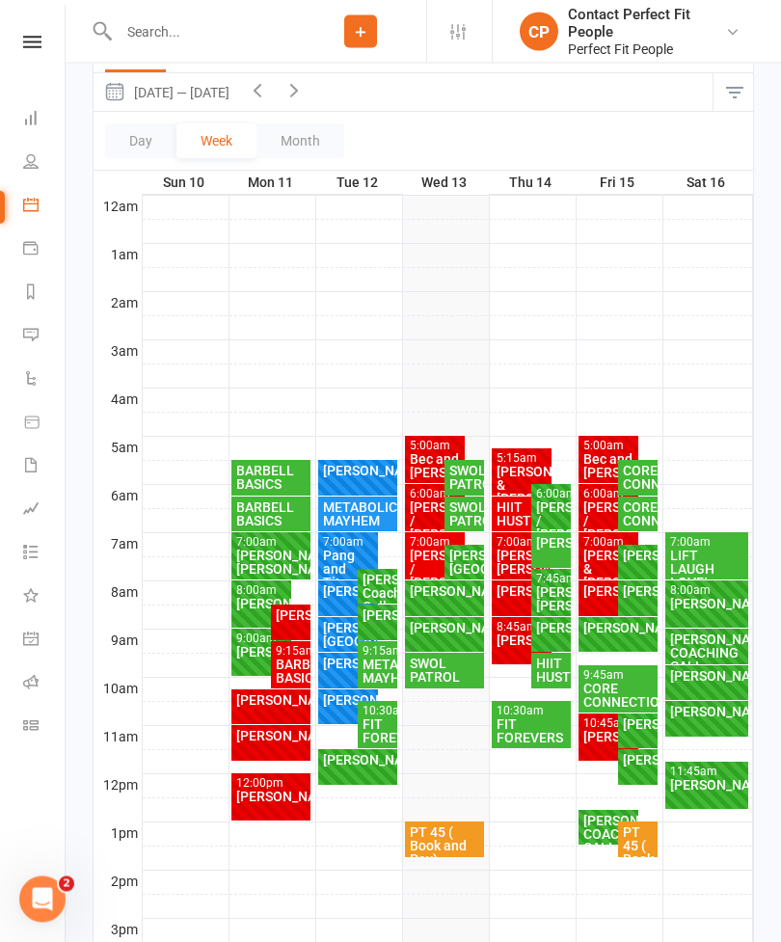
scroll to position [215, 0]
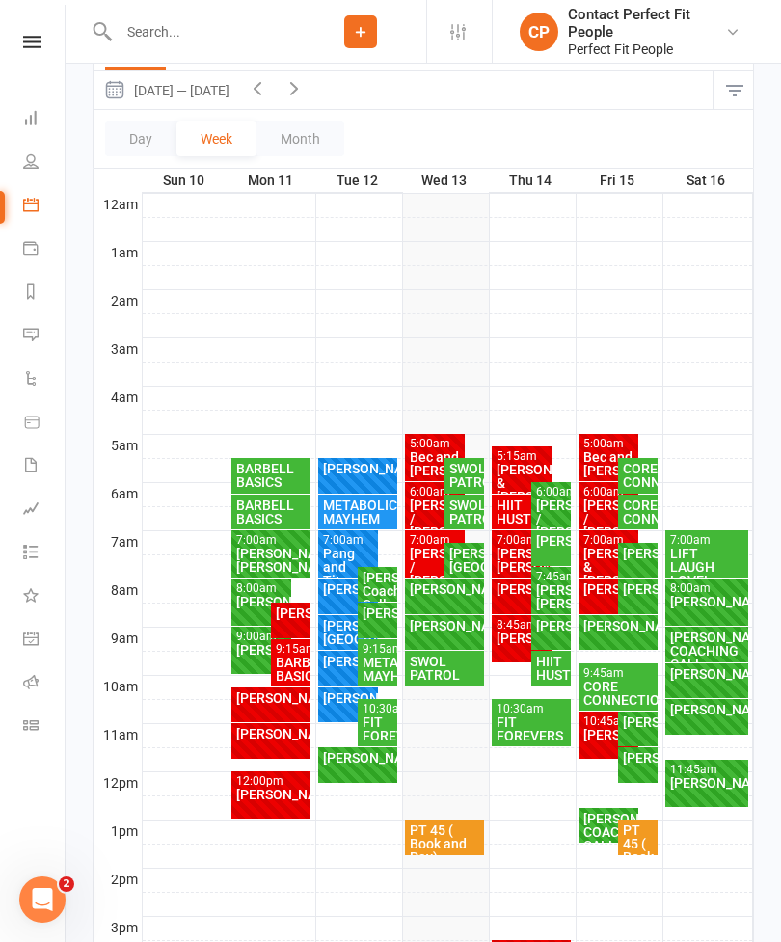
click at [453, 672] on div "SWOL PATROL" at bounding box center [445, 668] width 72 height 27
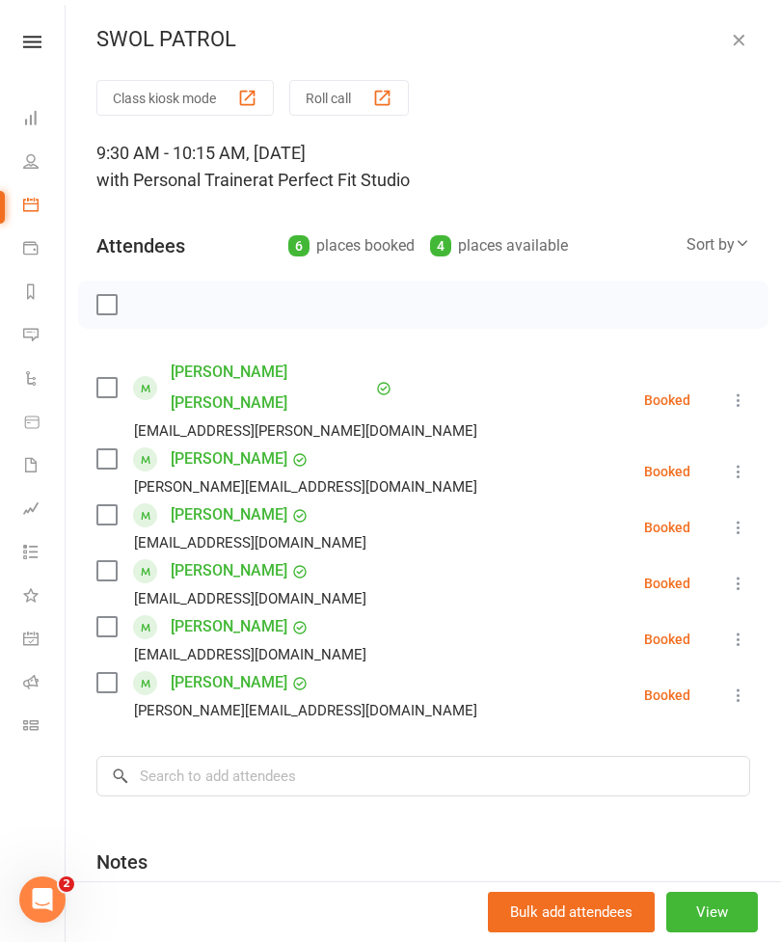
click at [93, 310] on div at bounding box center [423, 305] width 690 height 48
click at [116, 302] on label at bounding box center [105, 304] width 19 height 19
click at [147, 311] on icon "button" at bounding box center [149, 304] width 21 height 21
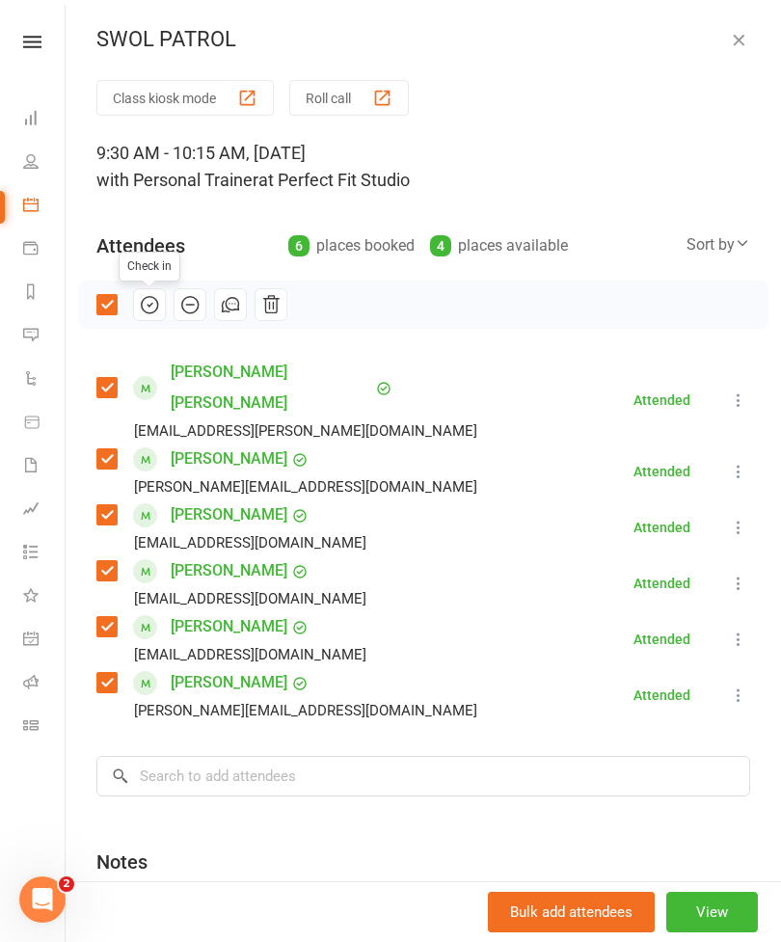
click at [744, 46] on icon "button" at bounding box center [738, 39] width 19 height 19
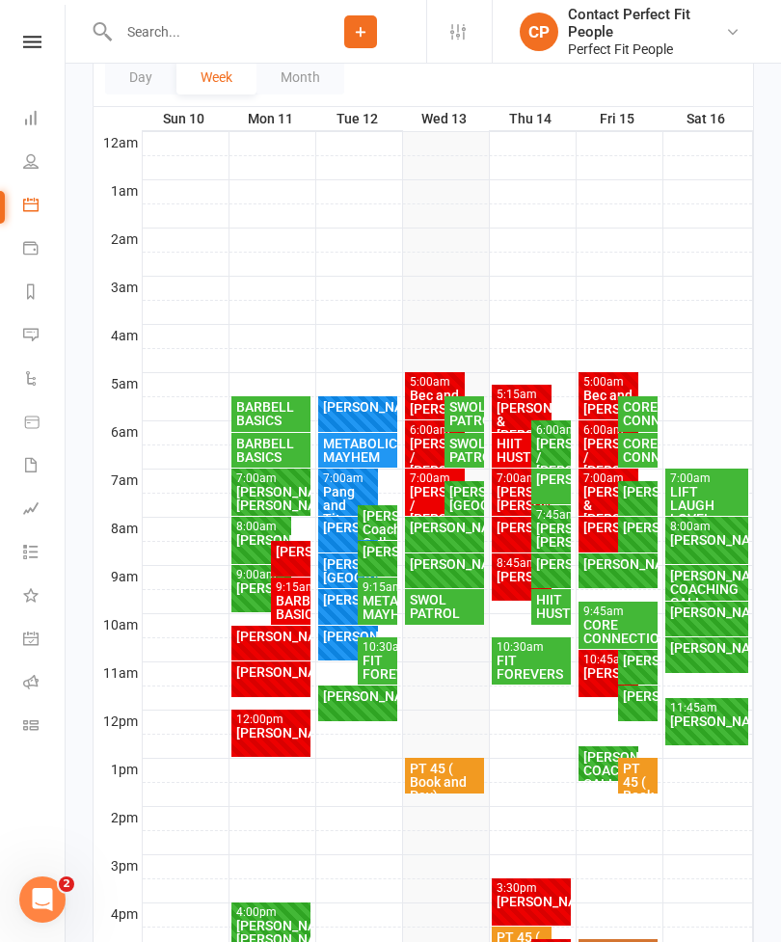
click at [444, 612] on div "SWOL PATROL" at bounding box center [445, 606] width 72 height 27
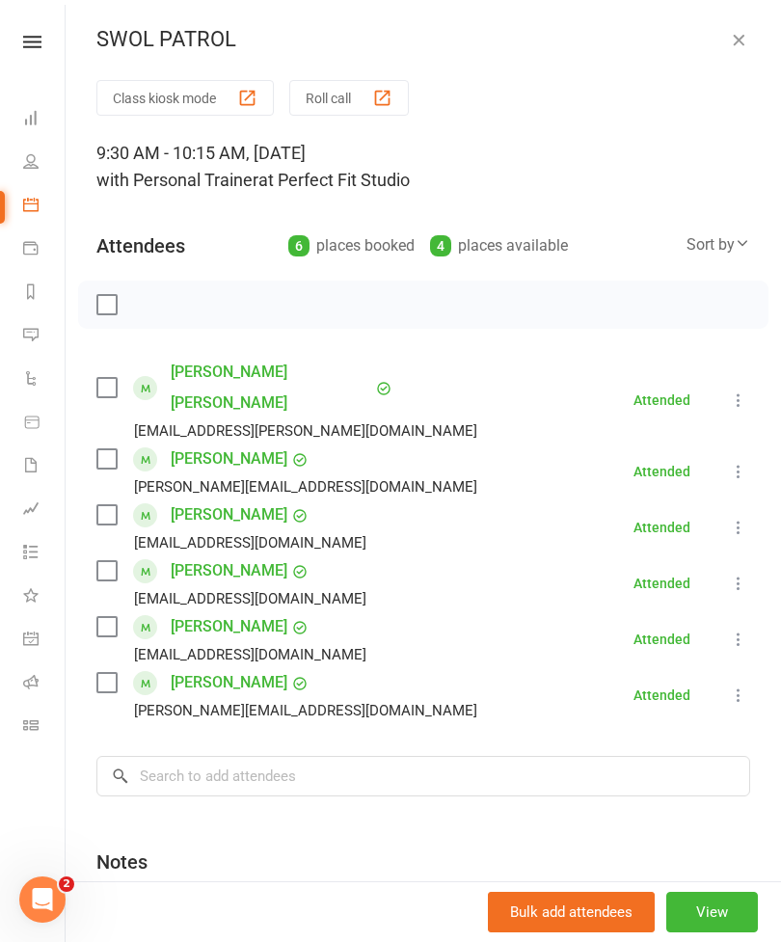
click at [747, 47] on icon "button" at bounding box center [738, 39] width 19 height 19
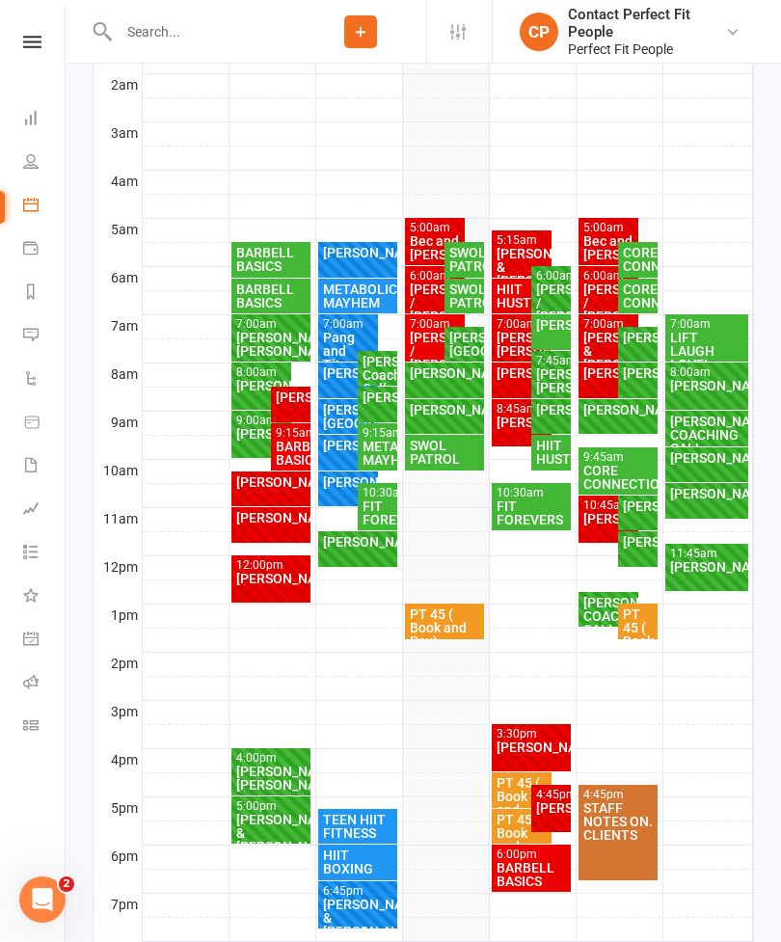
scroll to position [429, 0]
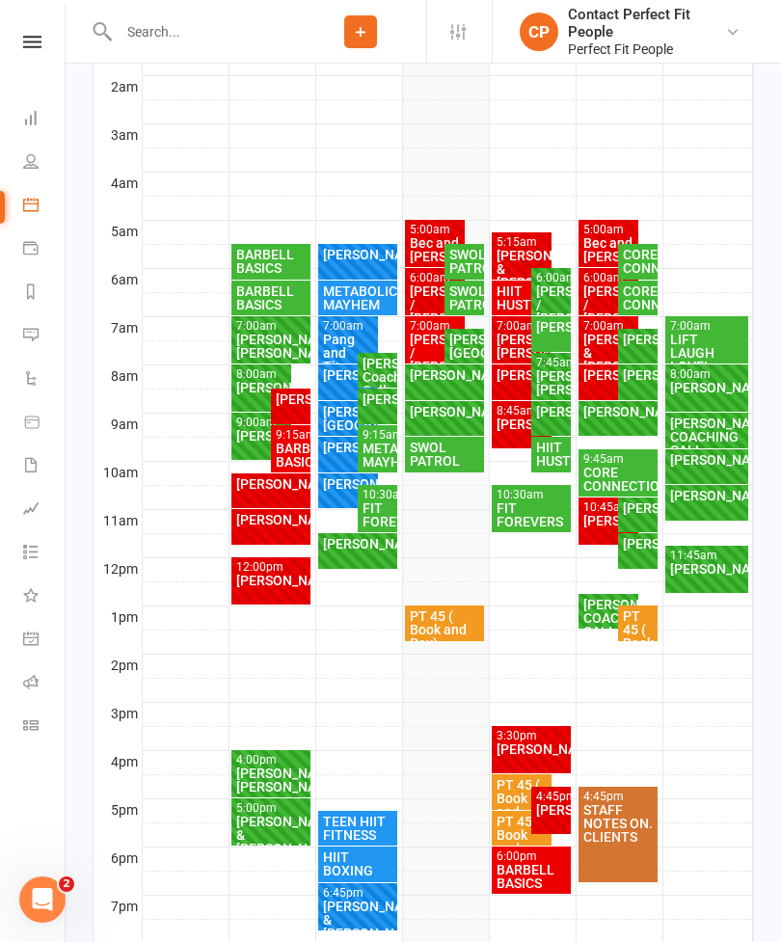
click at [516, 258] on div "[PERSON_NAME] & [PERSON_NAME]" at bounding box center [522, 269] width 53 height 40
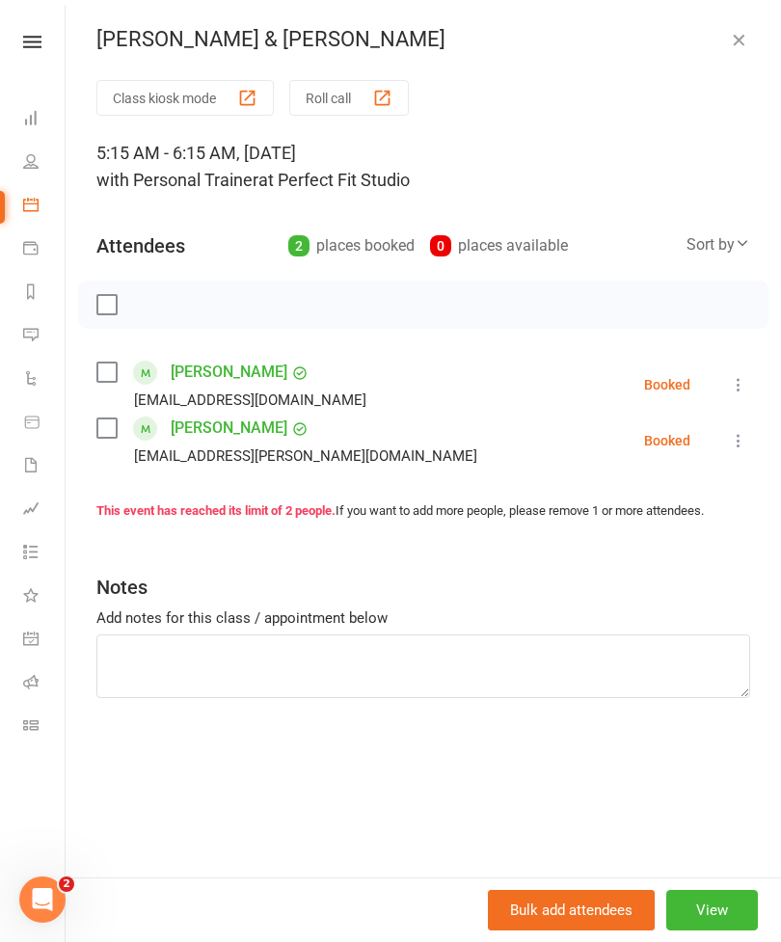
click at [739, 48] on icon "button" at bounding box center [738, 39] width 19 height 19
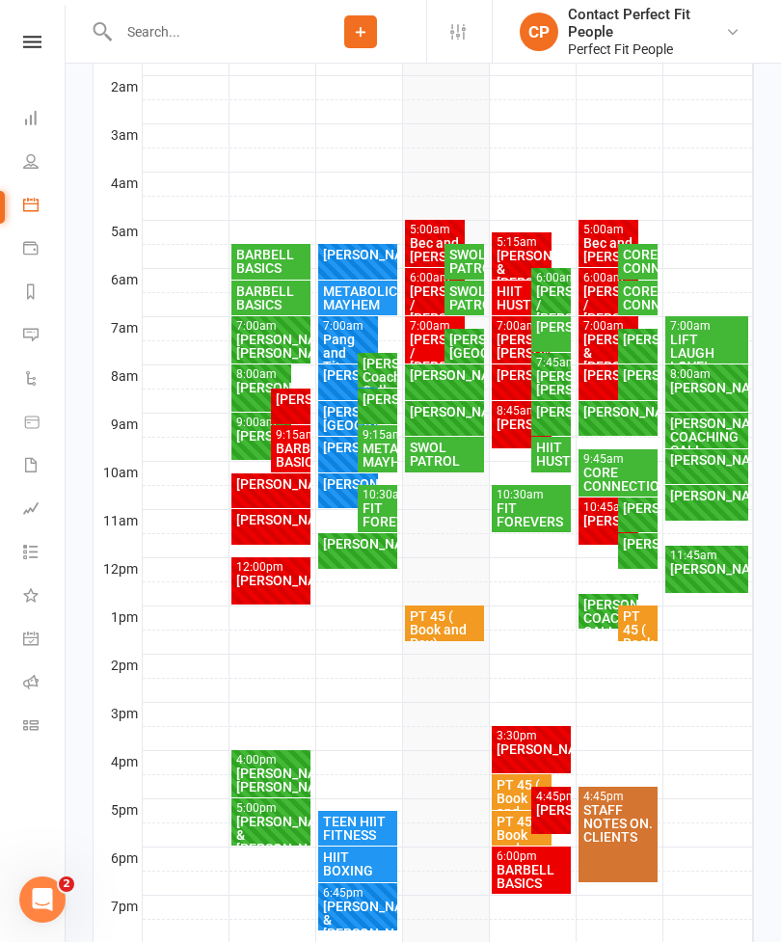
click at [353, 923] on div "[PERSON_NAME] & [PERSON_NAME]" at bounding box center [358, 919] width 72 height 40
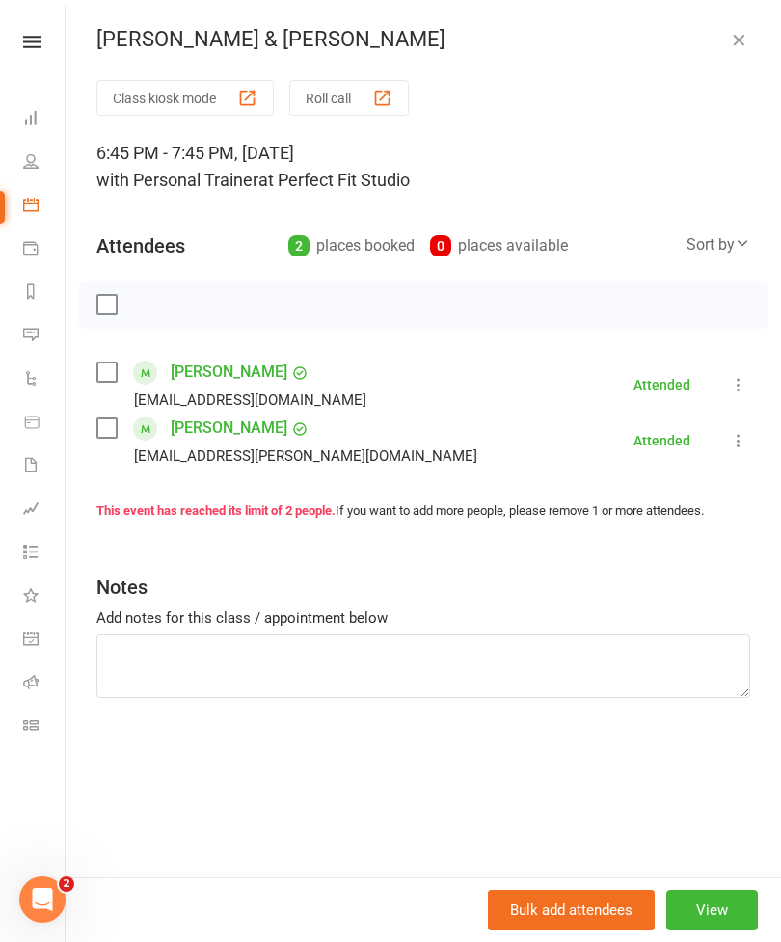
click at [739, 43] on icon "button" at bounding box center [738, 39] width 19 height 19
